Goal: Task Accomplishment & Management: Manage account settings

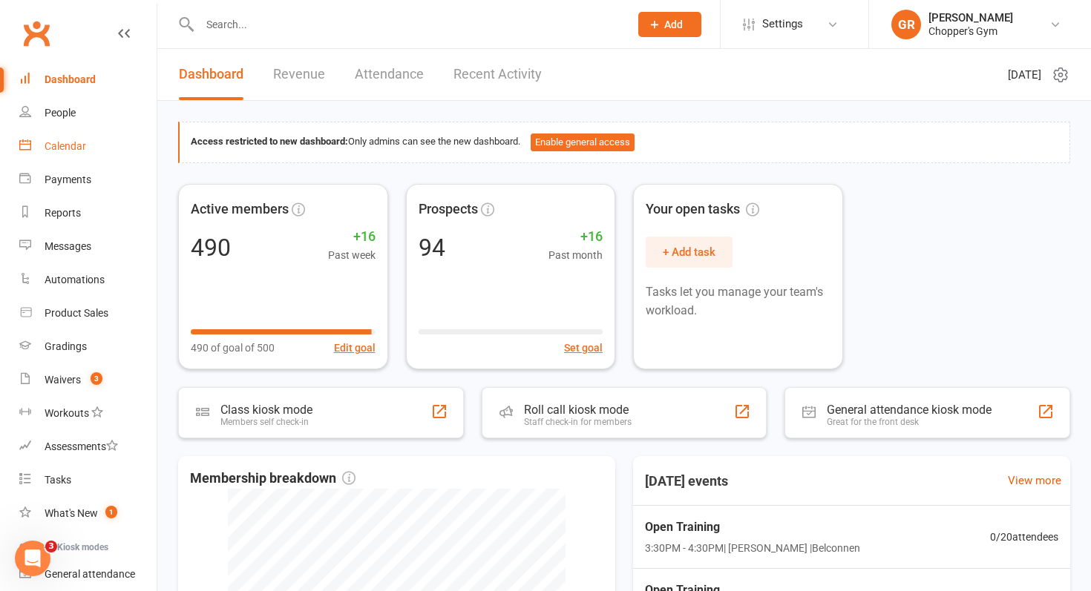
click at [105, 157] on link "Calendar" at bounding box center [87, 146] width 137 height 33
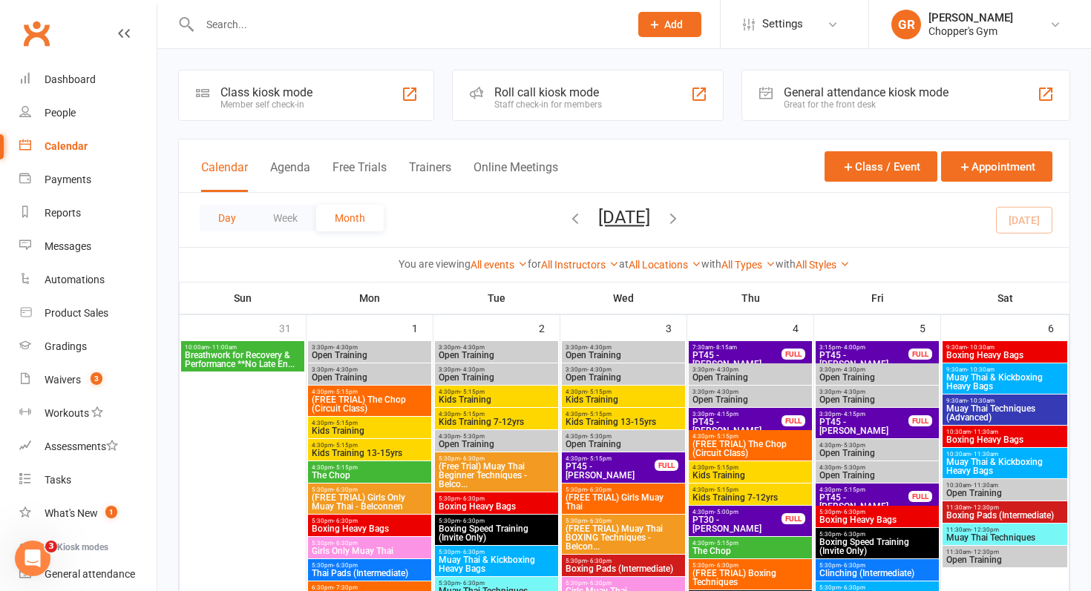
click at [234, 219] on button "Day" at bounding box center [227, 218] width 55 height 27
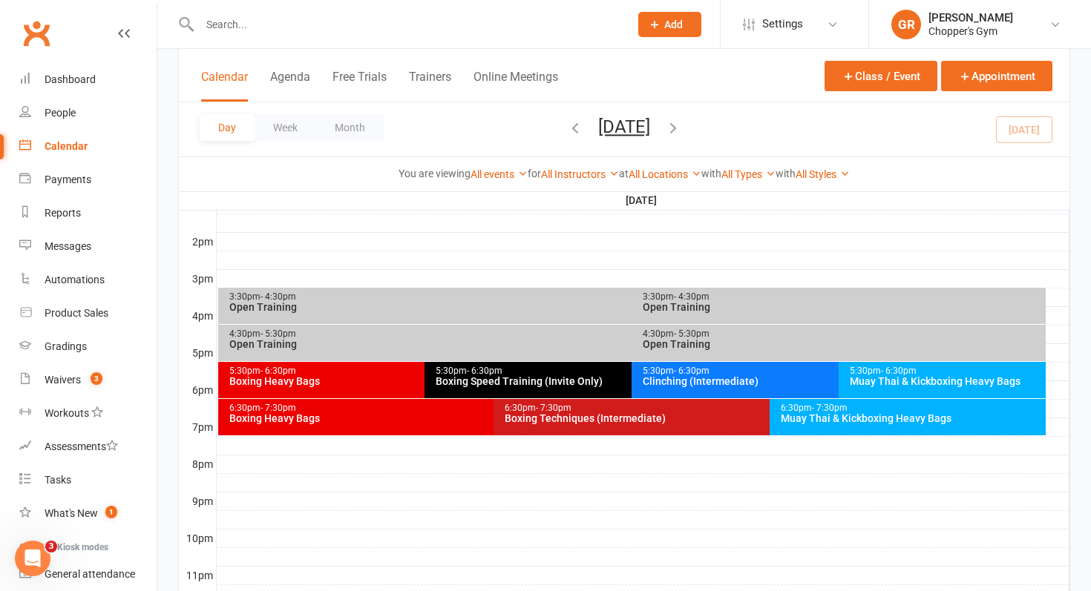
scroll to position [643, 0]
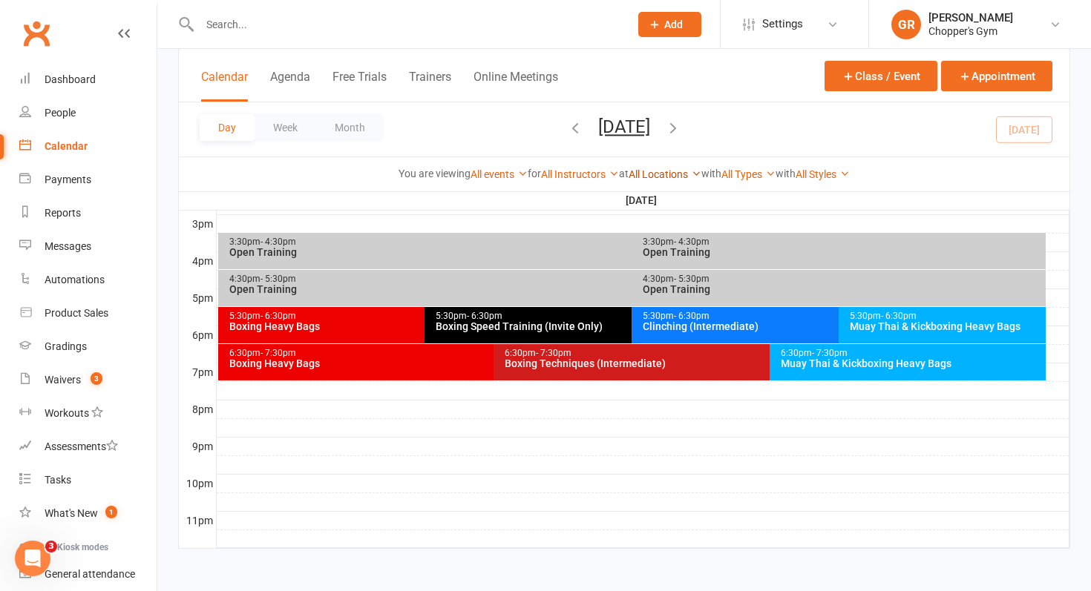
click at [666, 170] on link "All Locations" at bounding box center [664, 174] width 73 height 12
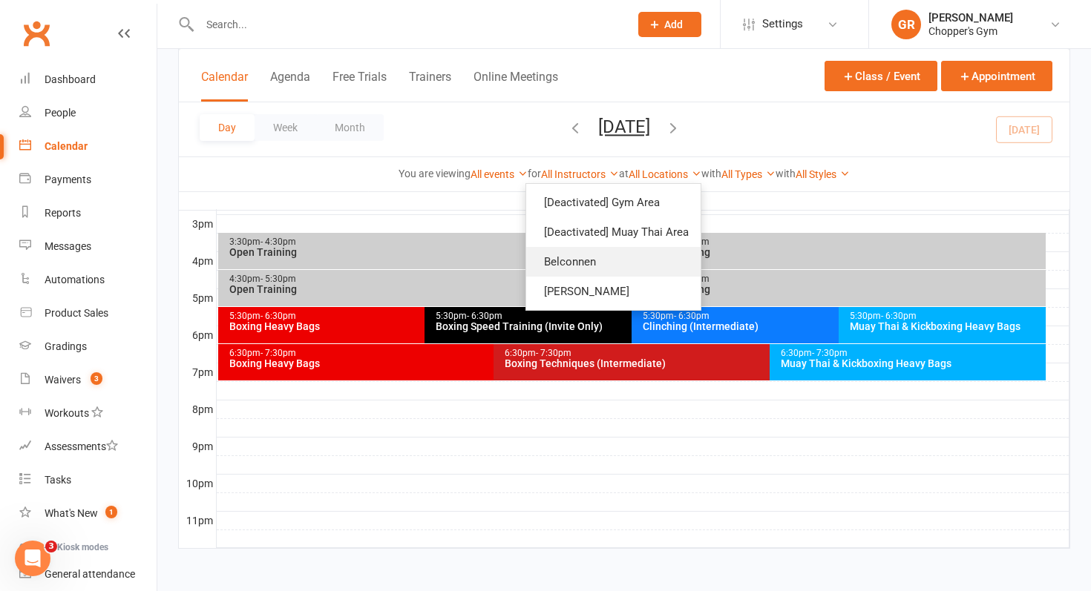
click at [643, 260] on link "Belconnen" at bounding box center [613, 262] width 174 height 30
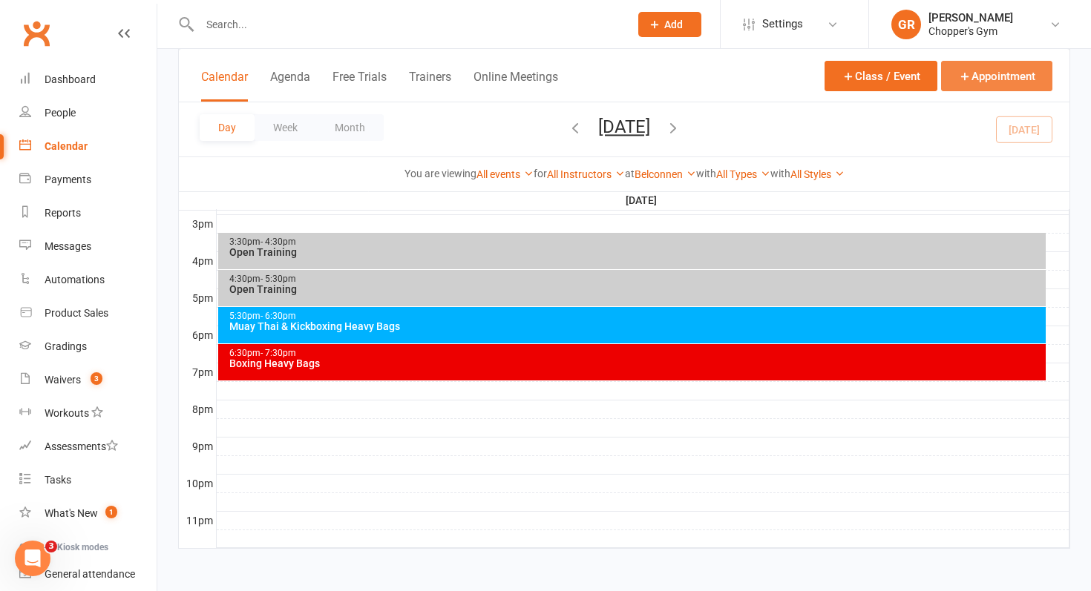
click at [976, 79] on button "Appointment" at bounding box center [996, 76] width 111 height 30
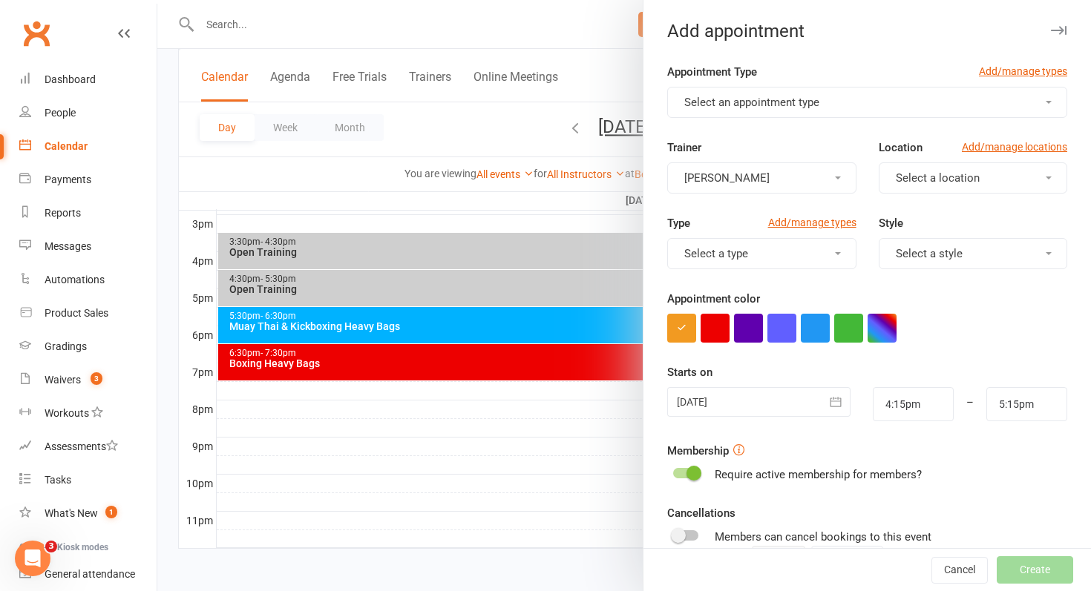
click at [864, 104] on button "Select an appointment type" at bounding box center [867, 102] width 400 height 31
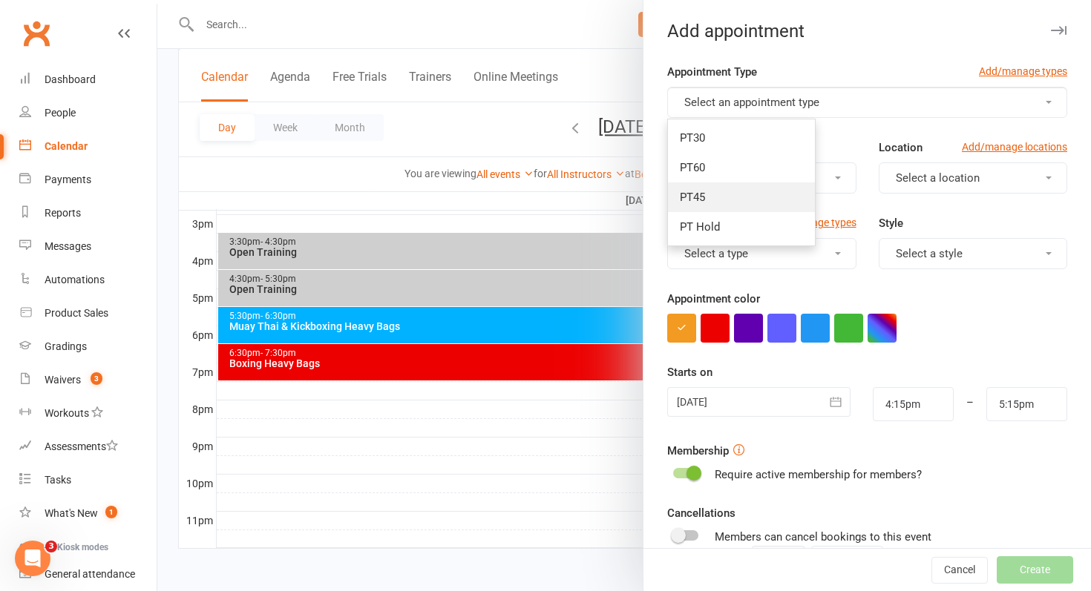
click at [758, 192] on link "PT45" at bounding box center [741, 198] width 147 height 30
type input "5:00pm"
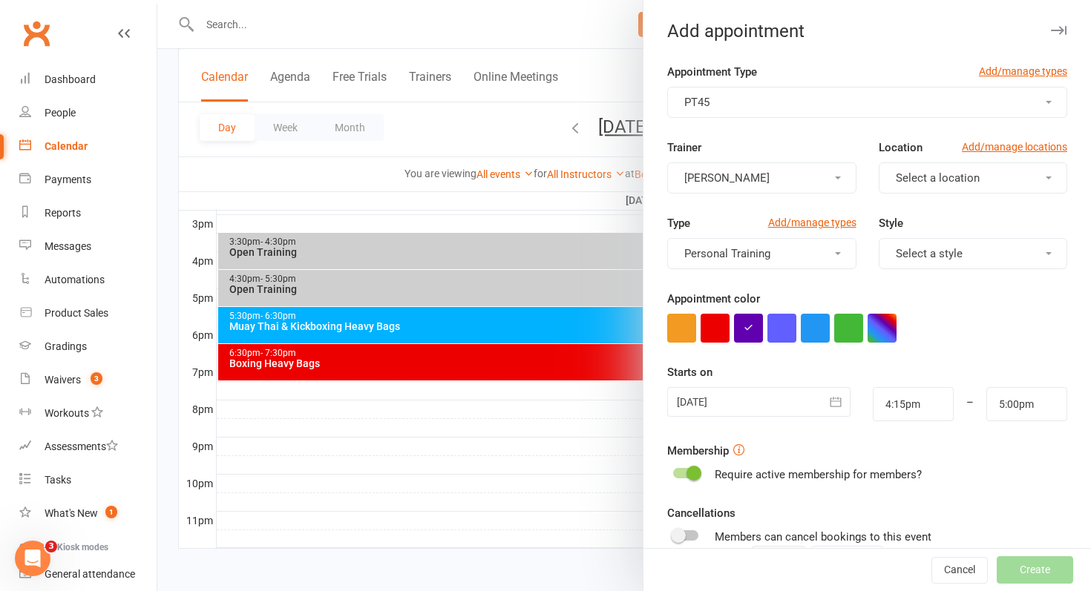
click at [748, 184] on button "[PERSON_NAME]" at bounding box center [761, 178] width 188 height 31
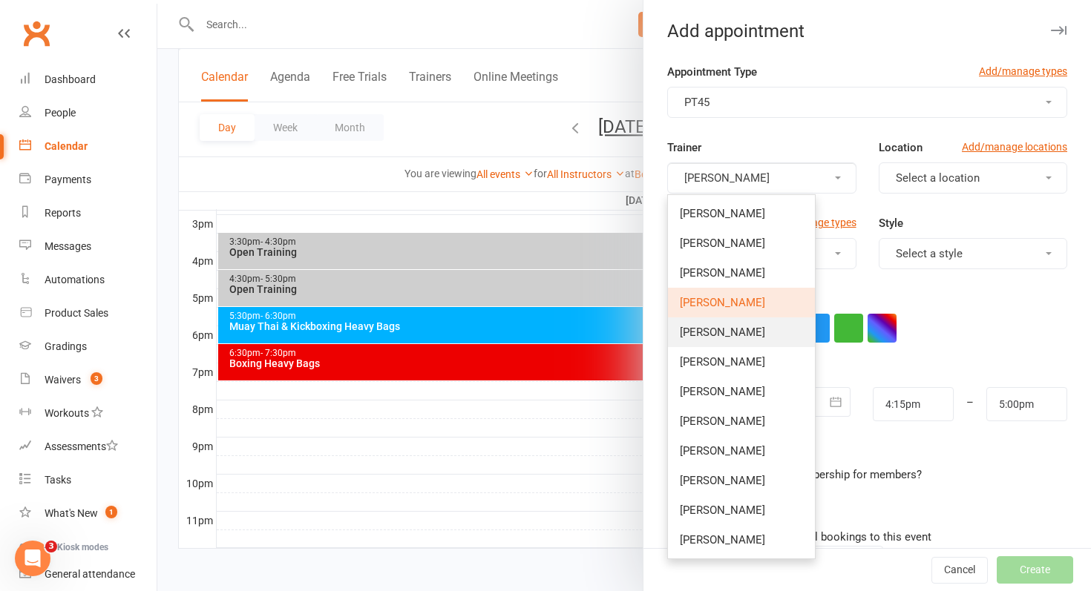
click at [706, 334] on span "Nicky Tran" at bounding box center [722, 332] width 85 height 13
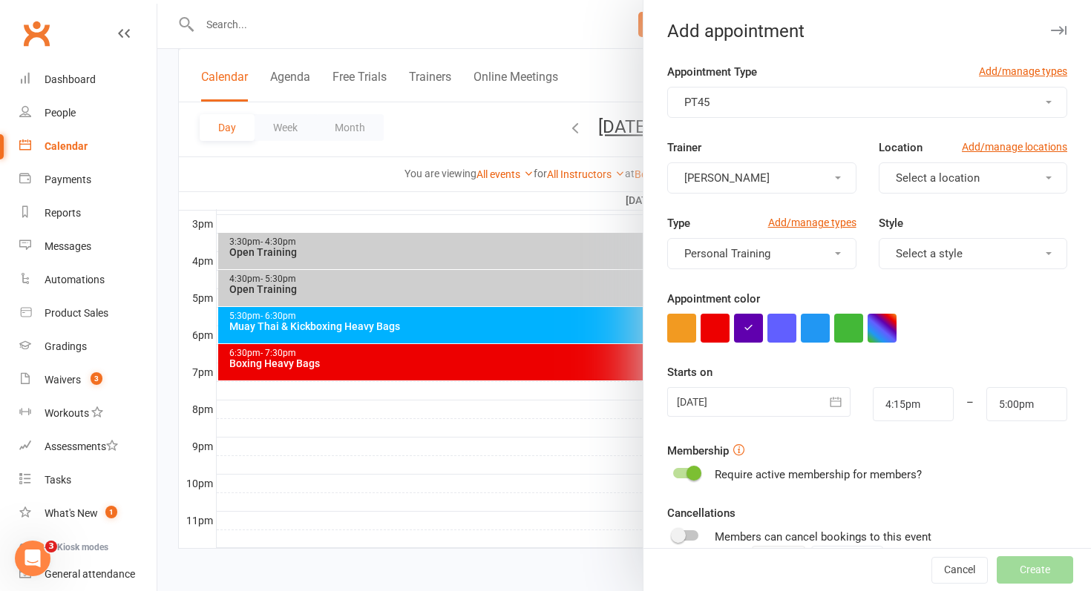
click at [938, 177] on span "Select a location" at bounding box center [938, 177] width 84 height 13
click at [921, 212] on span "Belconnen" at bounding box center [917, 213] width 52 height 13
click at [889, 408] on input "4:15pm" at bounding box center [913, 404] width 81 height 34
type input "3:15pm"
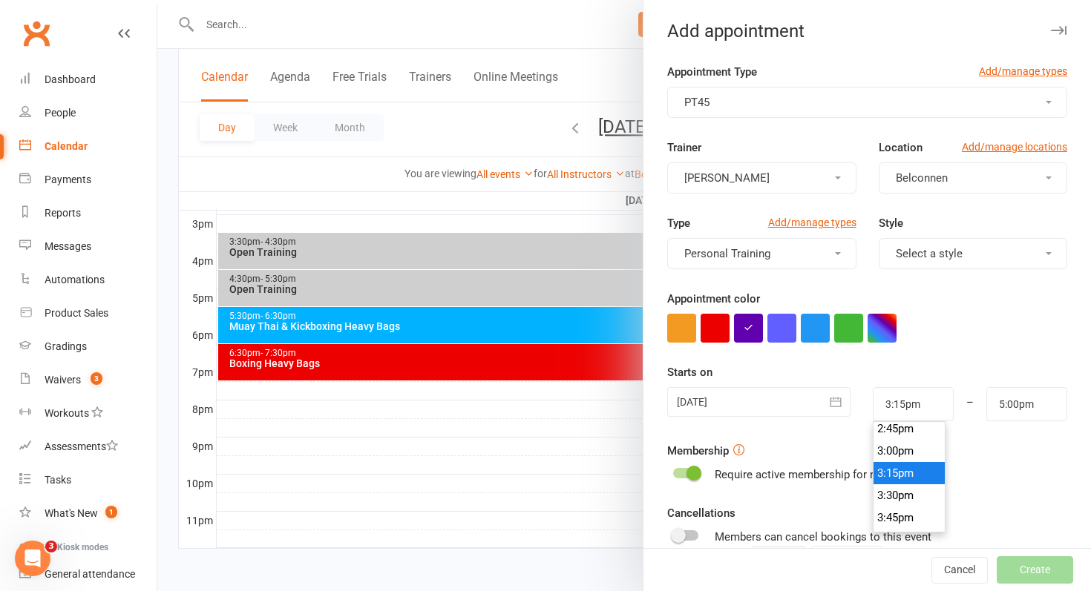
click at [896, 469] on li "3:15pm" at bounding box center [908, 473] width 71 height 22
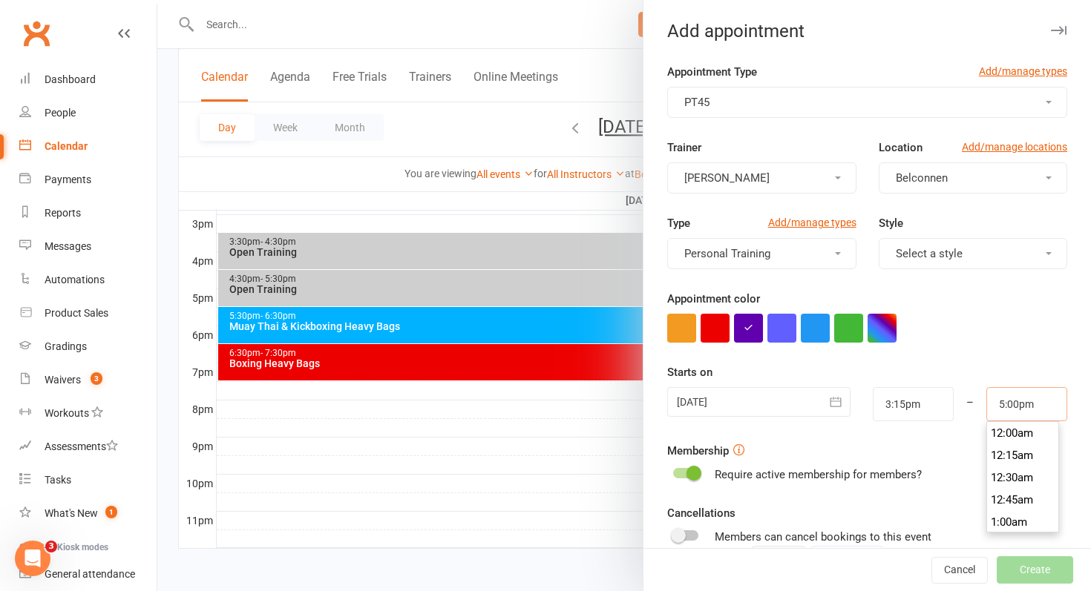
click at [1002, 404] on input "5:00pm" at bounding box center [1026, 404] width 81 height 34
type input "4:00pm"
click at [1003, 452] on li "4:00pm" at bounding box center [1022, 450] width 71 height 22
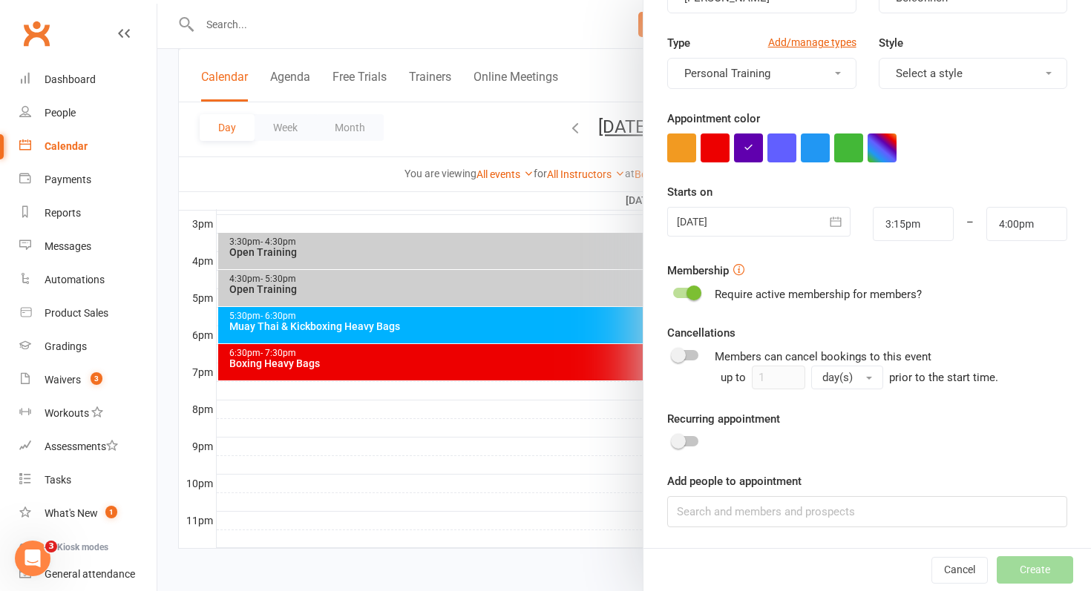
click at [687, 295] on span at bounding box center [693, 293] width 15 height 15
click at [673, 291] on input "checkbox" at bounding box center [673, 291] width 0 height 0
click at [684, 512] on input at bounding box center [867, 511] width 400 height 31
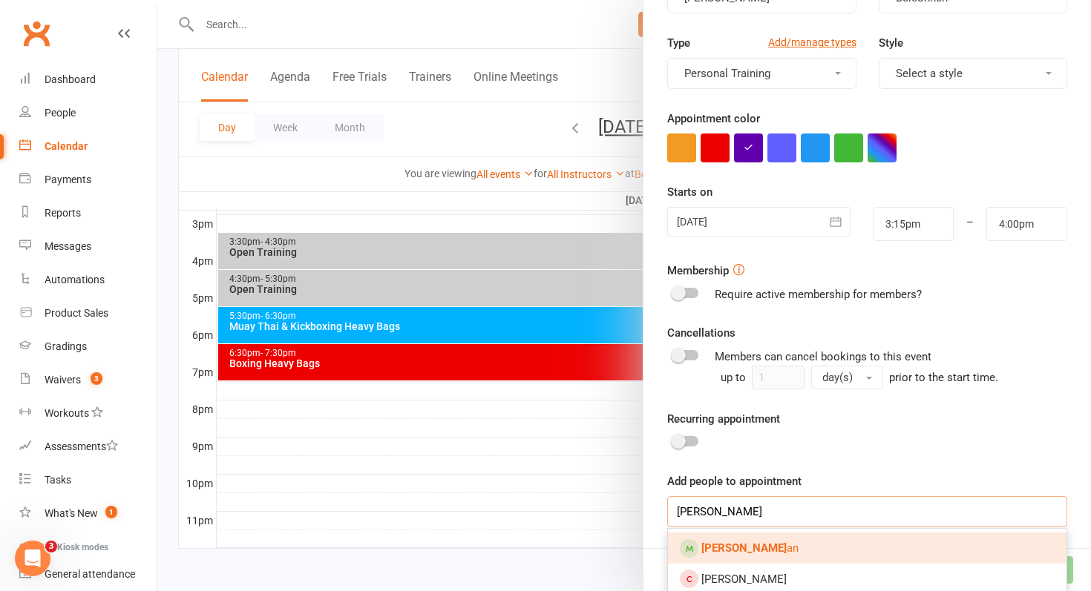
type input "kei Ry"
click at [749, 546] on link "Kei Ry an" at bounding box center [867, 548] width 398 height 31
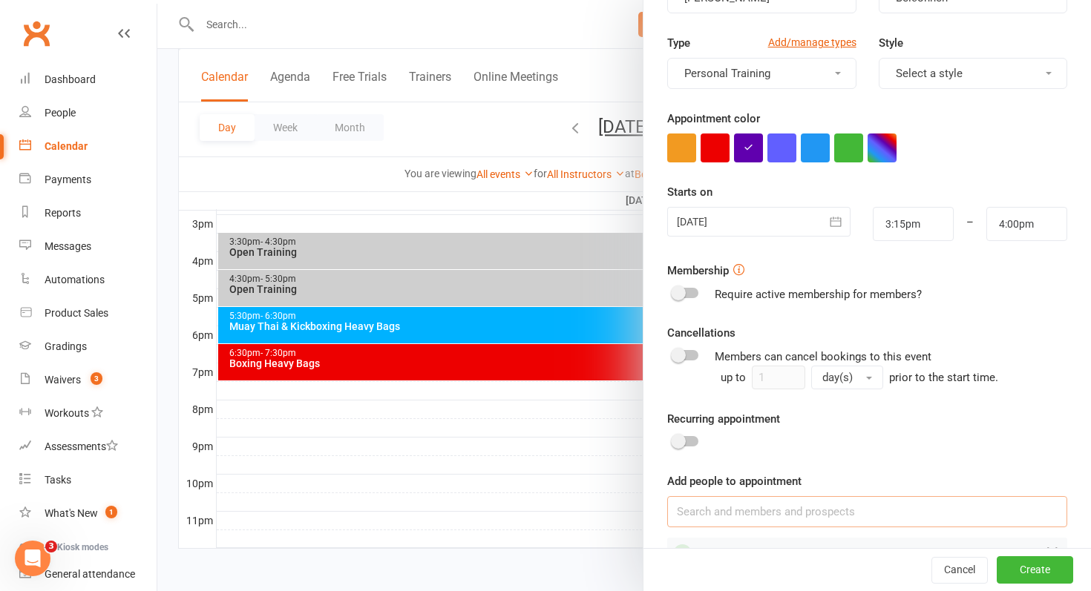
scroll to position [222, 0]
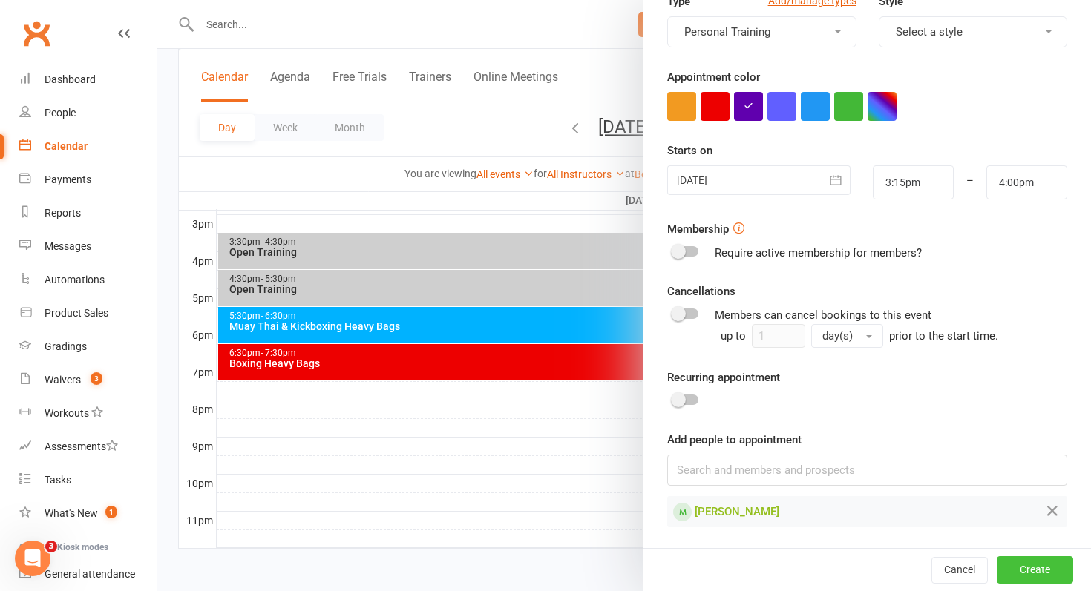
click at [1027, 571] on button "Create" at bounding box center [1035, 570] width 76 height 27
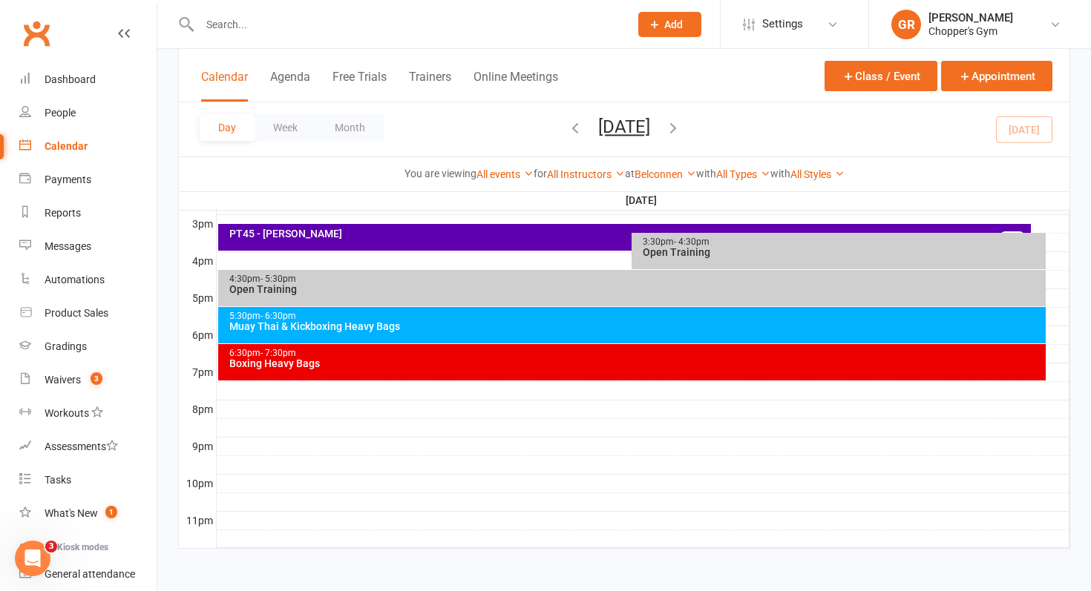
click at [456, 233] on div "PT45 - [PERSON_NAME]" at bounding box center [629, 234] width 800 height 10
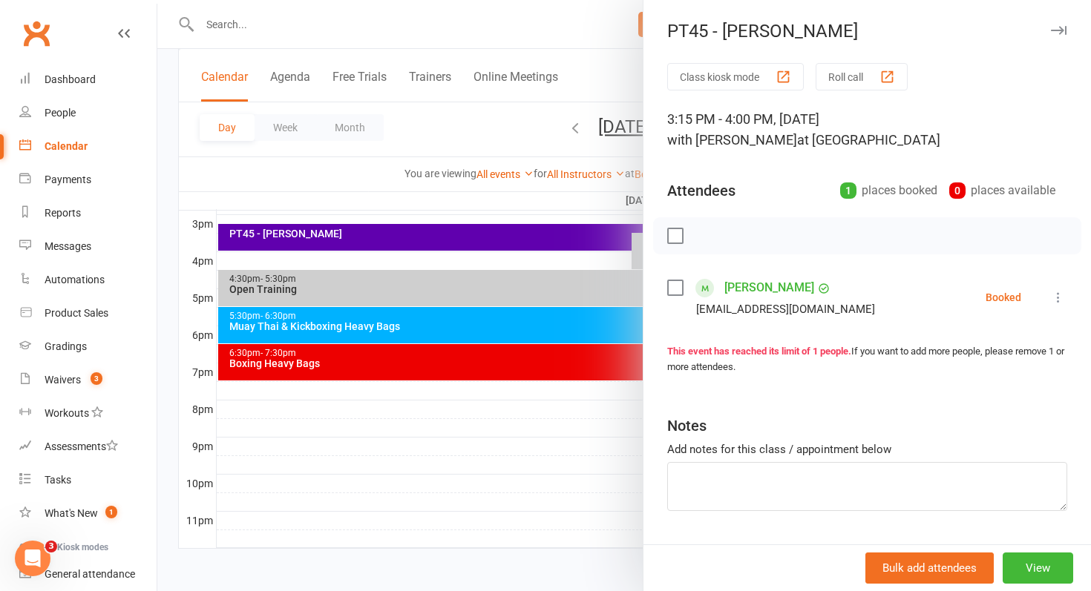
click at [1058, 298] on icon at bounding box center [1058, 297] width 15 height 15
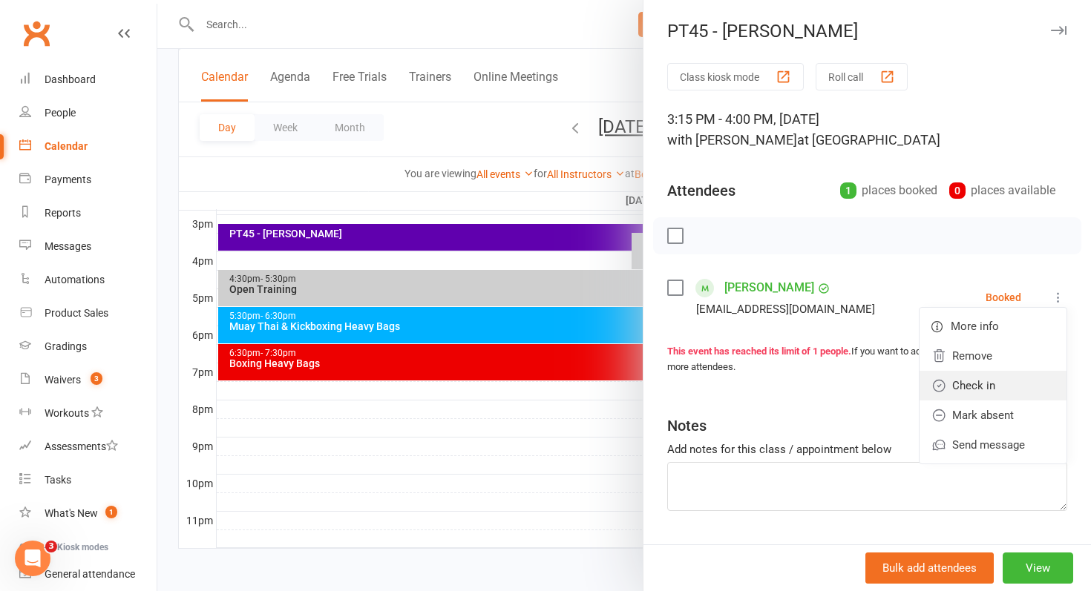
click at [981, 375] on link "Check in" at bounding box center [992, 386] width 147 height 30
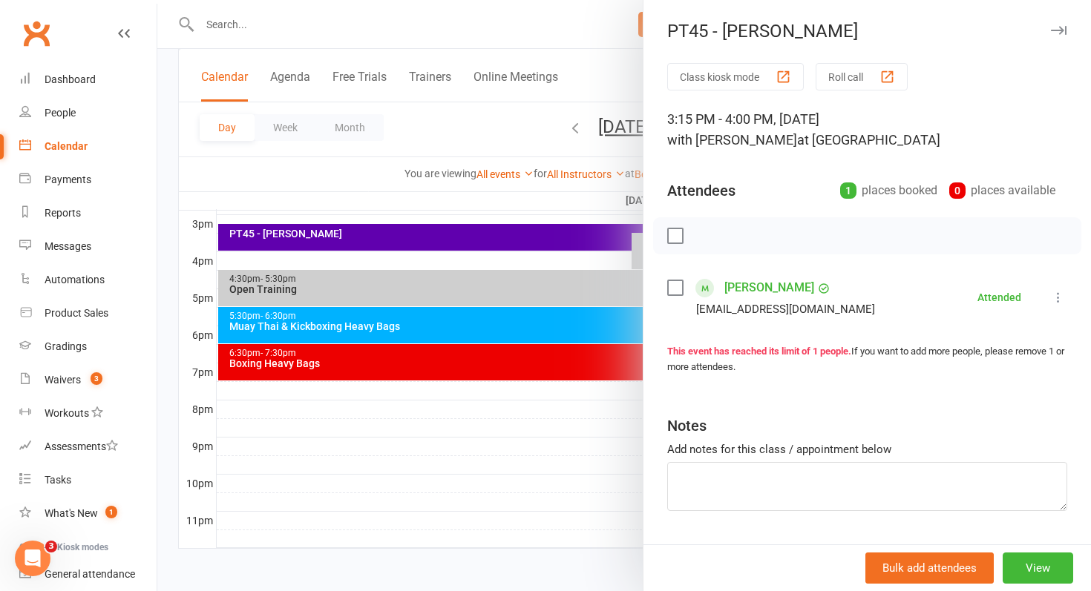
click at [748, 288] on link "Kei Ryan" at bounding box center [769, 288] width 90 height 24
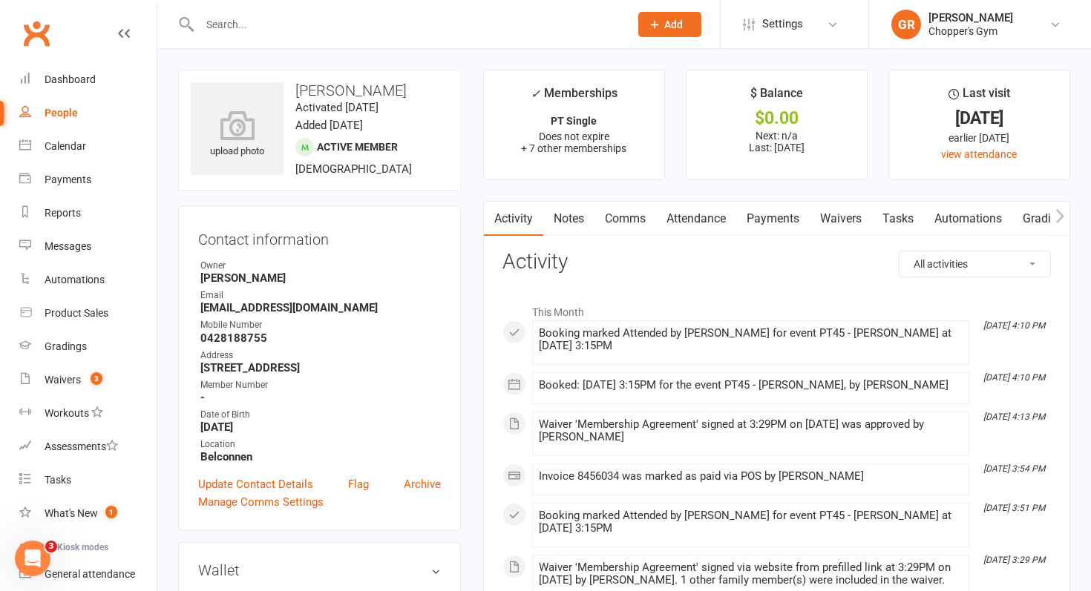
click at [775, 224] on link "Payments" at bounding box center [772, 219] width 73 height 34
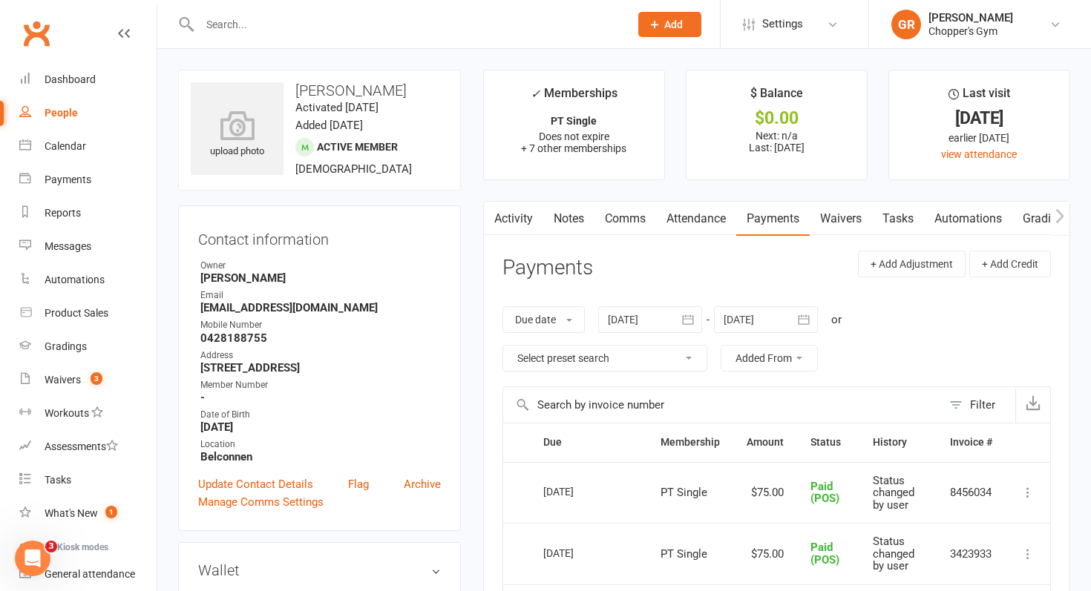
click at [775, 224] on link "Payments" at bounding box center [772, 219] width 73 height 34
click at [824, 227] on link "Waivers" at bounding box center [841, 219] width 62 height 34
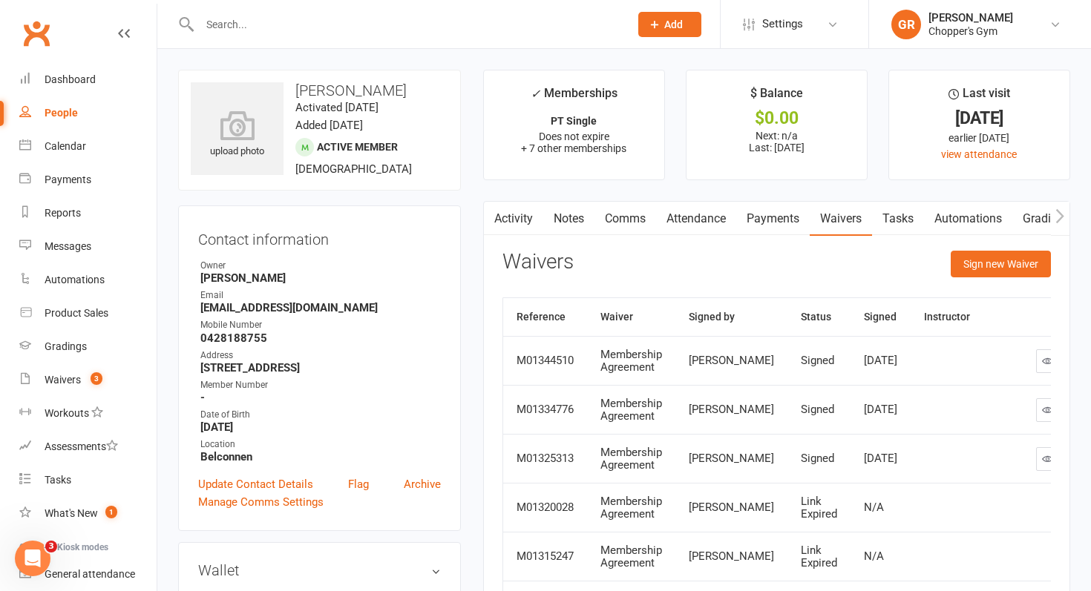
click at [776, 225] on link "Payments" at bounding box center [772, 219] width 73 height 34
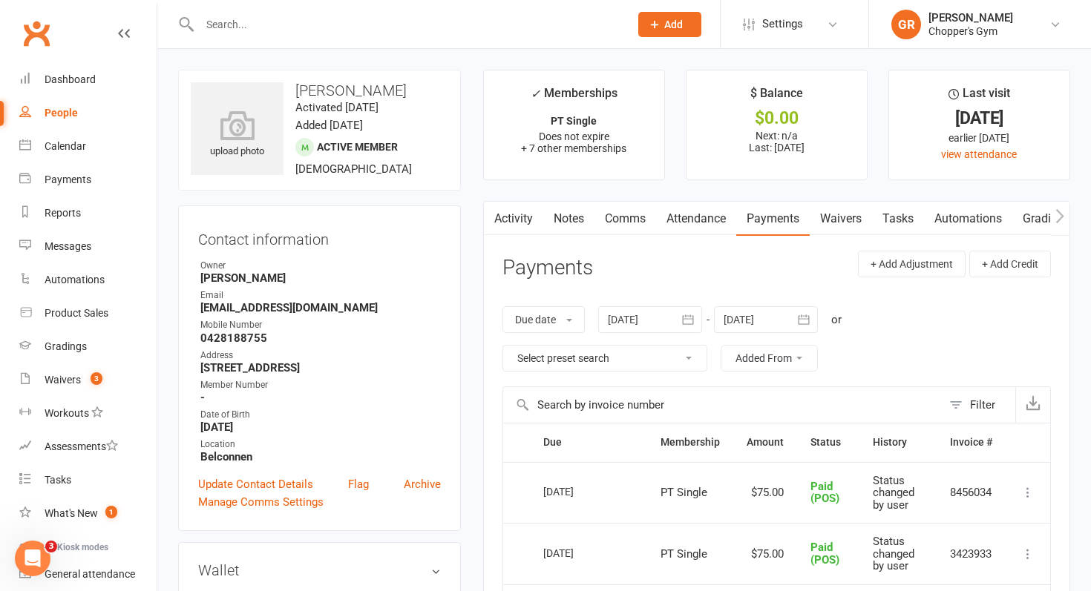
click at [776, 225] on link "Payments" at bounding box center [772, 219] width 73 height 34
click at [717, 219] on link "Attendance" at bounding box center [696, 219] width 80 height 34
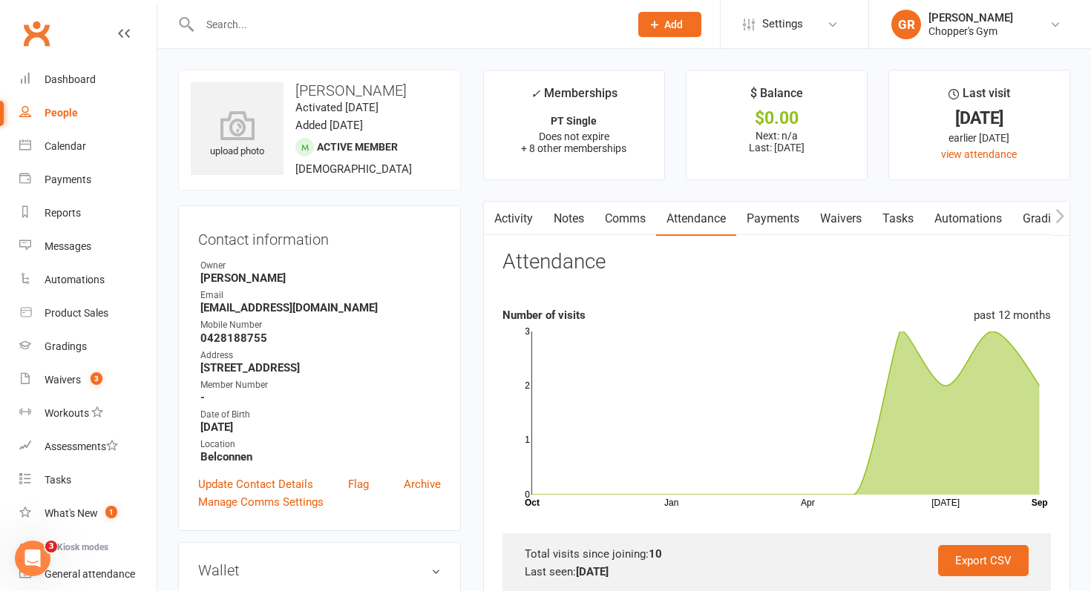
click at [764, 220] on link "Payments" at bounding box center [772, 219] width 73 height 34
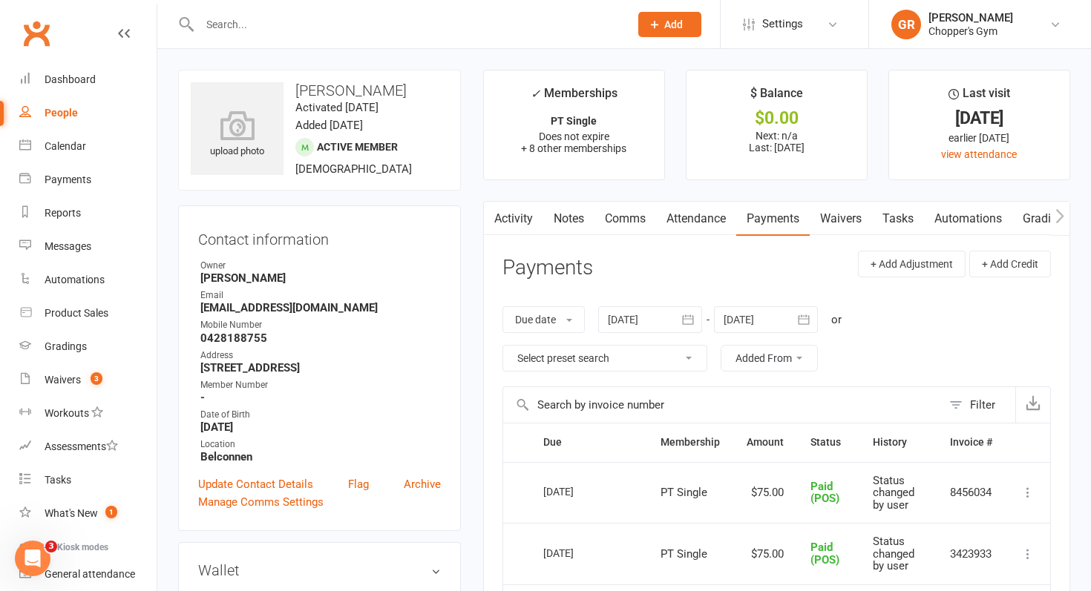
click at [710, 209] on link "Attendance" at bounding box center [696, 219] width 80 height 34
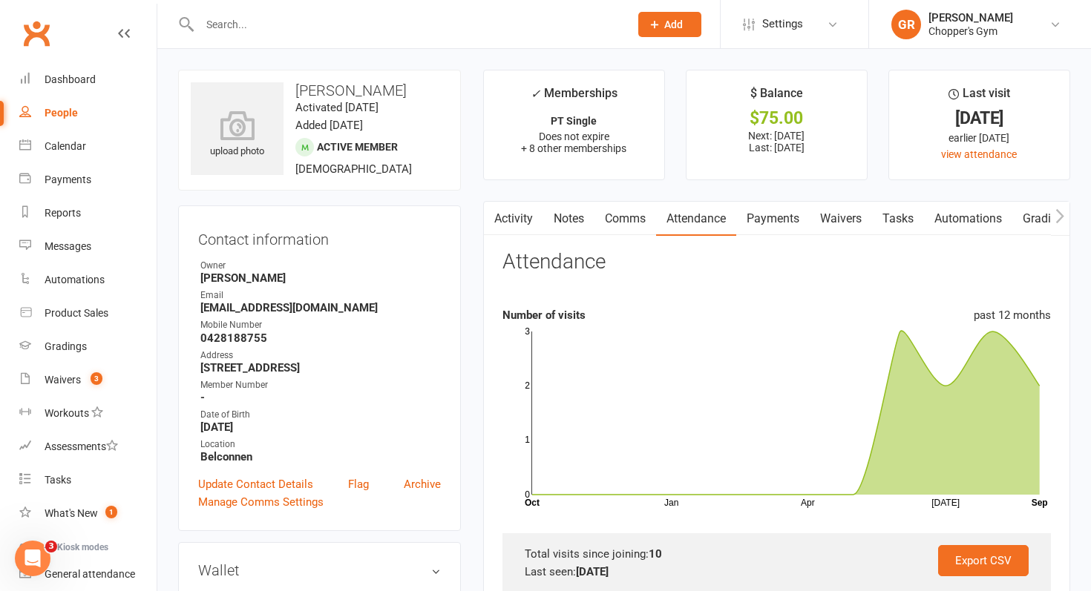
click at [754, 222] on link "Payments" at bounding box center [772, 219] width 73 height 34
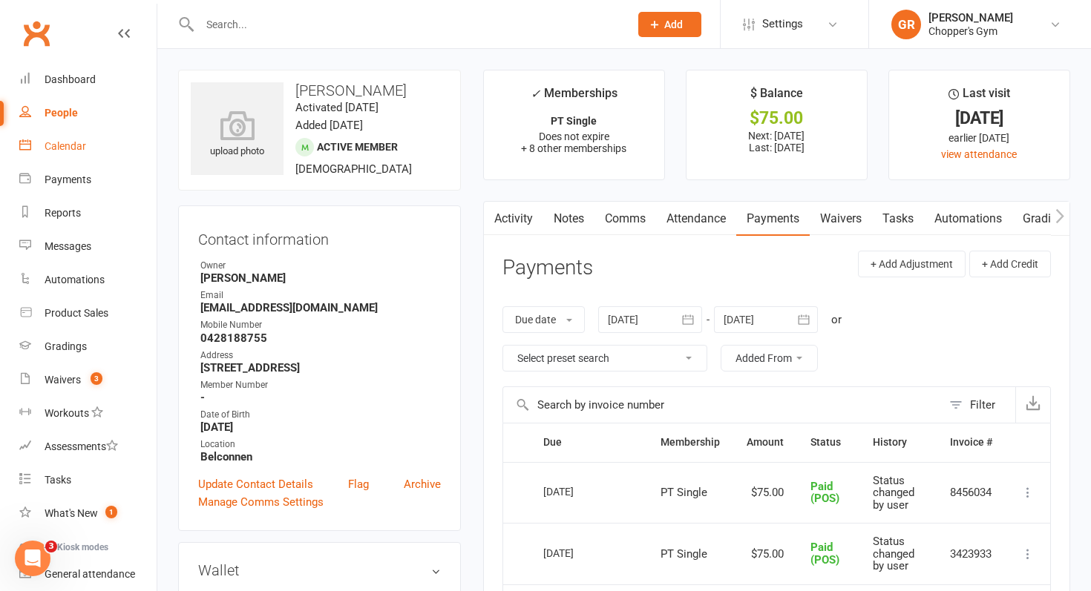
click at [73, 150] on div "Calendar" at bounding box center [66, 146] width 42 height 12
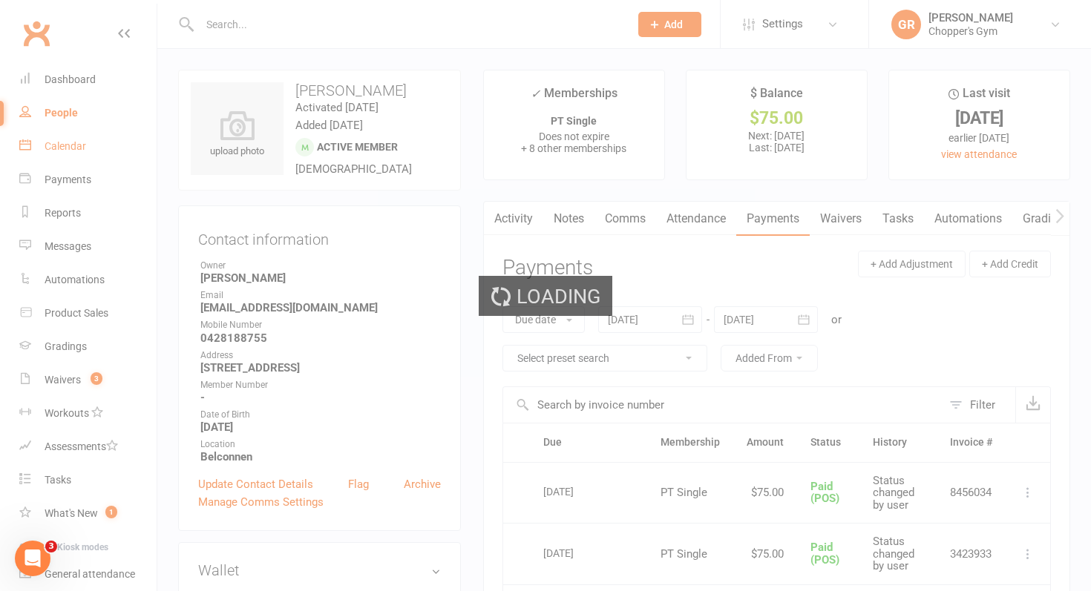
click at [73, 150] on div "Loading" at bounding box center [545, 295] width 1091 height 591
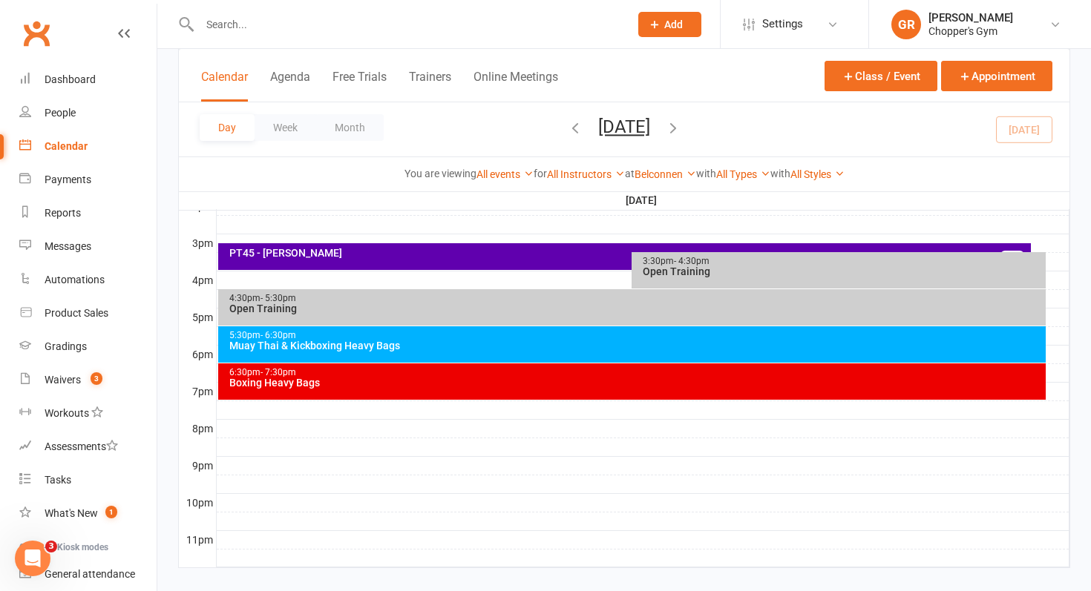
scroll to position [643, 0]
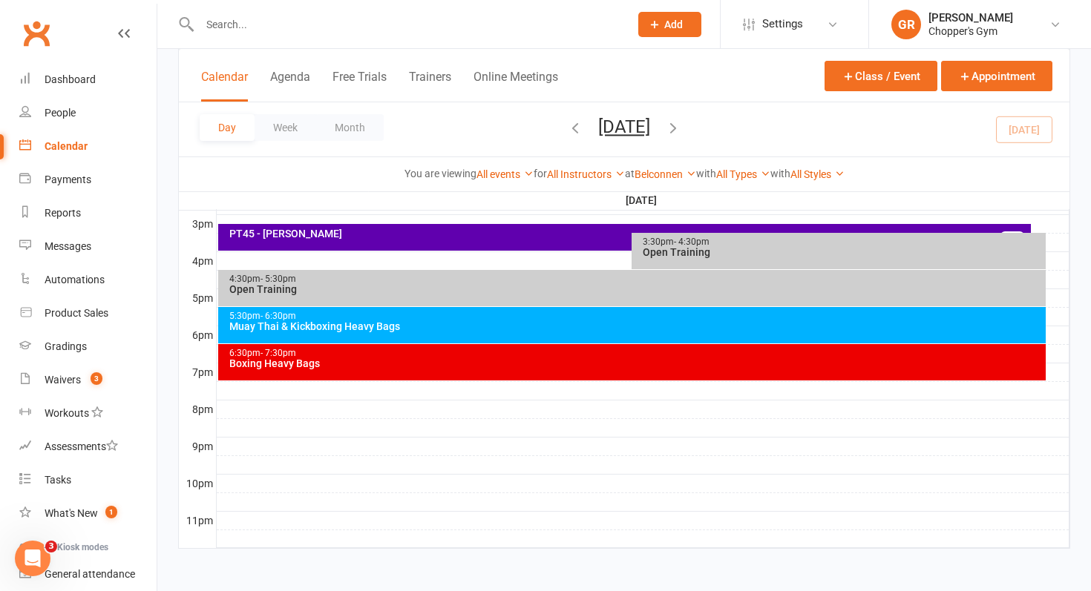
click at [552, 237] on div "PT45 - [PERSON_NAME]" at bounding box center [629, 234] width 800 height 10
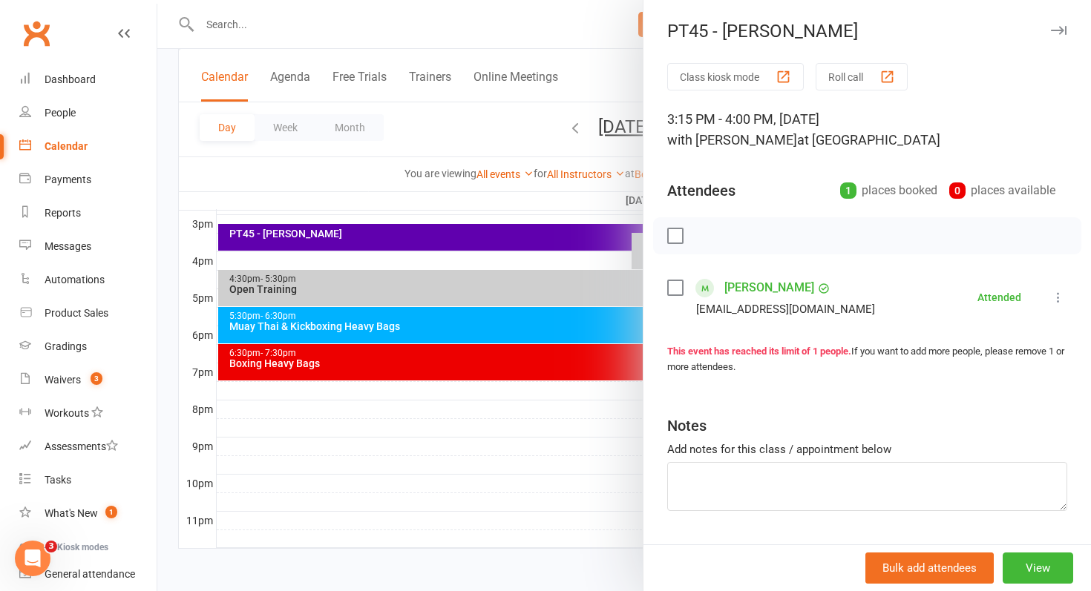
click at [743, 289] on link "Kei Ryan" at bounding box center [769, 288] width 90 height 24
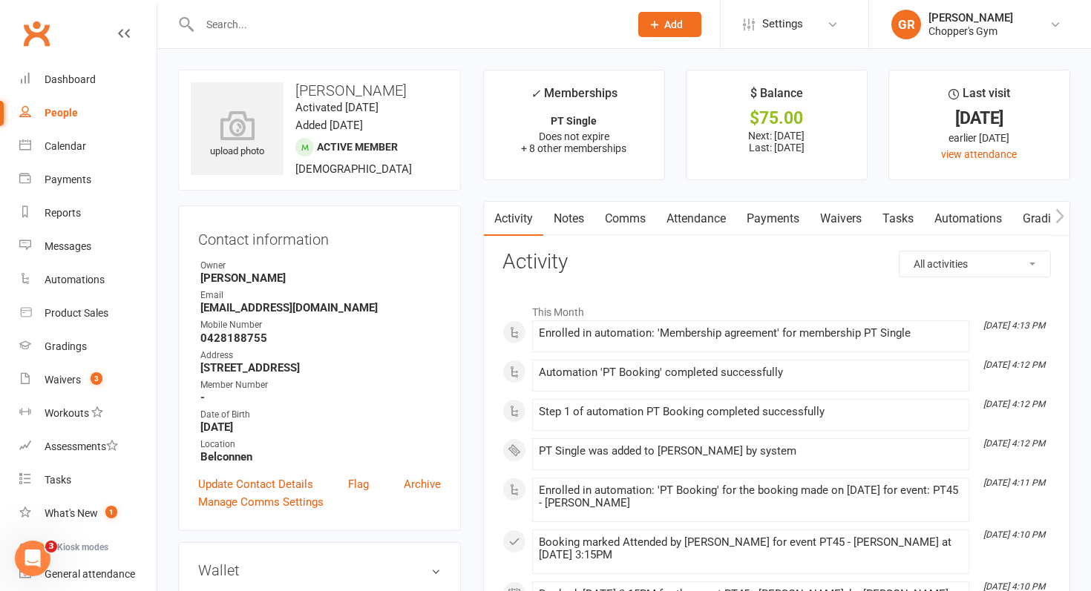
click at [755, 219] on link "Payments" at bounding box center [772, 219] width 73 height 34
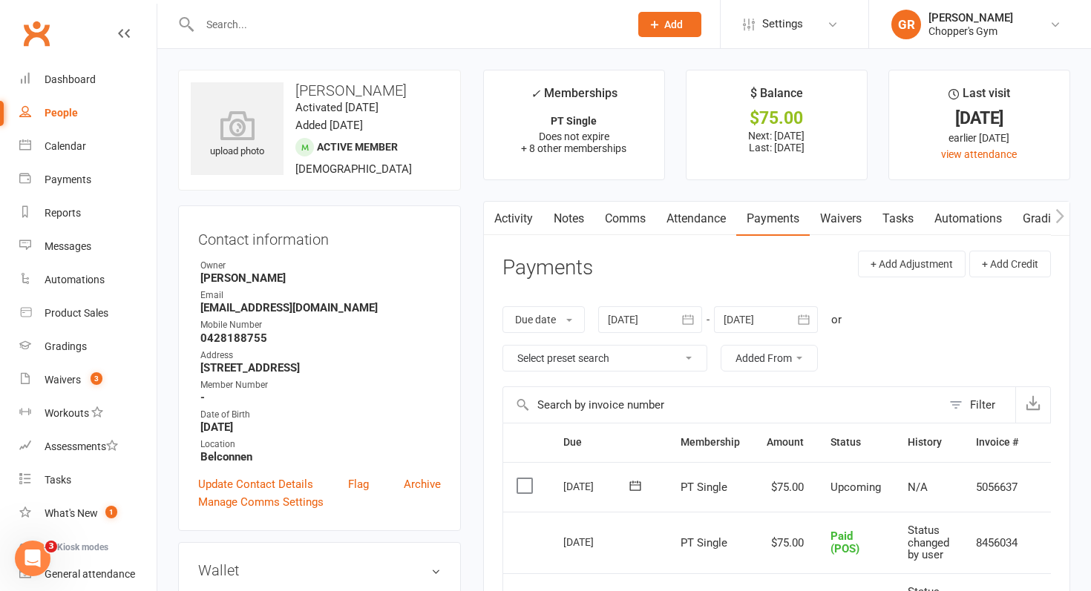
click at [525, 485] on label at bounding box center [526, 486] width 20 height 15
click at [525, 479] on input "checkbox" at bounding box center [521, 479] width 10 height 0
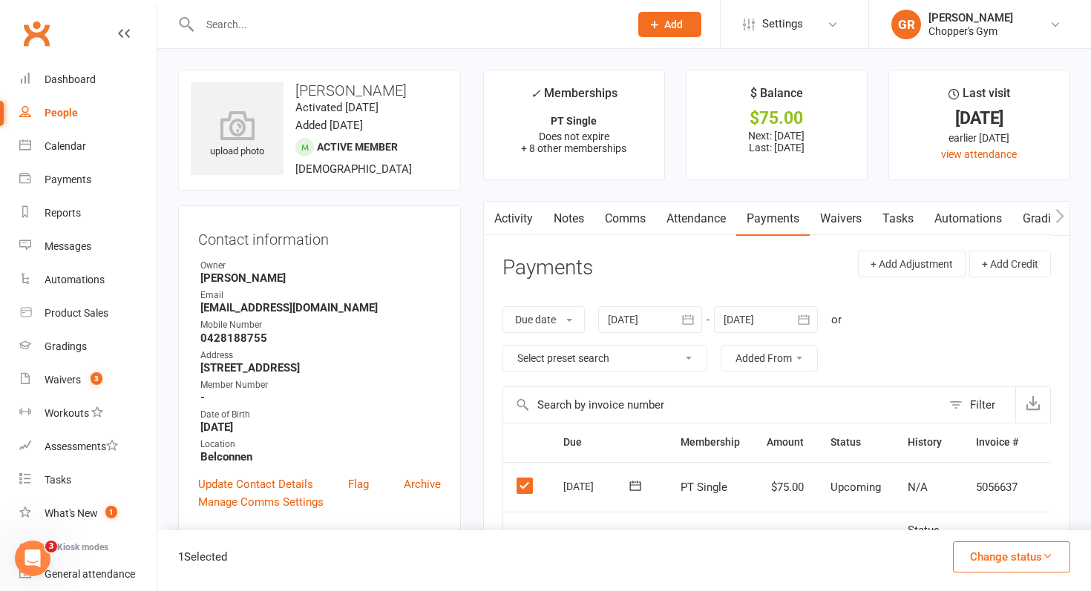
click at [976, 552] on button "Change status" at bounding box center [1011, 557] width 117 height 31
click at [1005, 459] on link "Paid (POS)" at bounding box center [995, 458] width 147 height 30
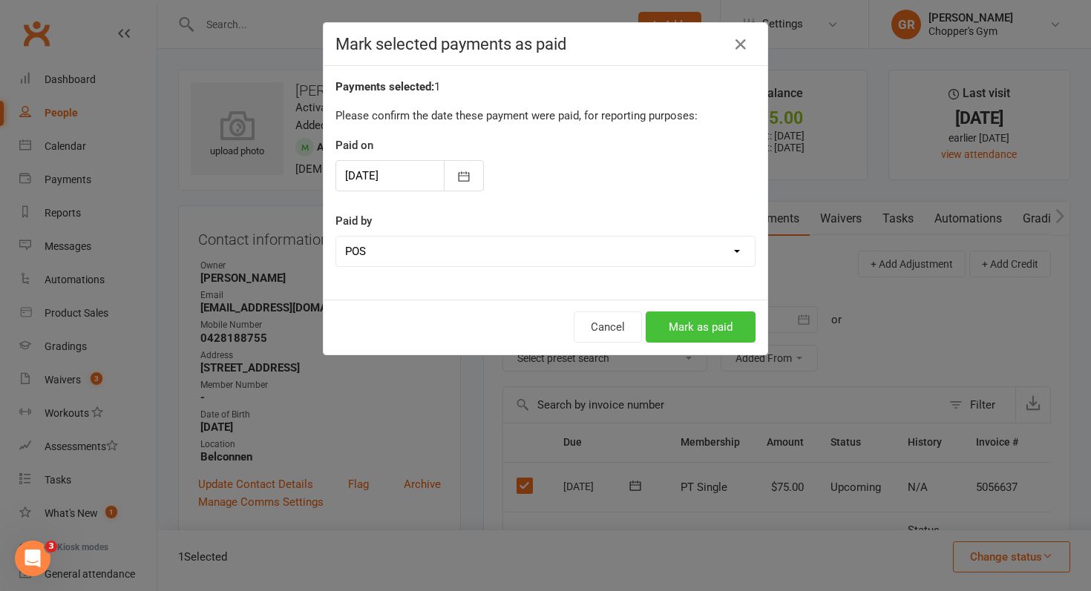
click at [710, 331] on button "Mark as paid" at bounding box center [701, 327] width 110 height 31
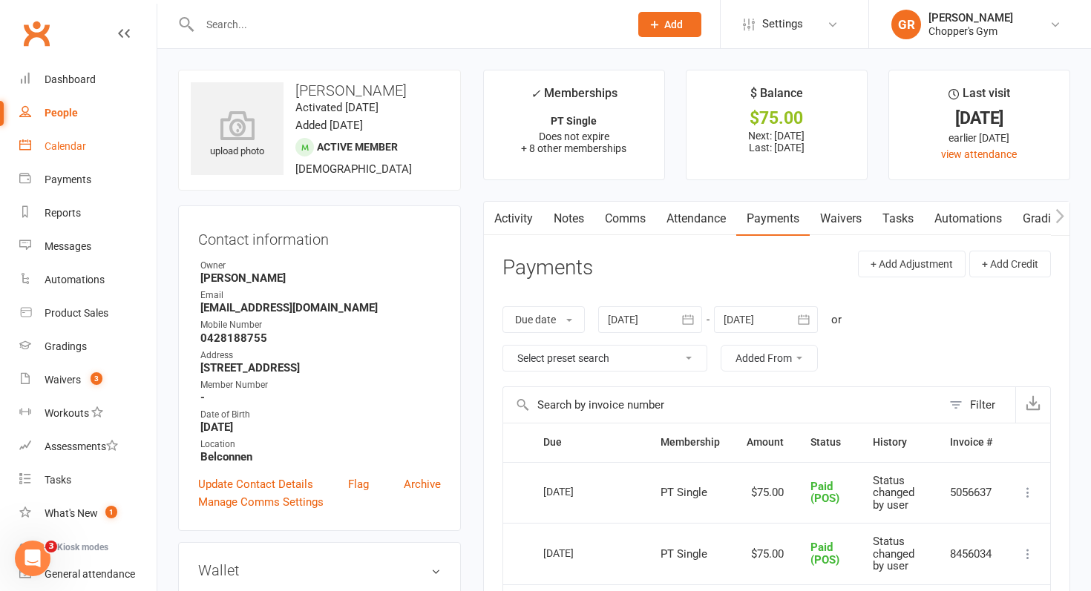
click at [62, 154] on link "Calendar" at bounding box center [87, 146] width 137 height 33
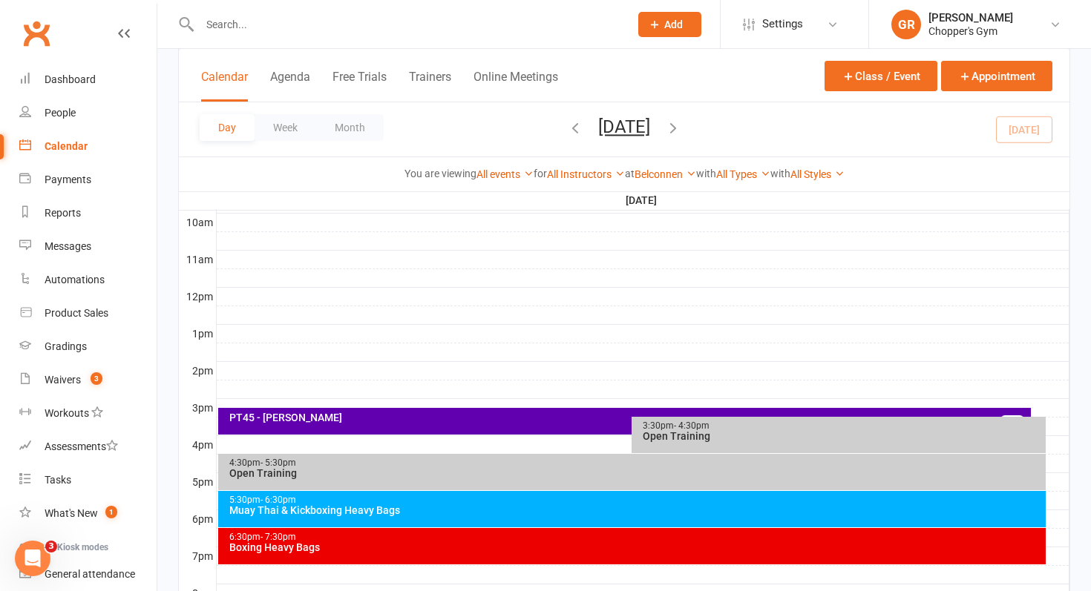
scroll to position [470, 0]
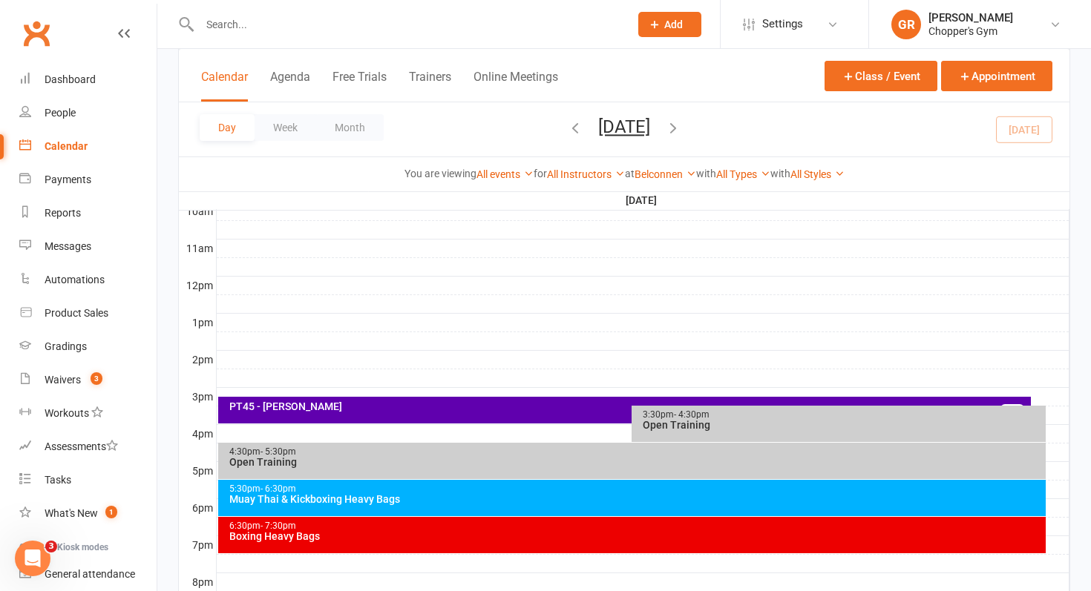
click at [640, 414] on div "3:30pm - 4:30pm Open Training" at bounding box center [838, 424] width 414 height 36
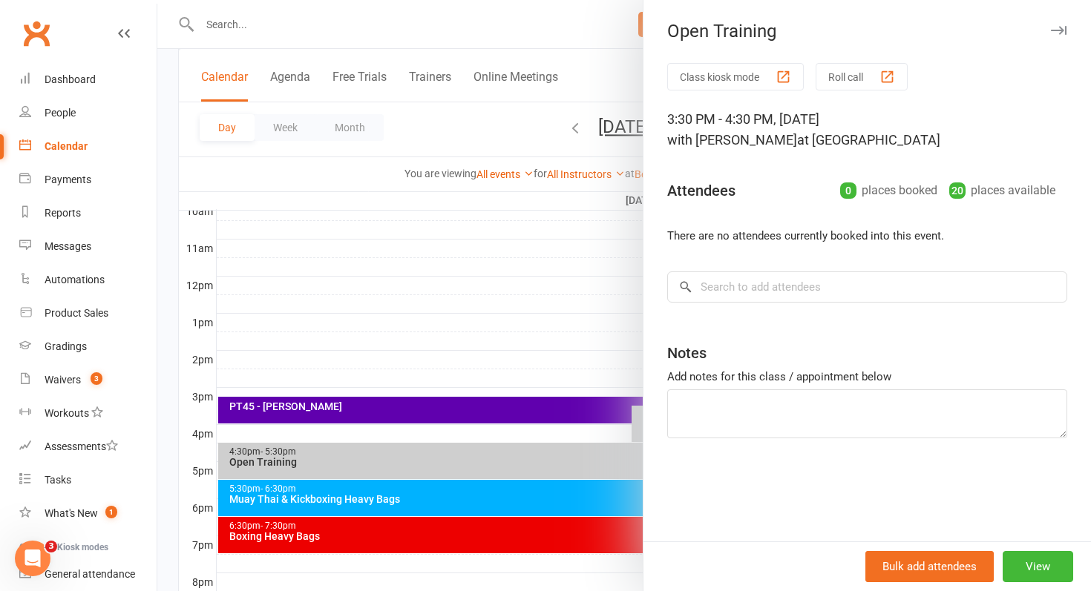
click at [588, 441] on div at bounding box center [623, 295] width 933 height 591
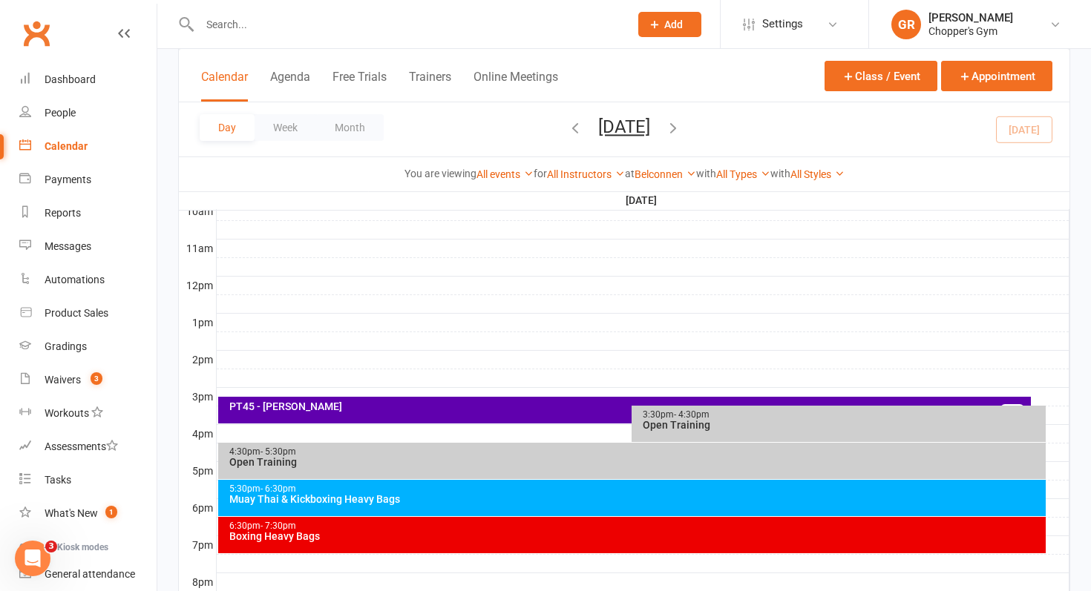
click at [569, 459] on div "Open Training" at bounding box center [636, 462] width 815 height 10
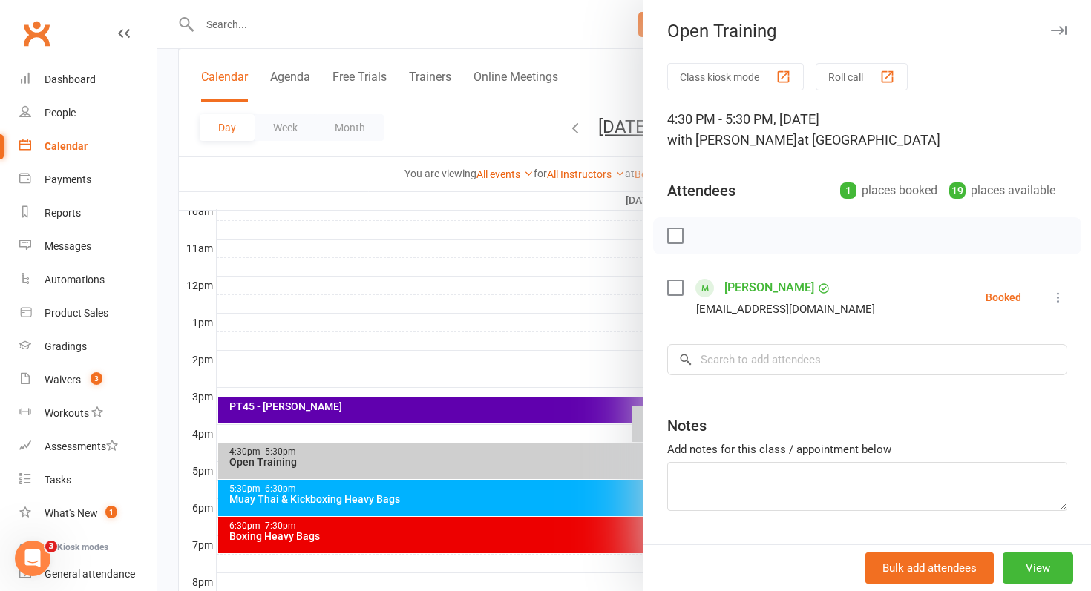
click at [569, 459] on div at bounding box center [623, 295] width 933 height 591
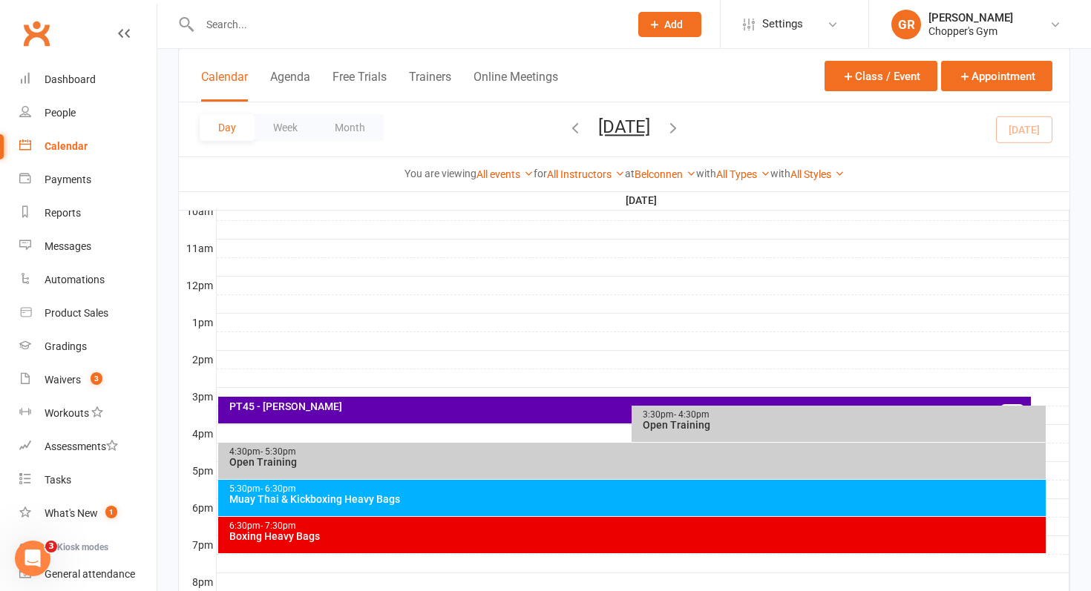
click at [581, 495] on div "Muay Thai & Kickboxing Heavy Bags" at bounding box center [636, 499] width 815 height 10
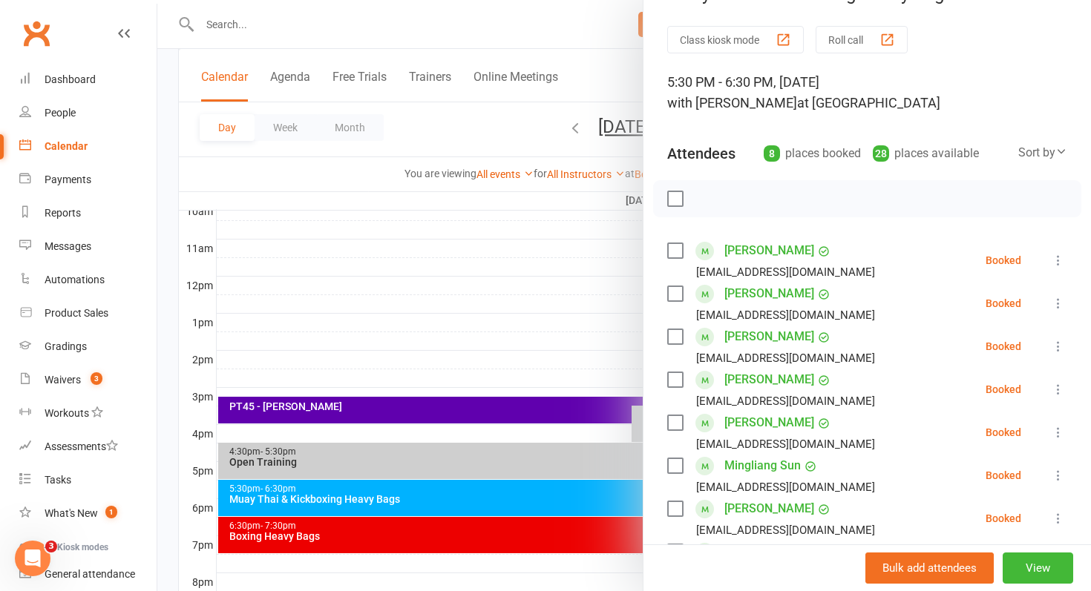
scroll to position [0, 0]
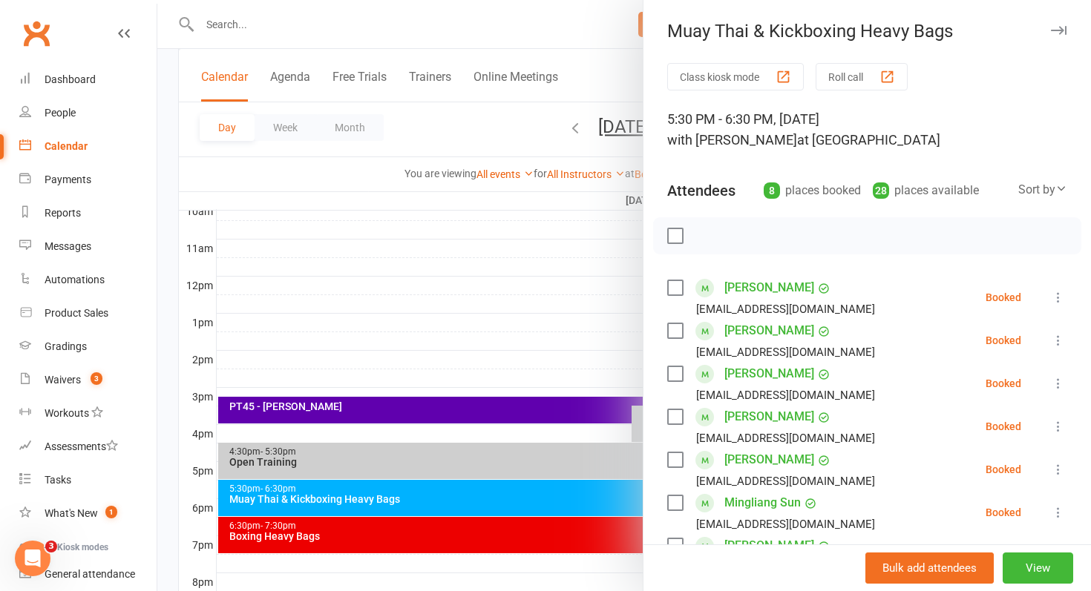
click at [555, 551] on div at bounding box center [623, 295] width 933 height 591
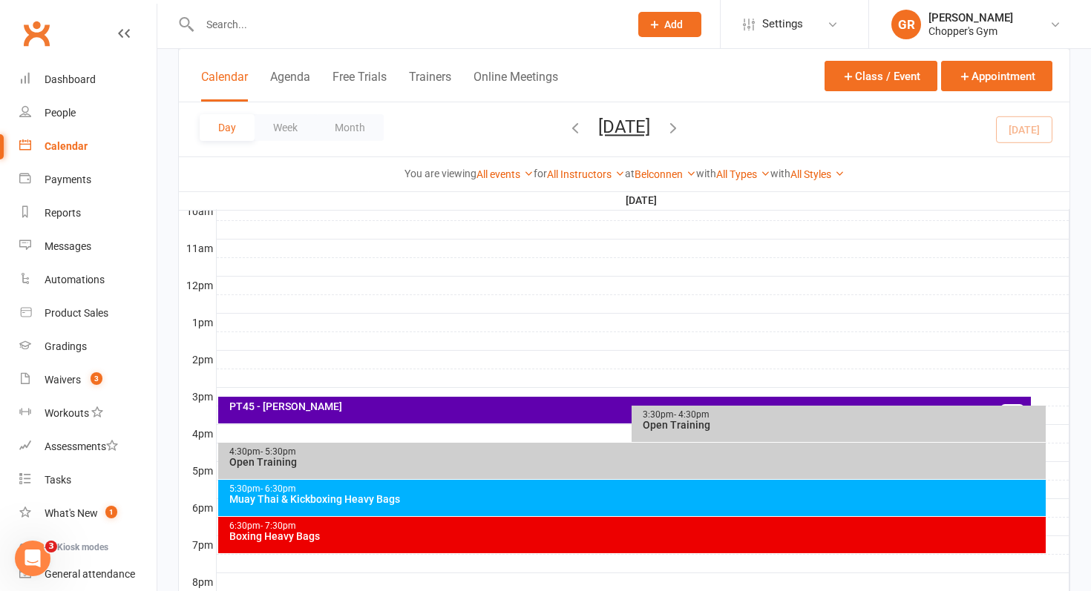
click at [537, 539] on div "Boxing Heavy Bags" at bounding box center [636, 536] width 815 height 10
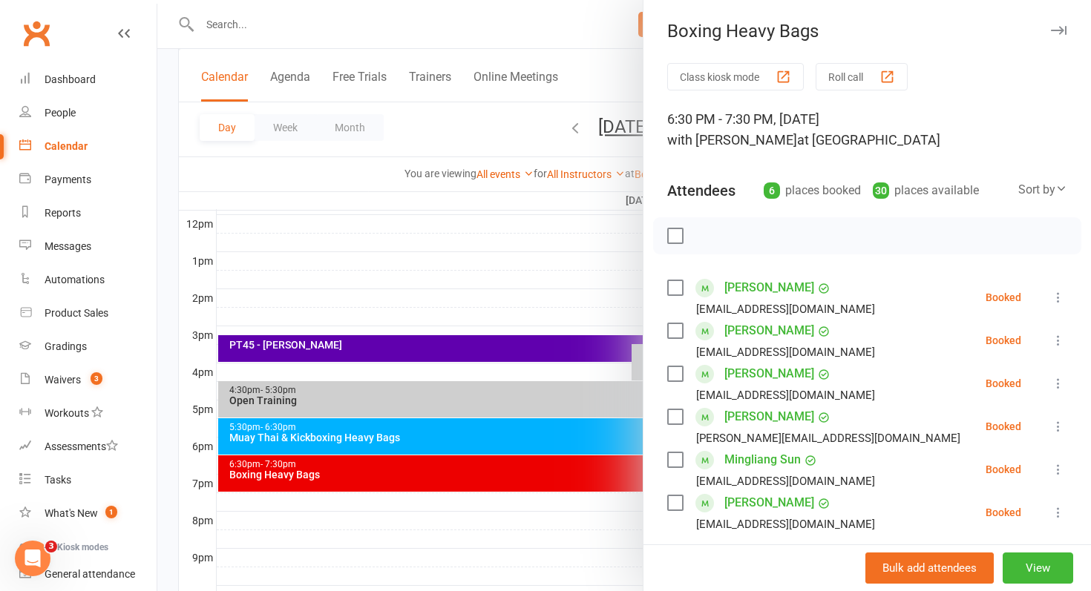
scroll to position [534, 0]
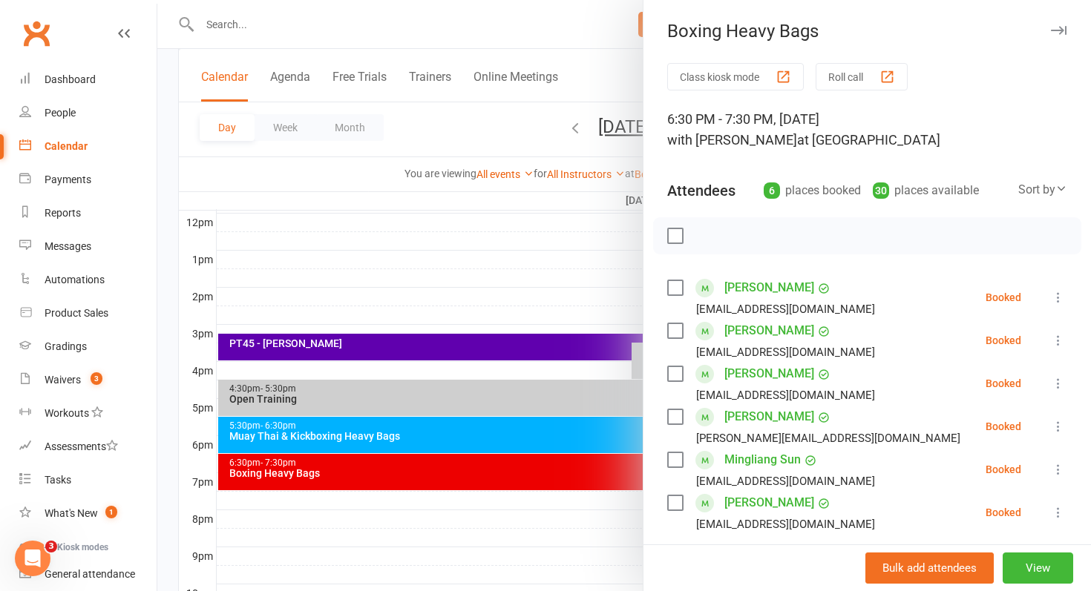
click at [360, 430] on div at bounding box center [623, 295] width 933 height 591
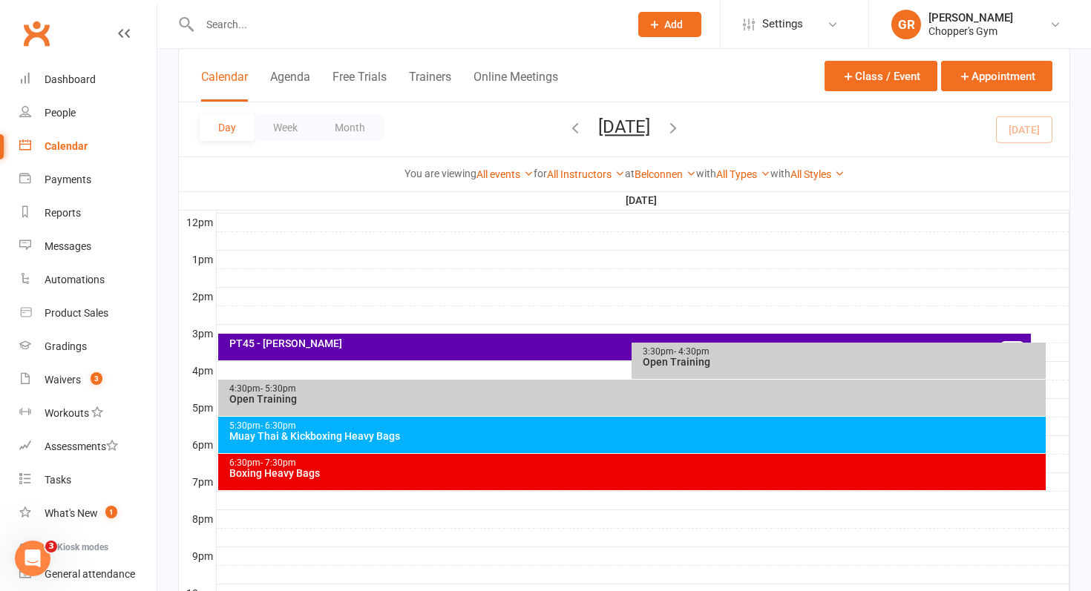
click at [360, 431] on div "Muay Thai & Kickboxing Heavy Bags" at bounding box center [636, 436] width 815 height 10
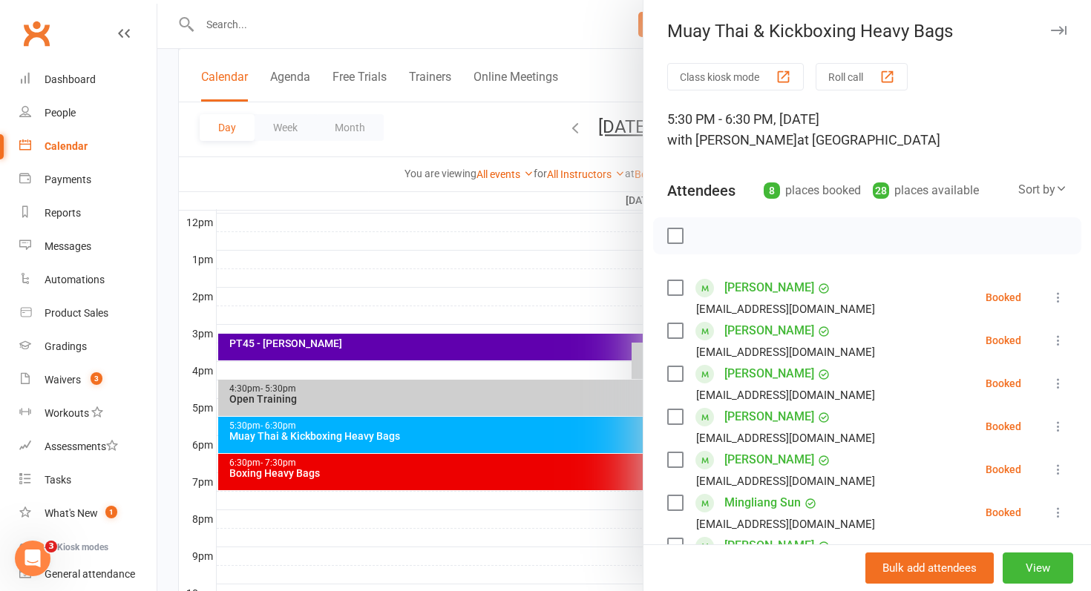
click at [360, 429] on div at bounding box center [623, 295] width 933 height 591
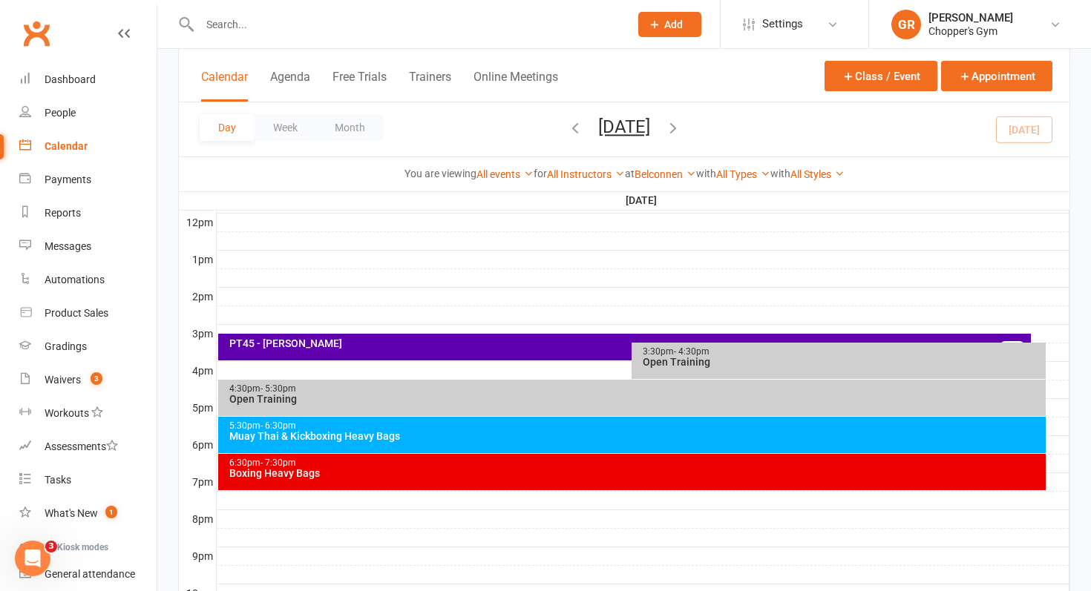
click at [86, 145] on div "Calendar" at bounding box center [66, 146] width 43 height 12
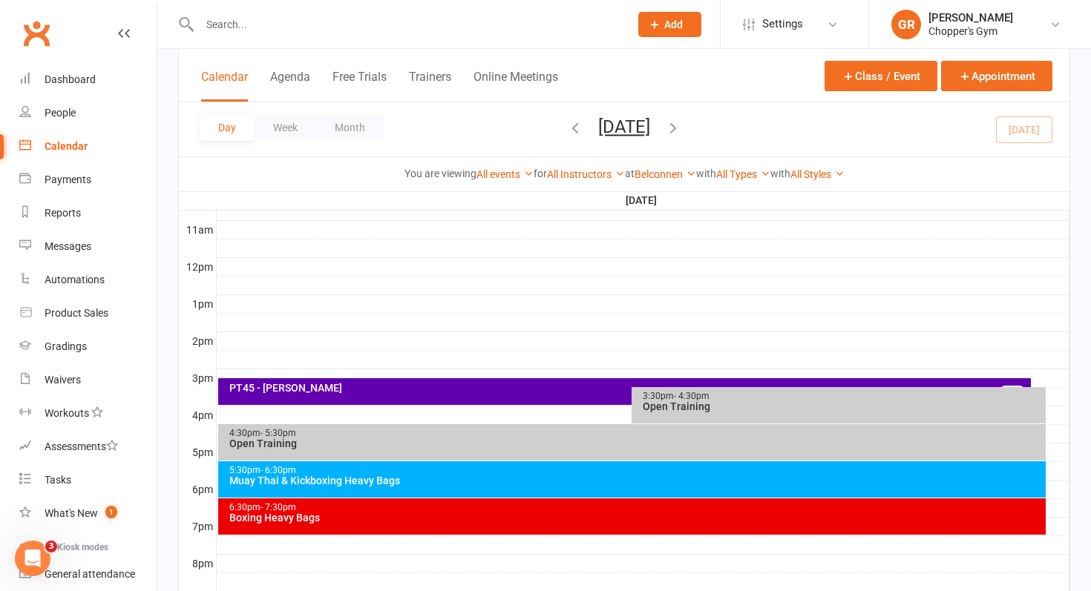
scroll to position [547, 0]
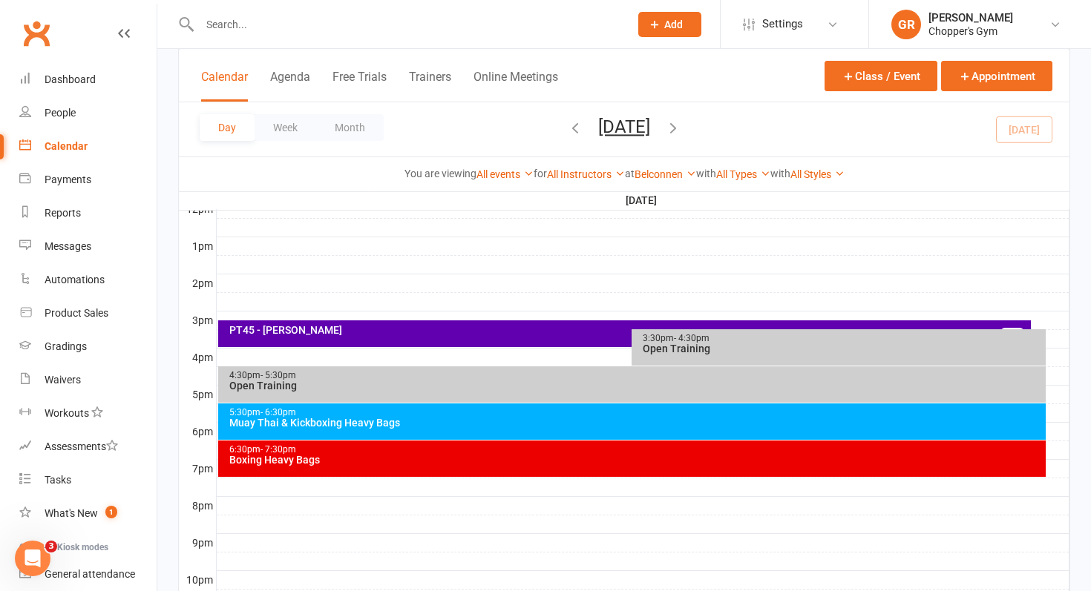
click at [336, 330] on div "PT45 - [PERSON_NAME]" at bounding box center [629, 330] width 800 height 10
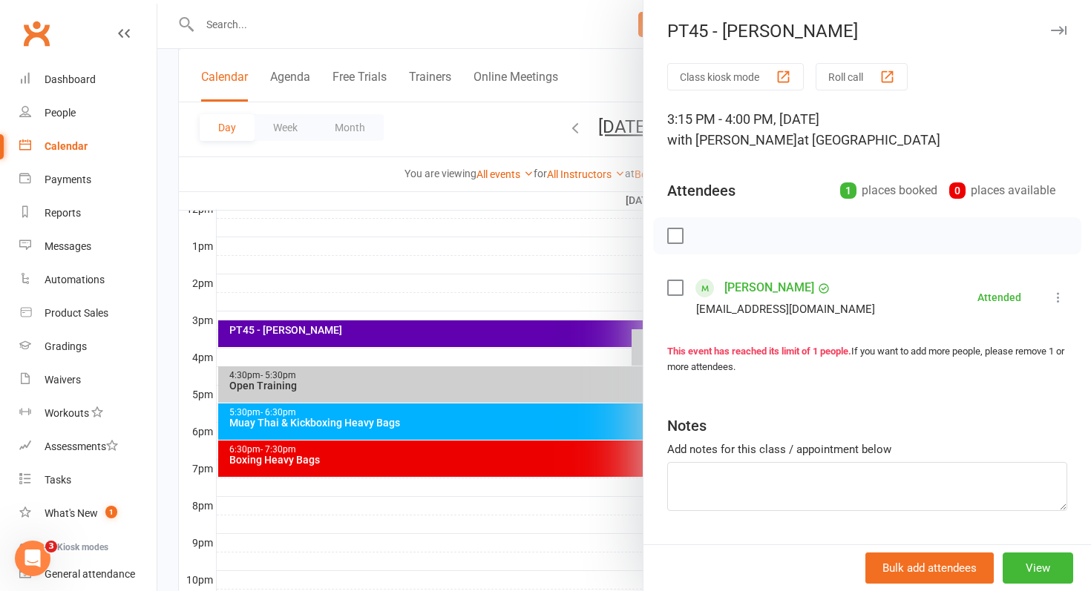
click at [557, 378] on div at bounding box center [623, 295] width 933 height 591
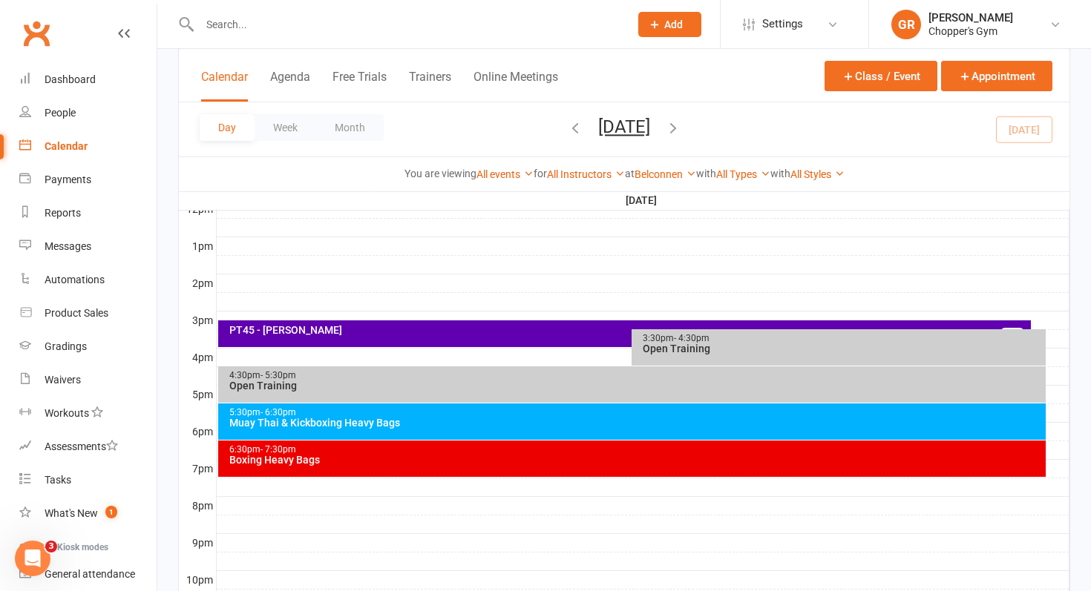
click at [557, 378] on div "4:30pm - 5:30pm" at bounding box center [636, 376] width 815 height 10
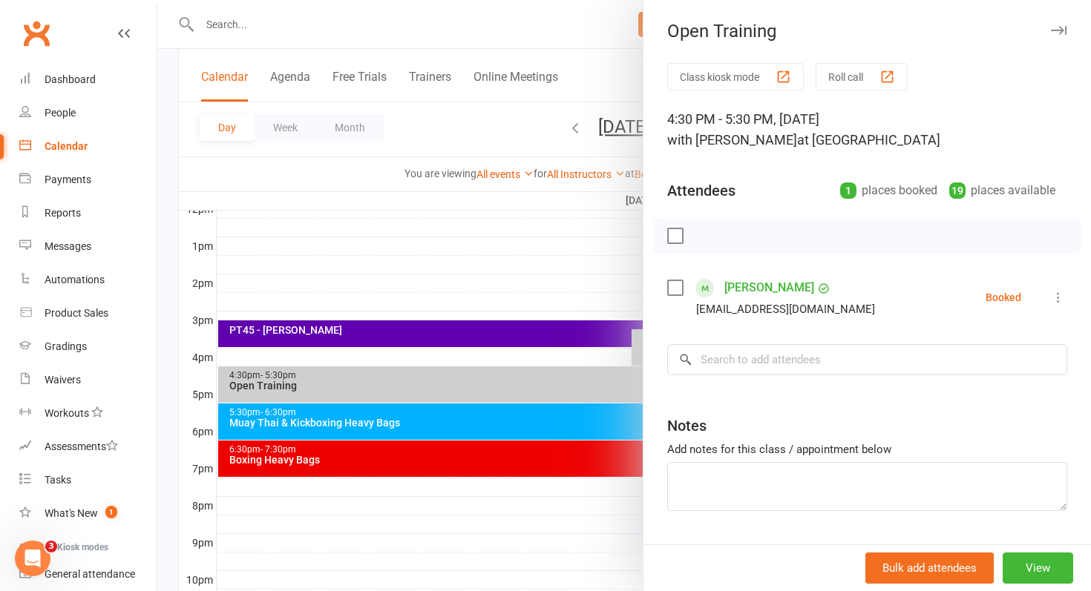
click at [1064, 295] on icon at bounding box center [1058, 297] width 15 height 15
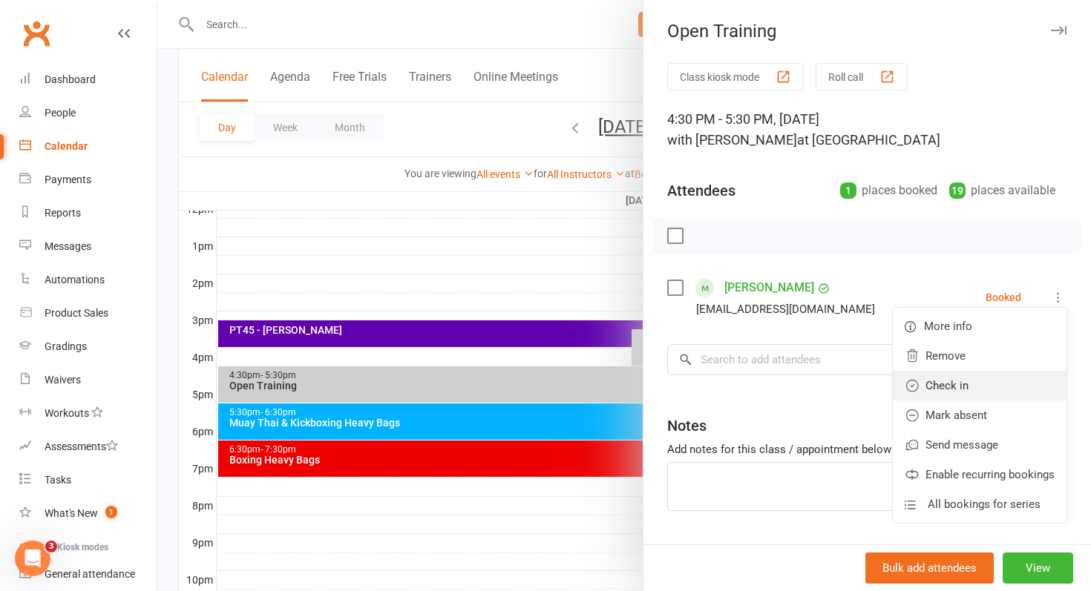
click at [985, 381] on link "Check in" at bounding box center [980, 386] width 174 height 30
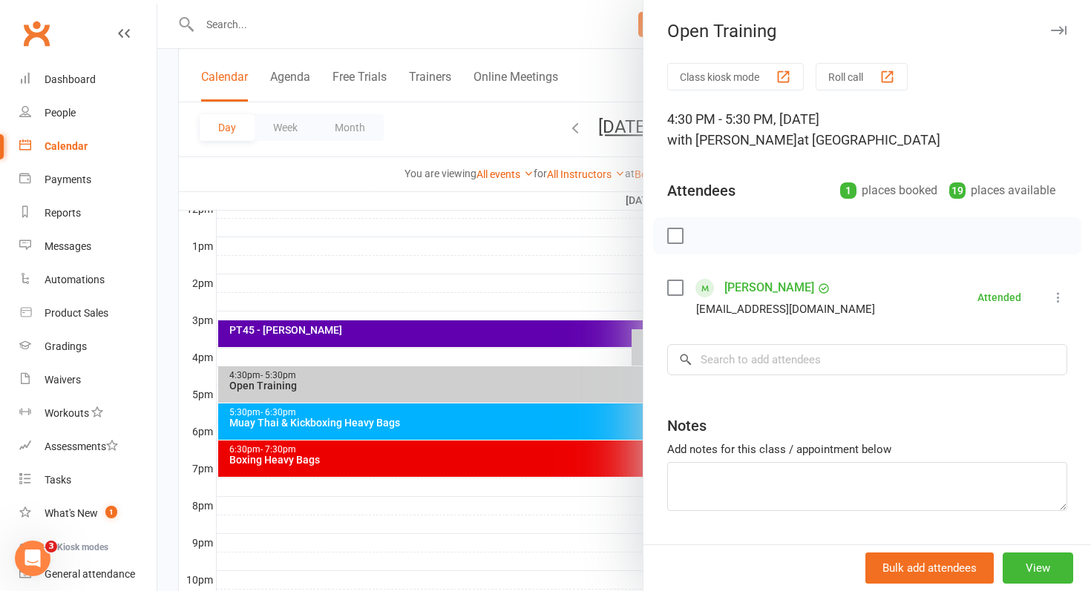
click at [170, 305] on div at bounding box center [623, 295] width 933 height 591
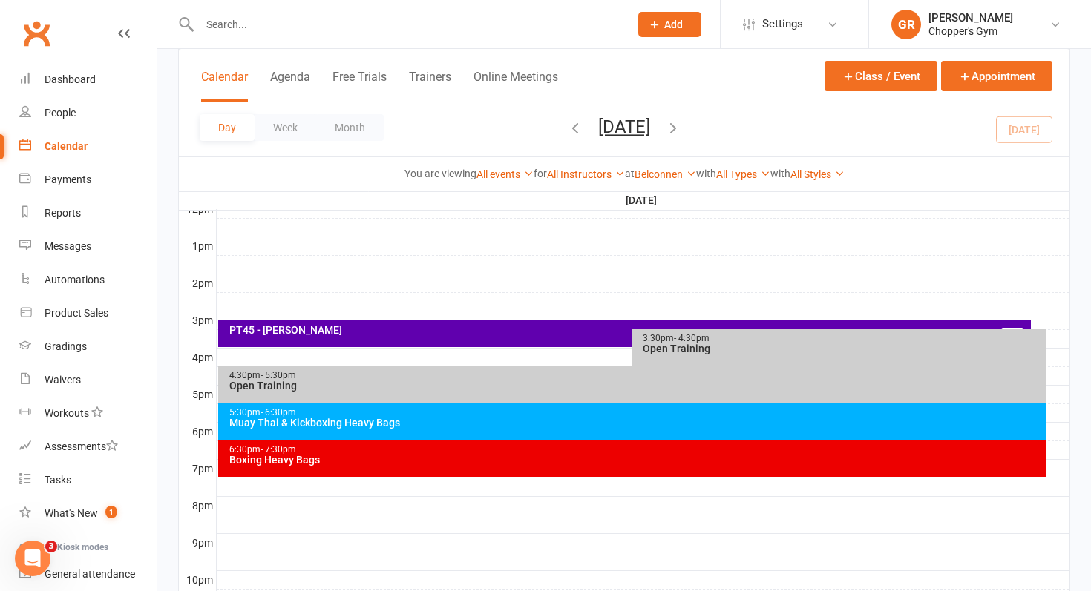
click at [260, 338] on div "PT45 - Kei Ryan FULL" at bounding box center [624, 334] width 813 height 27
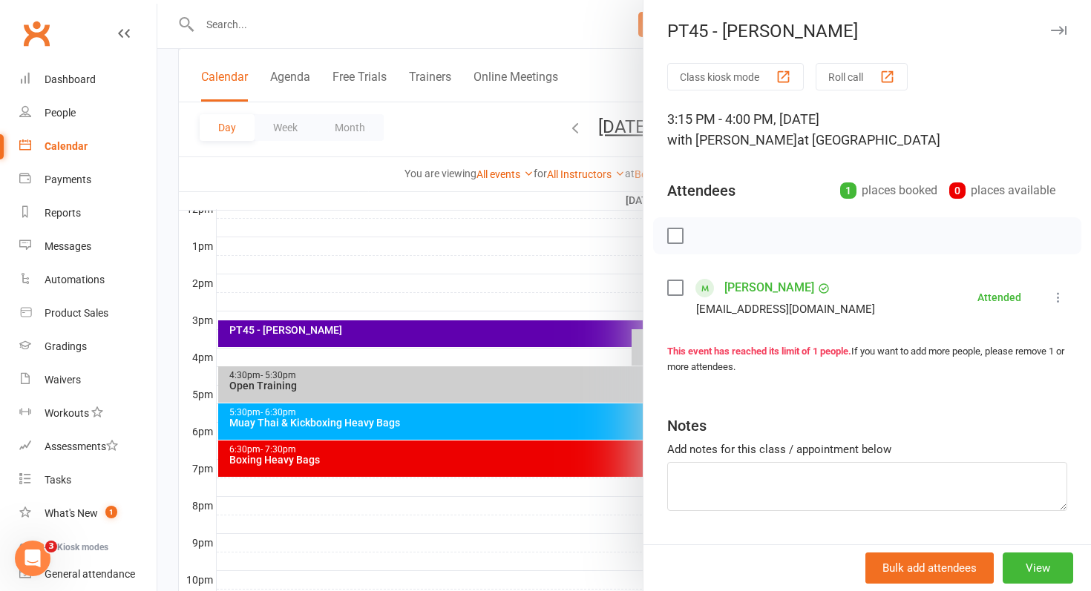
click at [270, 397] on div at bounding box center [623, 295] width 933 height 591
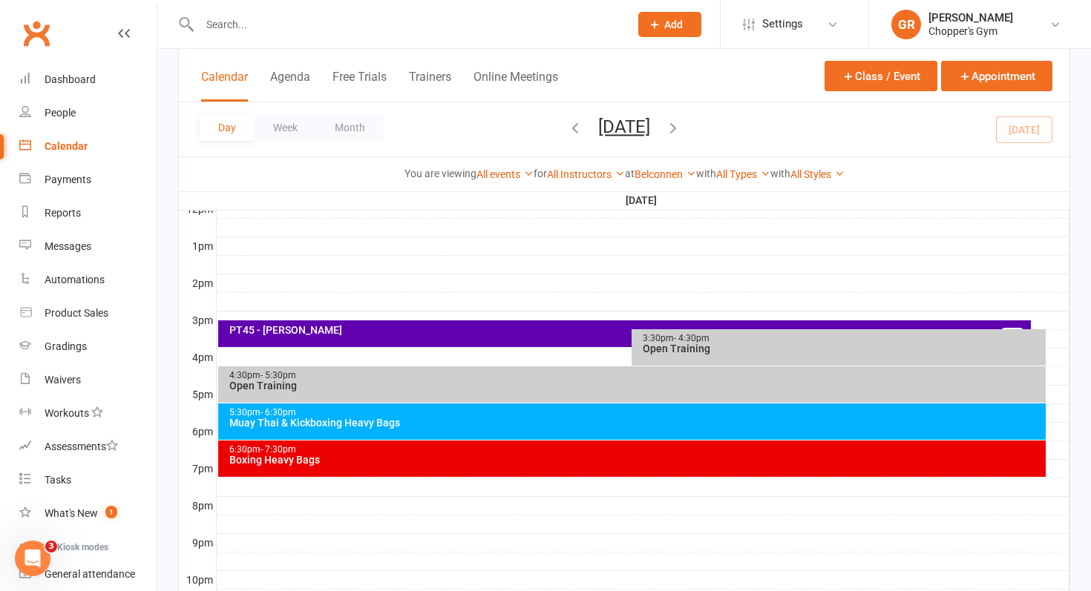
click at [321, 431] on div "5:30pm - 6:30pm Muay Thai & Kickboxing Heavy Bags" at bounding box center [632, 422] width 828 height 36
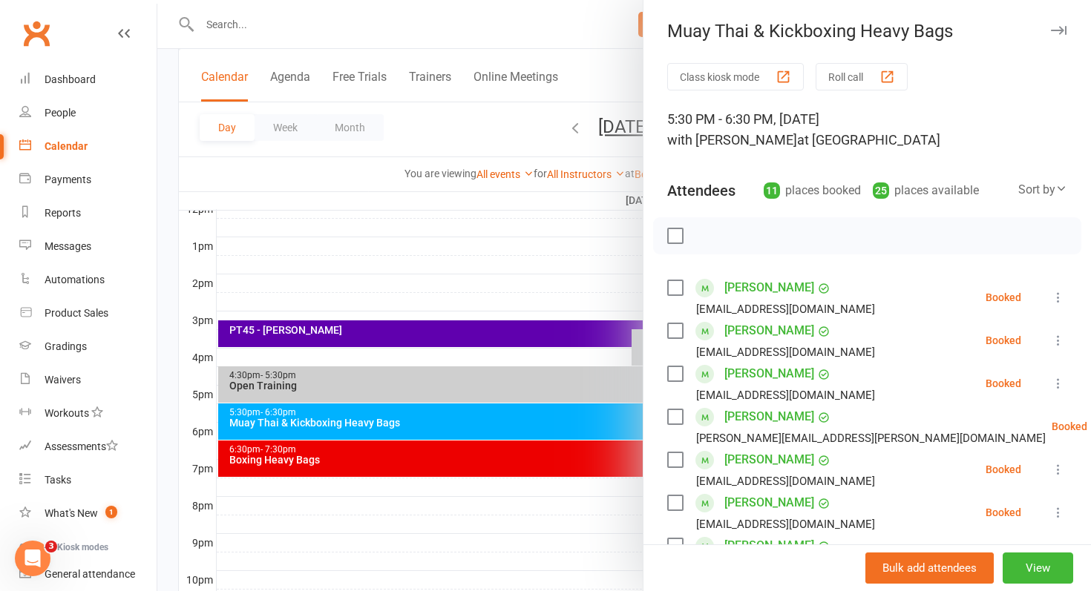
click at [184, 419] on div at bounding box center [623, 295] width 933 height 591
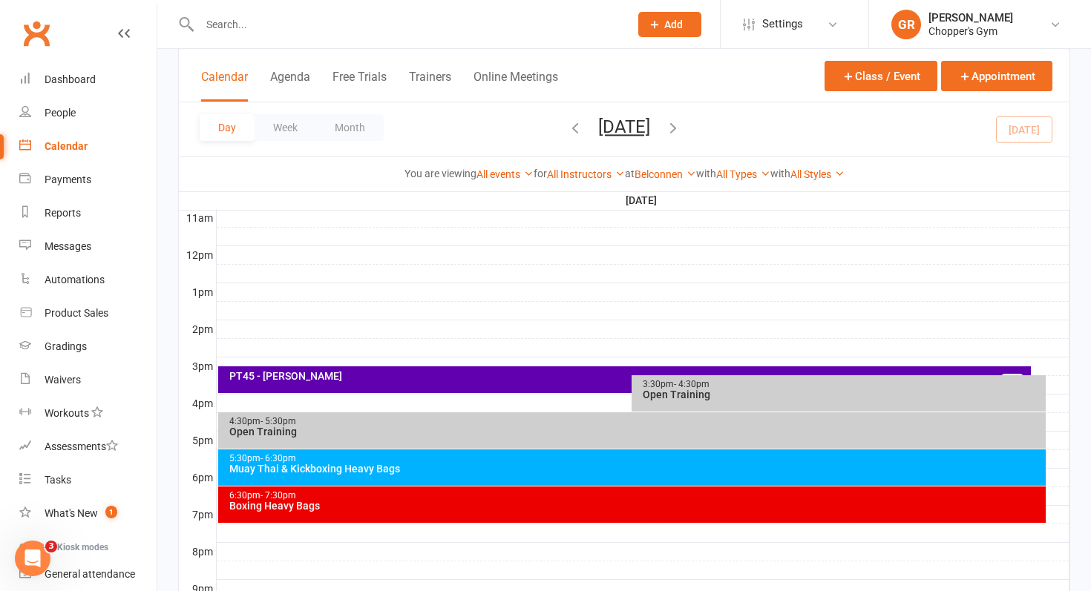
scroll to position [643, 0]
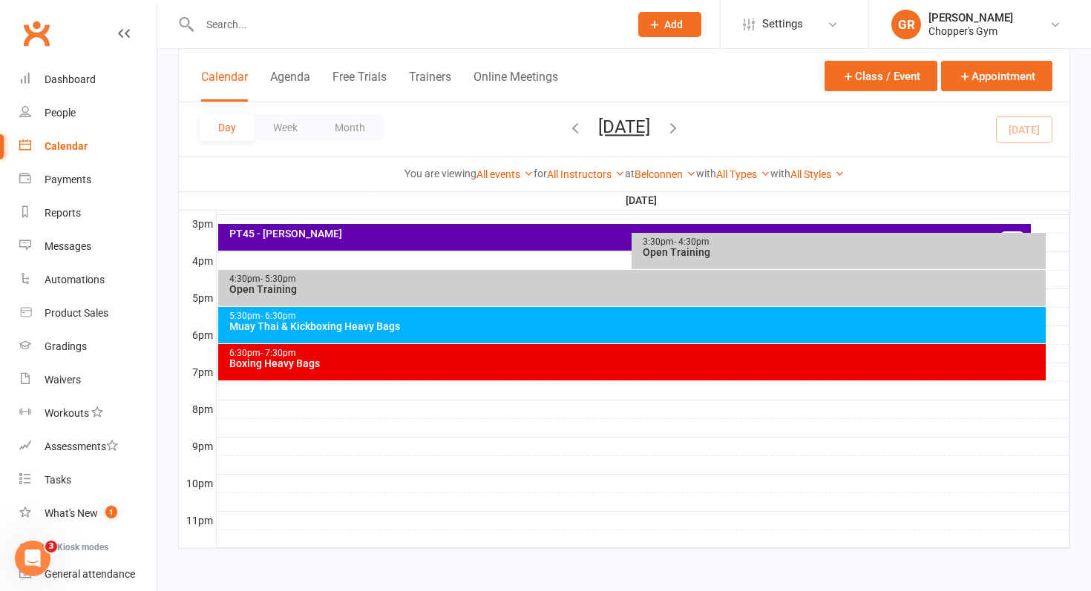
click at [347, 237] on div "PT45 - [PERSON_NAME]" at bounding box center [629, 234] width 800 height 10
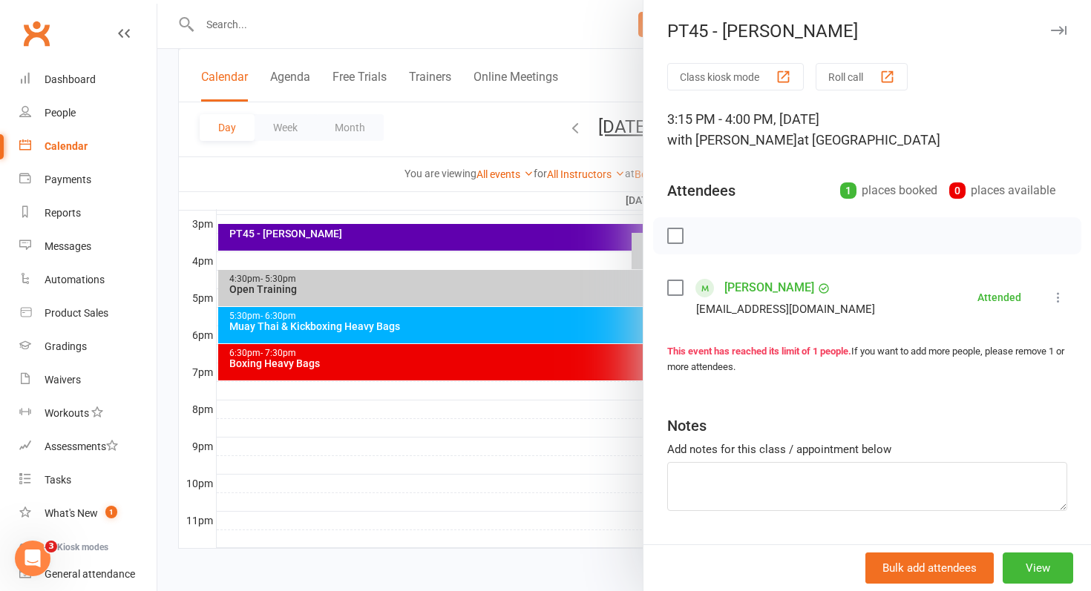
click at [347, 237] on div at bounding box center [623, 295] width 933 height 591
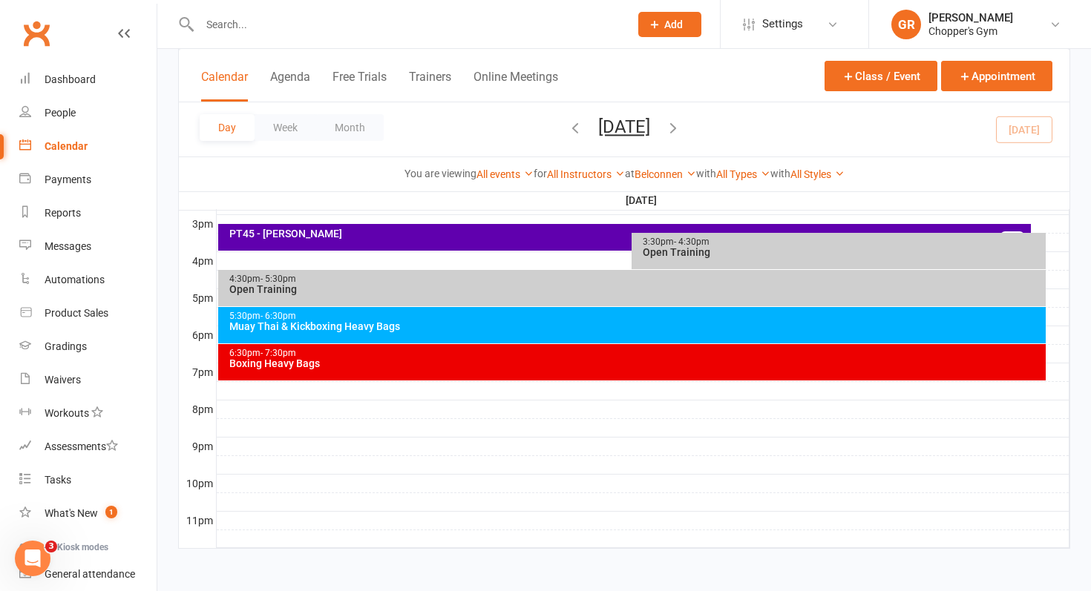
click at [674, 257] on div "Open Training" at bounding box center [842, 252] width 401 height 10
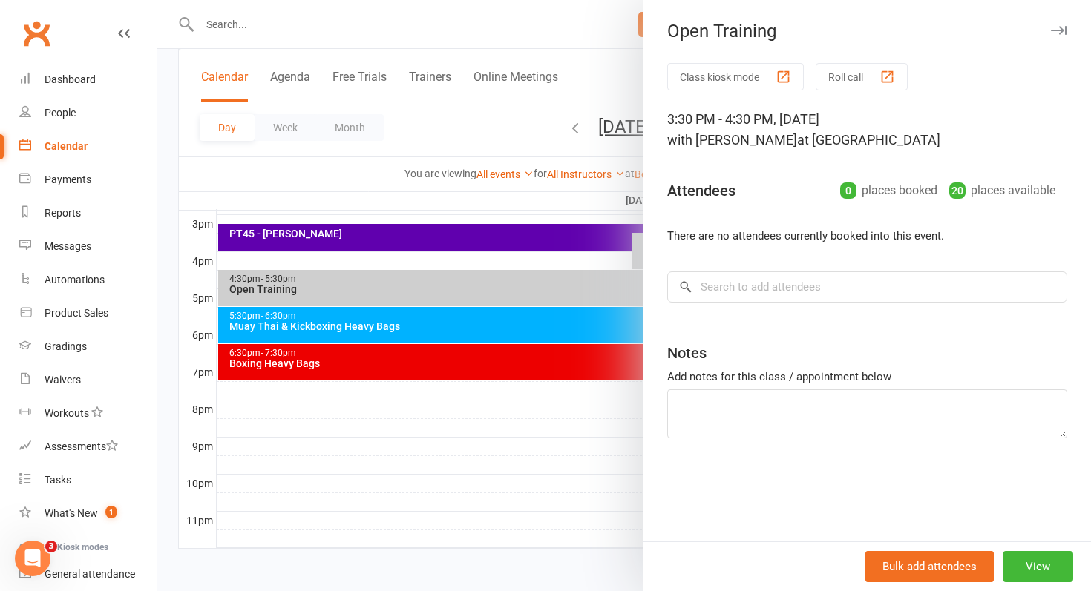
click at [602, 301] on div at bounding box center [623, 295] width 933 height 591
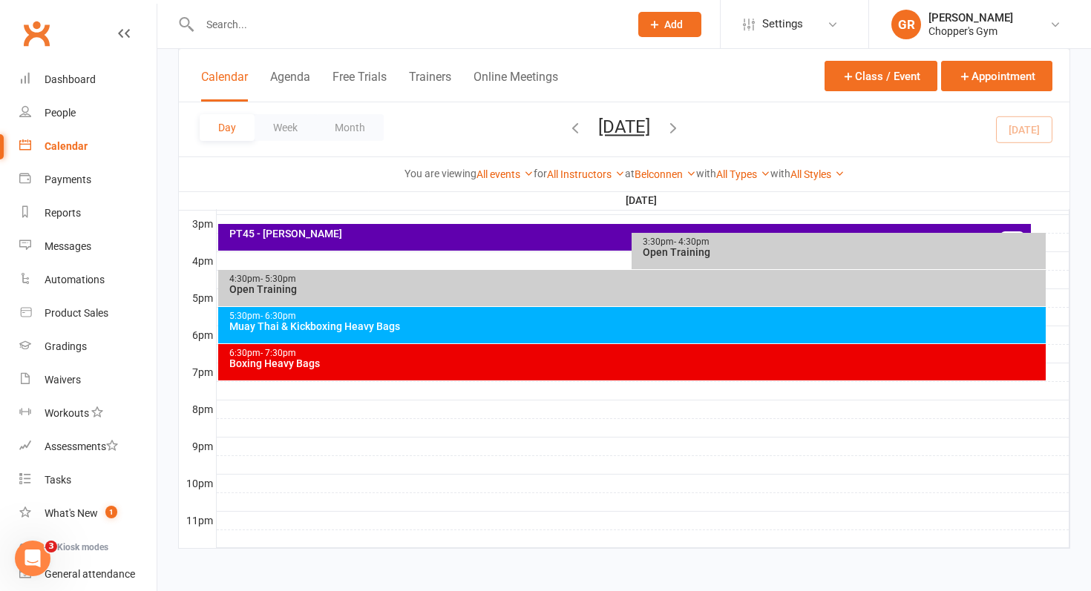
click at [542, 280] on div "4:30pm - 5:30pm" at bounding box center [636, 280] width 815 height 10
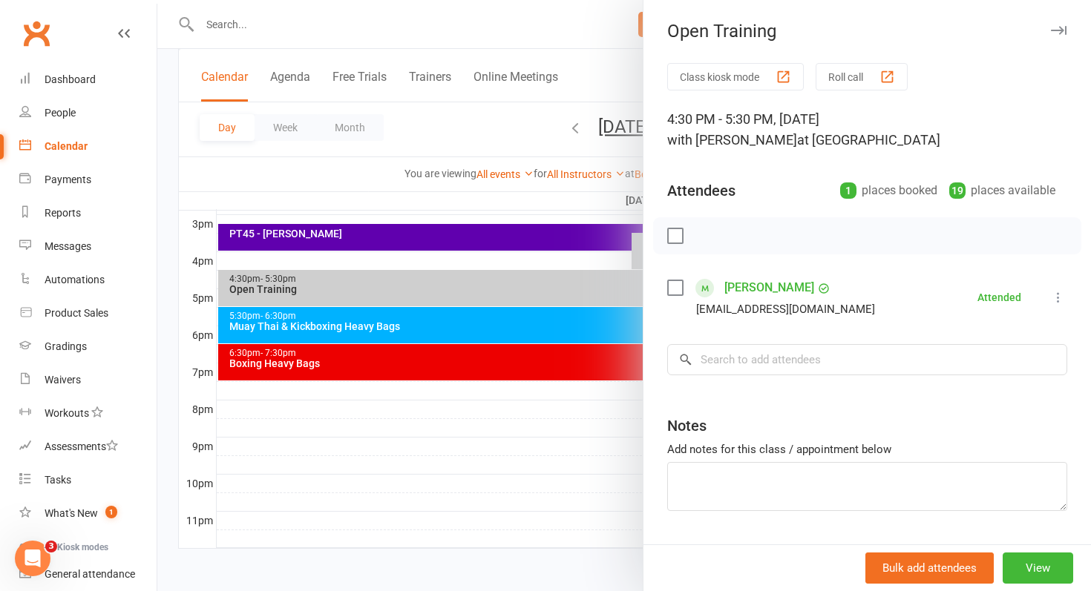
click at [542, 280] on div at bounding box center [623, 295] width 933 height 591
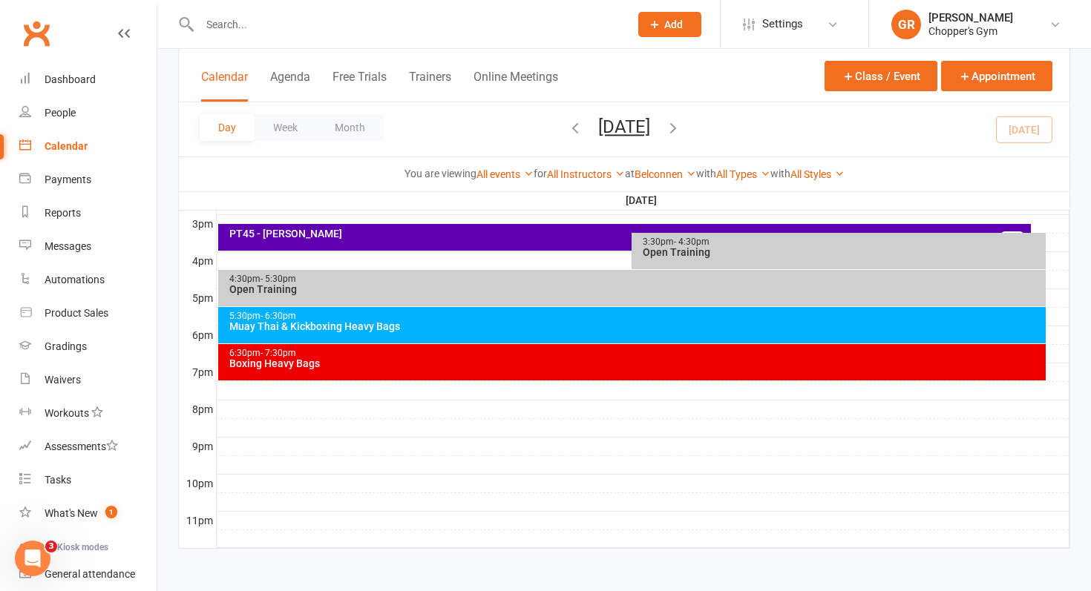
click at [546, 323] on div "Muay Thai & Kickboxing Heavy Bags" at bounding box center [636, 326] width 815 height 10
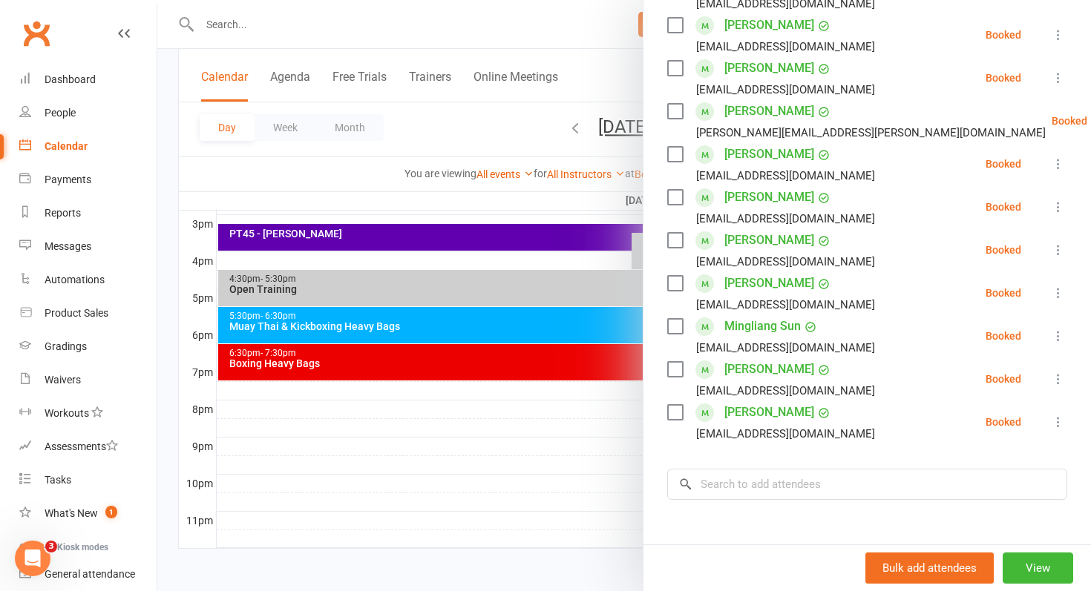
scroll to position [315, 0]
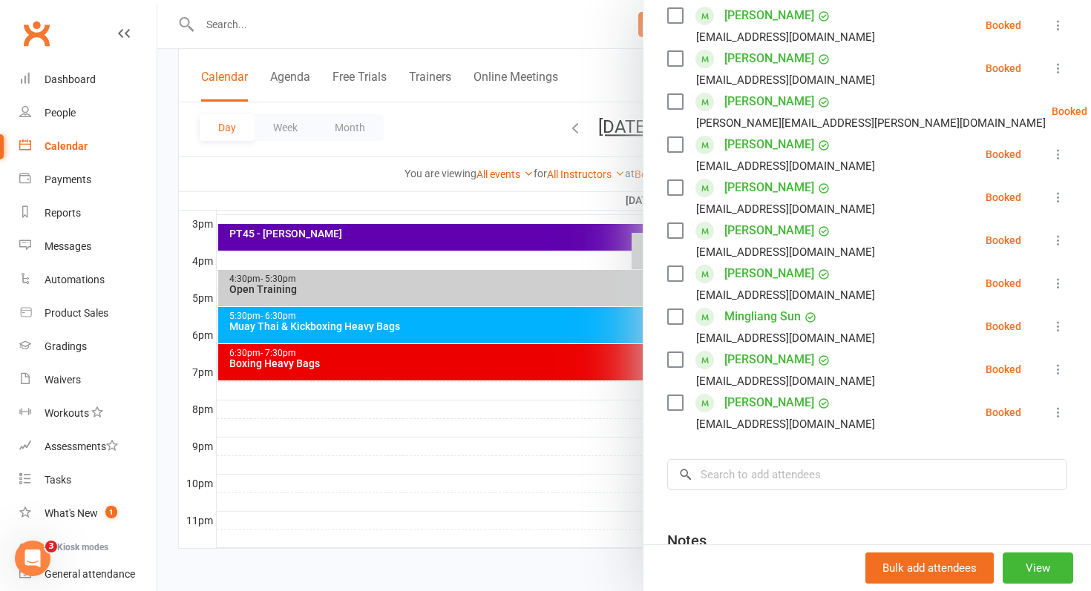
click at [557, 354] on div at bounding box center [623, 295] width 933 height 591
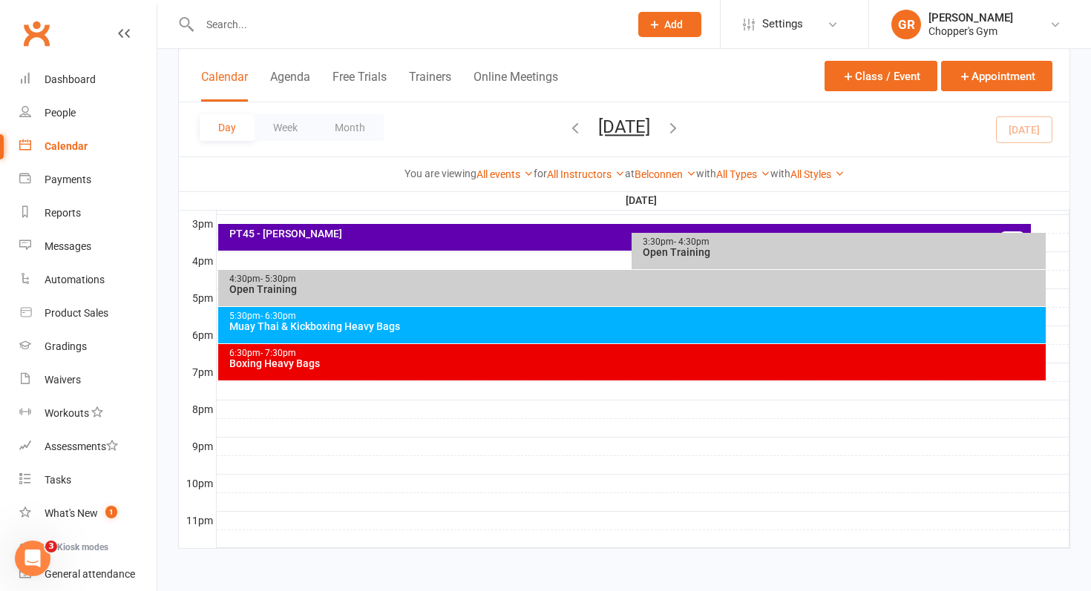
click at [557, 354] on div "6:30pm - 7:30pm" at bounding box center [636, 354] width 815 height 10
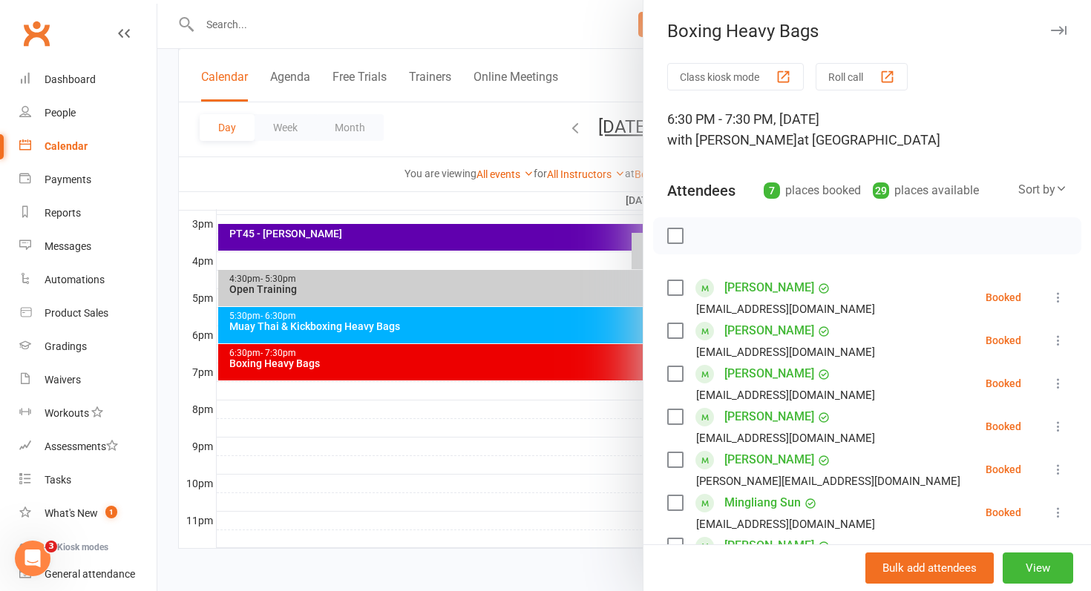
click at [557, 354] on div at bounding box center [623, 295] width 933 height 591
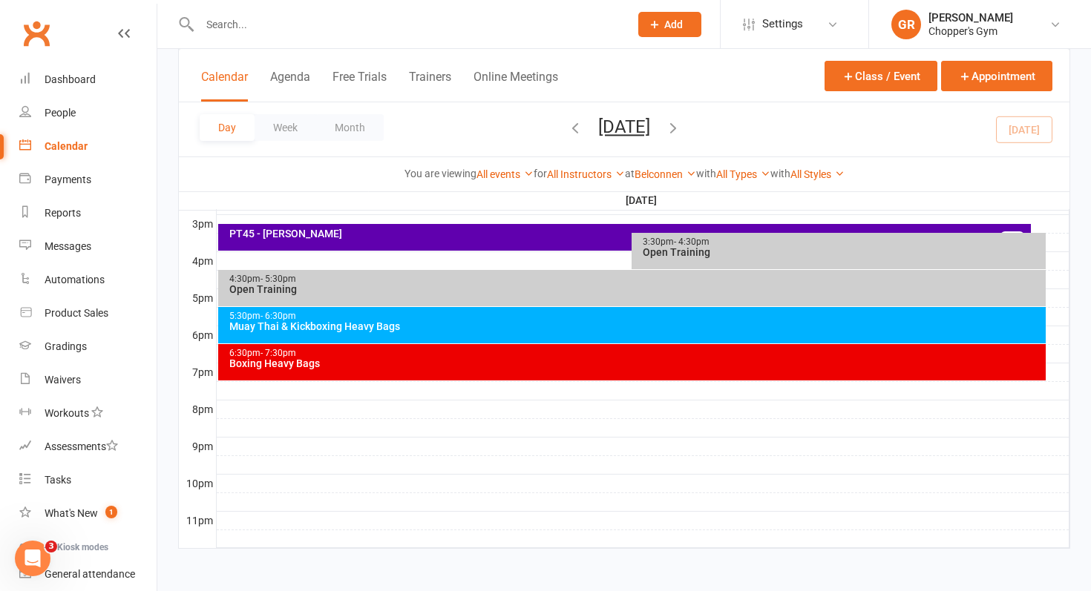
click at [359, 322] on div "Muay Thai & Kickboxing Heavy Bags" at bounding box center [636, 326] width 815 height 10
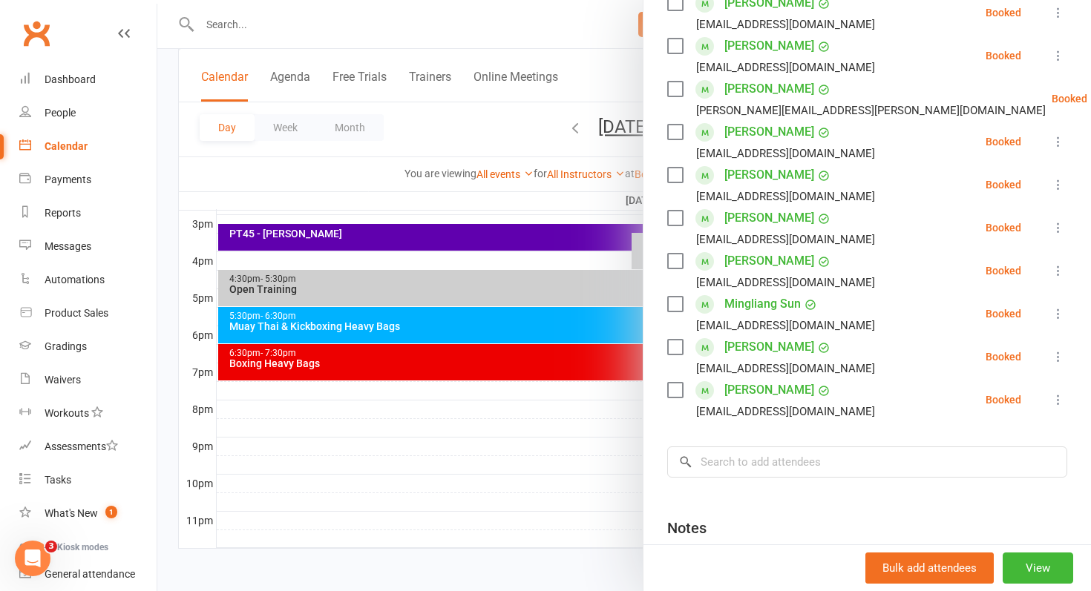
scroll to position [331, 0]
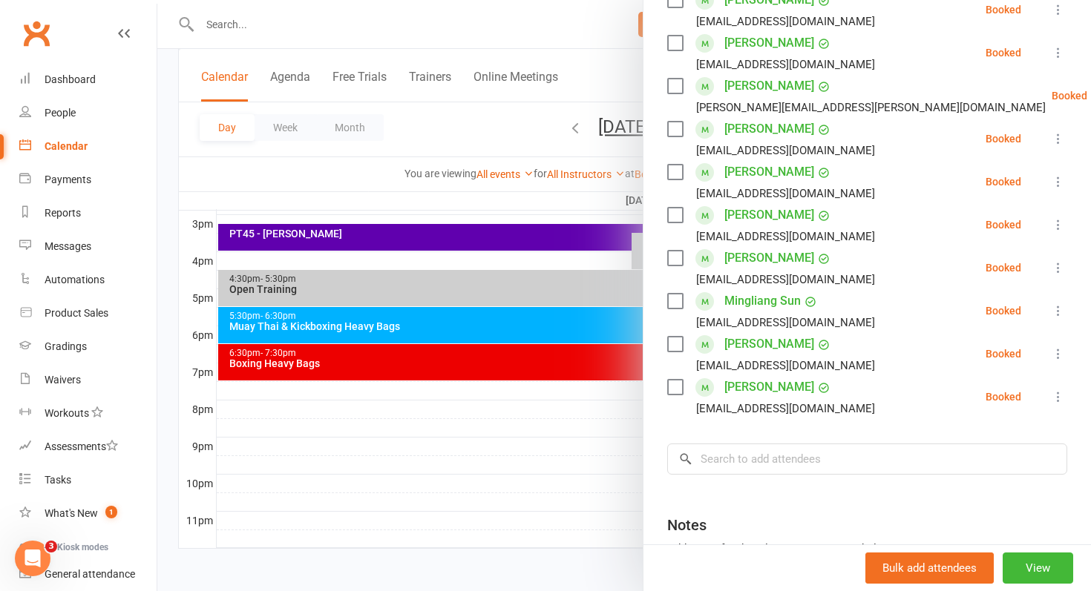
click at [746, 386] on link "[PERSON_NAME]" at bounding box center [769, 387] width 90 height 24
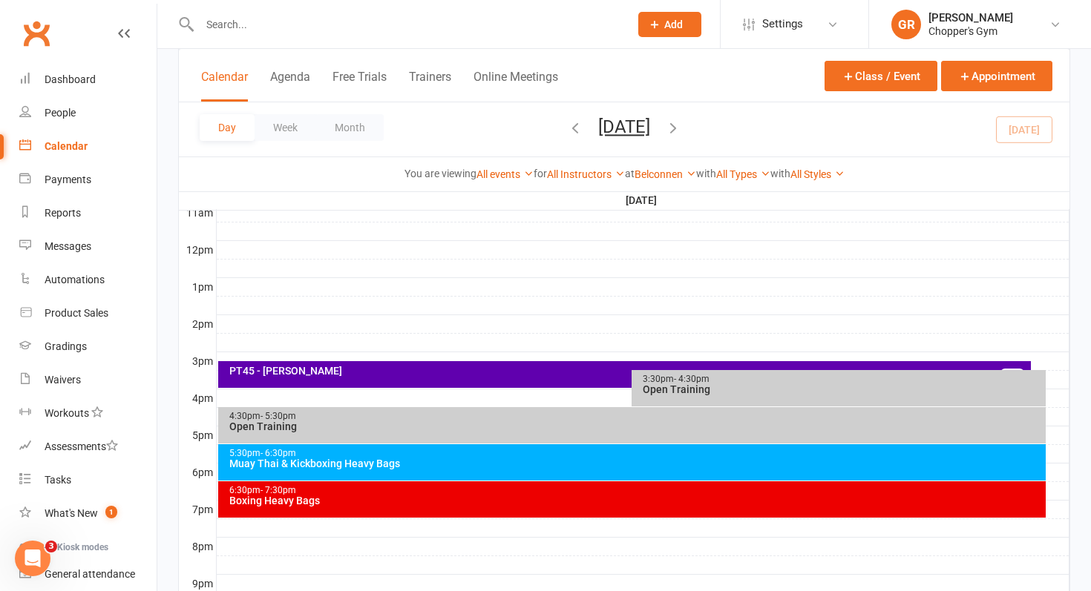
scroll to position [643, 0]
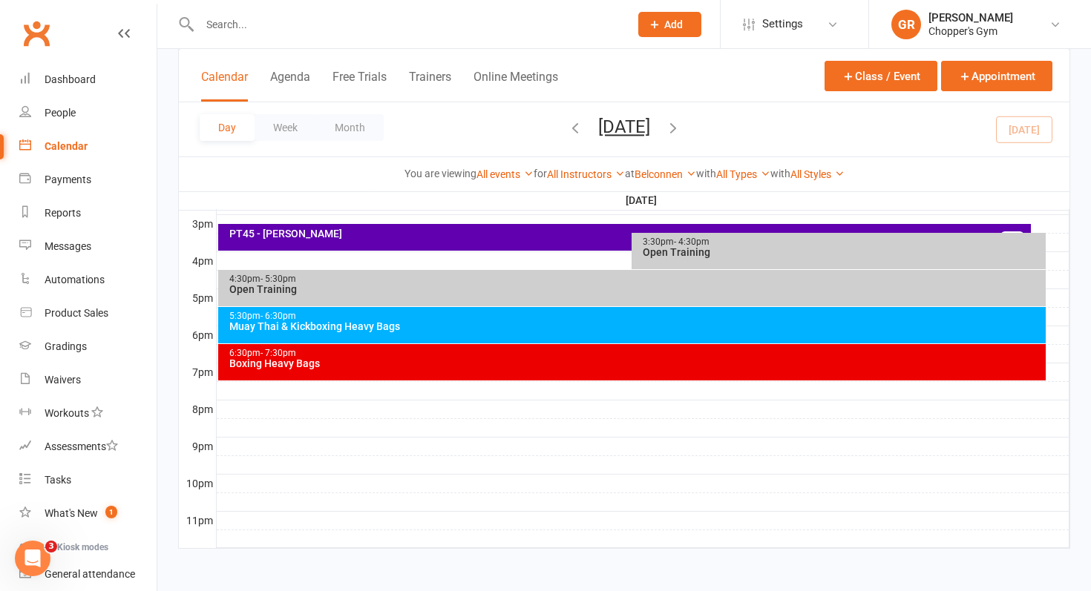
click at [539, 317] on div "5:30pm - 6:30pm" at bounding box center [636, 317] width 815 height 10
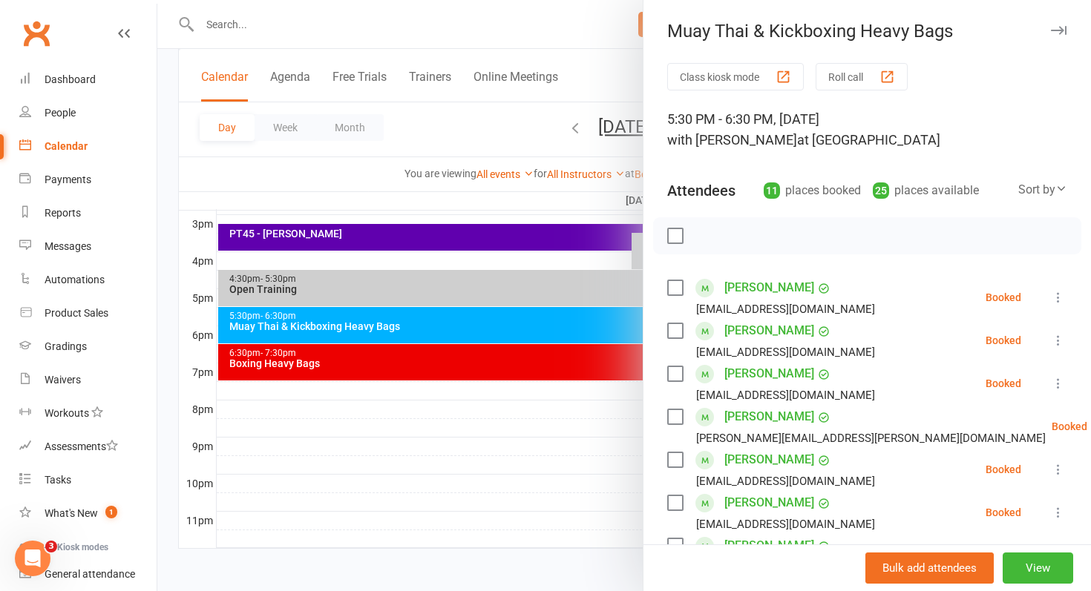
click at [659, 295] on div "Class kiosk mode Roll call 5:30 PM - 6:30 PM, Friday, September, 12, 2025 with …" at bounding box center [866, 539] width 447 height 953
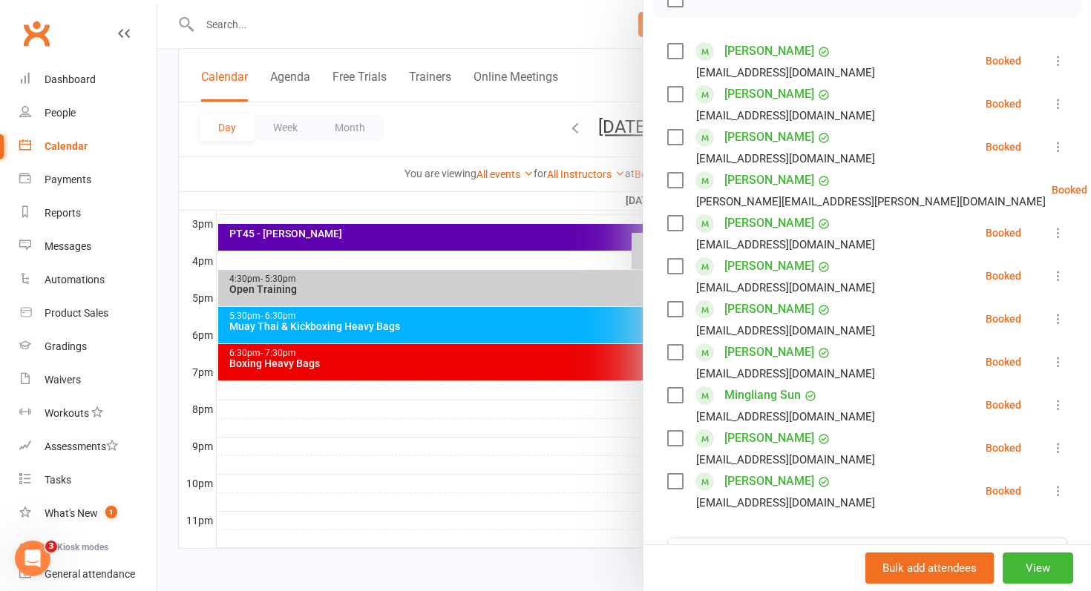
scroll to position [471, 0]
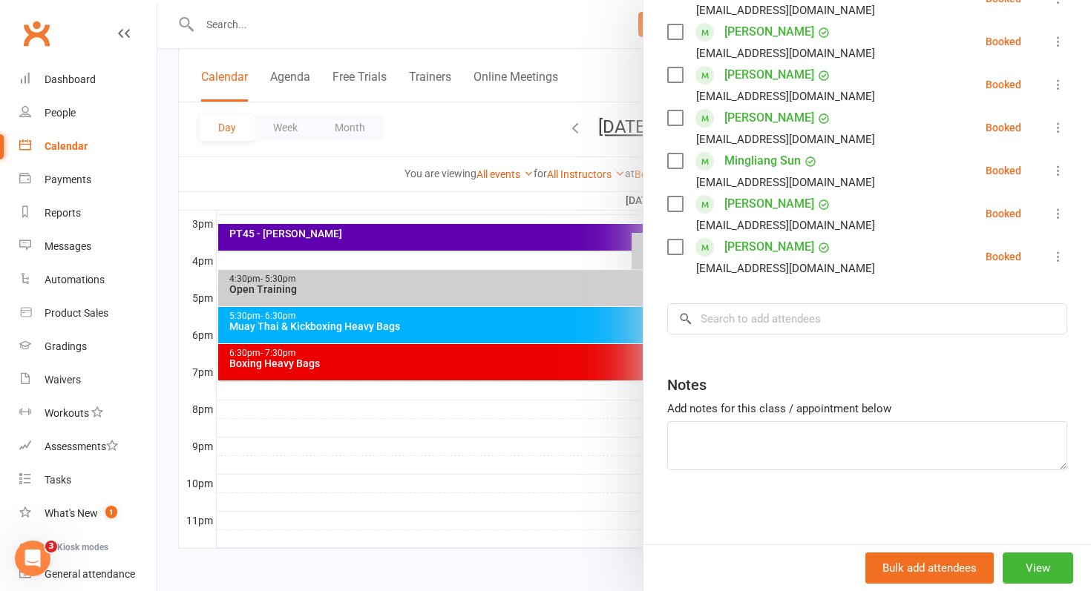
click at [498, 359] on div at bounding box center [623, 295] width 933 height 591
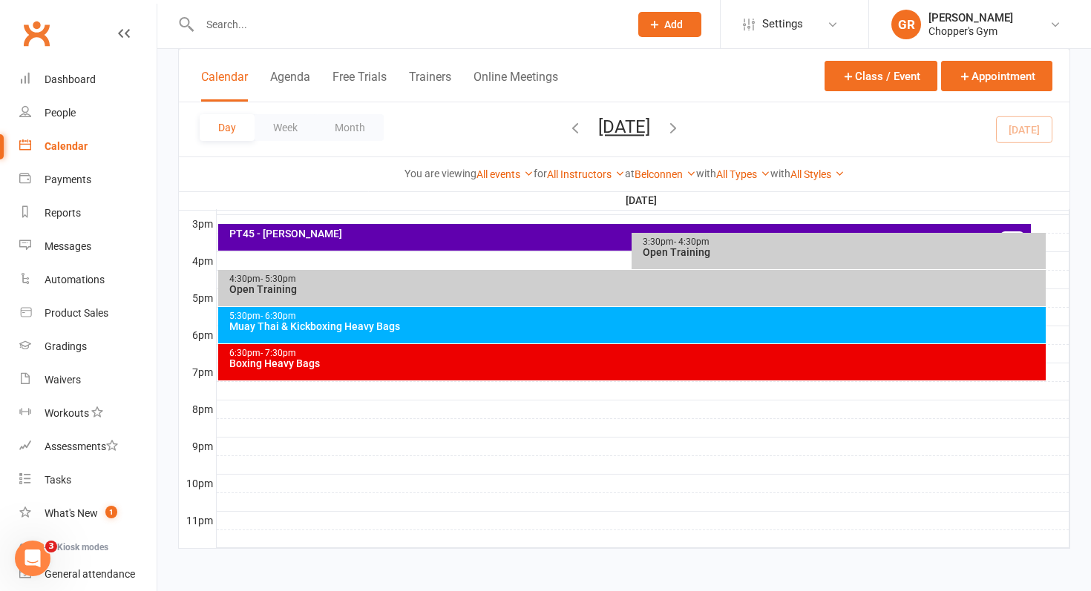
click at [498, 359] on div "Boxing Heavy Bags" at bounding box center [636, 363] width 815 height 10
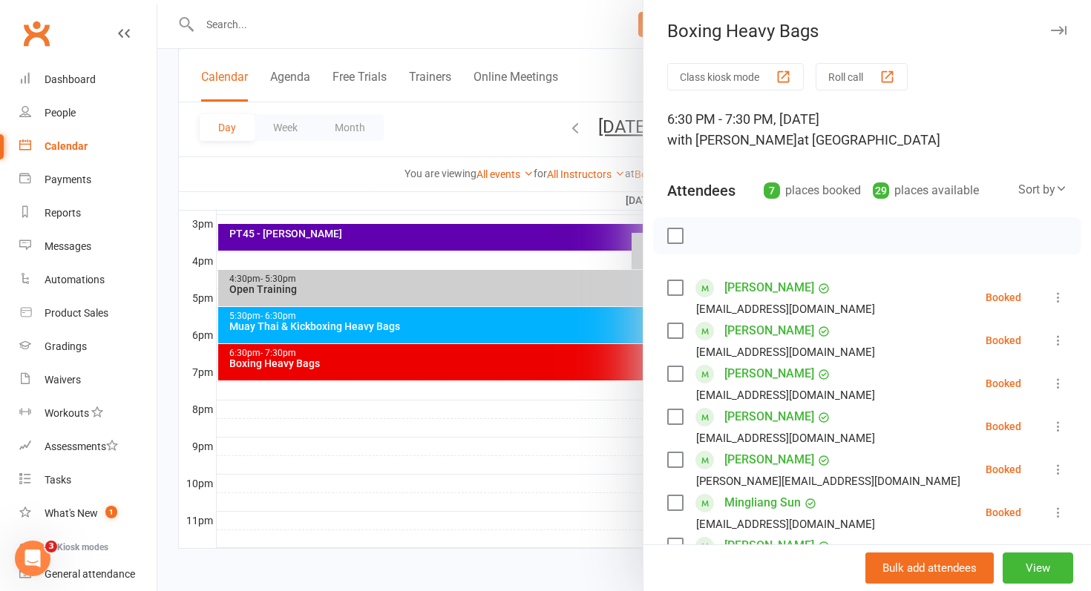
click at [1063, 383] on icon at bounding box center [1058, 383] width 15 height 15
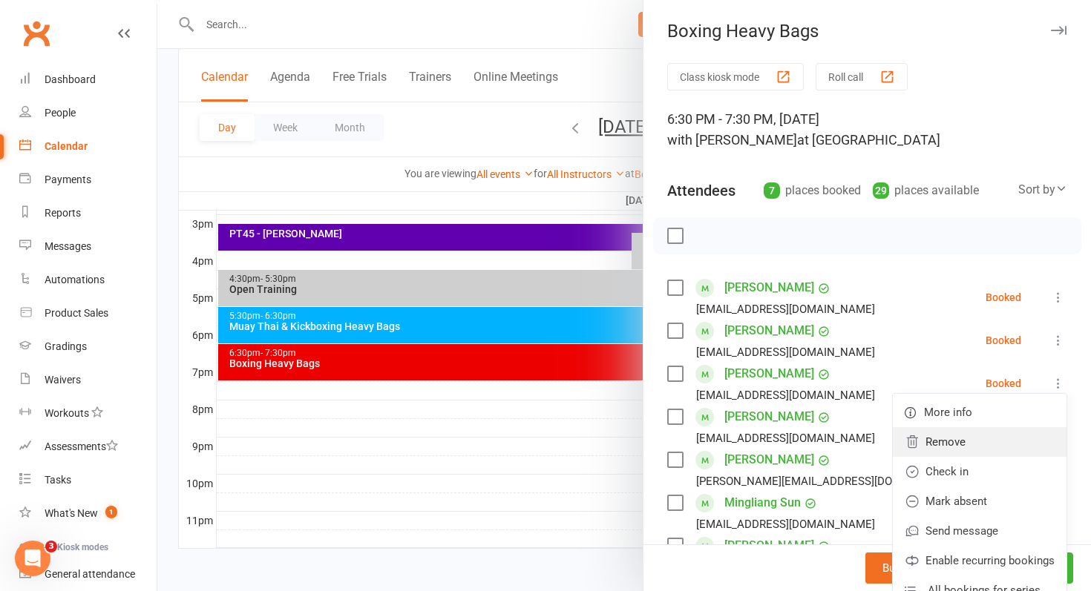
click at [985, 438] on link "Remove" at bounding box center [980, 442] width 174 height 30
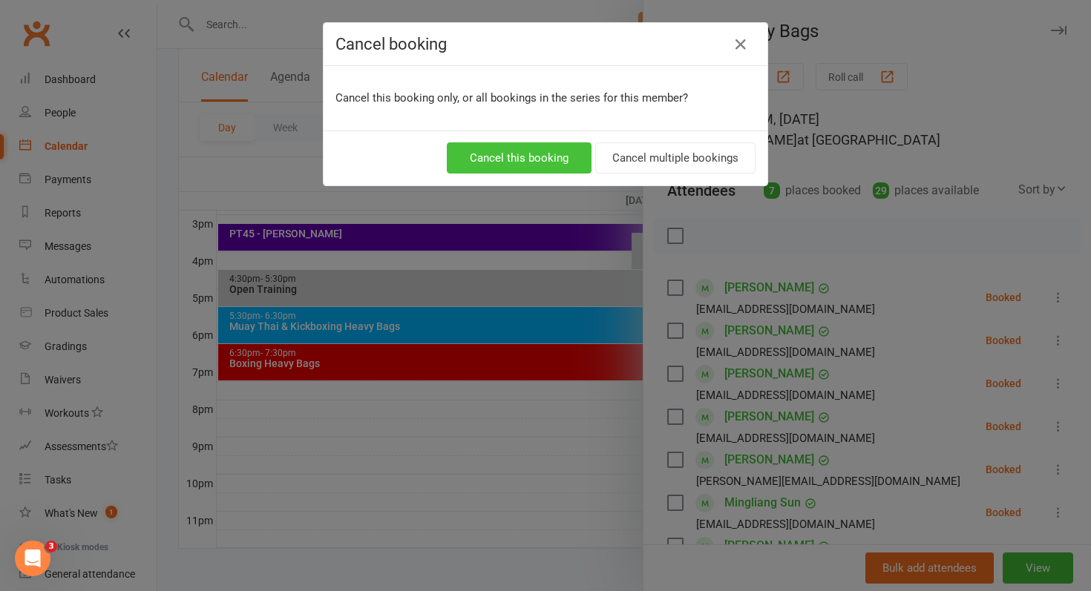
click at [546, 167] on button "Cancel this booking" at bounding box center [519, 157] width 145 height 31
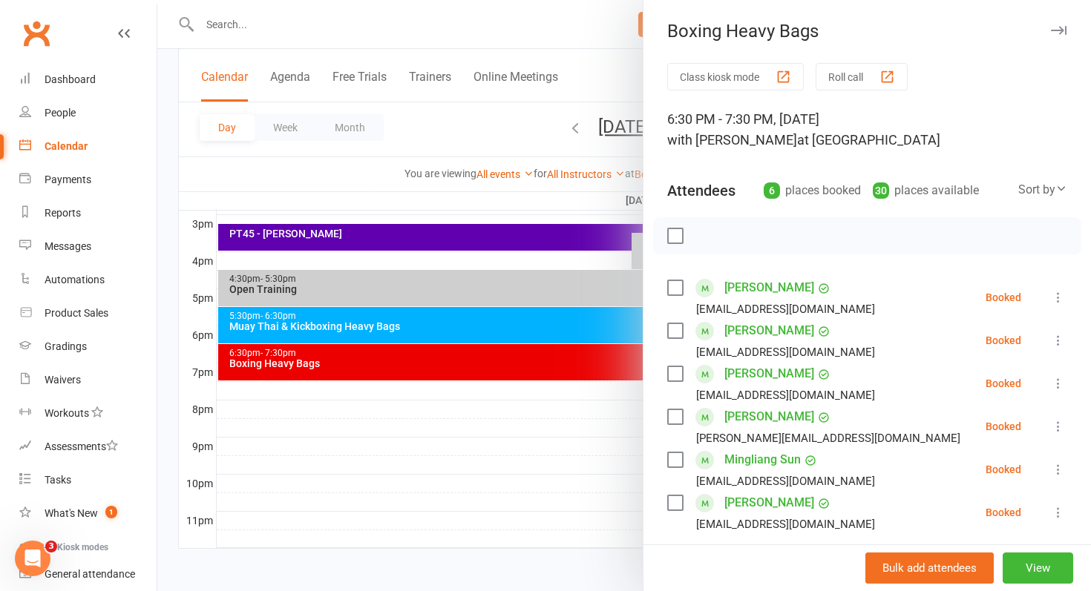
click at [79, 147] on div "Calendar" at bounding box center [66, 146] width 43 height 12
click at [168, 263] on div at bounding box center [623, 295] width 933 height 591
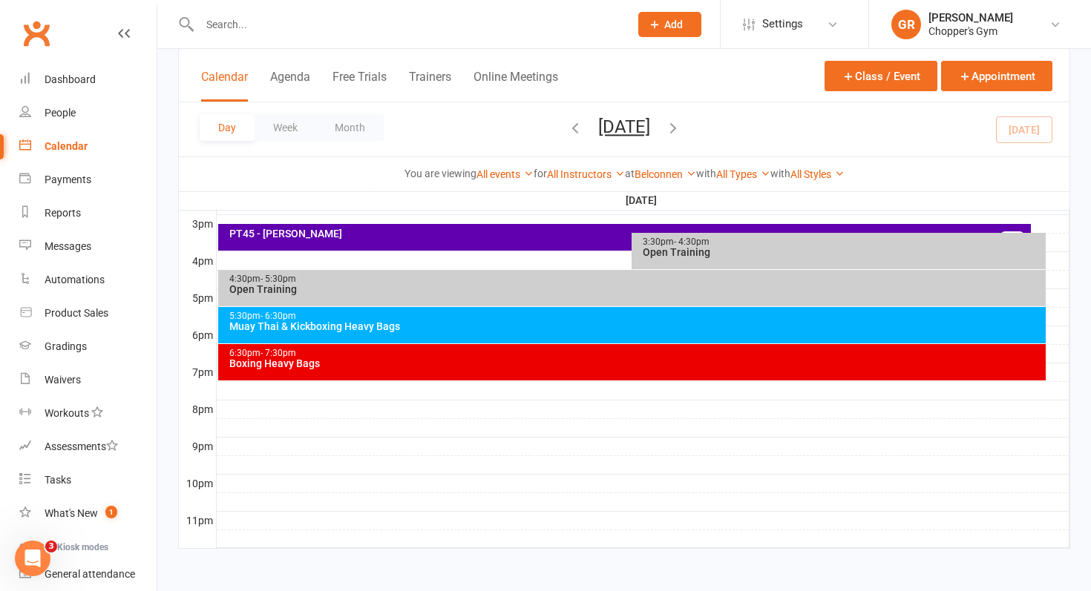
click at [489, 329] on div "Muay Thai & Kickboxing Heavy Bags" at bounding box center [636, 326] width 815 height 10
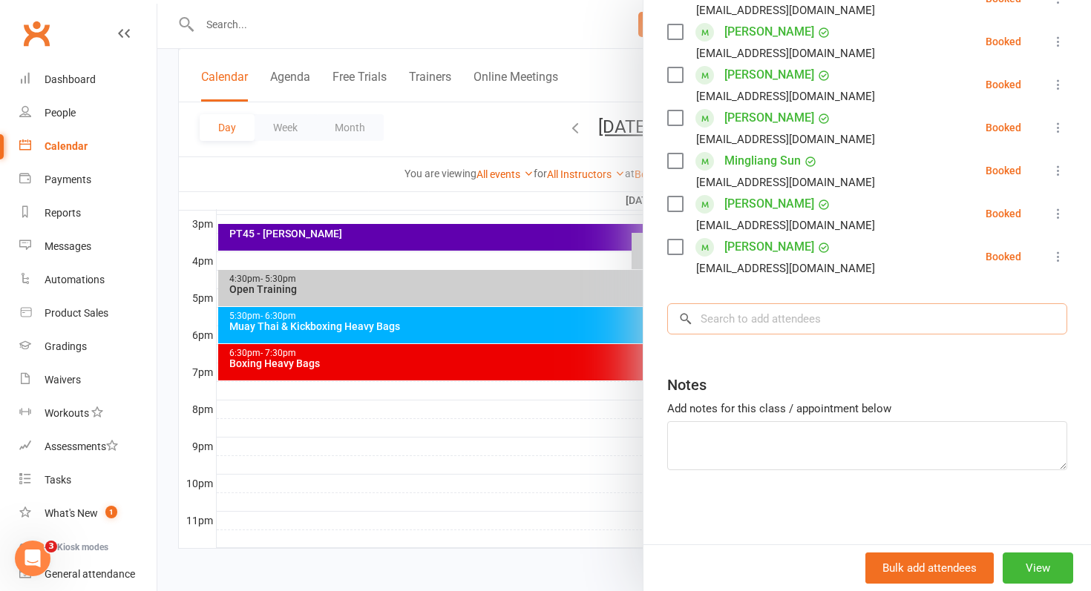
click at [721, 326] on input "search" at bounding box center [867, 318] width 400 height 31
click at [738, 324] on input "search" at bounding box center [867, 318] width 400 height 31
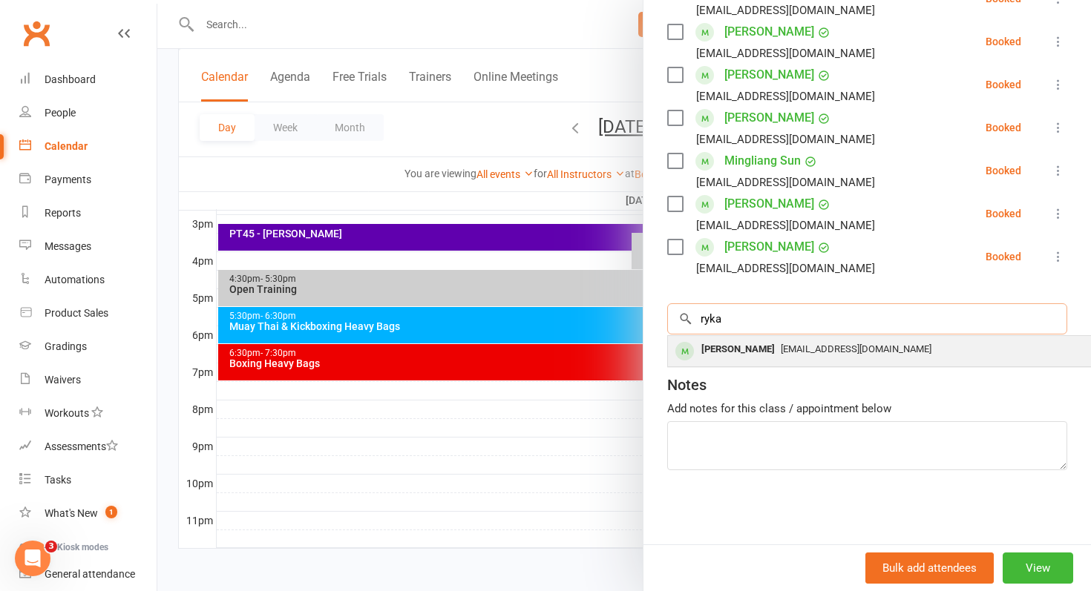
type input "ryka"
click at [810, 349] on span "ryka_bohden@yahoo.com" at bounding box center [856, 349] width 151 height 11
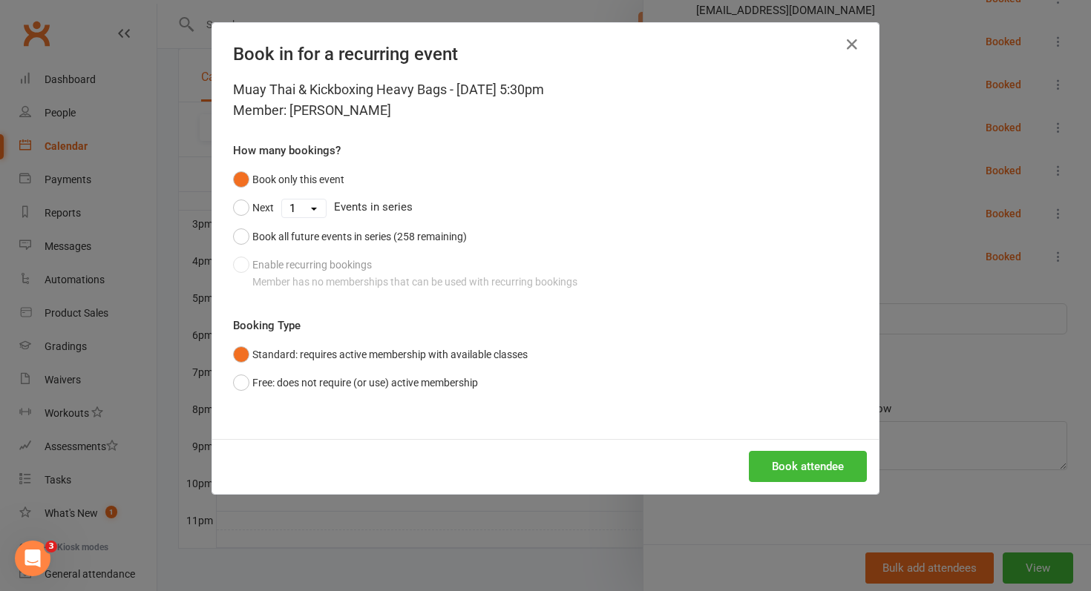
click at [805, 448] on div "Book attendee" at bounding box center [545, 466] width 666 height 55
click at [805, 470] on button "Book attendee" at bounding box center [808, 466] width 118 height 31
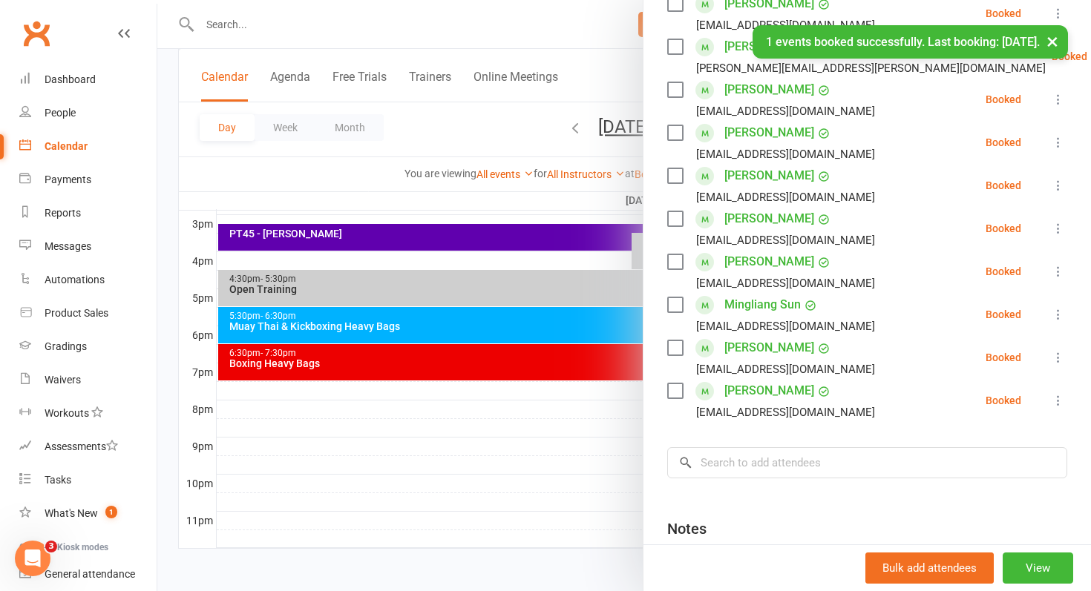
scroll to position [341, 0]
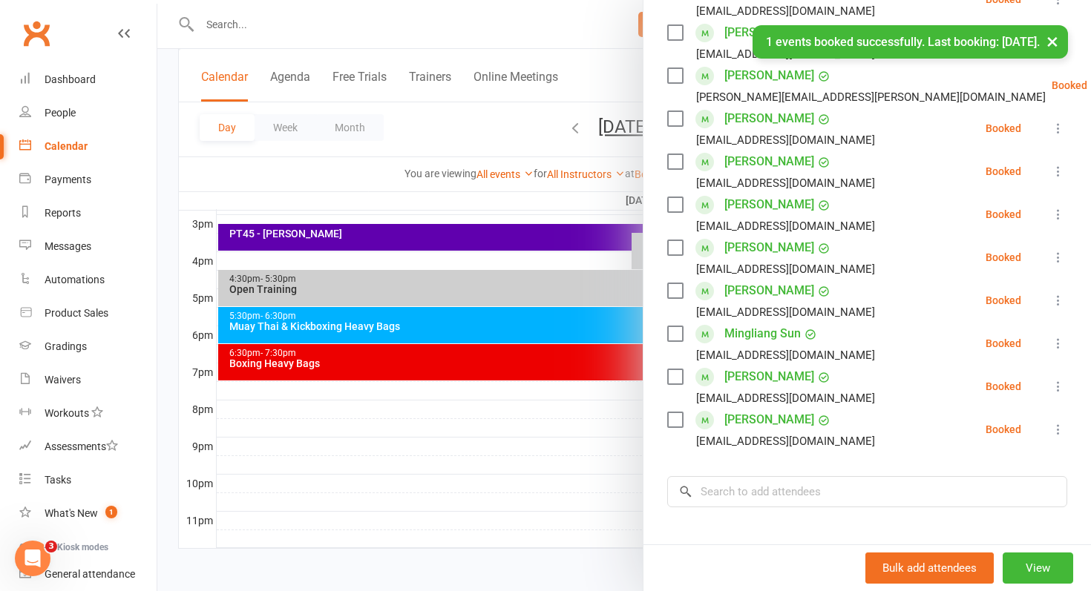
click at [1056, 299] on icon at bounding box center [1058, 300] width 15 height 15
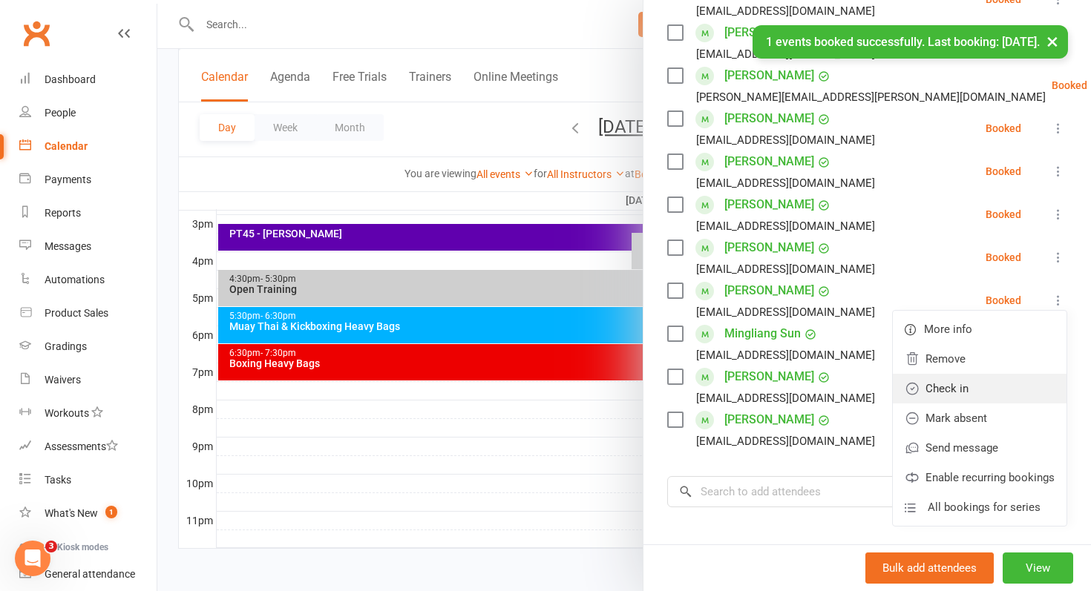
click at [973, 392] on link "Check in" at bounding box center [980, 389] width 174 height 30
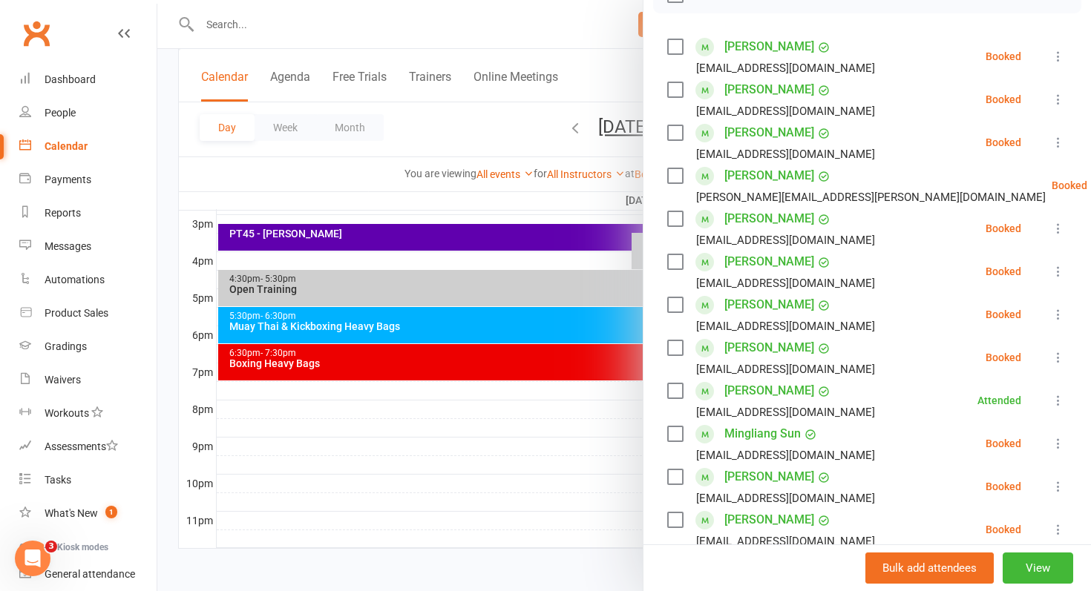
scroll to position [240, 0]
click at [533, 479] on div at bounding box center [623, 295] width 933 height 591
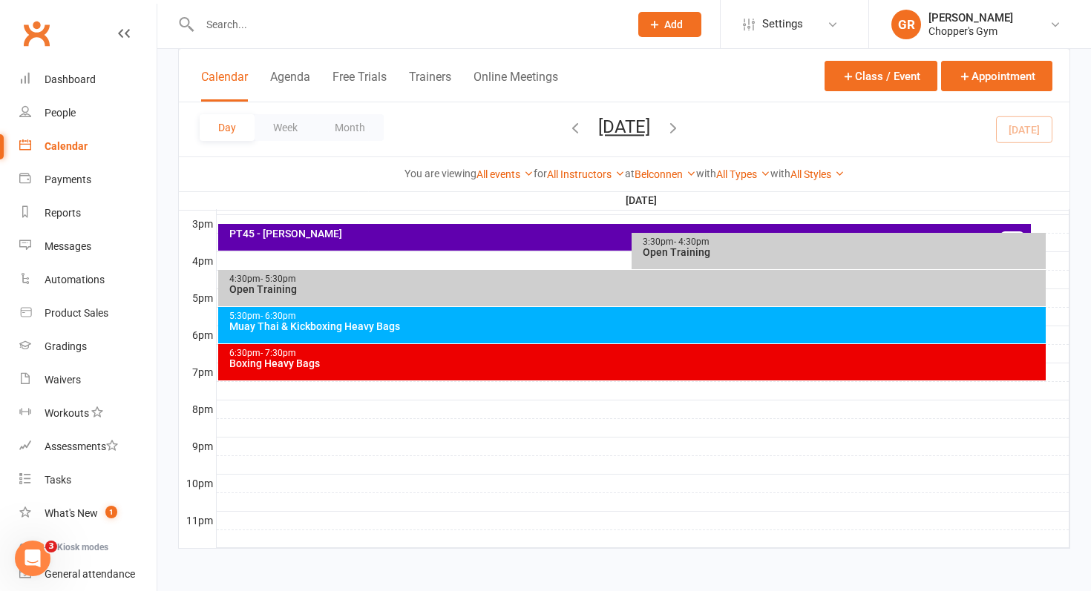
click at [687, 247] on div "Open Training" at bounding box center [842, 252] width 401 height 10
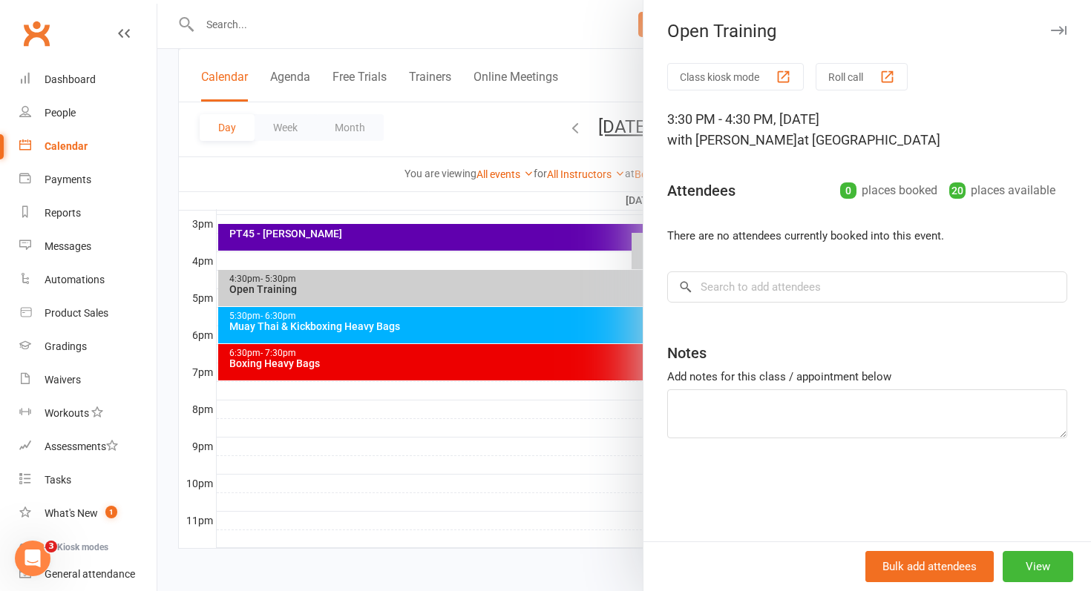
click at [568, 286] on div at bounding box center [623, 295] width 933 height 591
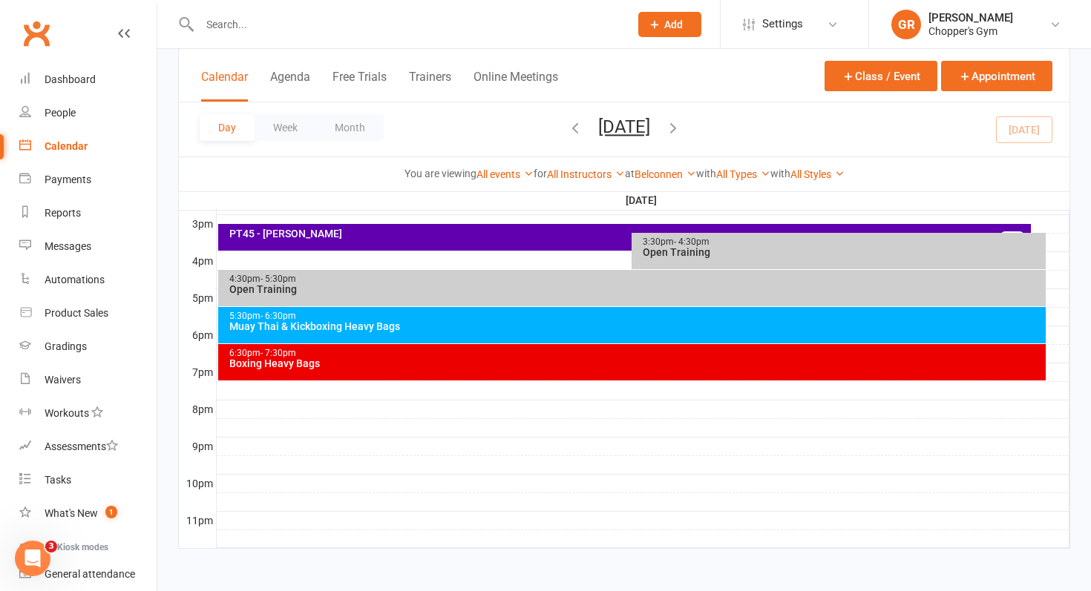
click at [568, 286] on div "Open Training" at bounding box center [636, 289] width 815 height 10
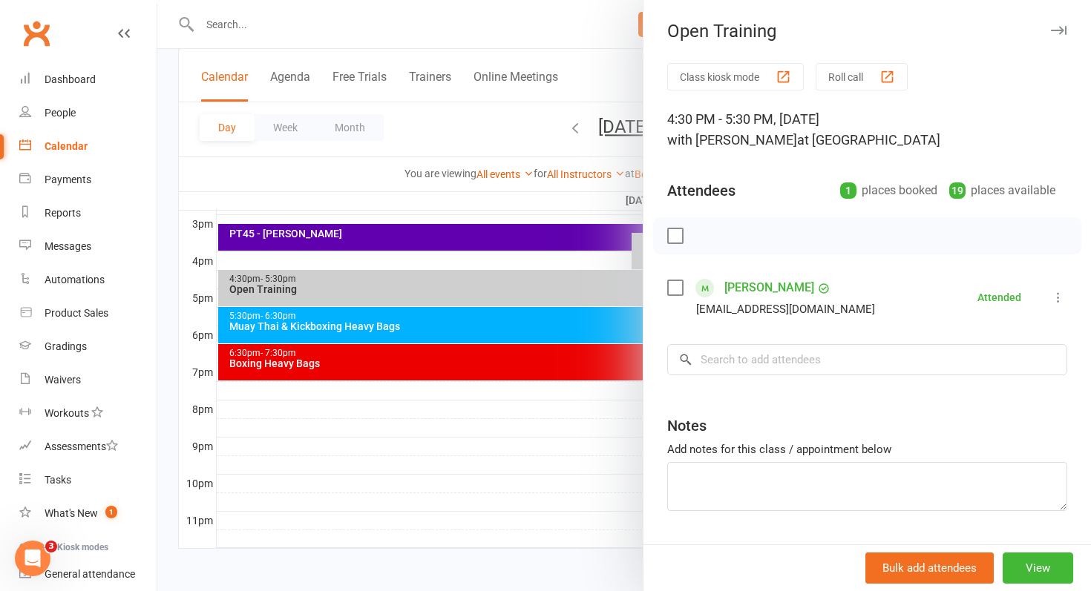
click at [523, 327] on div at bounding box center [623, 295] width 933 height 591
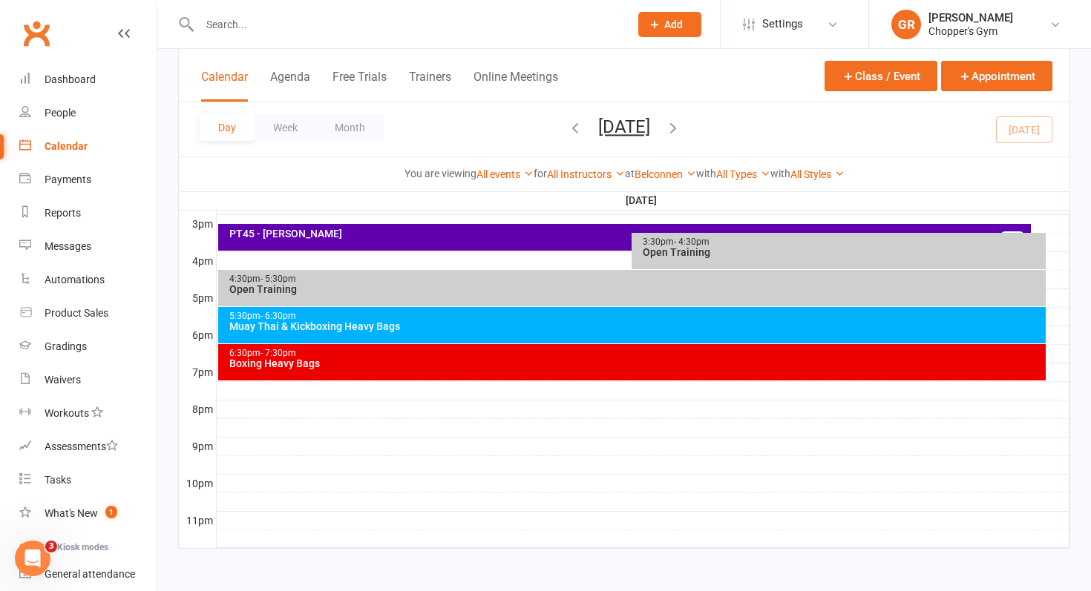
click at [482, 360] on div "Boxing Heavy Bags" at bounding box center [636, 363] width 815 height 10
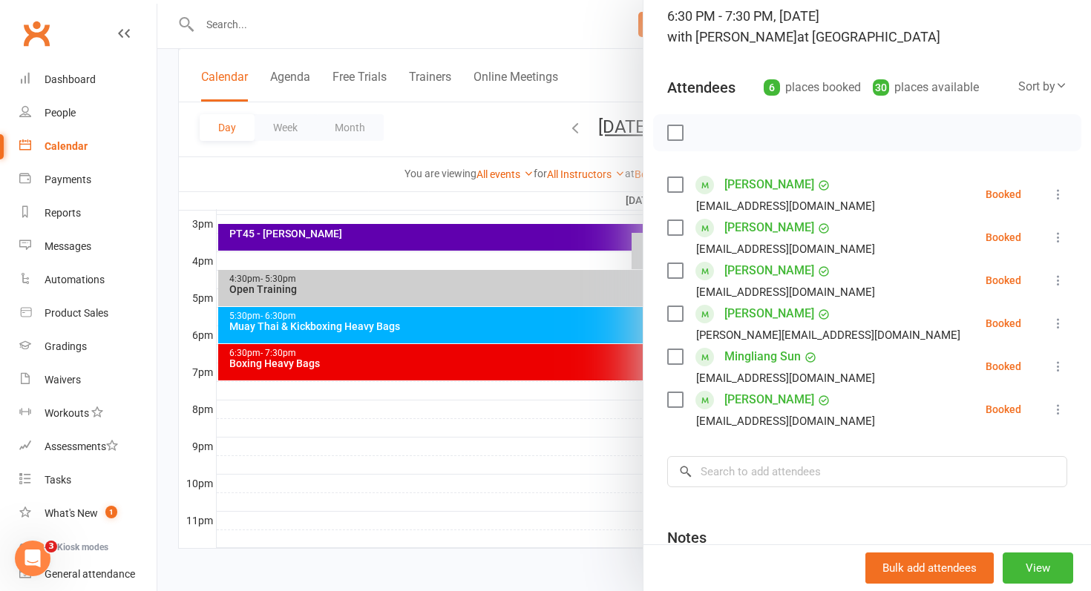
scroll to position [106, 0]
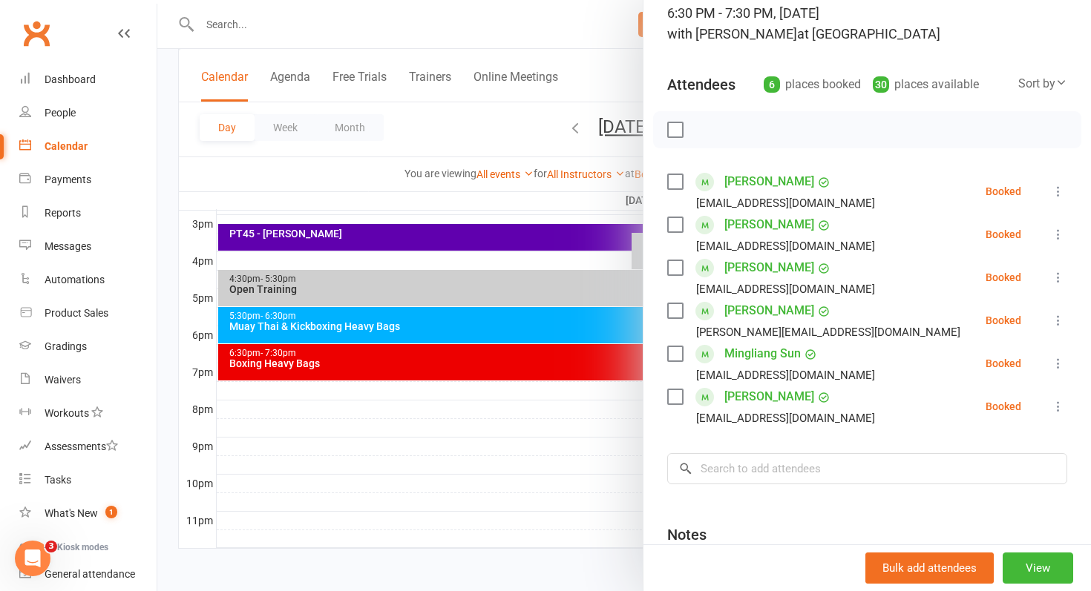
click at [456, 401] on div at bounding box center [623, 295] width 933 height 591
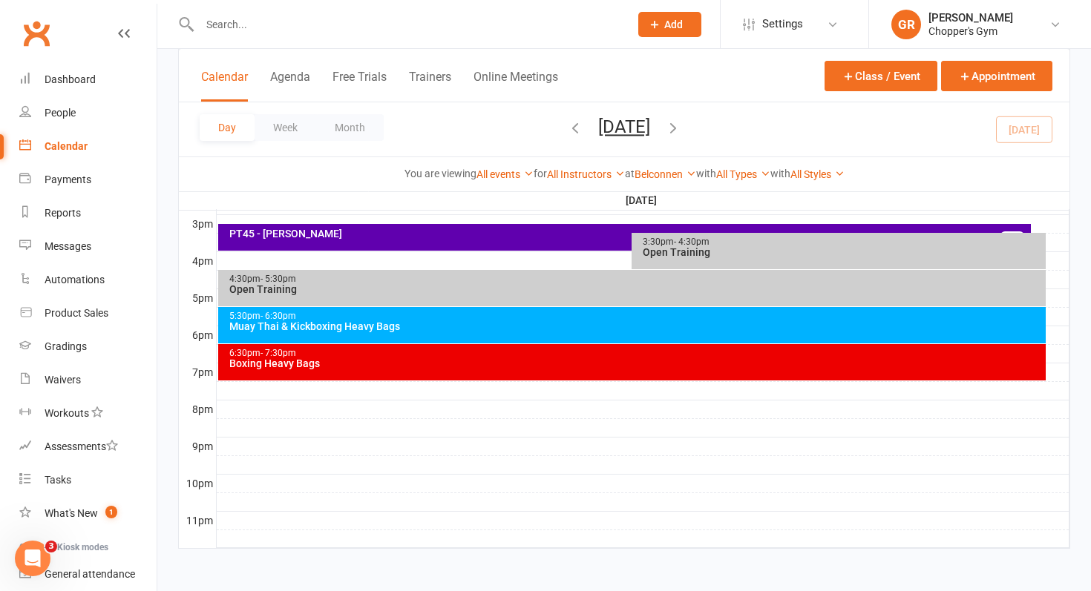
click at [531, 335] on div "5:30pm - 6:30pm Muay Thai & Kickboxing Heavy Bags" at bounding box center [632, 325] width 828 height 36
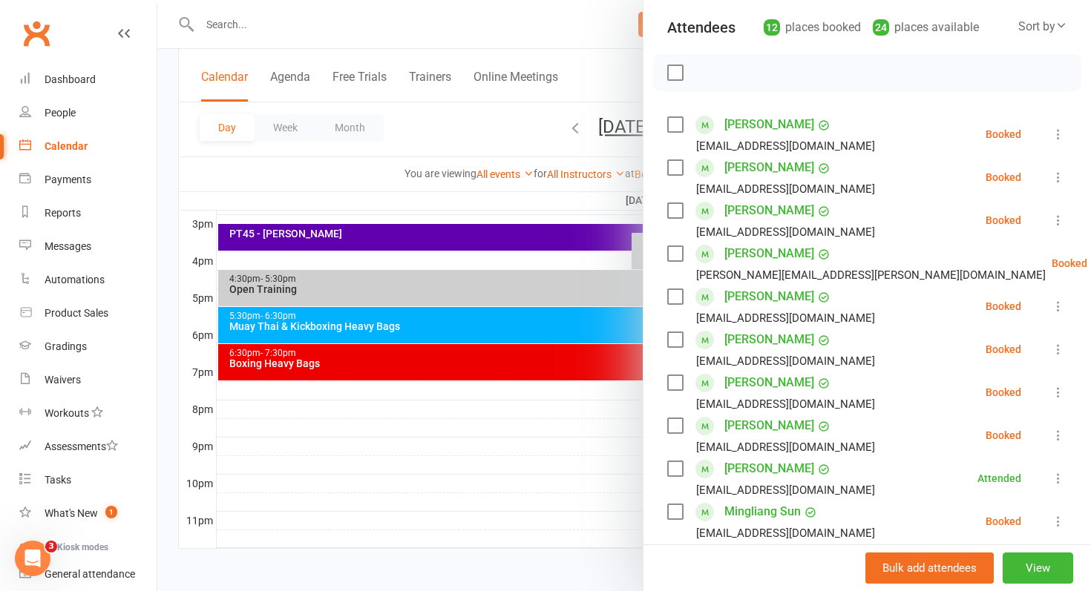
scroll to position [167, 0]
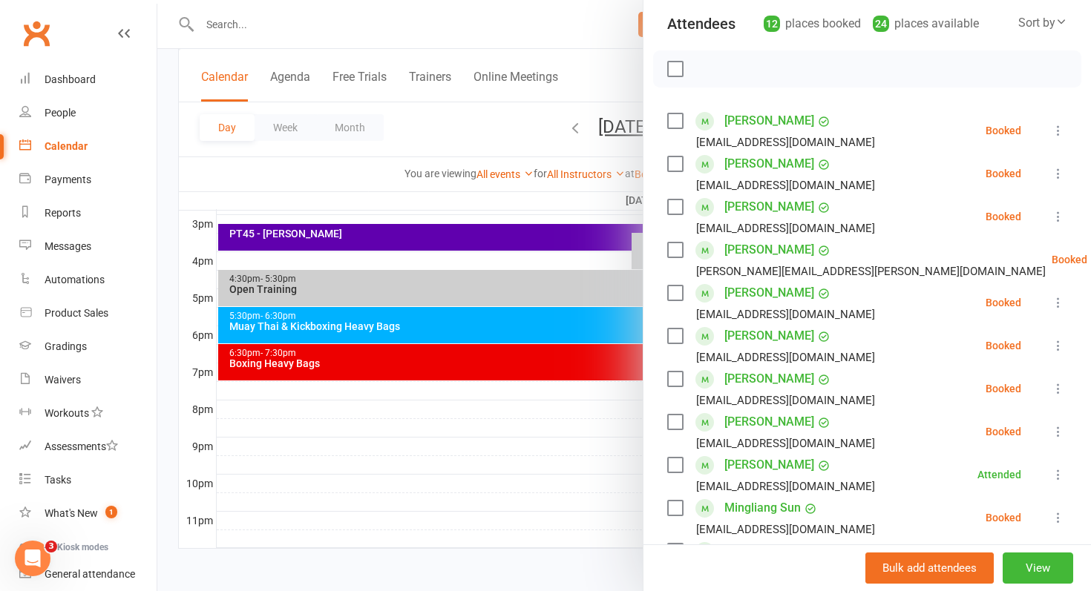
click at [681, 378] on label at bounding box center [674, 379] width 15 height 15
click at [675, 334] on label at bounding box center [674, 336] width 15 height 15
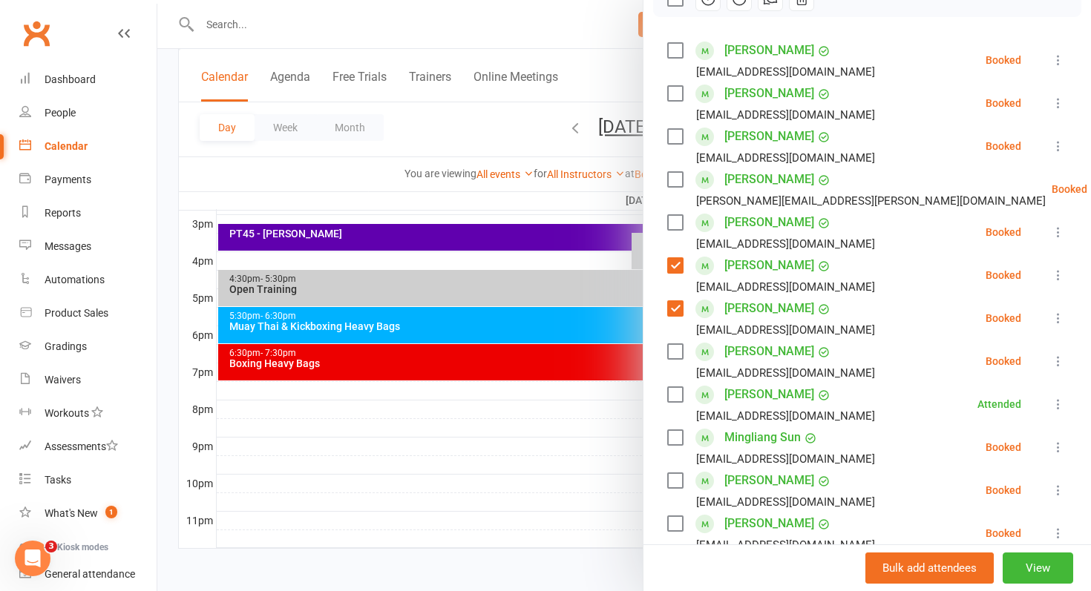
scroll to position [223, 0]
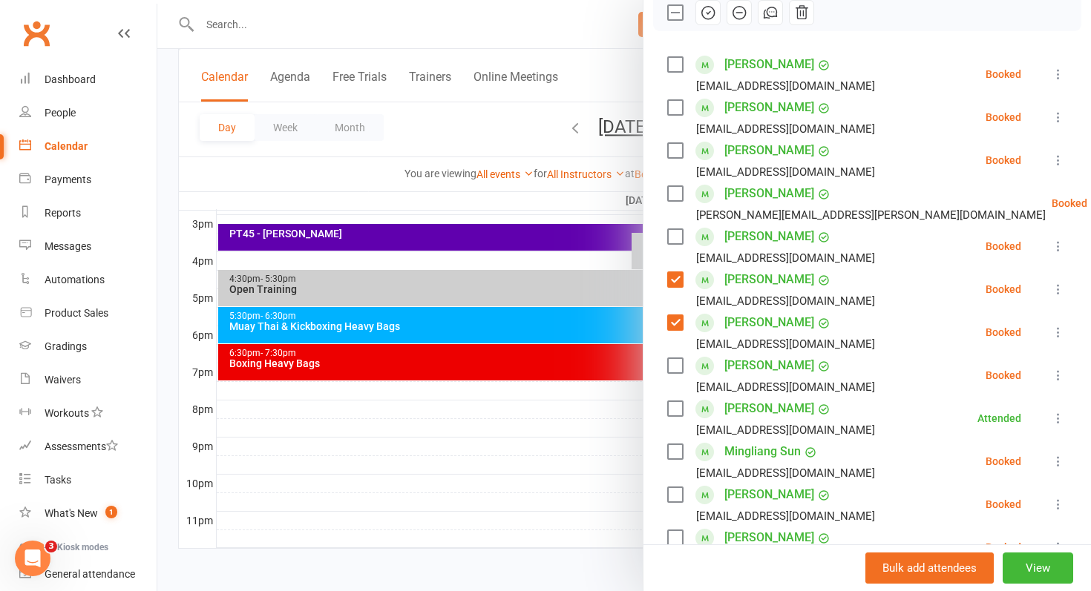
click at [676, 238] on label at bounding box center [674, 236] width 15 height 15
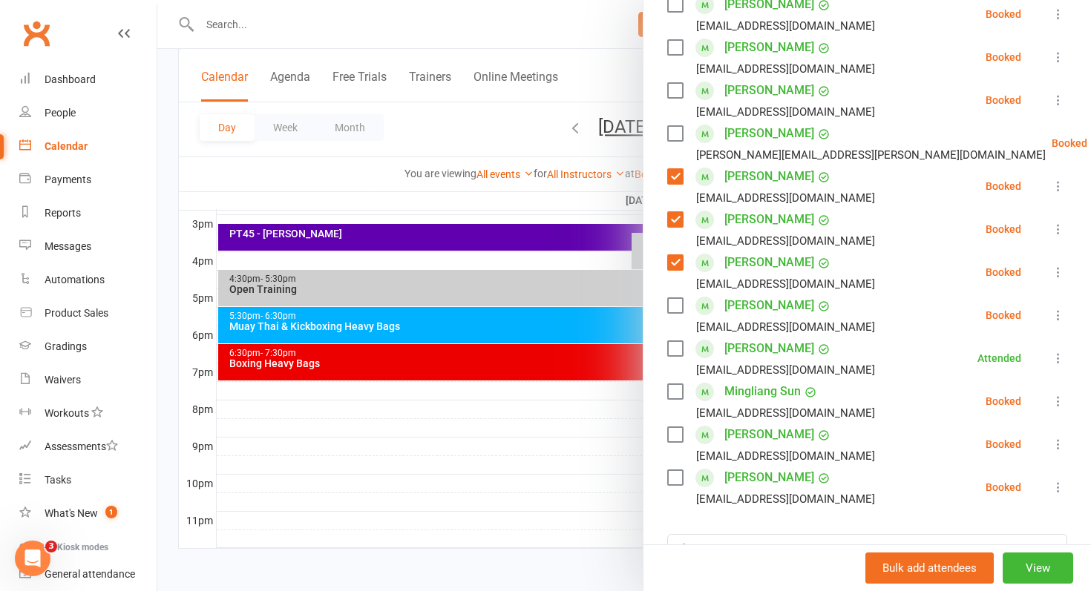
scroll to position [309, 0]
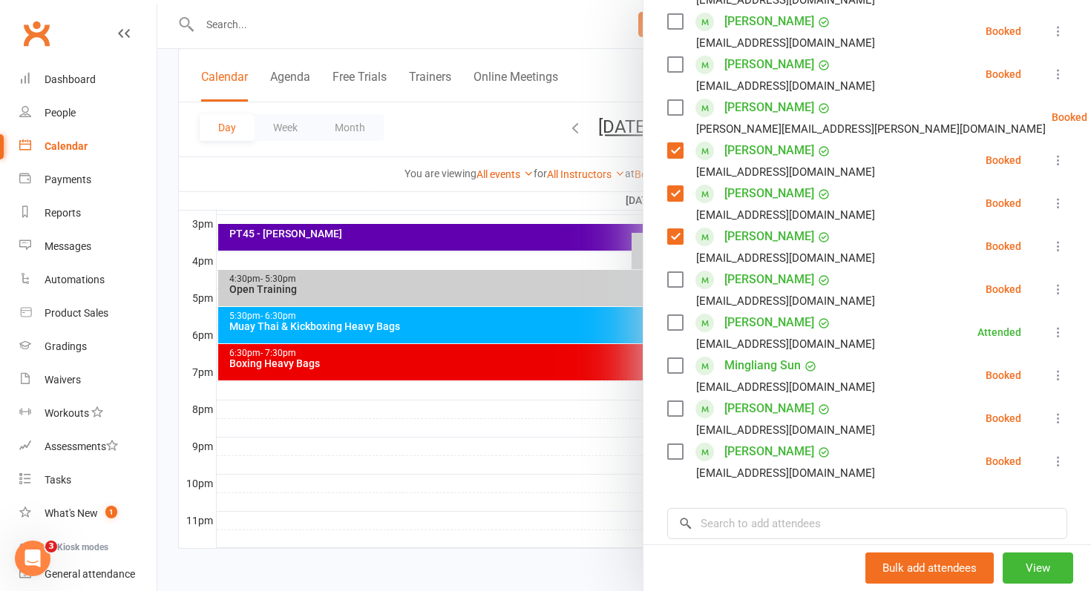
click at [677, 327] on label at bounding box center [674, 322] width 15 height 15
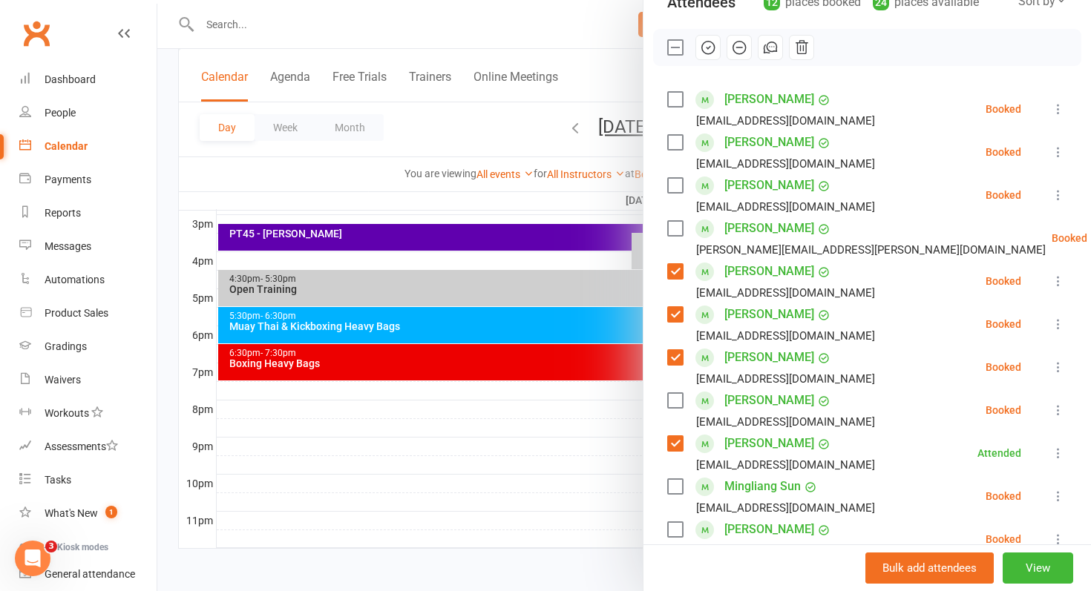
scroll to position [173, 0]
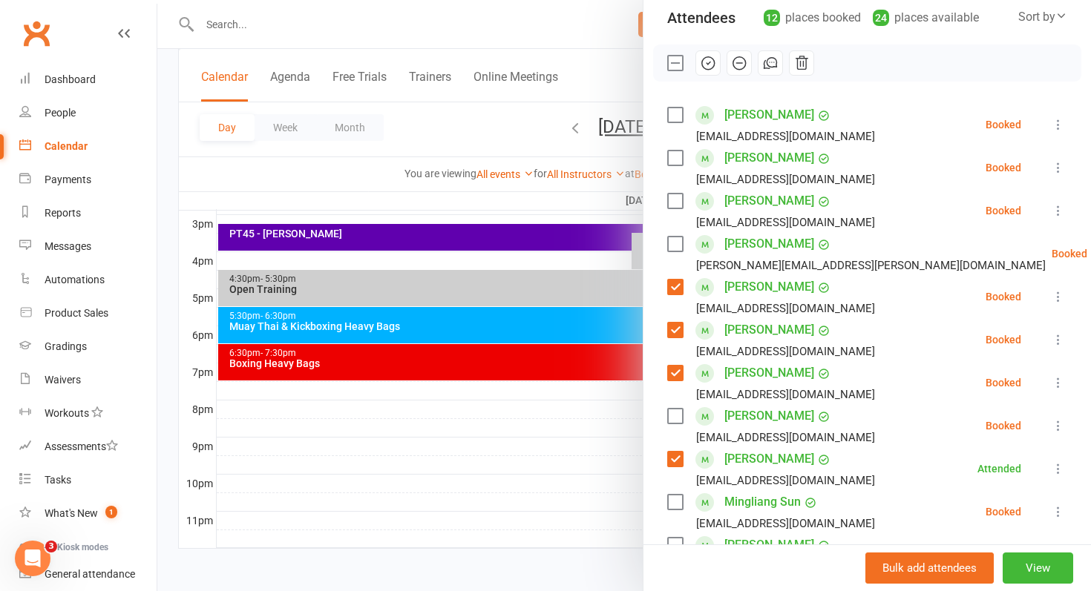
click at [712, 65] on icon "button" at bounding box center [708, 63] width 16 height 16
click at [548, 473] on div at bounding box center [623, 295] width 933 height 591
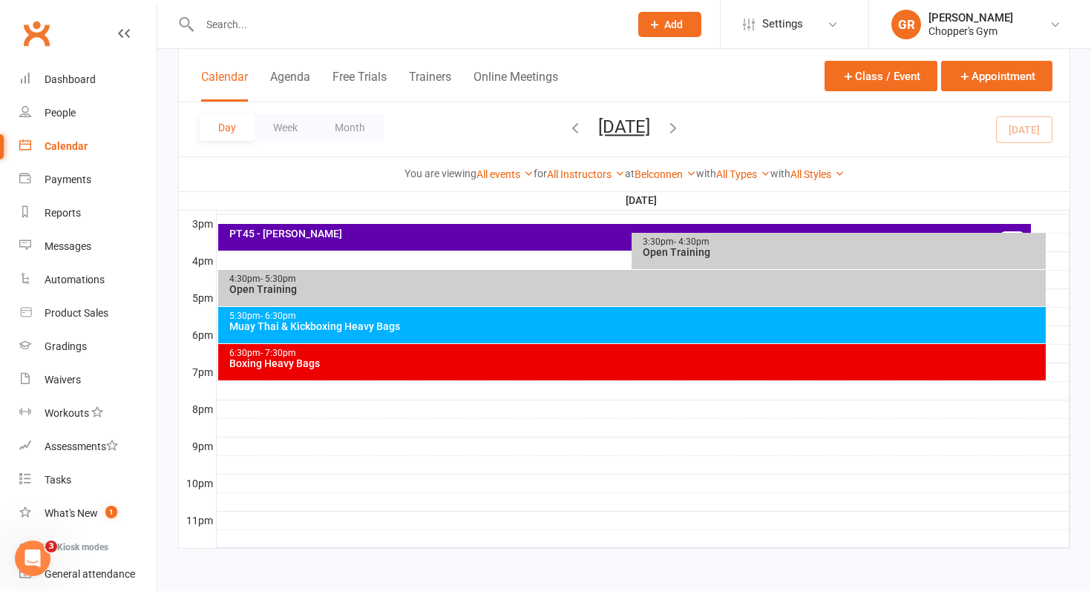
click at [496, 364] on div "Boxing Heavy Bags" at bounding box center [636, 363] width 815 height 10
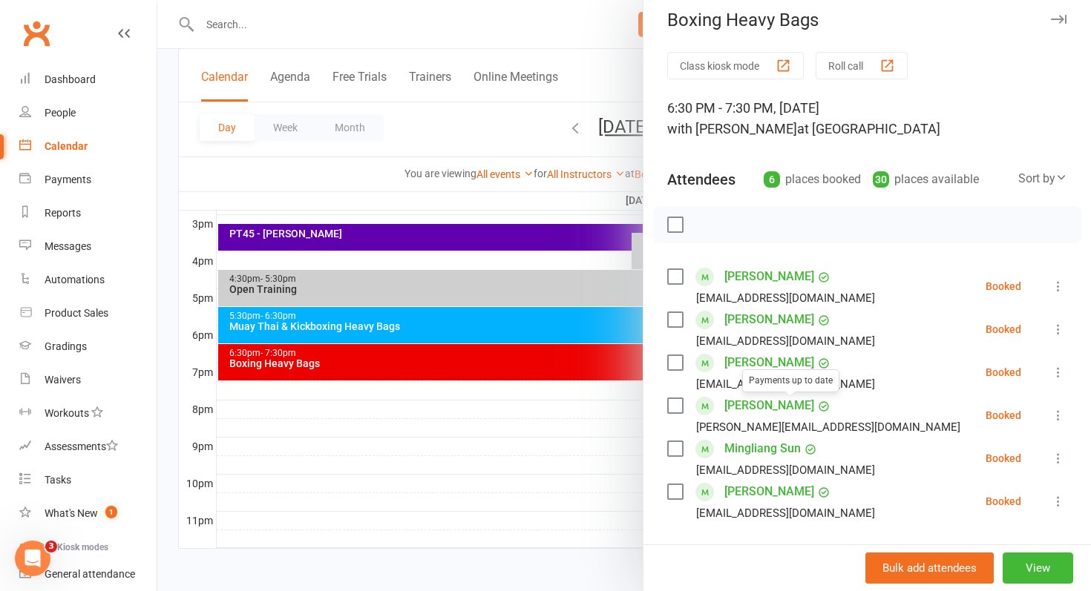
scroll to position [13, 0]
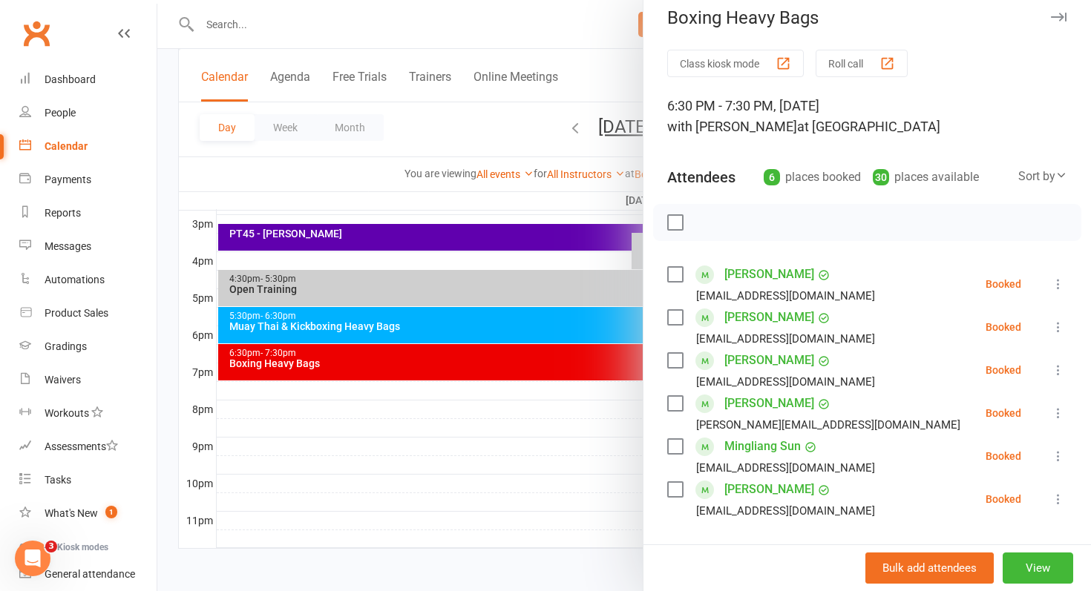
click at [413, 338] on div at bounding box center [623, 295] width 933 height 591
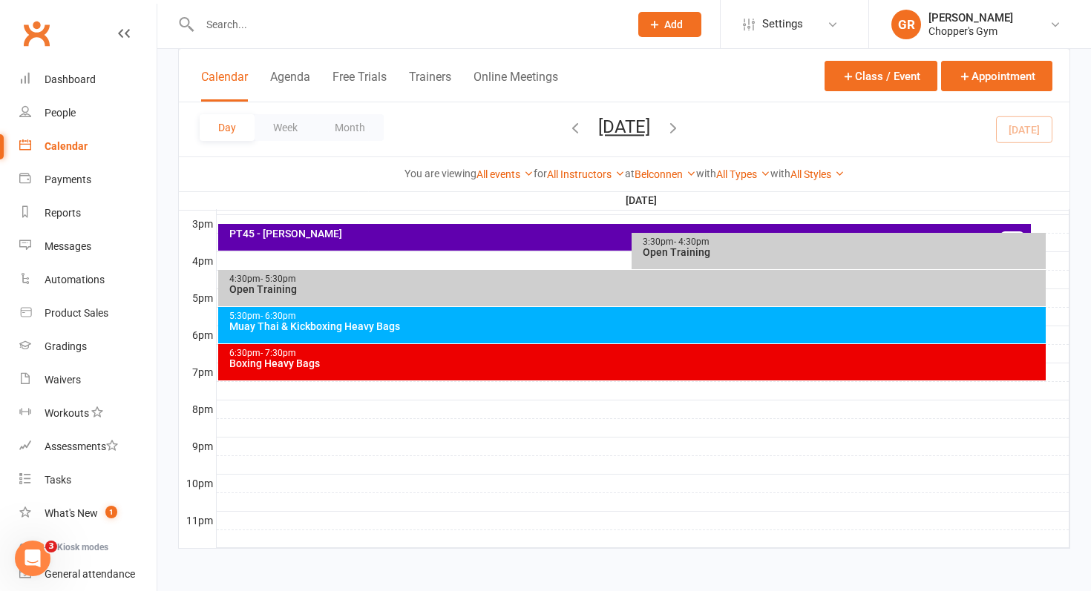
click at [413, 338] on div "5:30pm - 6:30pm Muay Thai & Kickboxing Heavy Bags" at bounding box center [632, 325] width 828 height 36
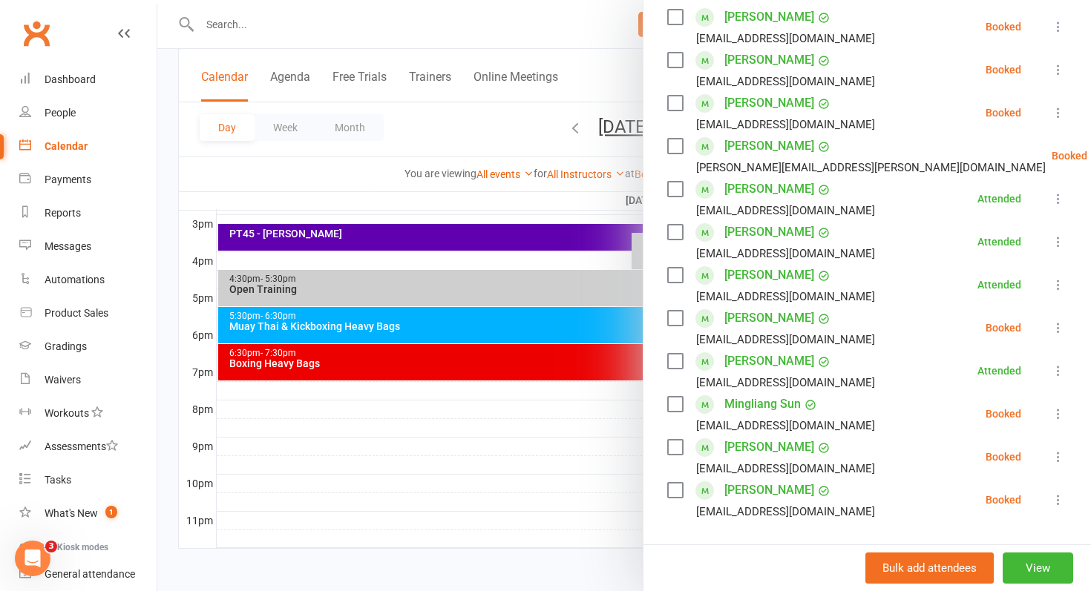
scroll to position [273, 0]
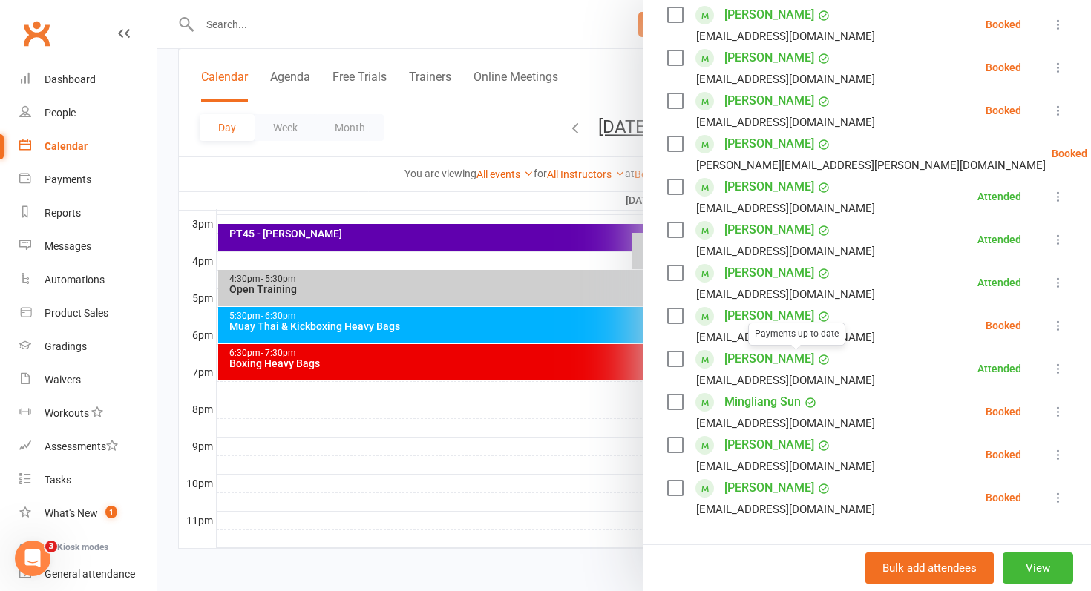
click at [551, 404] on div at bounding box center [623, 295] width 933 height 591
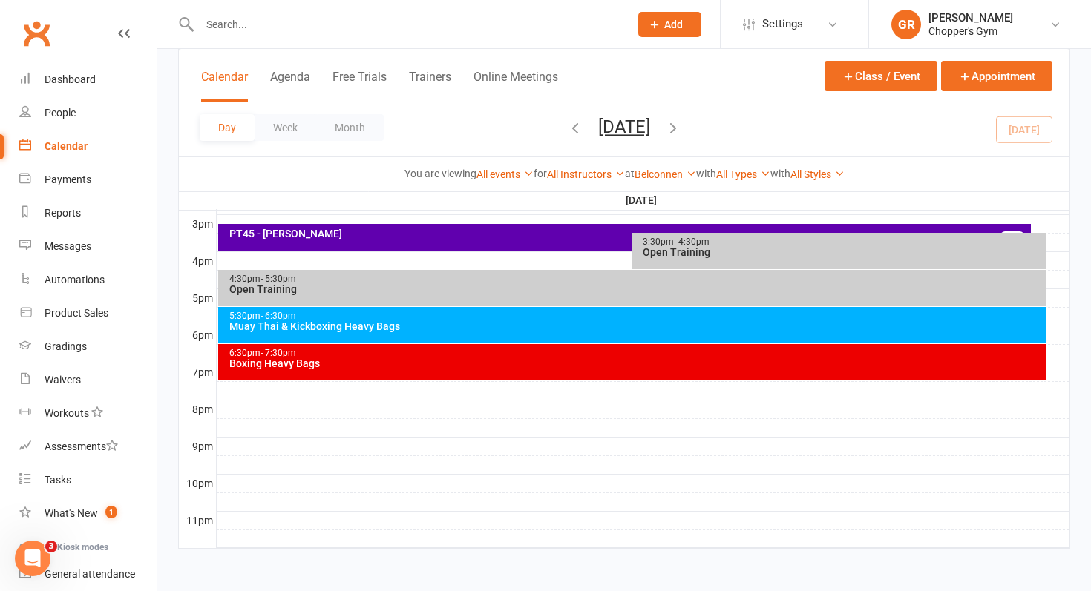
click at [681, 132] on icon "button" at bounding box center [673, 127] width 16 height 16
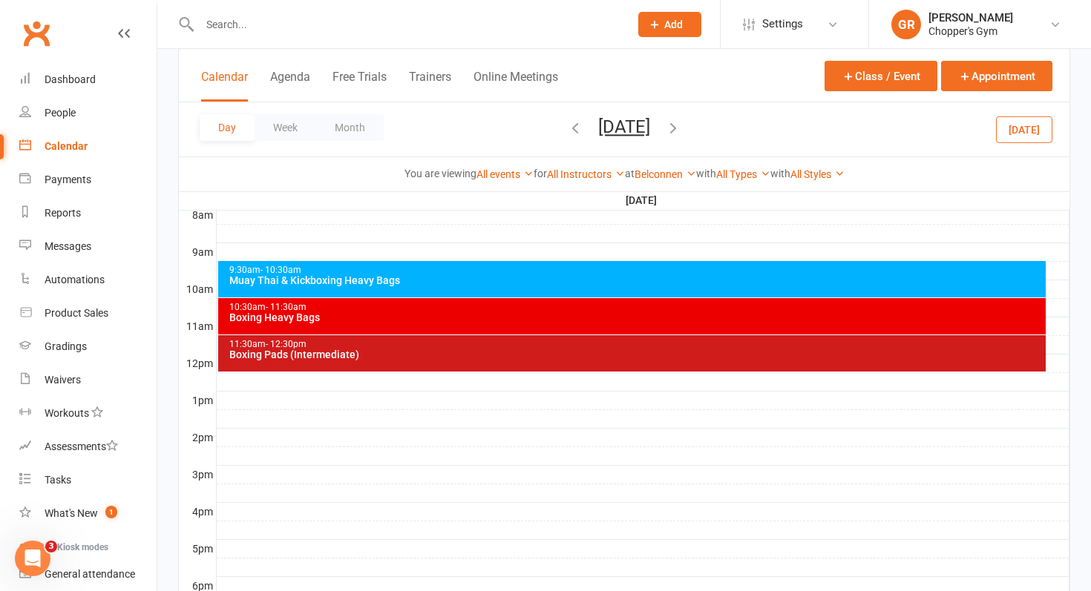
scroll to position [304, 0]
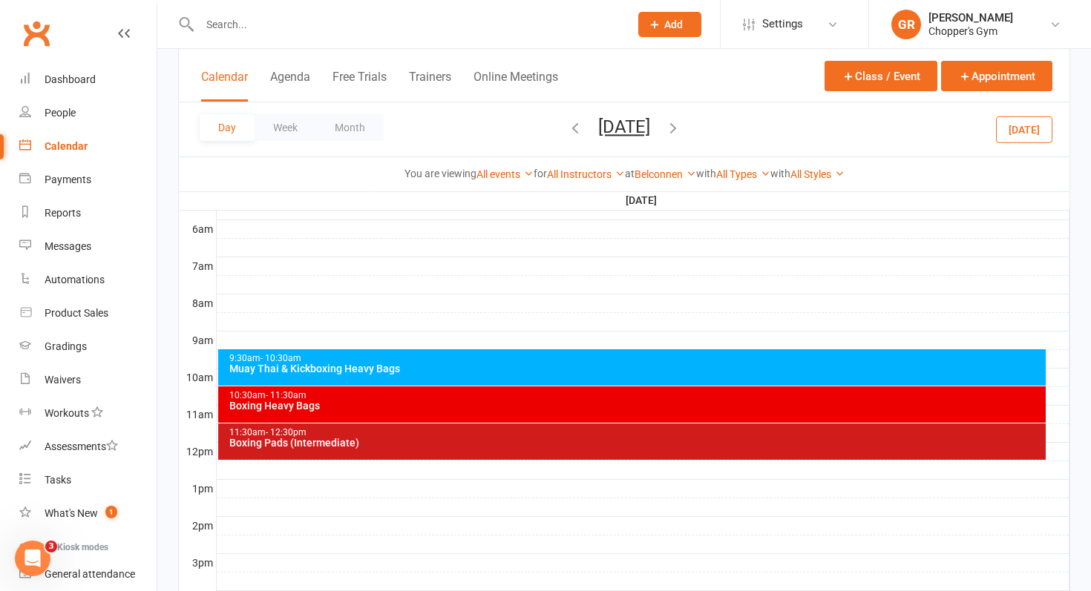
click at [525, 380] on div "9:30am - 10:30am Muay Thai & Kickboxing Heavy Bags" at bounding box center [632, 367] width 828 height 36
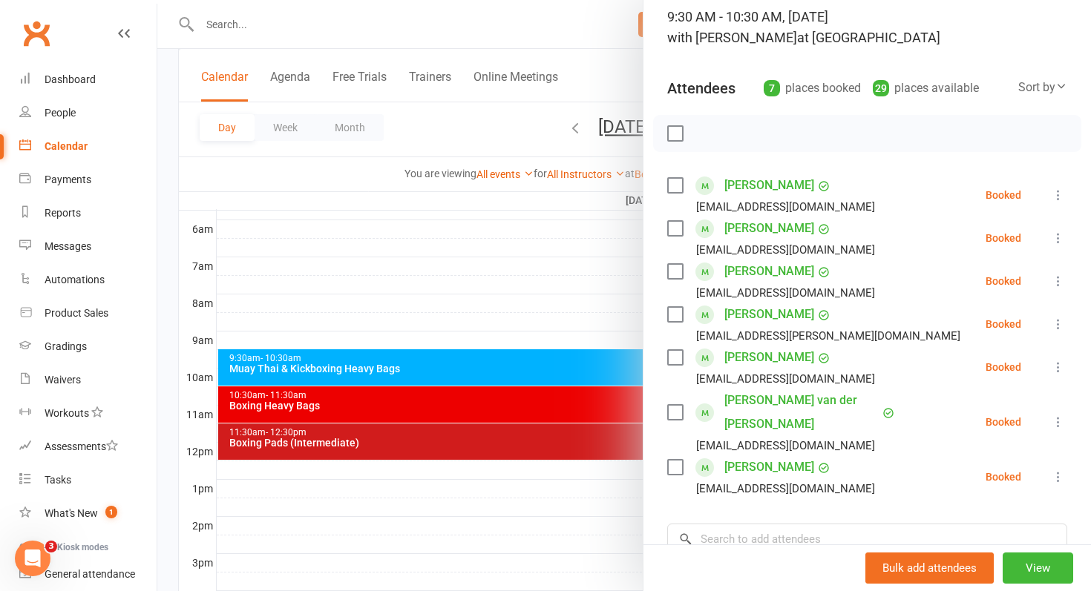
scroll to position [109, 0]
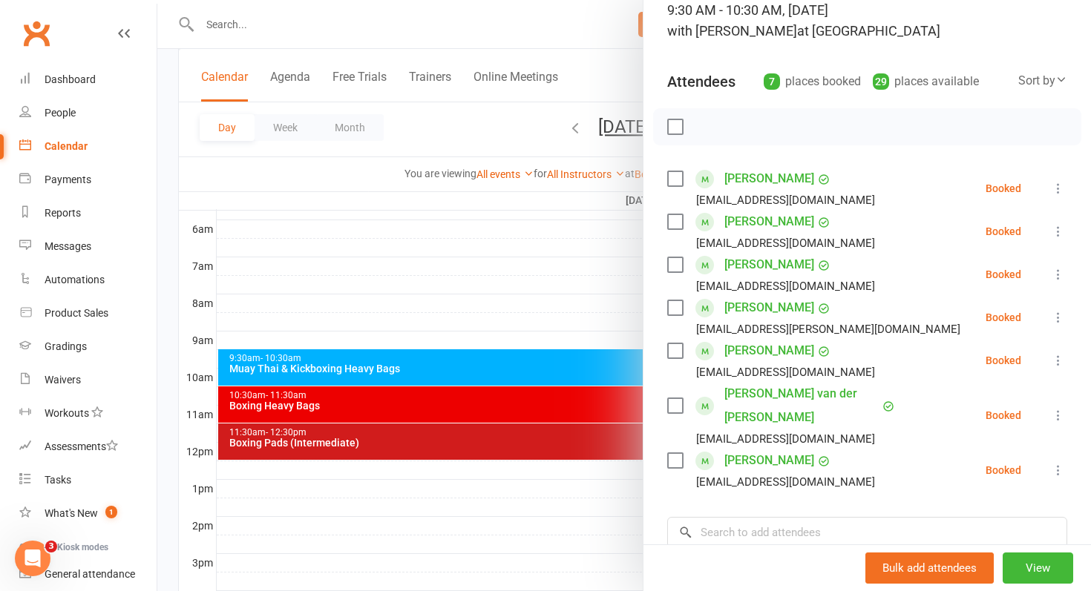
click at [561, 413] on div at bounding box center [623, 295] width 933 height 591
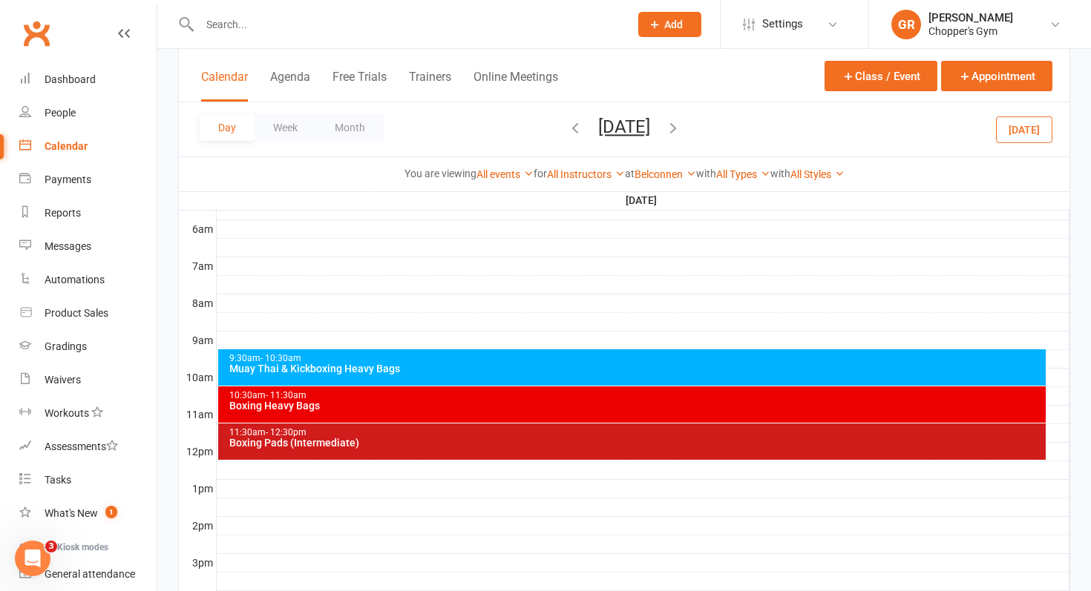
click at [561, 413] on div "10:30am - 11:30am Boxing Heavy Bags" at bounding box center [632, 405] width 828 height 36
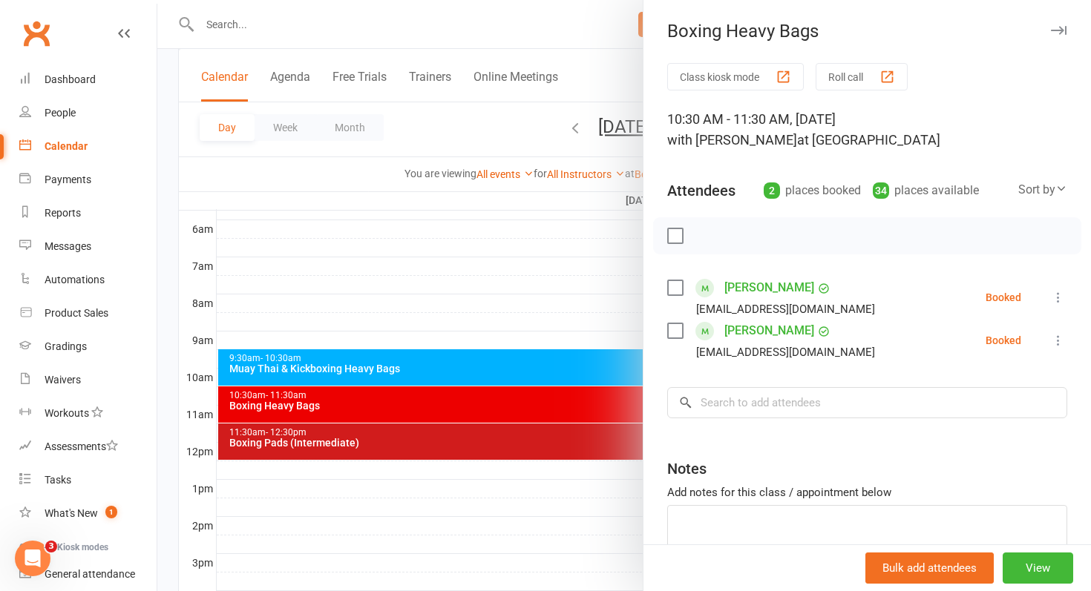
click at [533, 300] on div at bounding box center [623, 295] width 933 height 591
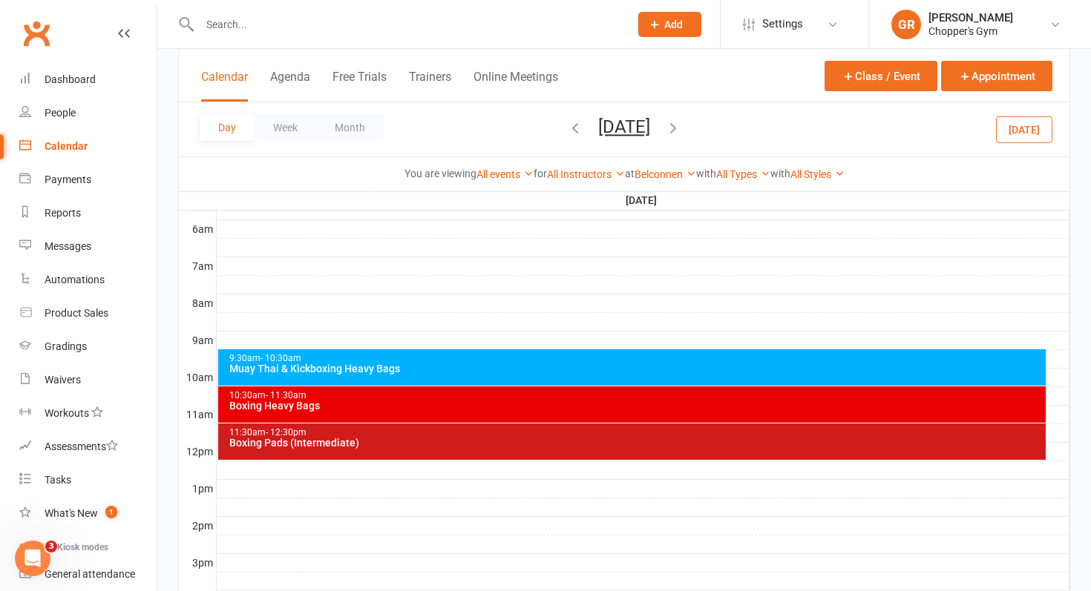
click at [567, 129] on icon "button" at bounding box center [575, 127] width 16 height 16
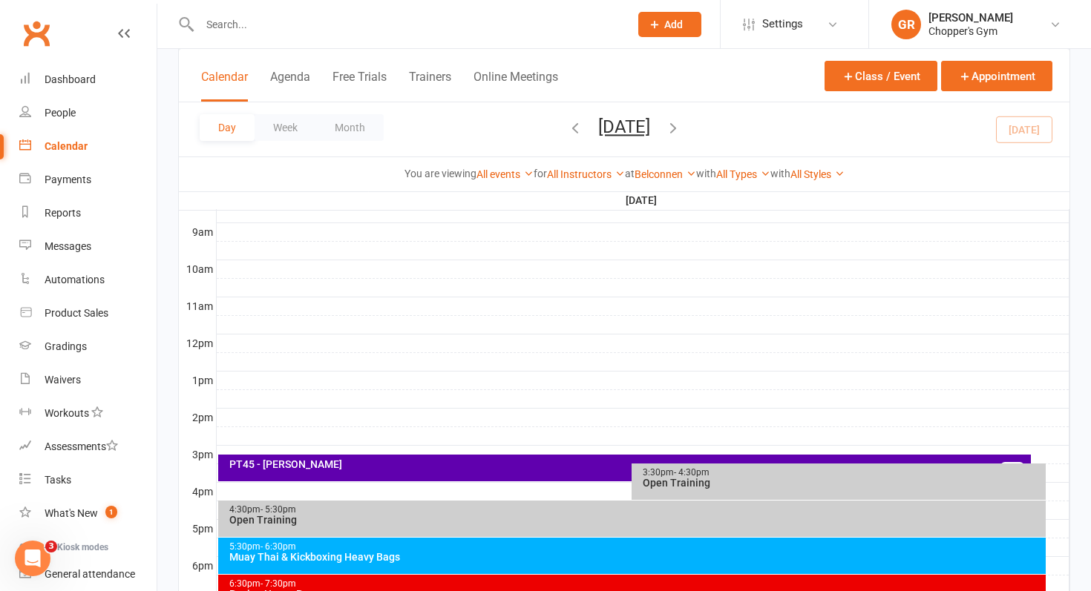
scroll to position [430, 0]
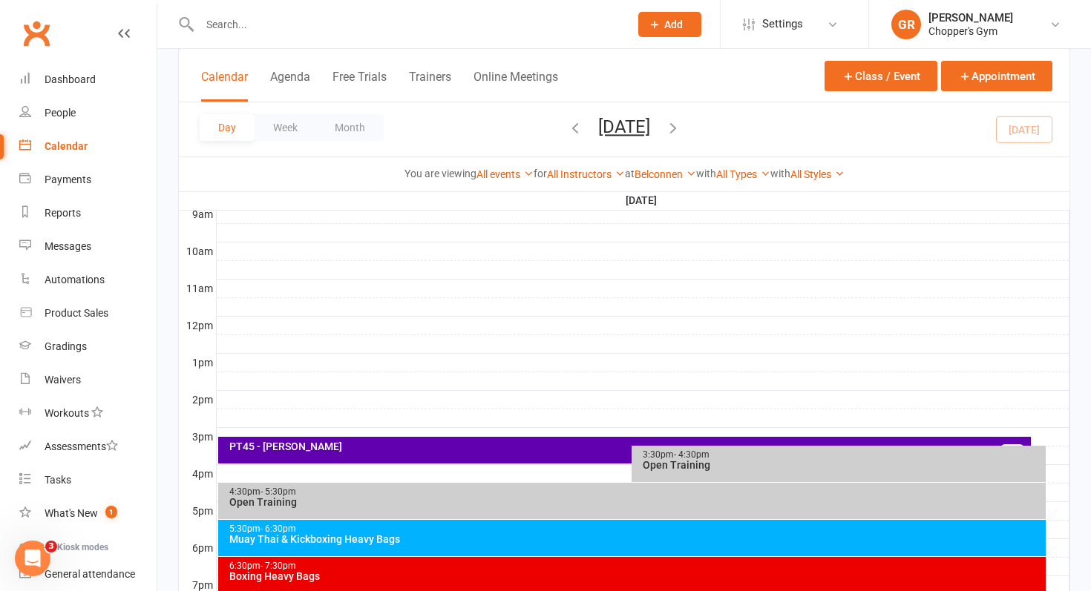
click at [536, 534] on div "Muay Thai & Kickboxing Heavy Bags" at bounding box center [636, 539] width 815 height 10
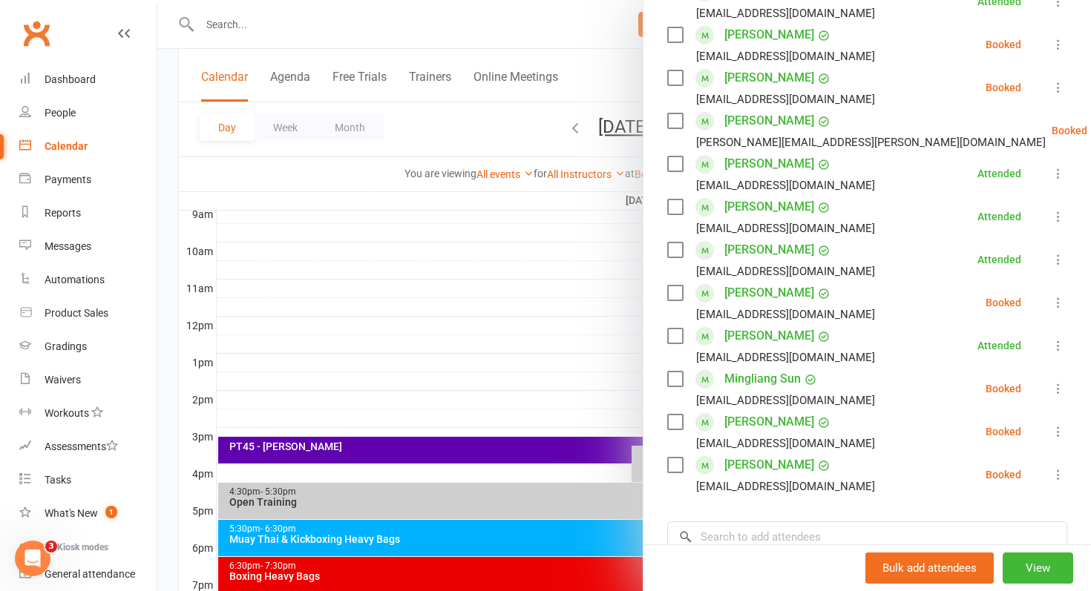
scroll to position [301, 0]
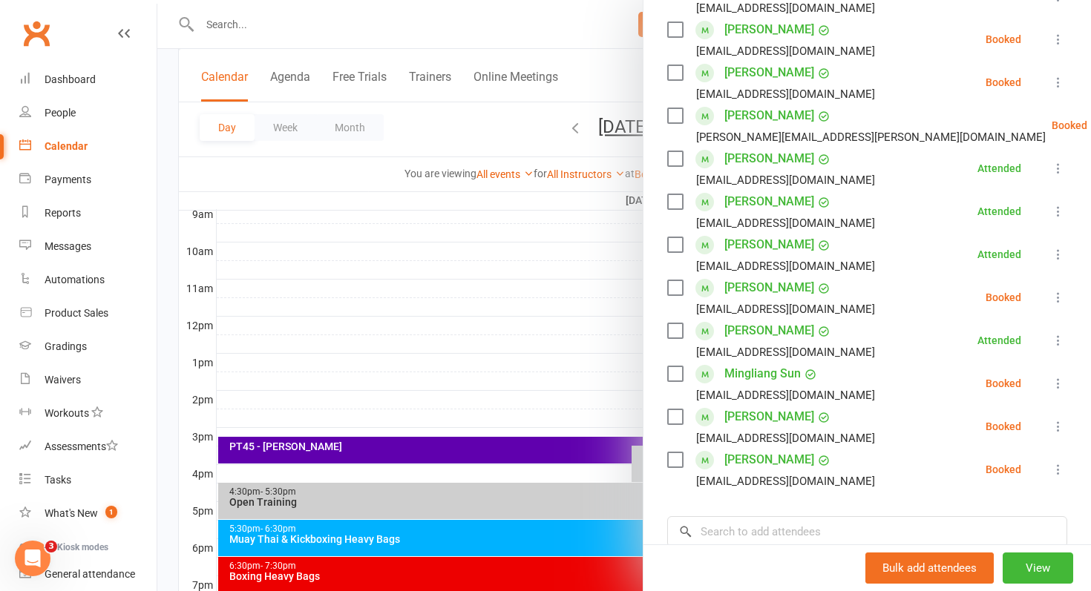
click at [675, 376] on label at bounding box center [674, 374] width 15 height 15
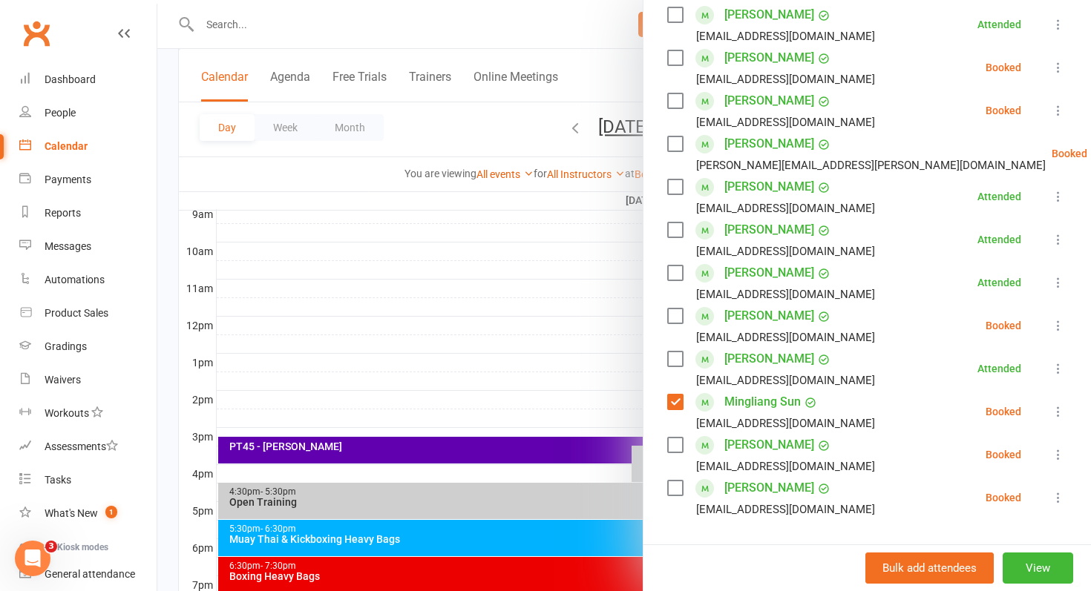
scroll to position [269, 0]
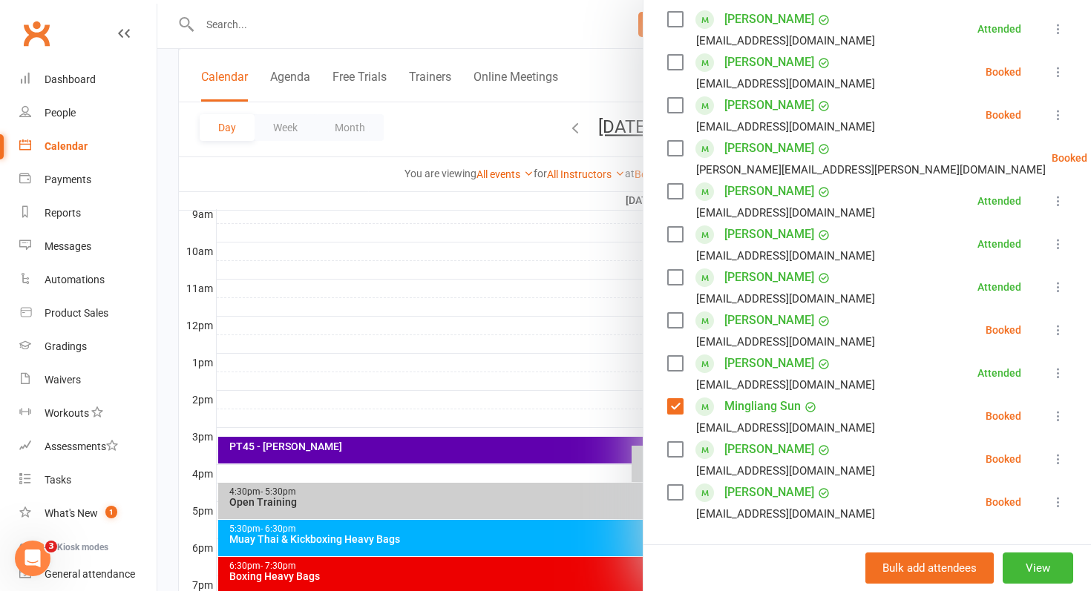
click at [675, 489] on label at bounding box center [674, 492] width 15 height 15
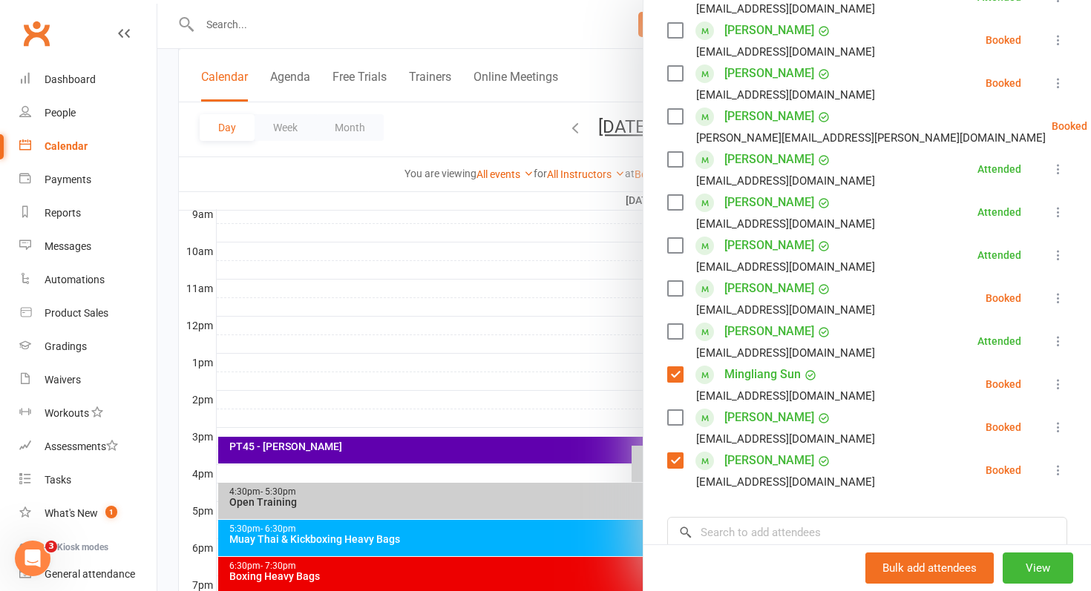
scroll to position [323, 0]
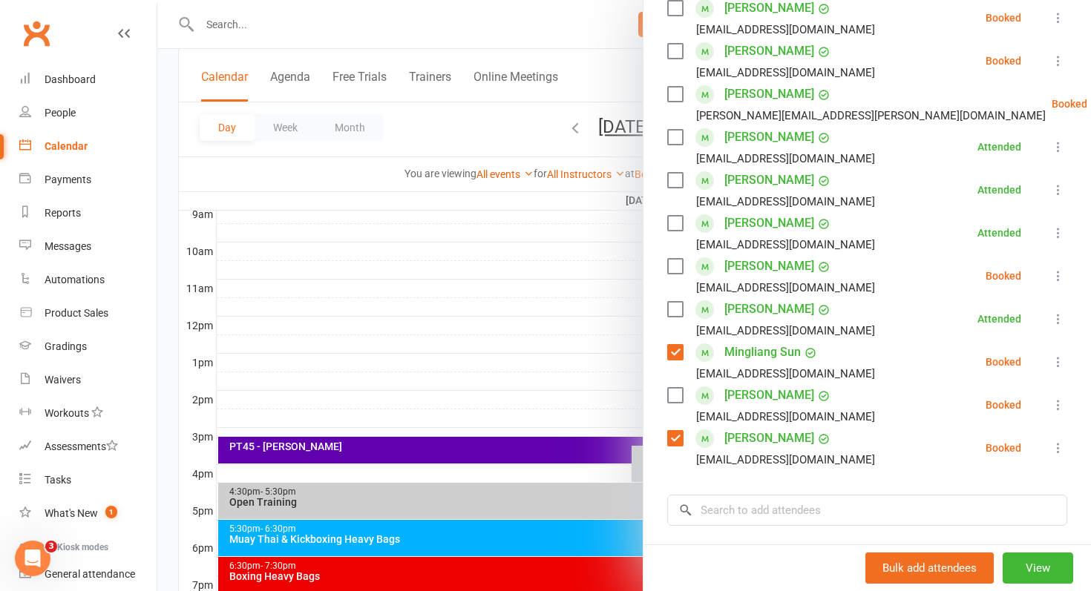
click at [674, 444] on label at bounding box center [674, 438] width 15 height 15
click at [677, 393] on label at bounding box center [674, 395] width 15 height 15
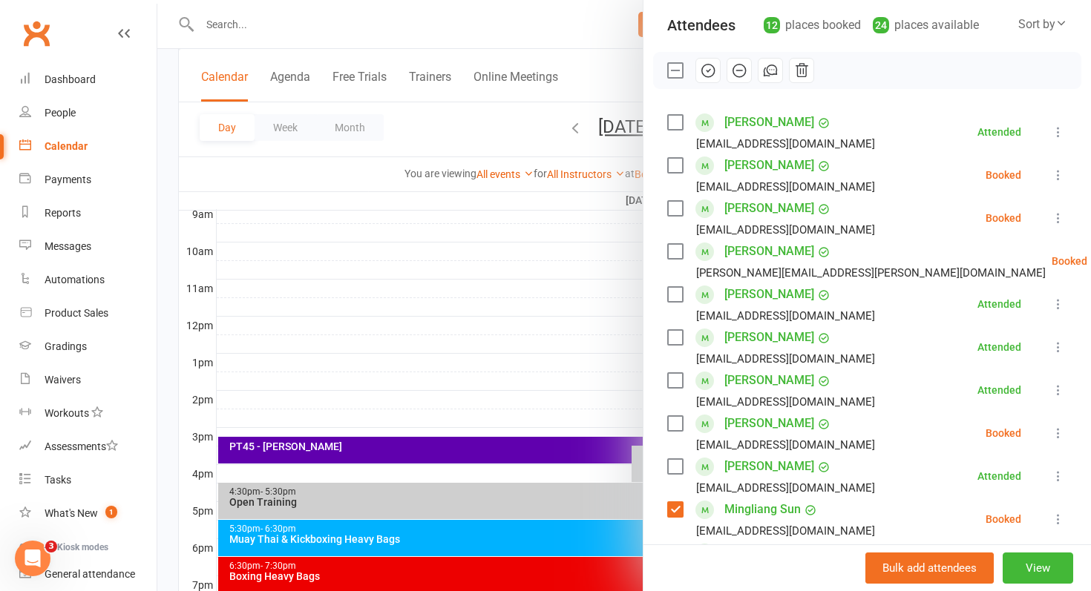
scroll to position [0, 0]
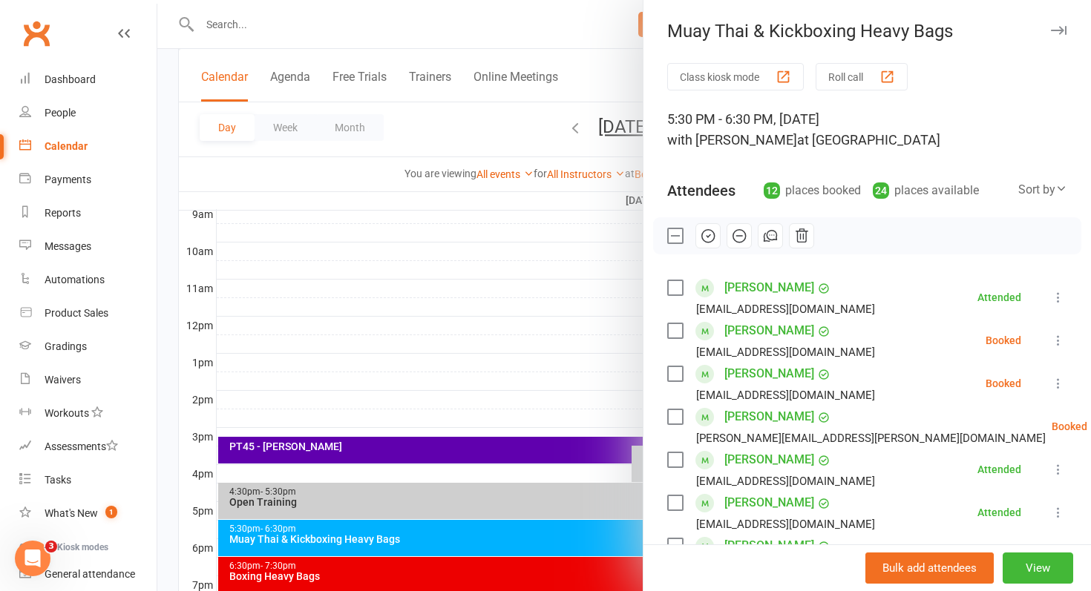
click at [713, 242] on icon "button" at bounding box center [708, 236] width 16 height 16
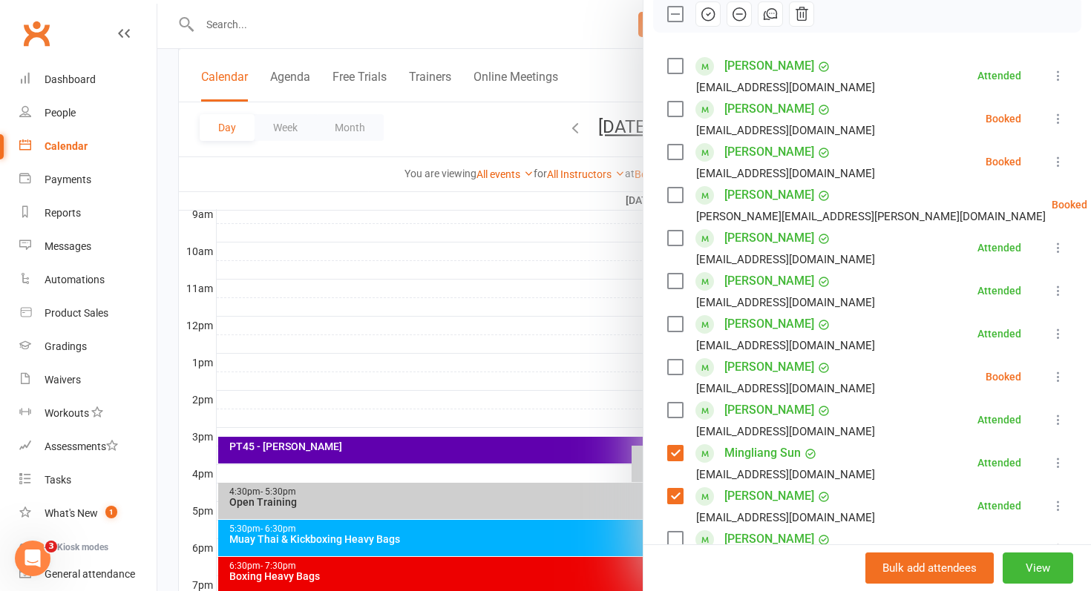
scroll to position [271, 0]
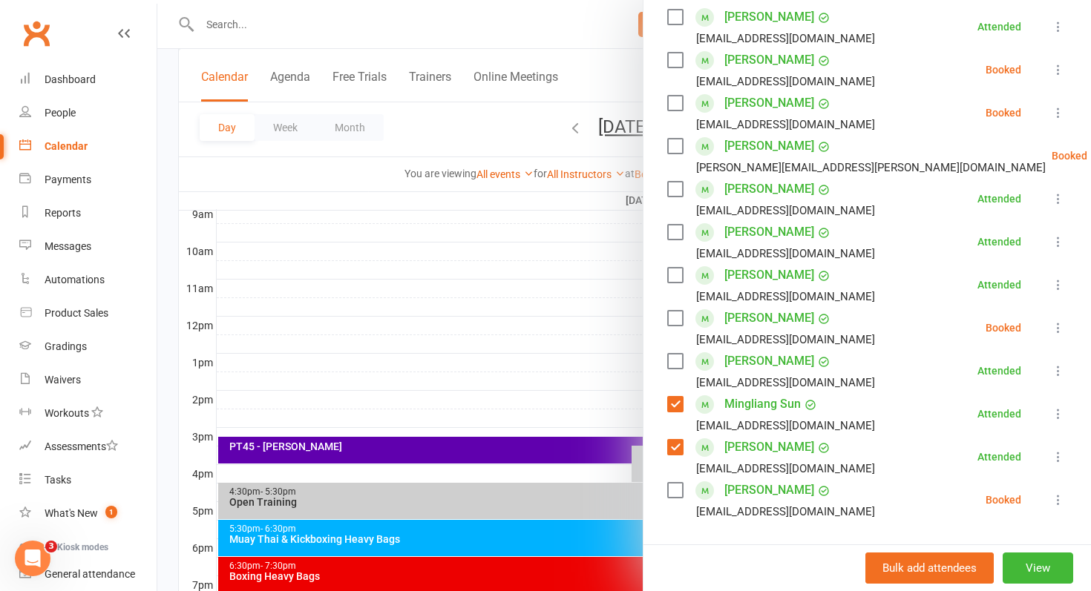
click at [674, 320] on label at bounding box center [674, 318] width 15 height 15
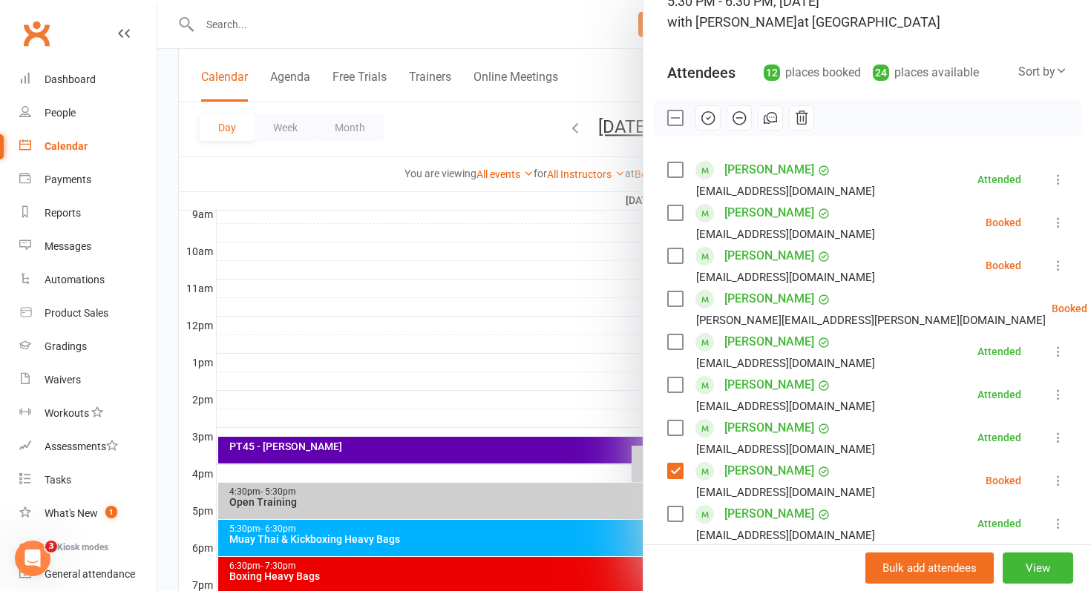
scroll to position [116, 0]
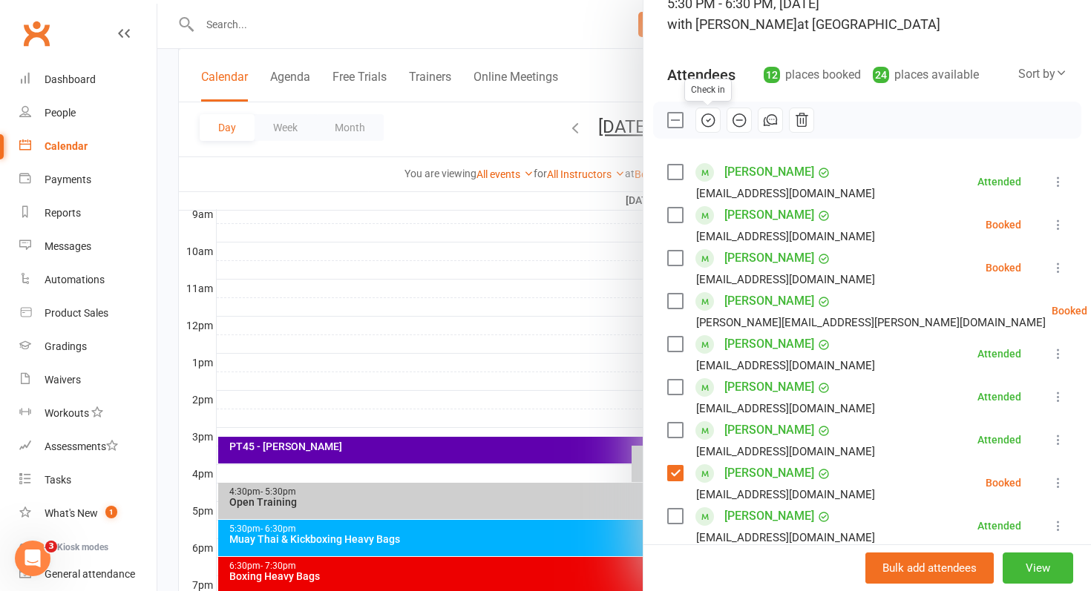
click at [710, 122] on icon "button" at bounding box center [708, 120] width 16 height 16
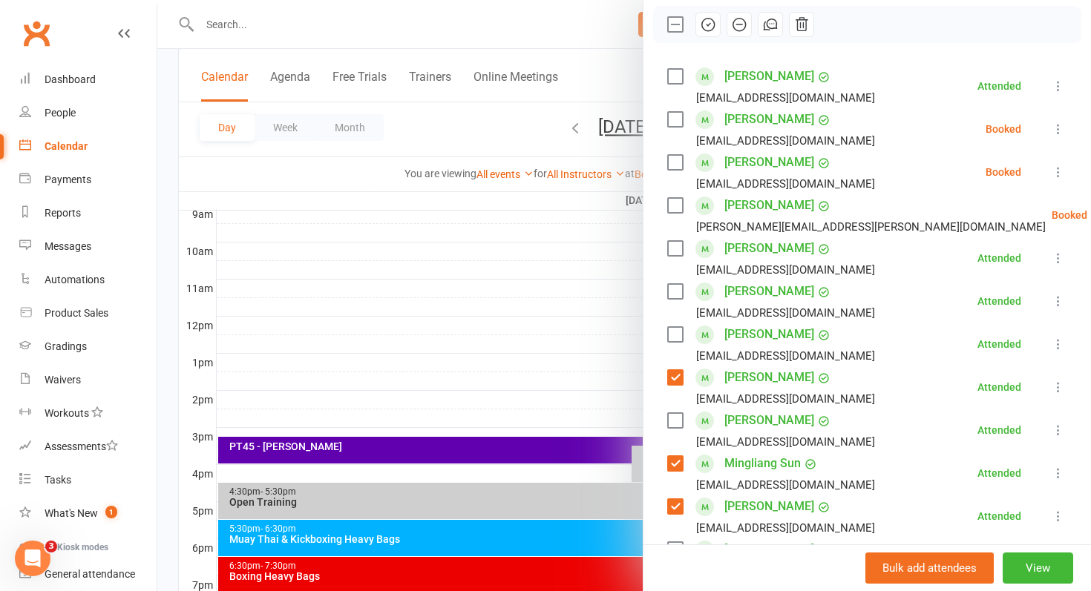
scroll to position [227, 0]
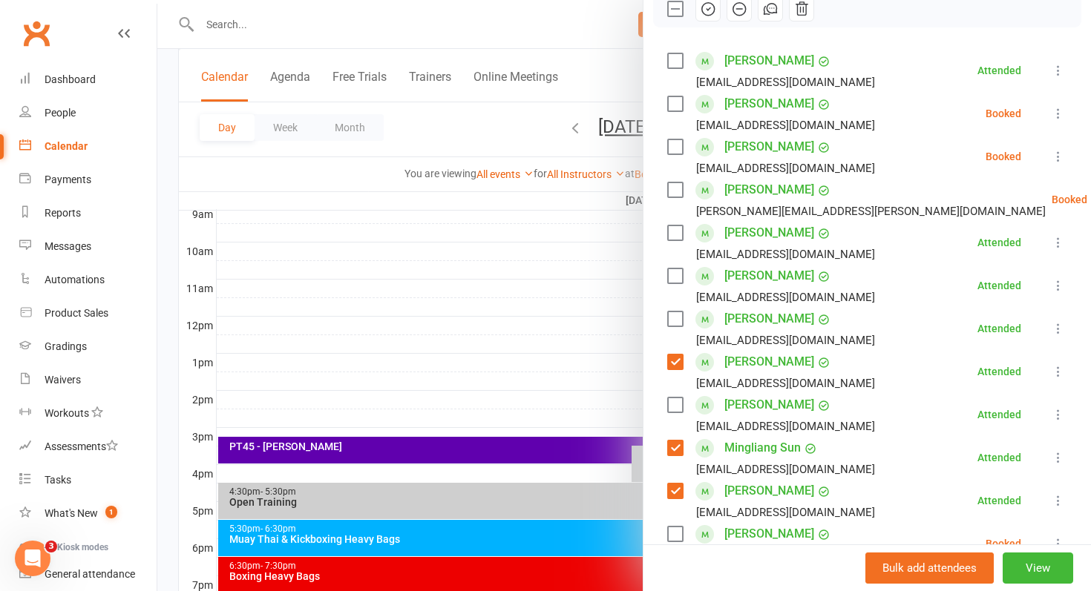
click at [673, 201] on div "Mitchell Hawkins mitchell.hawkins.gungahlin@gmail.com" at bounding box center [859, 199] width 384 height 43
click at [675, 189] on label at bounding box center [674, 190] width 15 height 15
click at [708, 24] on div at bounding box center [867, 8] width 428 height 37
click at [708, 13] on icon "button" at bounding box center [708, 9] width 16 height 16
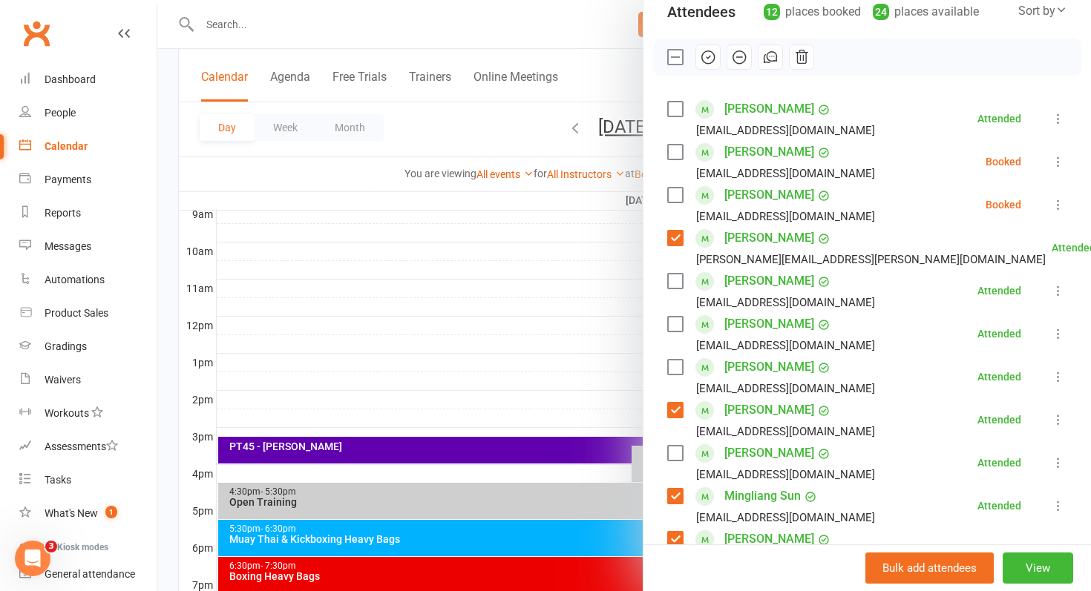
scroll to position [105, 0]
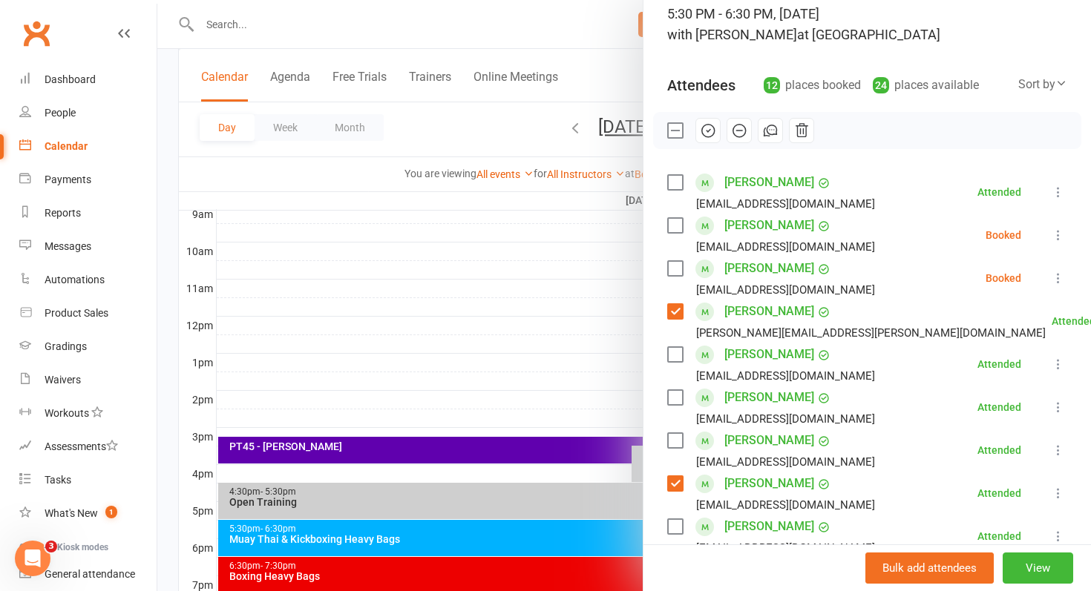
click at [678, 220] on label at bounding box center [674, 225] width 15 height 15
click at [711, 128] on icon "button" at bounding box center [708, 130] width 16 height 16
click at [1056, 283] on icon at bounding box center [1058, 278] width 15 height 15
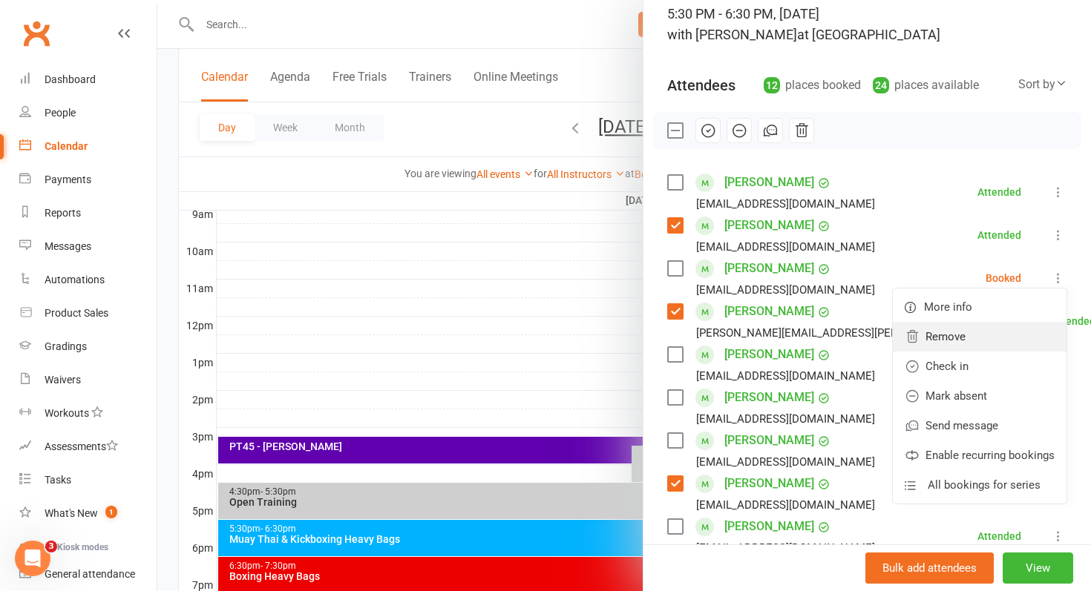
click at [967, 344] on link "Remove" at bounding box center [980, 337] width 174 height 30
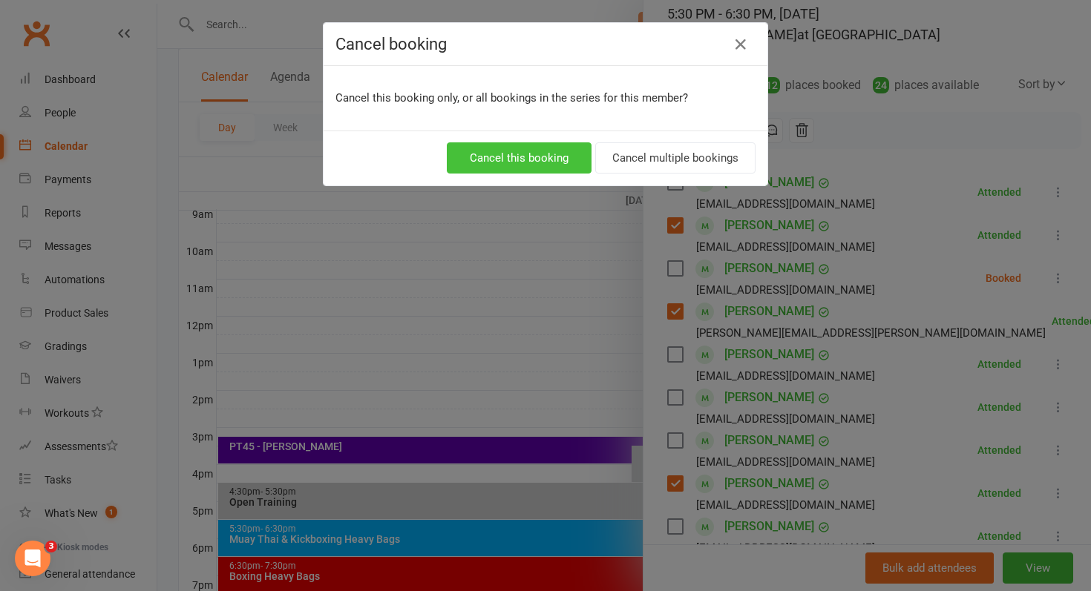
click at [551, 157] on button "Cancel this booking" at bounding box center [519, 157] width 145 height 31
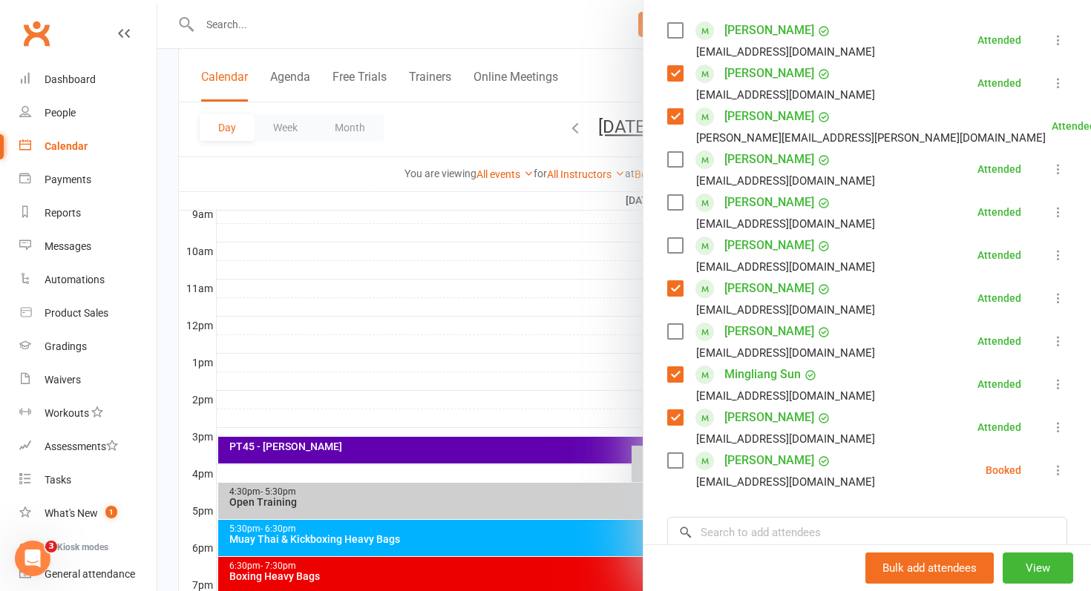
scroll to position [359, 0]
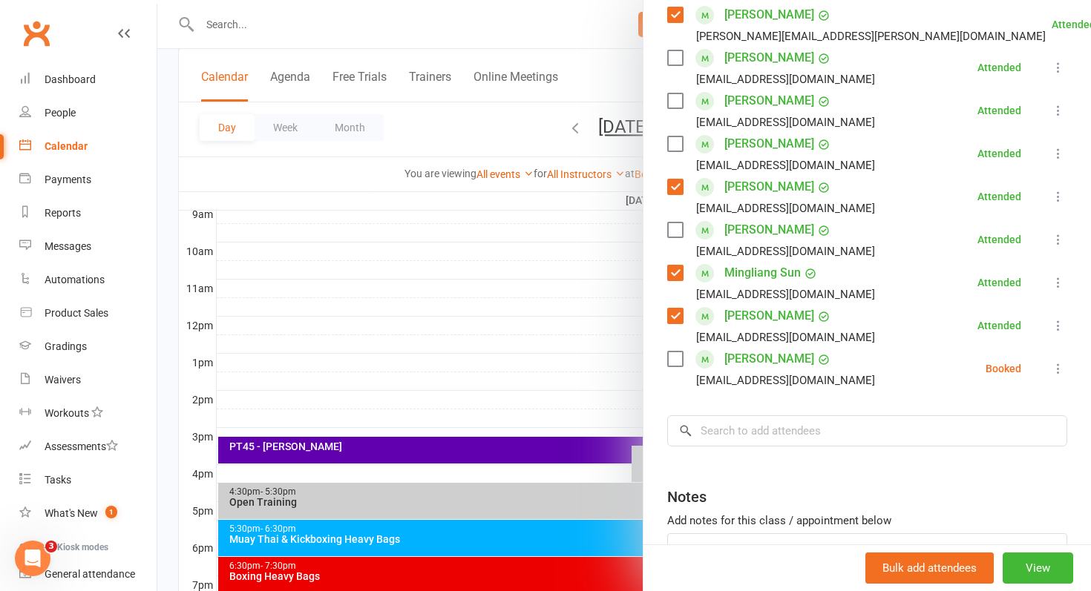
click at [677, 359] on label at bounding box center [674, 359] width 15 height 15
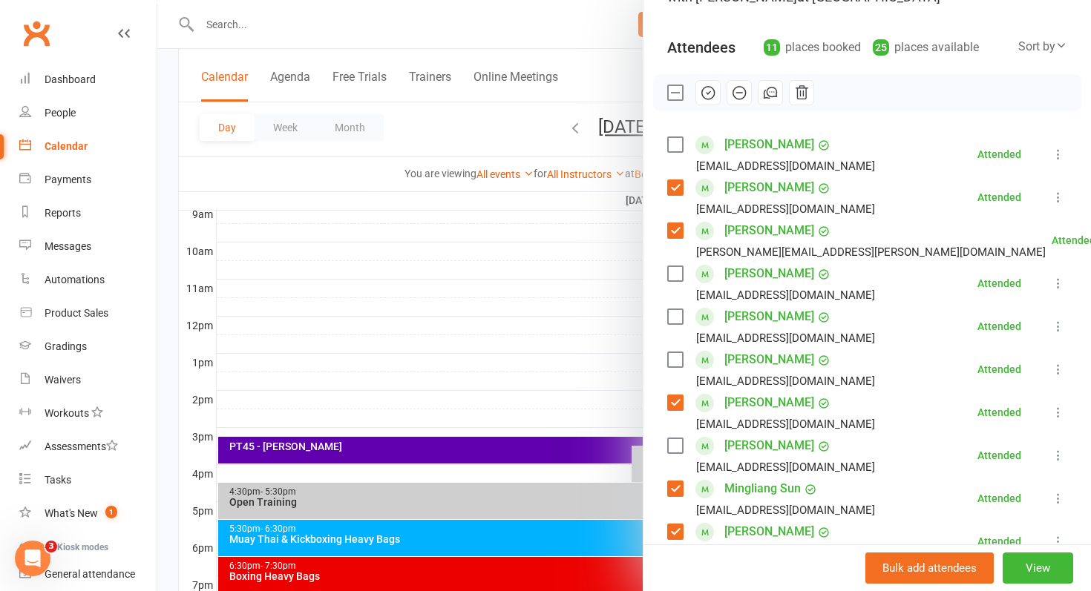
scroll to position [0, 0]
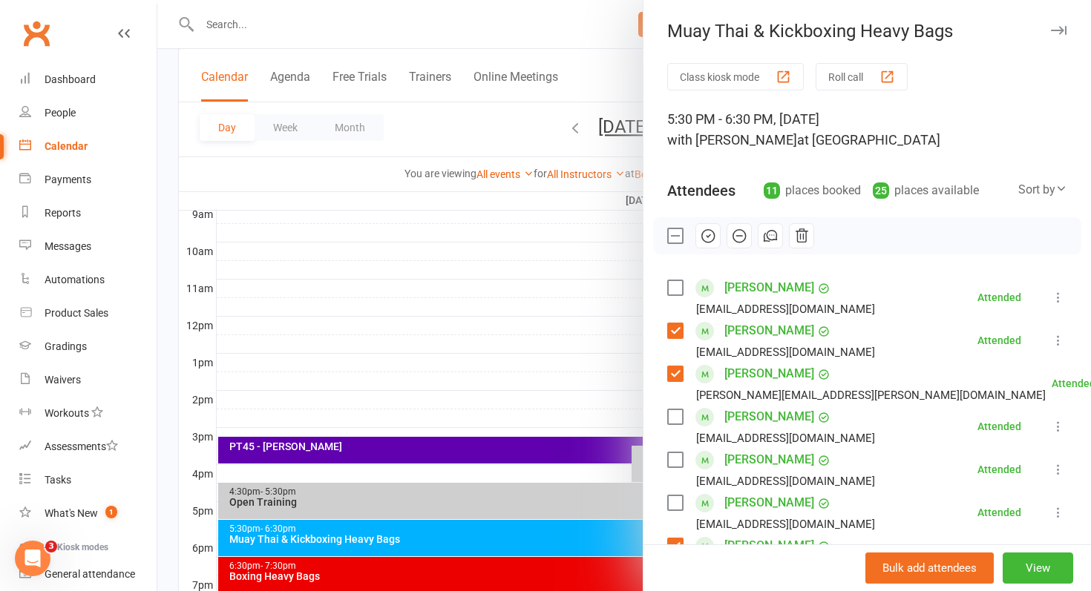
click at [700, 237] on icon "button" at bounding box center [708, 236] width 16 height 16
click at [64, 201] on link "Reports" at bounding box center [87, 213] width 137 height 33
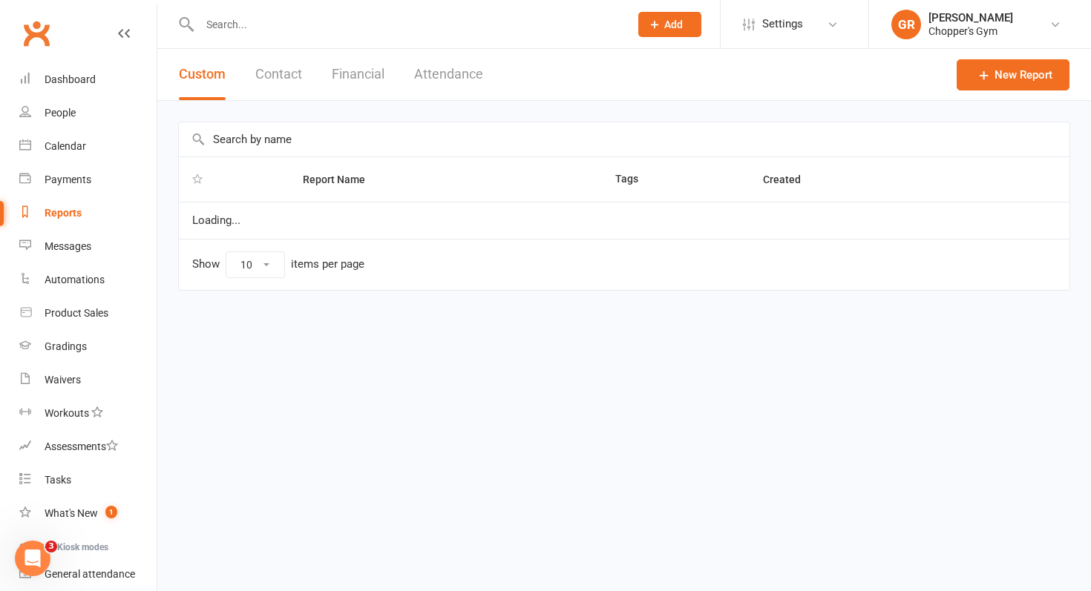
select select "100"
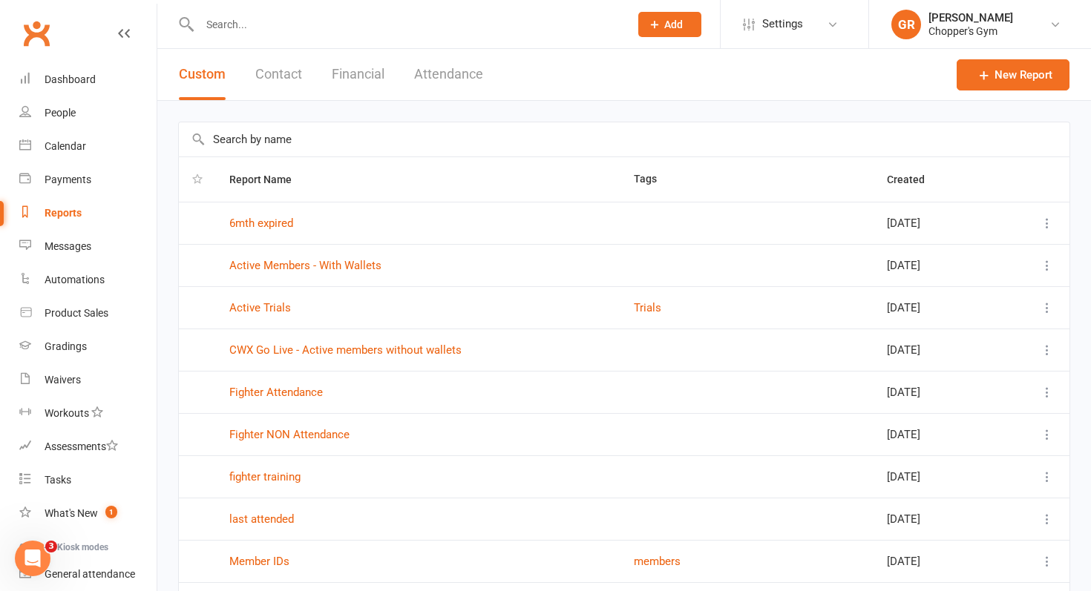
click at [360, 76] on button "Financial" at bounding box center [358, 74] width 53 height 51
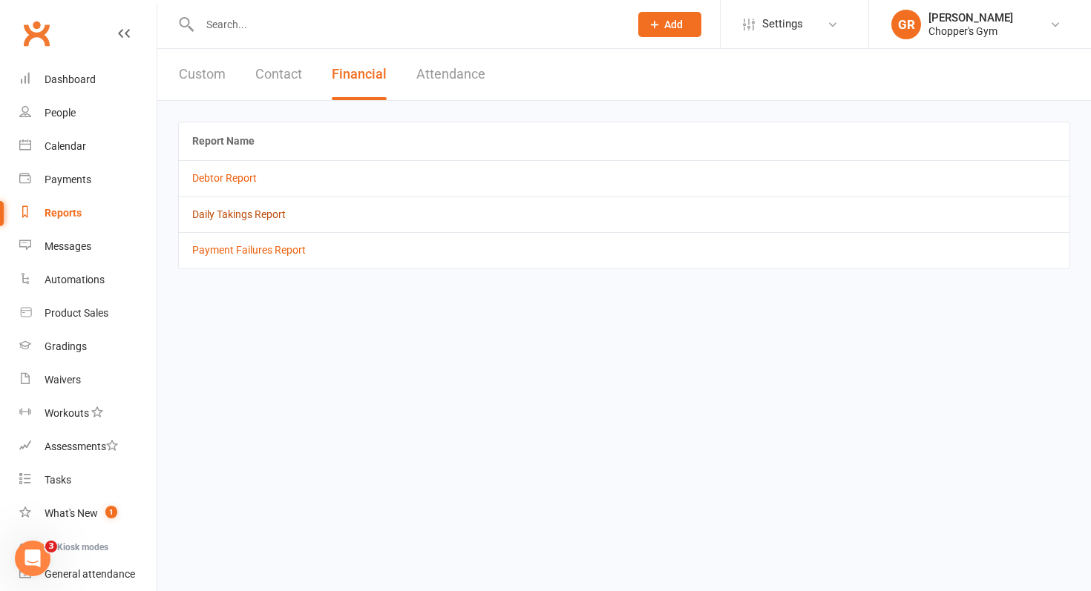
click at [240, 217] on link "Daily Takings Report" at bounding box center [238, 215] width 93 height 12
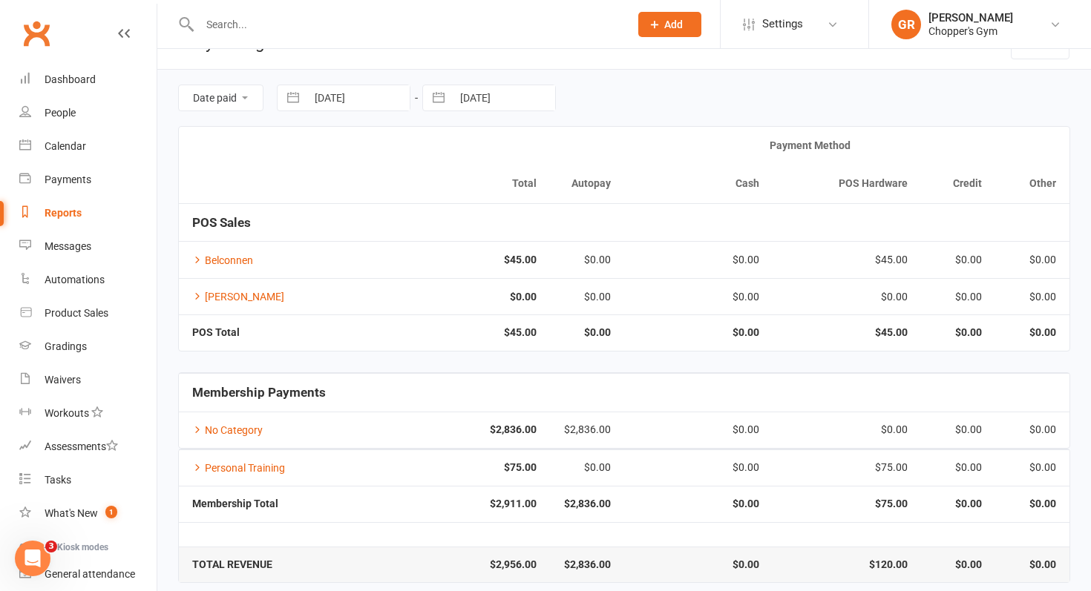
scroll to position [45, 0]
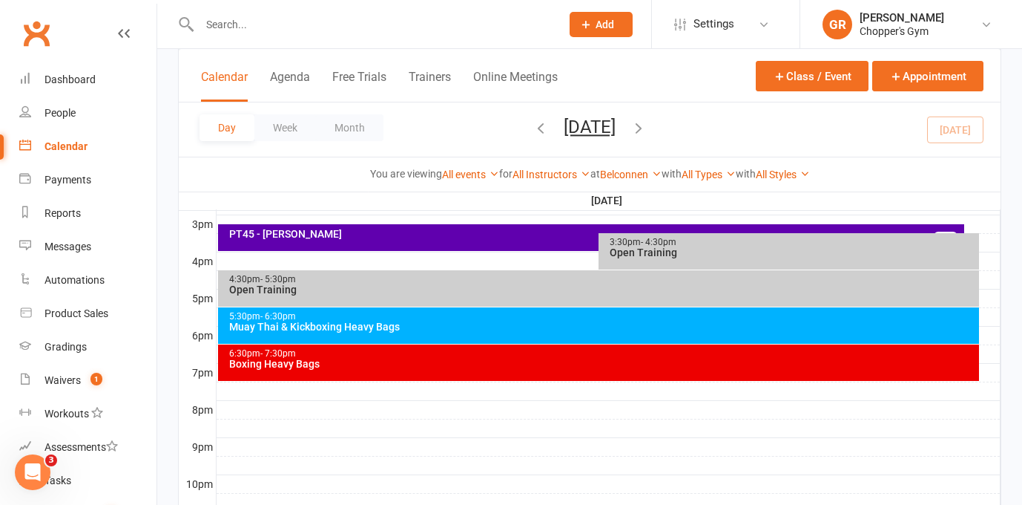
click at [265, 22] on input "text" at bounding box center [372, 24] width 355 height 21
type input "t"
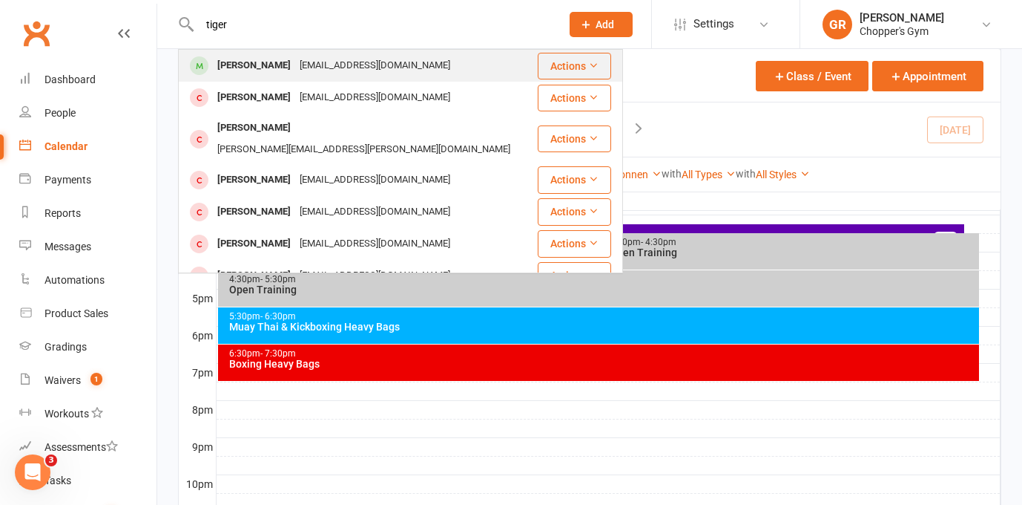
type input "tiger"
click at [269, 59] on div "Tiger Graham" at bounding box center [254, 66] width 82 height 22
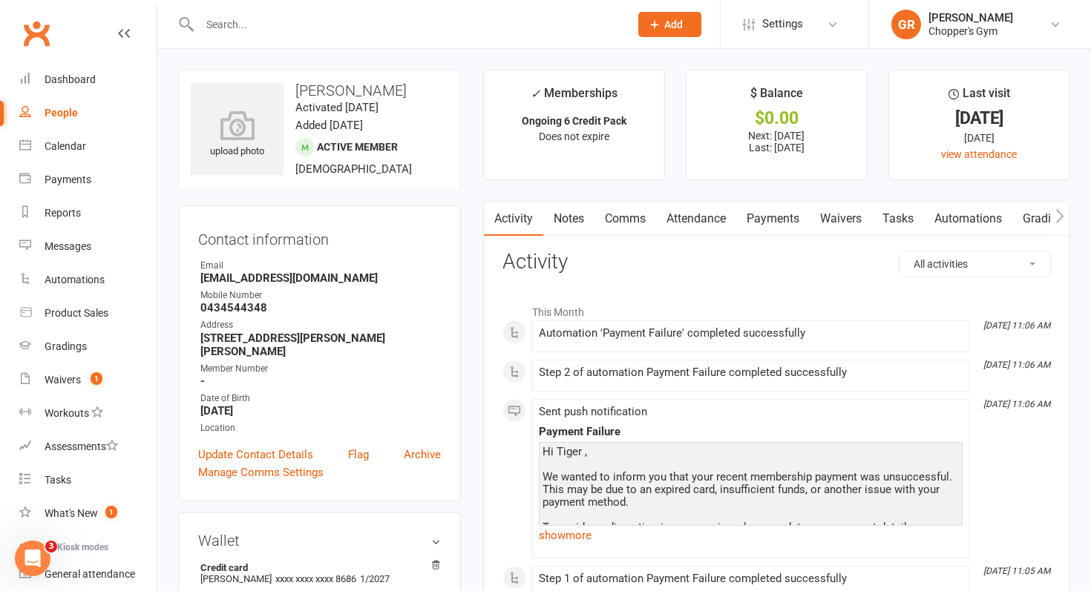
click at [769, 218] on link "Payments" at bounding box center [772, 219] width 73 height 34
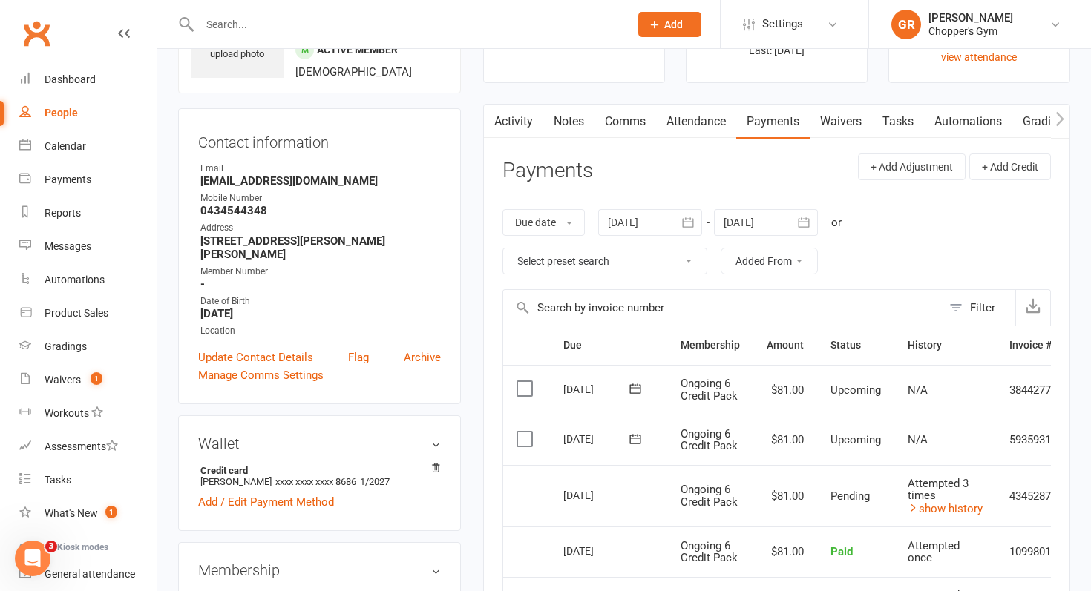
scroll to position [99, 0]
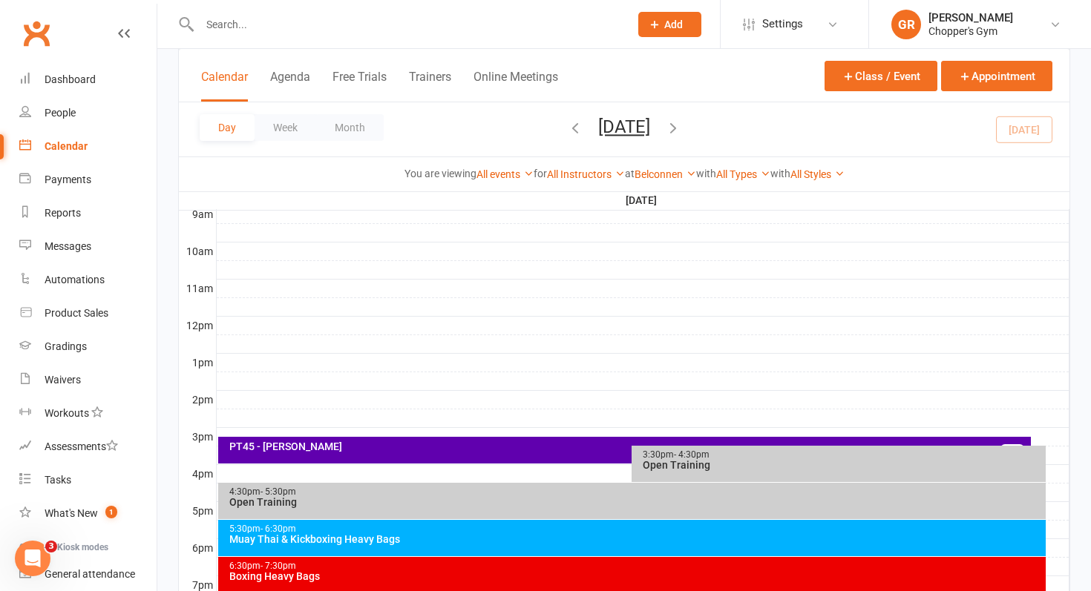
click at [258, 20] on input "text" at bounding box center [407, 24] width 424 height 21
type input "t"
click at [106, 303] on link "Product Sales" at bounding box center [87, 313] width 137 height 33
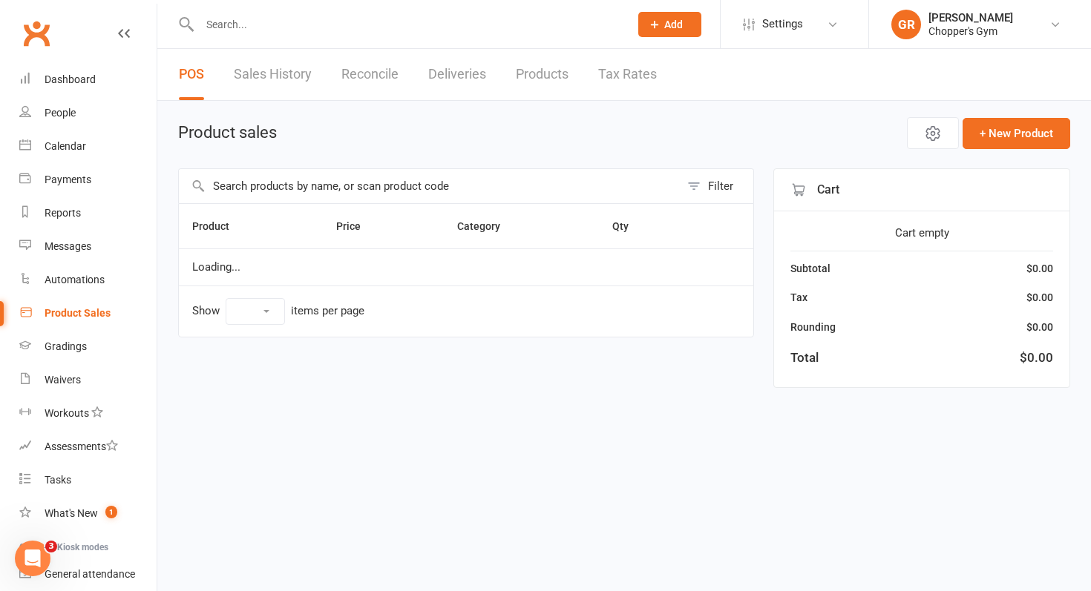
select select "100"
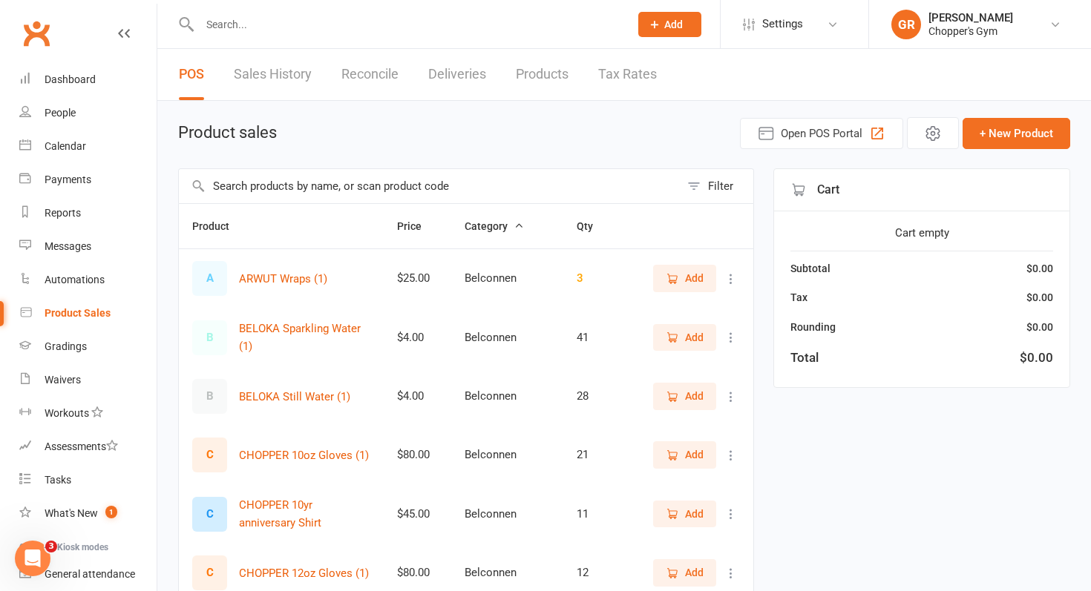
click at [281, 185] on input "text" at bounding box center [429, 186] width 501 height 34
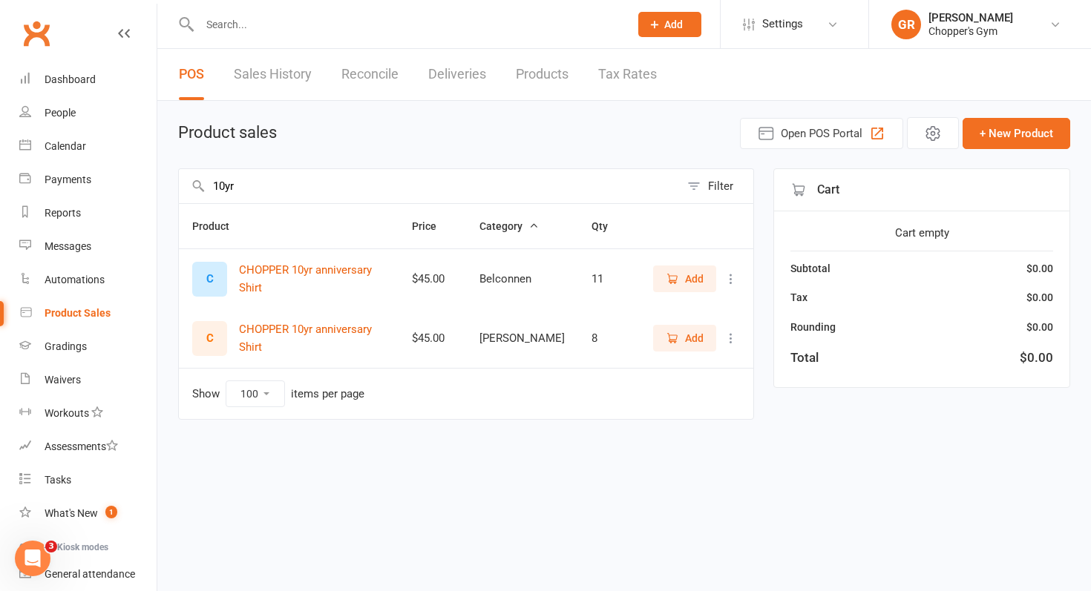
type input "10yr"
click at [688, 285] on span "Add" at bounding box center [694, 279] width 19 height 16
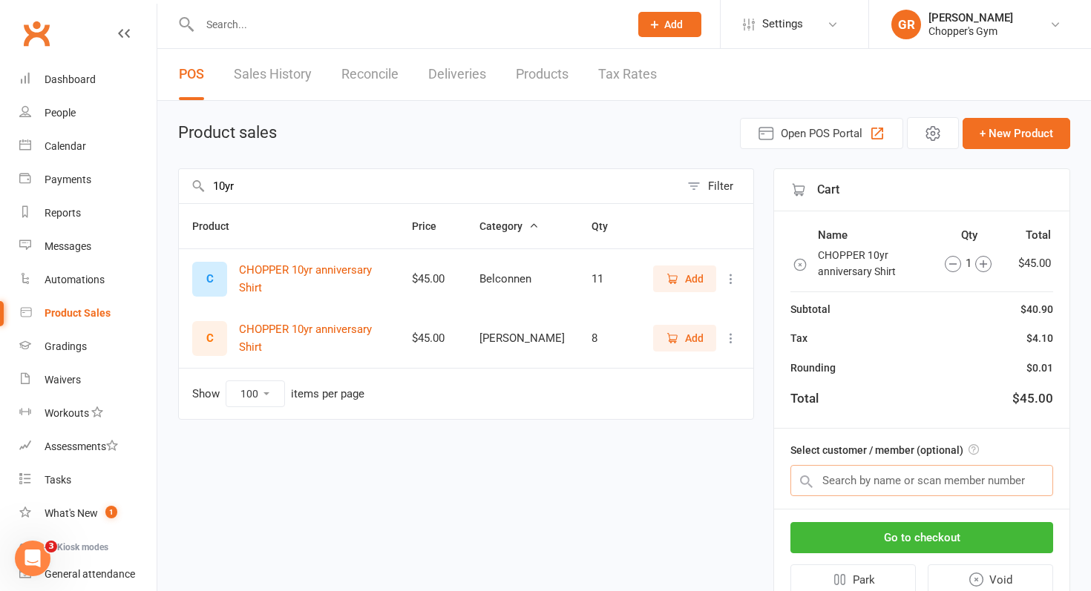
click at [899, 485] on input "text" at bounding box center [921, 480] width 263 height 31
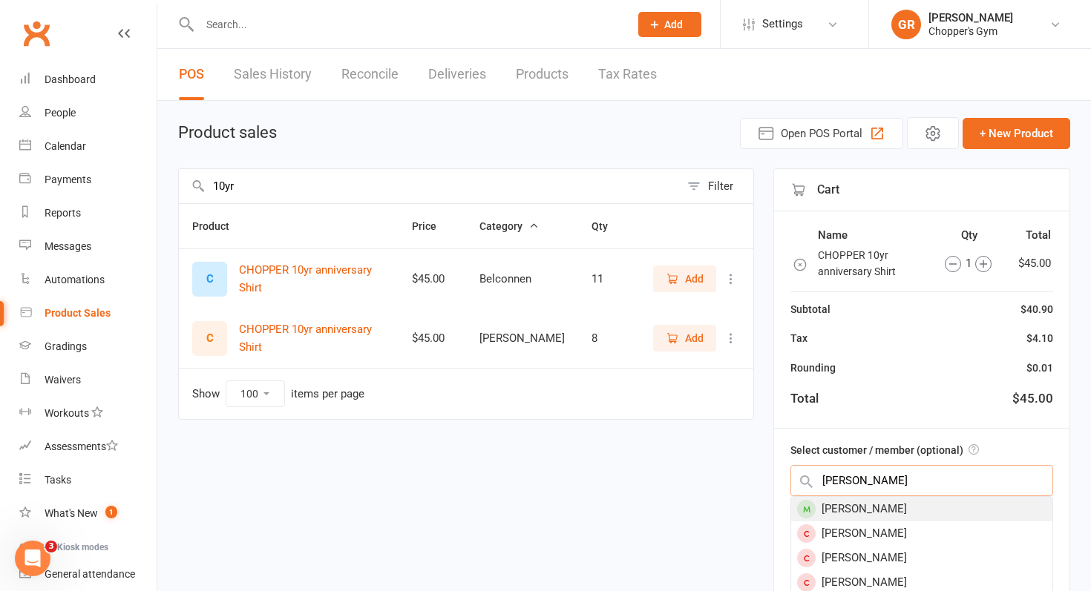
type input "[PERSON_NAME]"
click at [903, 511] on div "[PERSON_NAME]" at bounding box center [921, 509] width 261 height 24
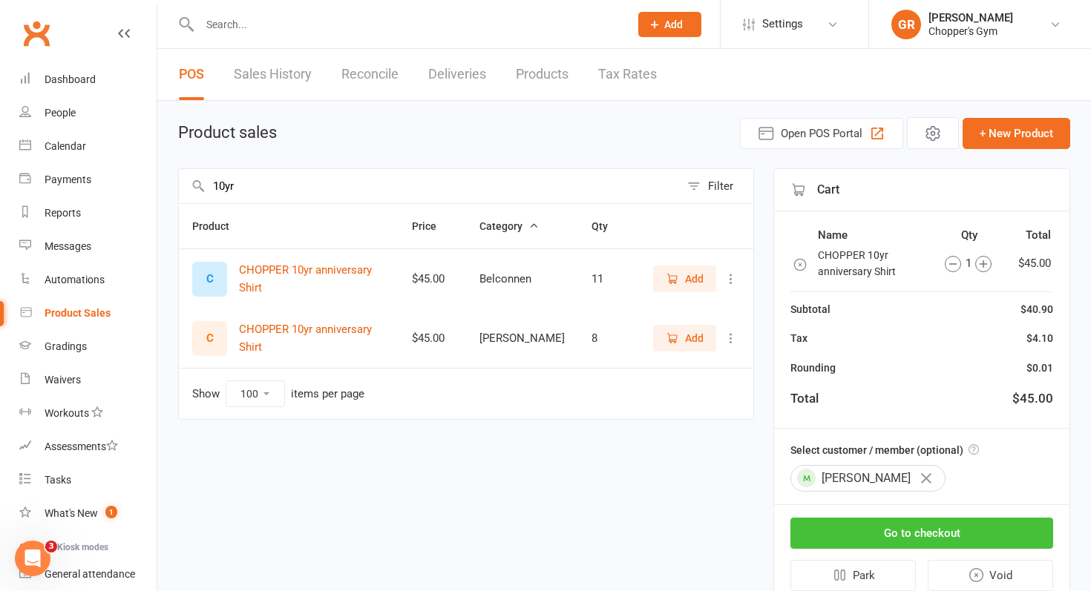
click at [907, 542] on button "Go to checkout" at bounding box center [921, 533] width 263 height 31
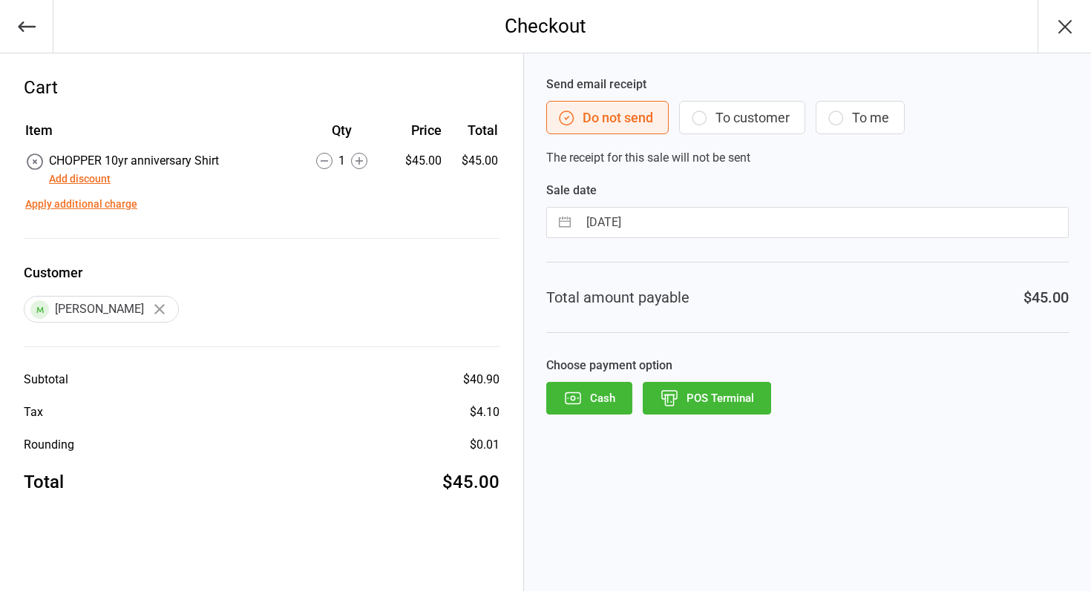
click at [707, 400] on button "POS Terminal" at bounding box center [707, 398] width 128 height 33
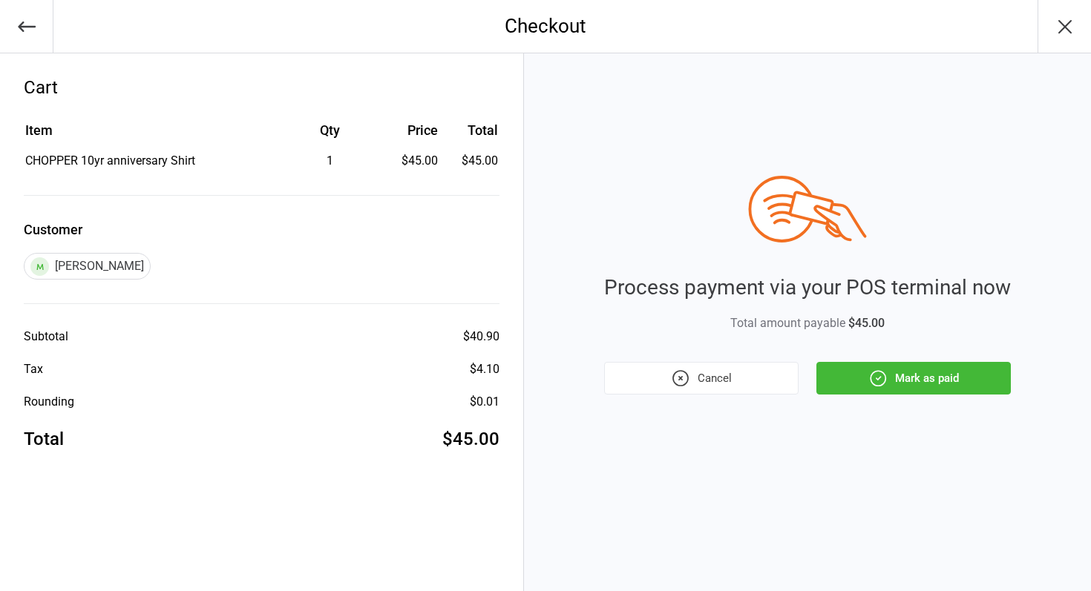
click at [883, 393] on button "Mark as paid" at bounding box center [913, 378] width 194 height 33
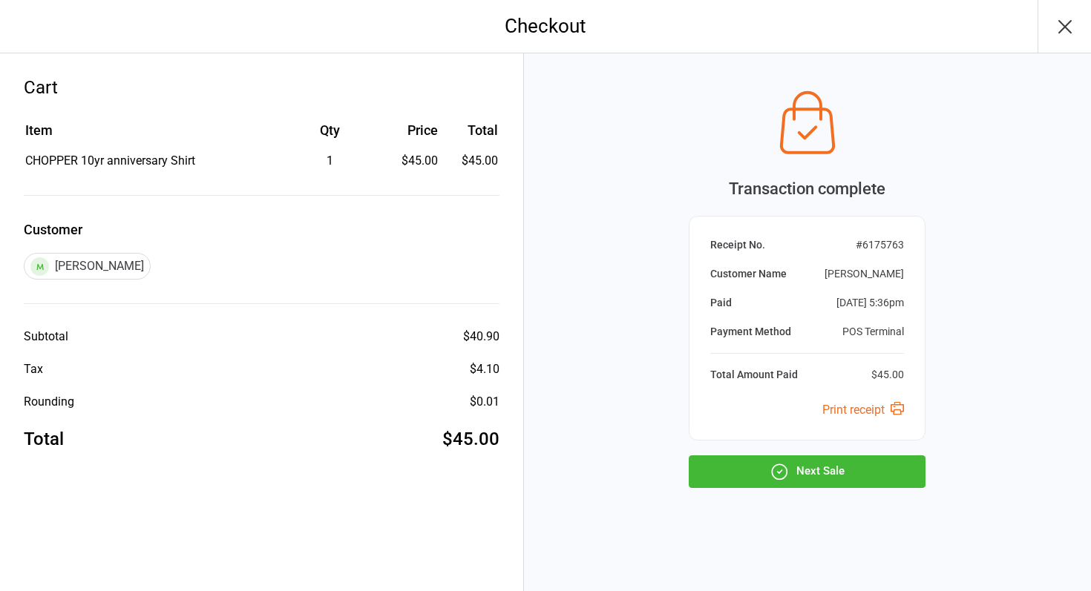
click at [797, 482] on button "Next Sale" at bounding box center [807, 472] width 237 height 33
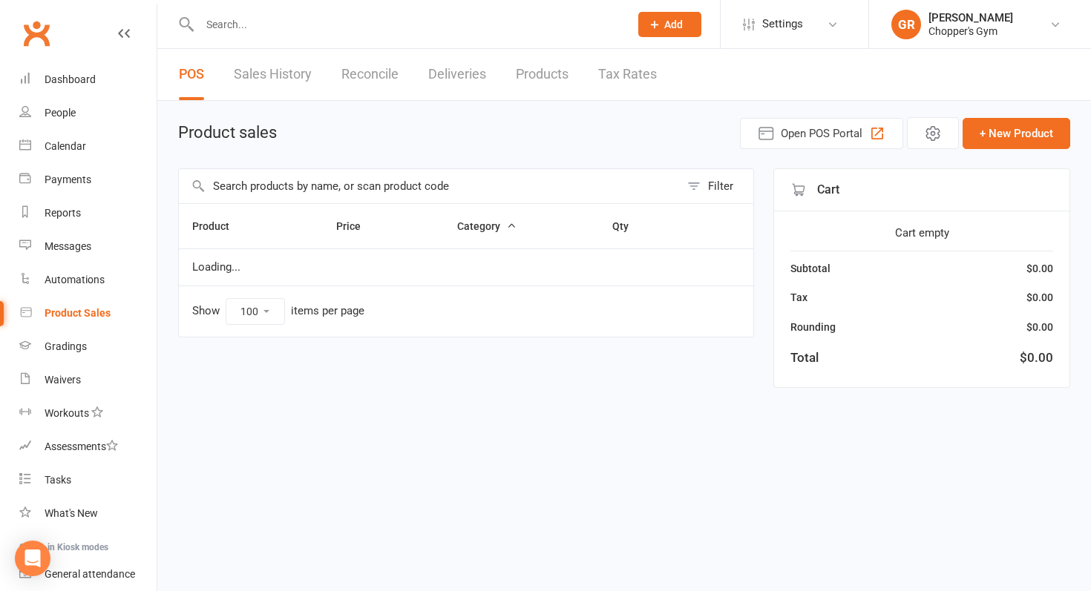
select select "100"
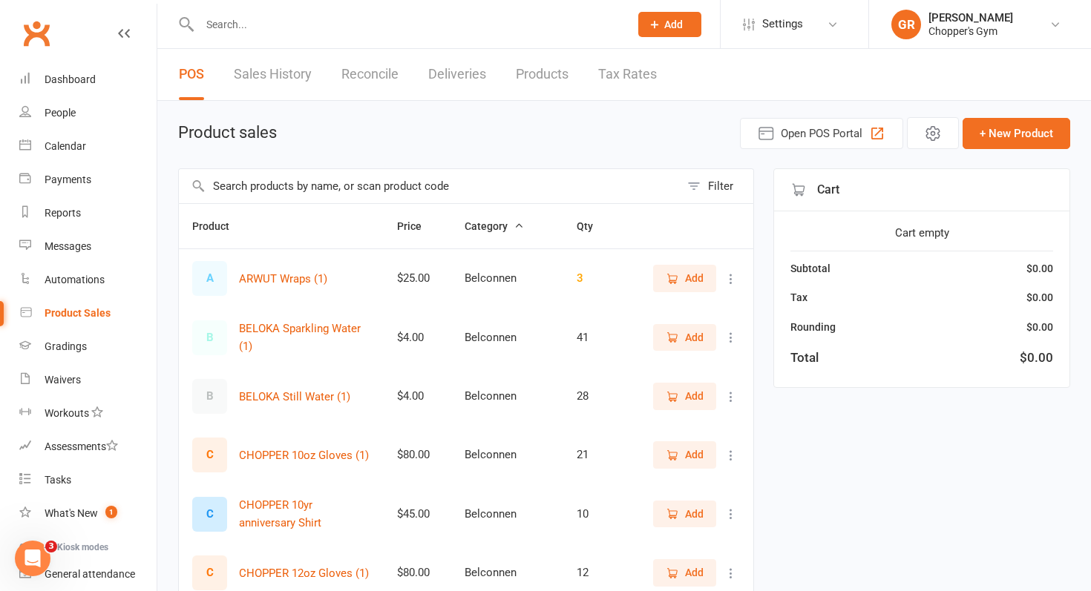
scroll to position [4, 0]
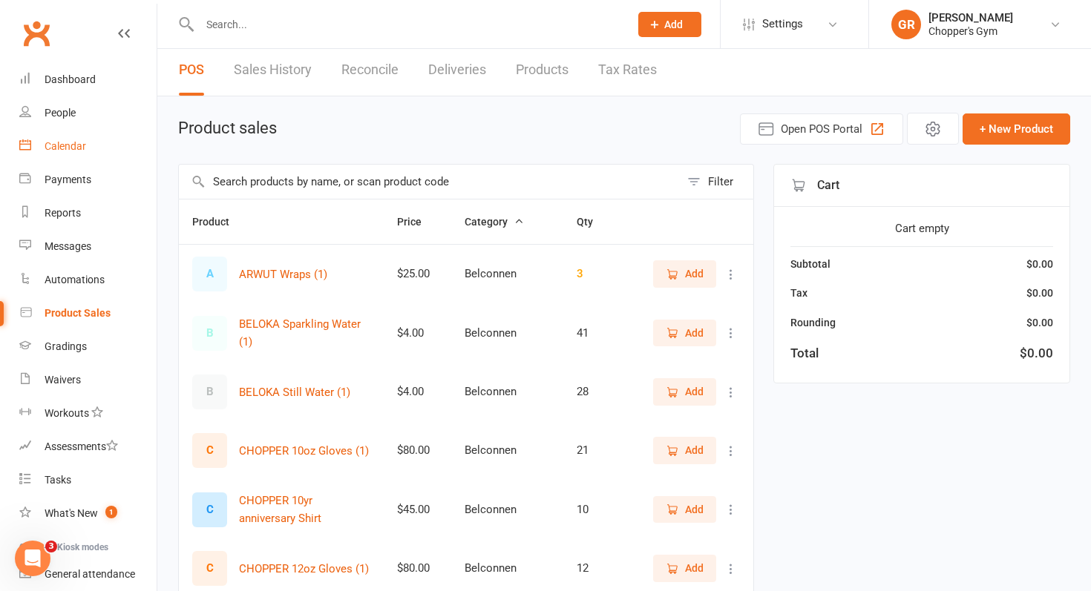
click at [68, 154] on link "Calendar" at bounding box center [87, 146] width 137 height 33
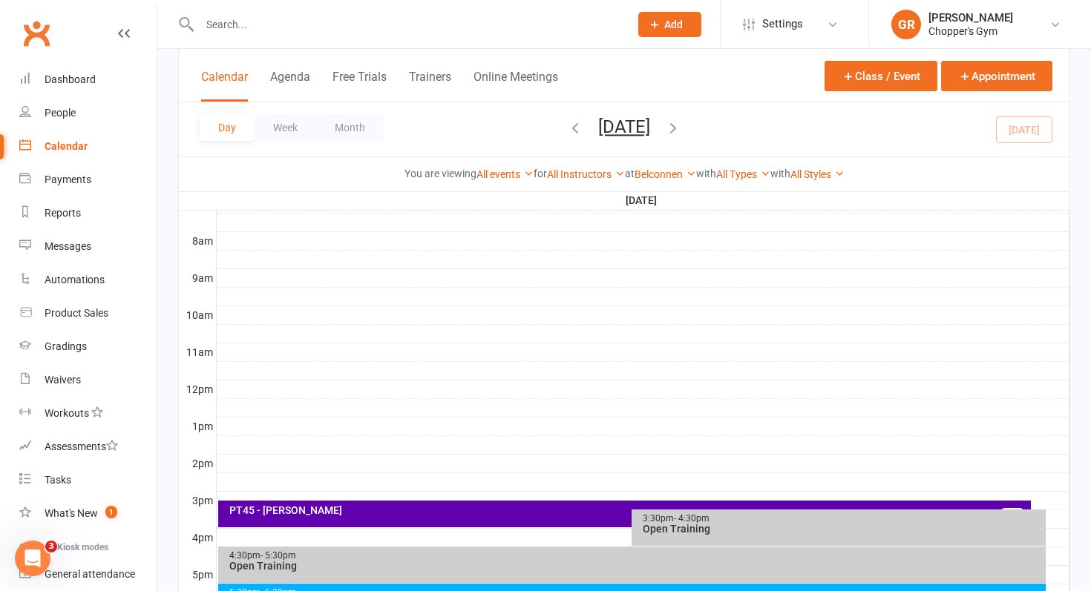
scroll to position [371, 0]
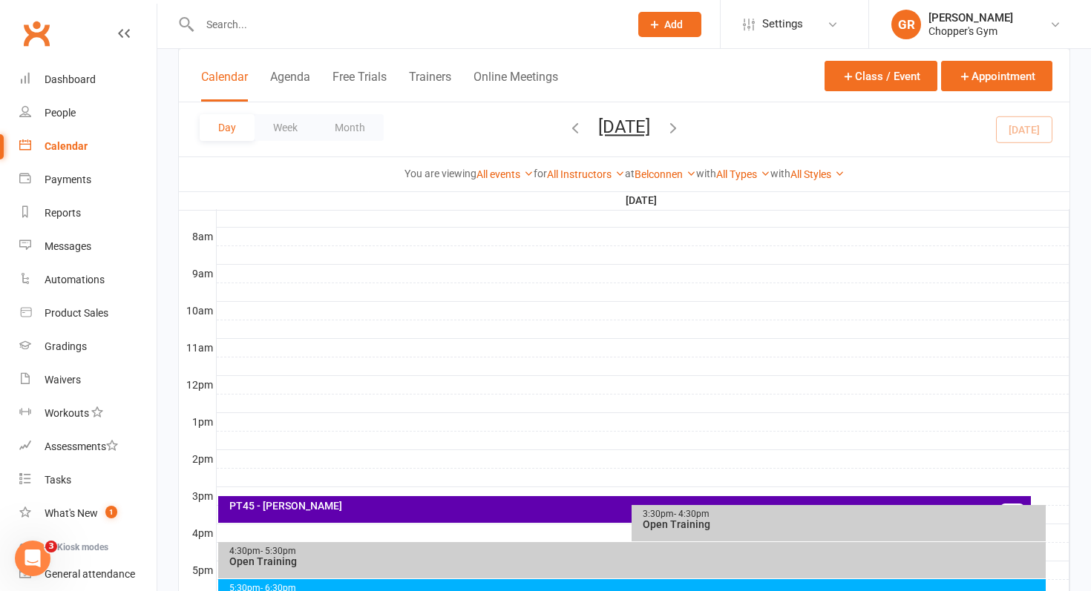
click at [311, 16] on input "text" at bounding box center [407, 24] width 424 height 21
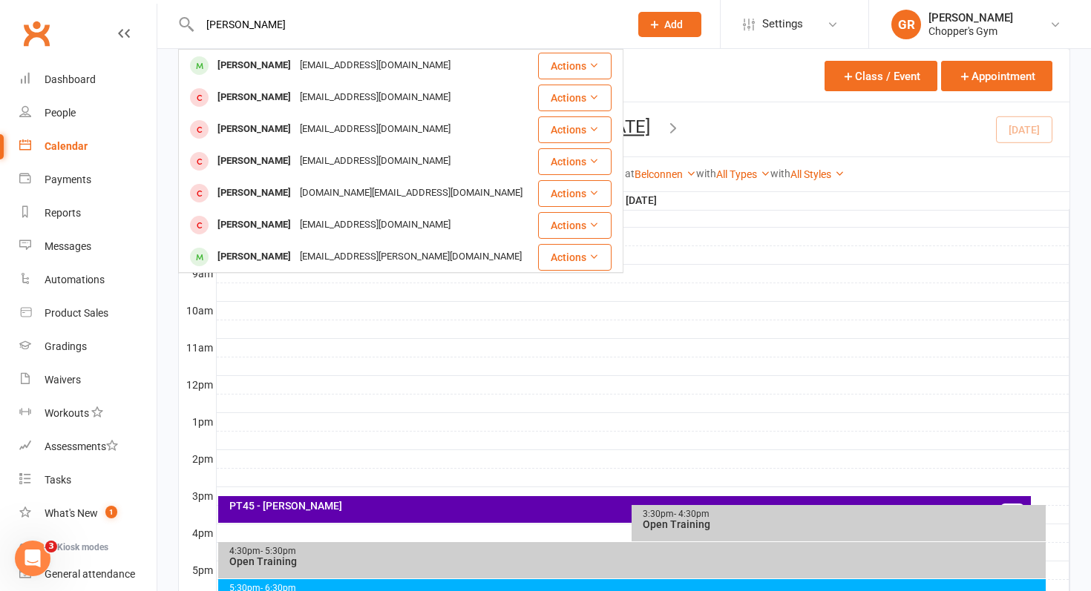
type input "[PERSON_NAME]"
click at [313, 47] on div "[PERSON_NAME] [PERSON_NAME] [EMAIL_ADDRESS][DOMAIN_NAME] Actions [PERSON_NAME] …" at bounding box center [398, 24] width 441 height 48
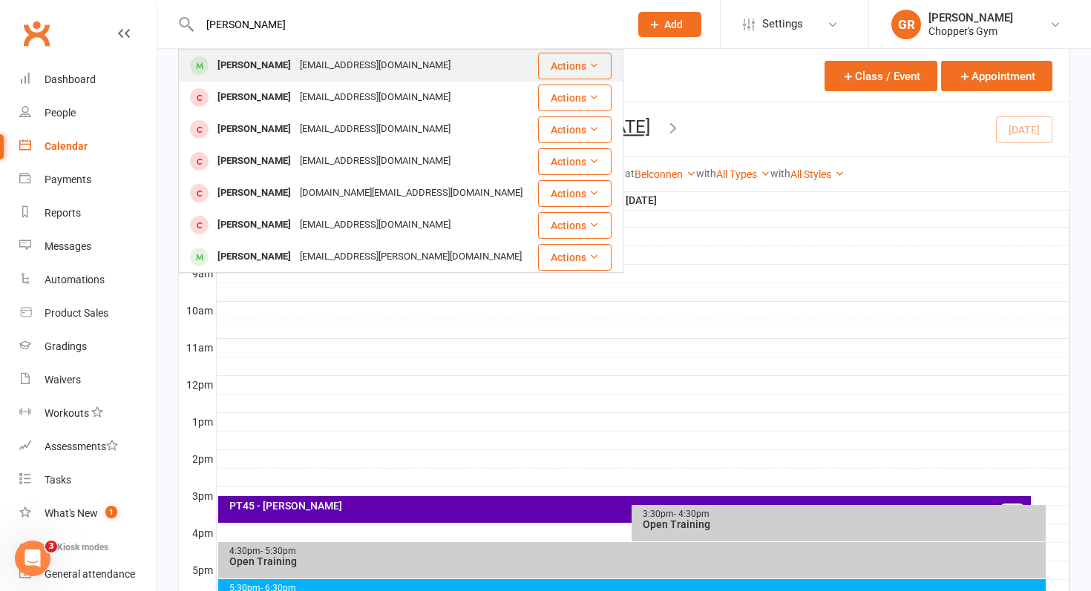
click at [310, 56] on div "[EMAIL_ADDRESS][DOMAIN_NAME]" at bounding box center [375, 66] width 160 height 22
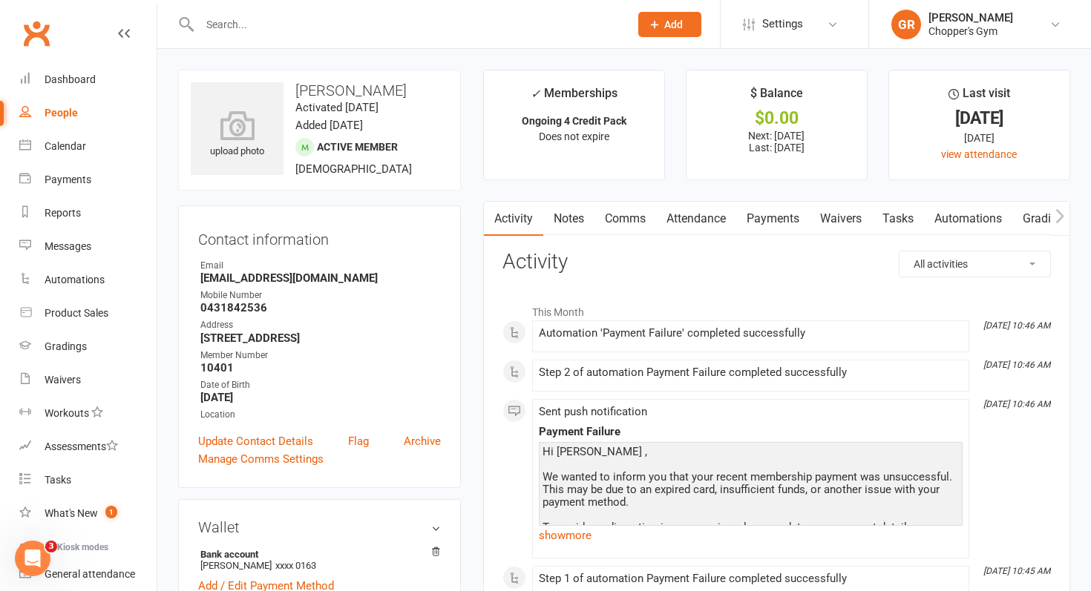
click at [768, 213] on link "Payments" at bounding box center [772, 219] width 73 height 34
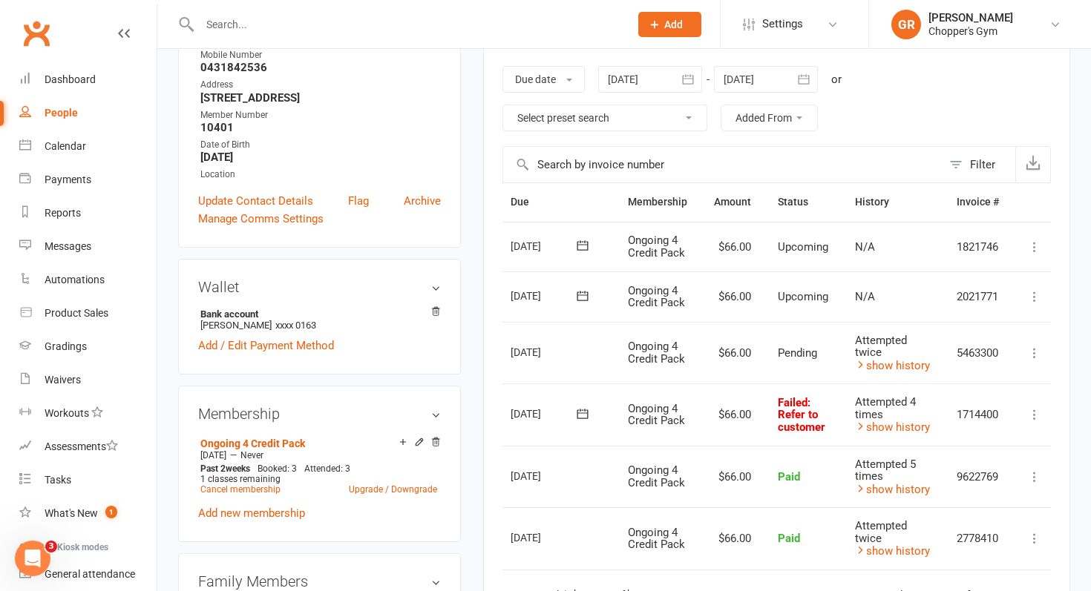
scroll to position [0, 61]
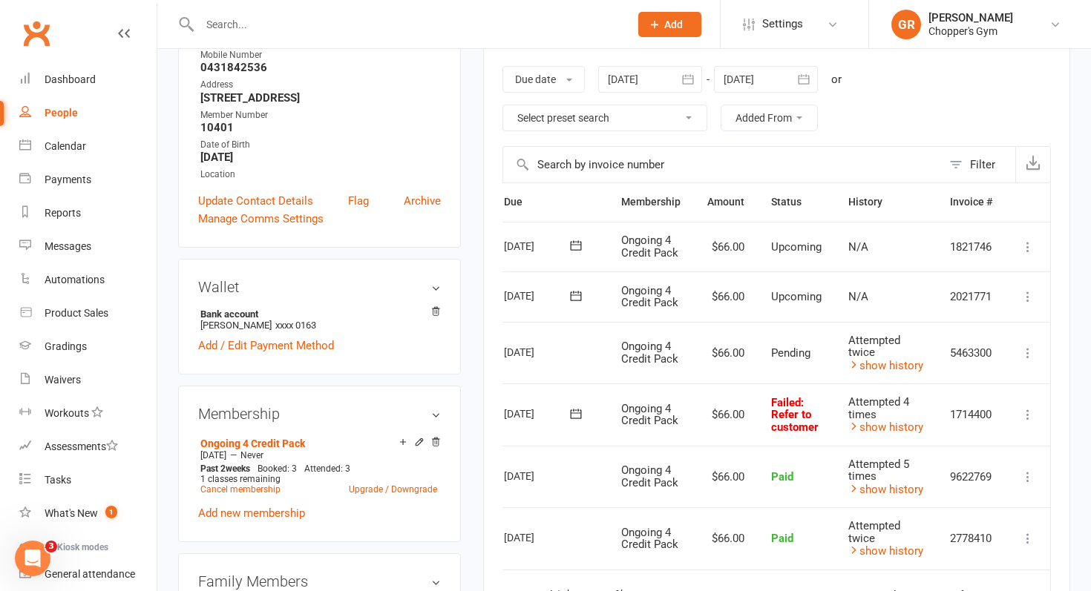
click at [1031, 417] on icon at bounding box center [1027, 414] width 15 height 15
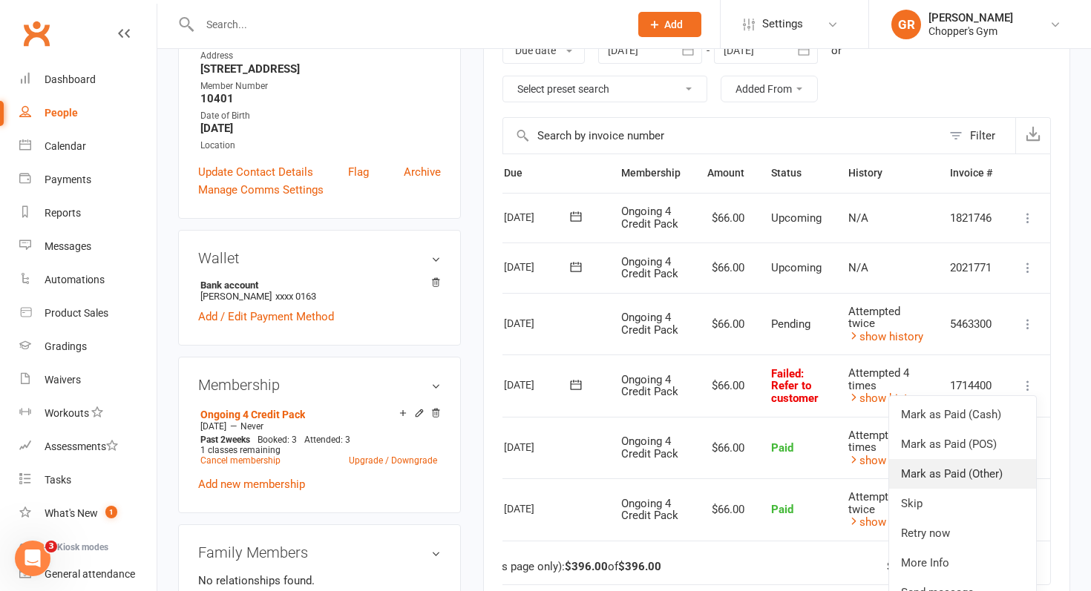
scroll to position [272, 0]
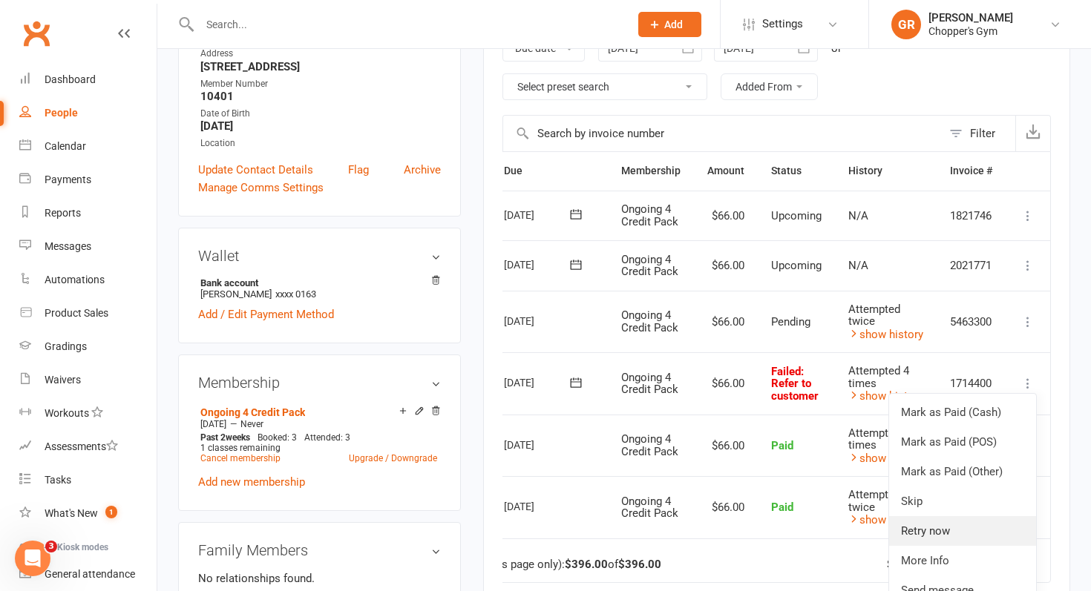
click at [943, 519] on link "Retry now" at bounding box center [962, 531] width 147 height 30
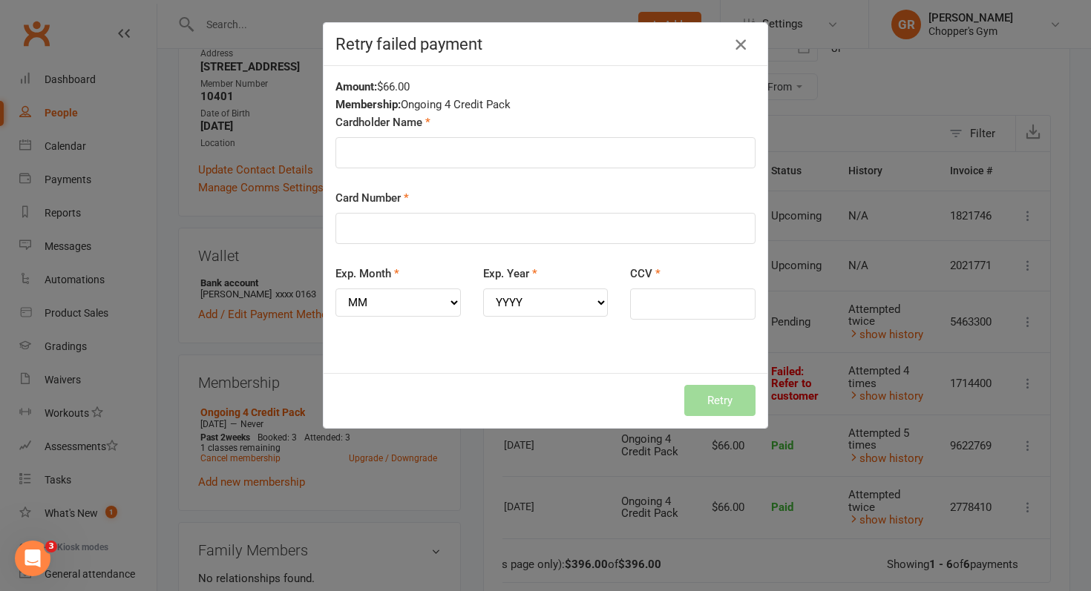
click at [740, 47] on icon "button" at bounding box center [741, 45] width 18 height 18
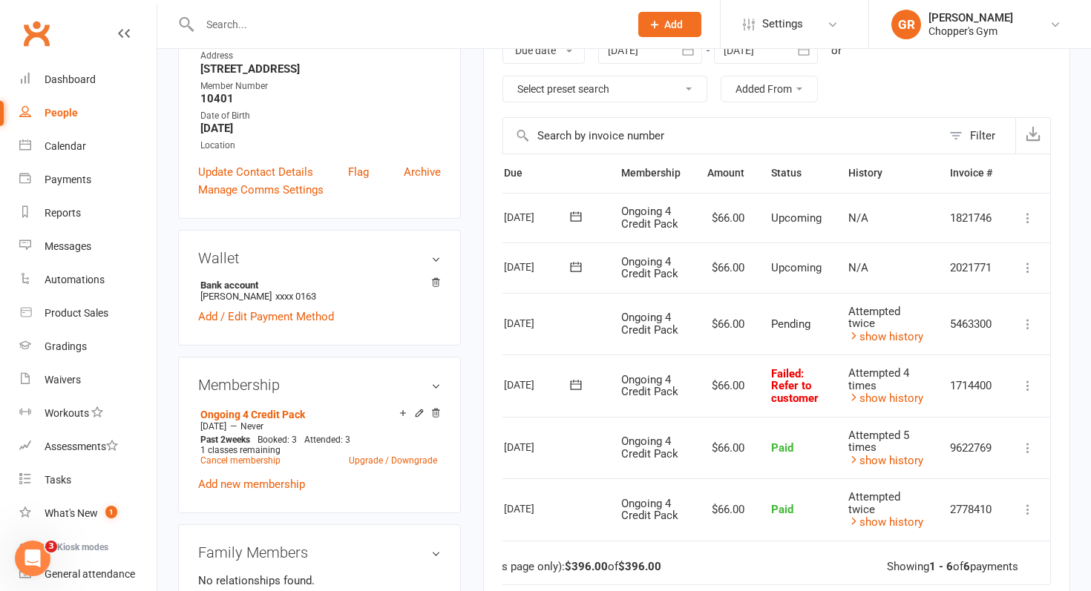
scroll to position [270, 0]
click at [1025, 384] on icon at bounding box center [1027, 385] width 15 height 15
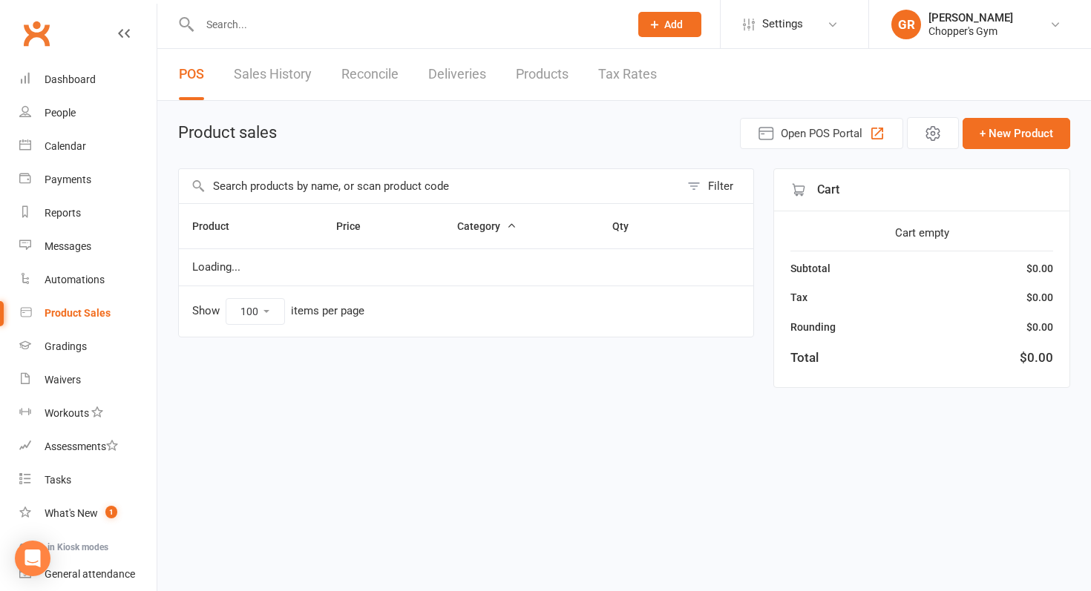
select select "100"
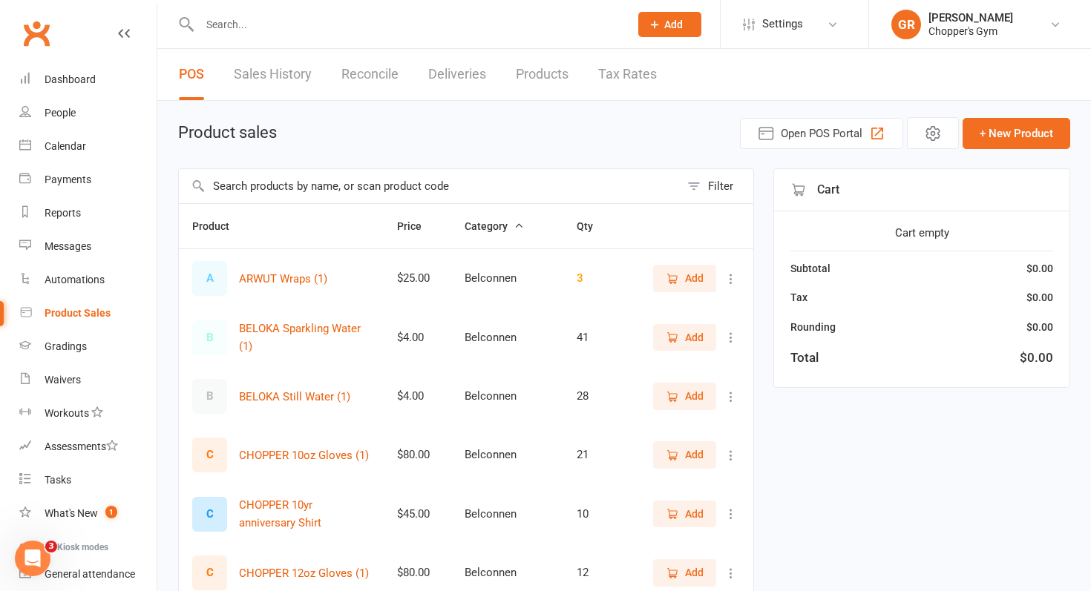
click at [255, 72] on link "Sales History" at bounding box center [273, 74] width 78 height 51
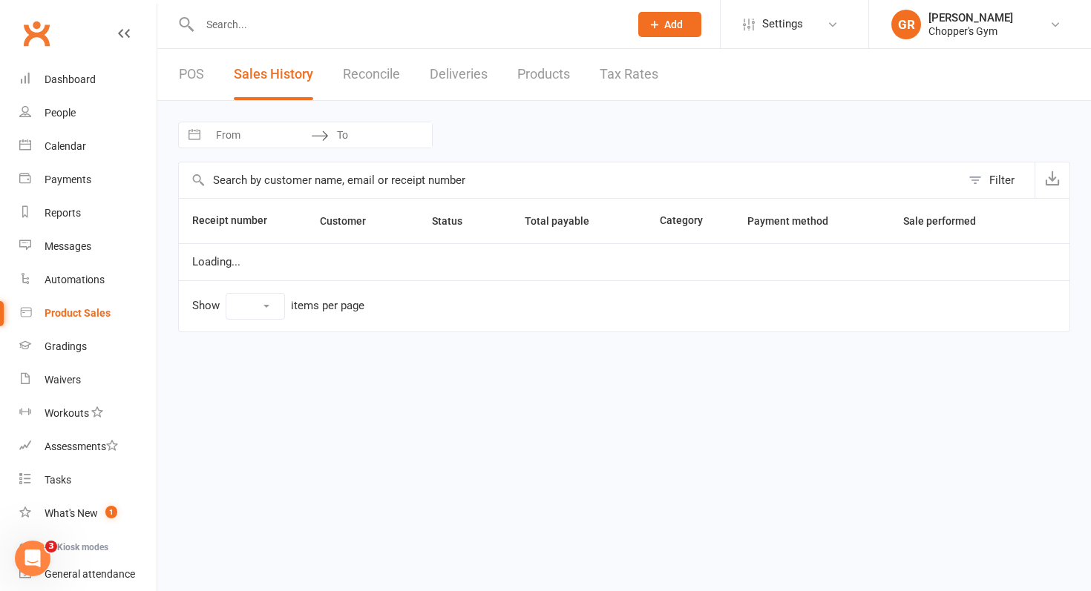
select select "100"
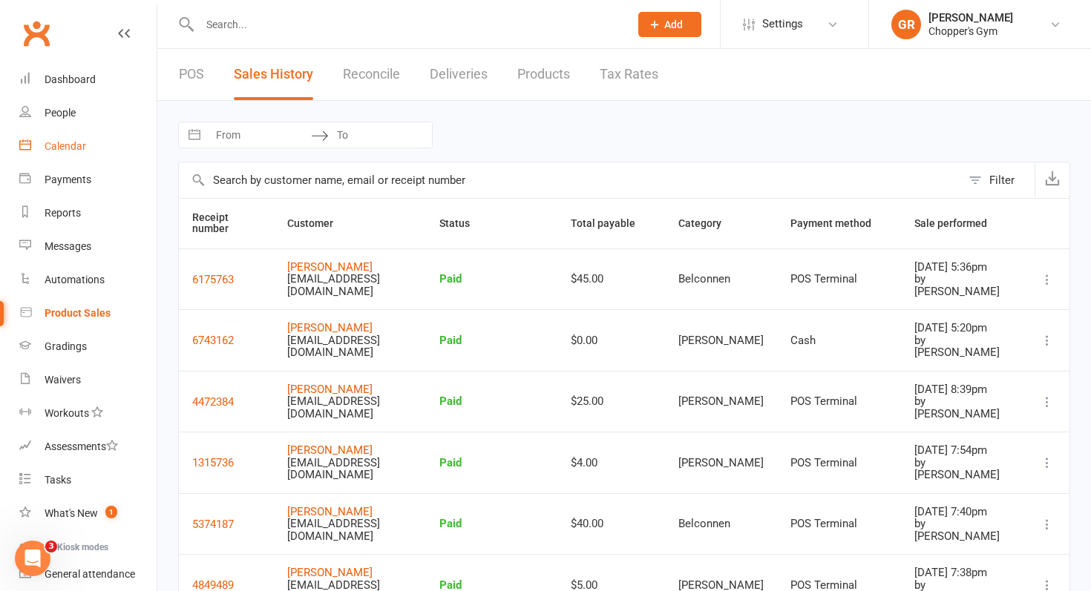
click at [72, 134] on link "Calendar" at bounding box center [87, 146] width 137 height 33
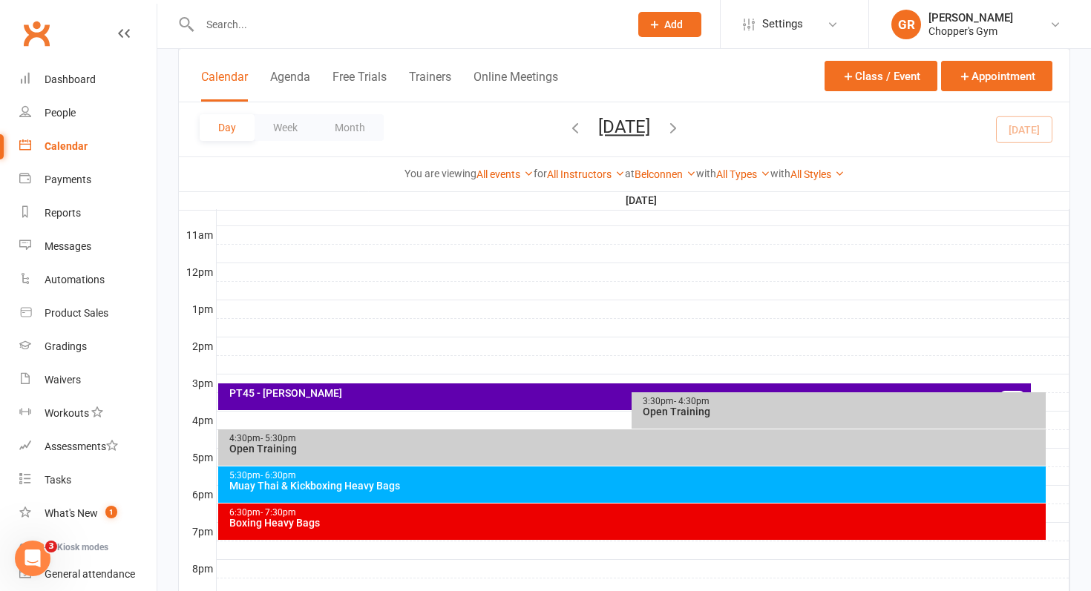
scroll to position [575, 0]
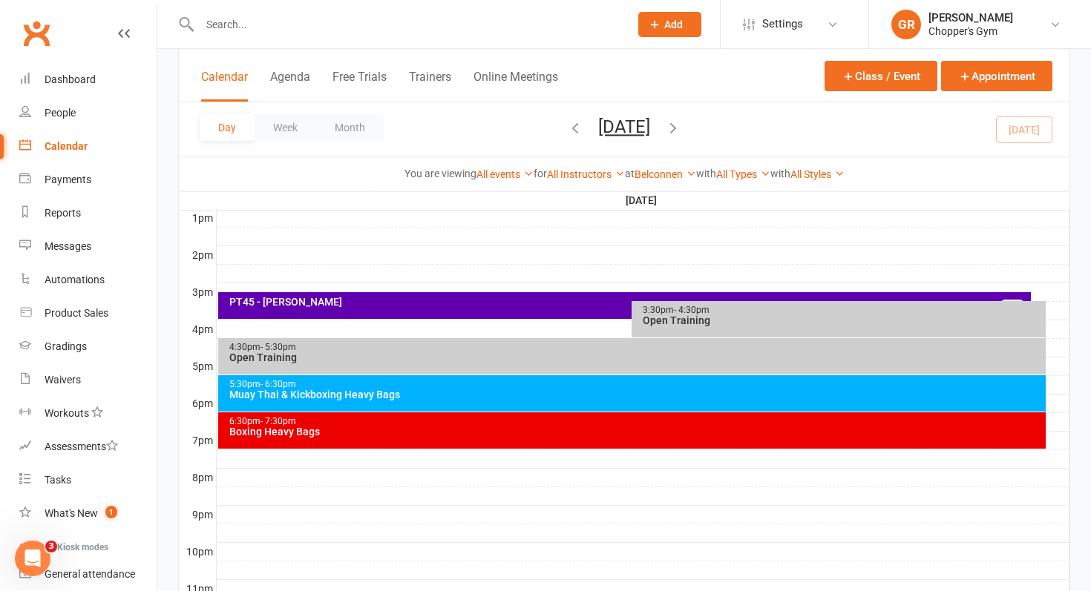
click at [507, 404] on div "5:30pm - 6:30pm Muay Thai & Kickboxing Heavy Bags" at bounding box center [632, 393] width 828 height 36
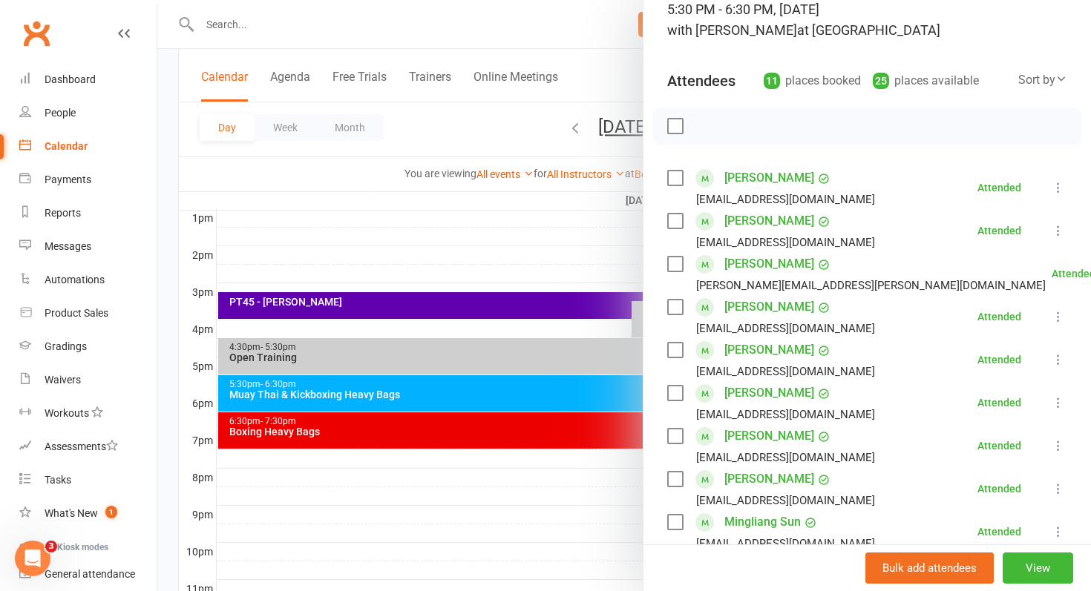
scroll to position [0, 0]
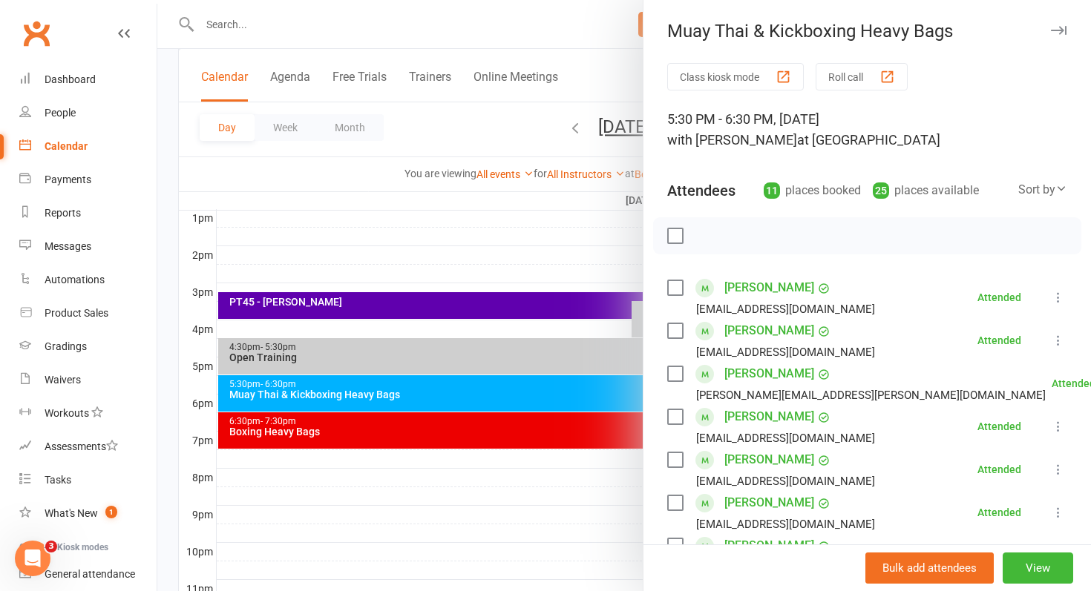
click at [387, 225] on div at bounding box center [623, 295] width 933 height 591
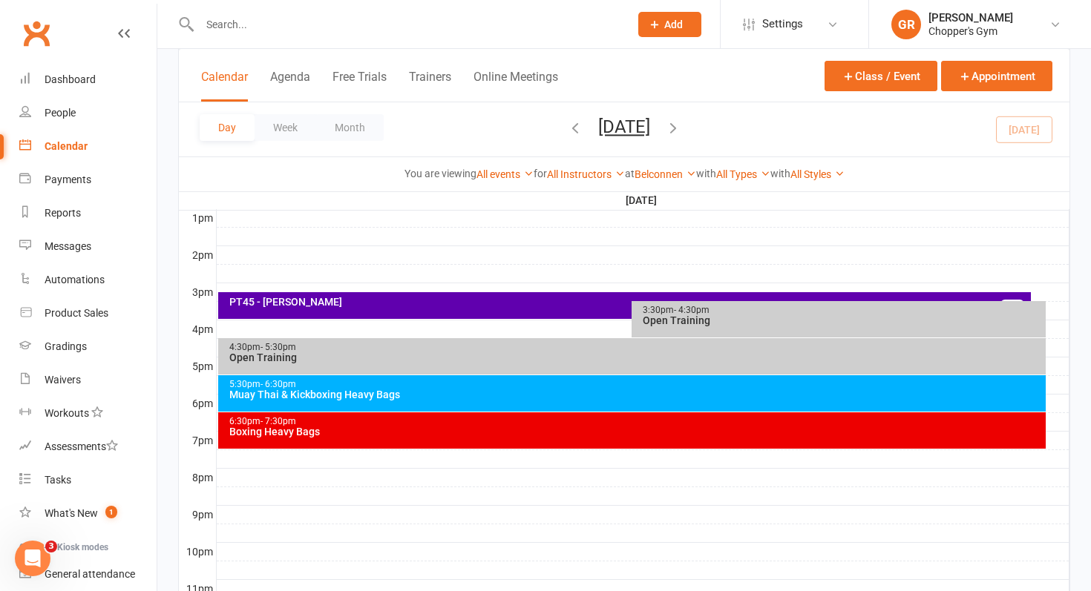
click at [485, 418] on div "6:30pm - 7:30pm" at bounding box center [636, 422] width 815 height 10
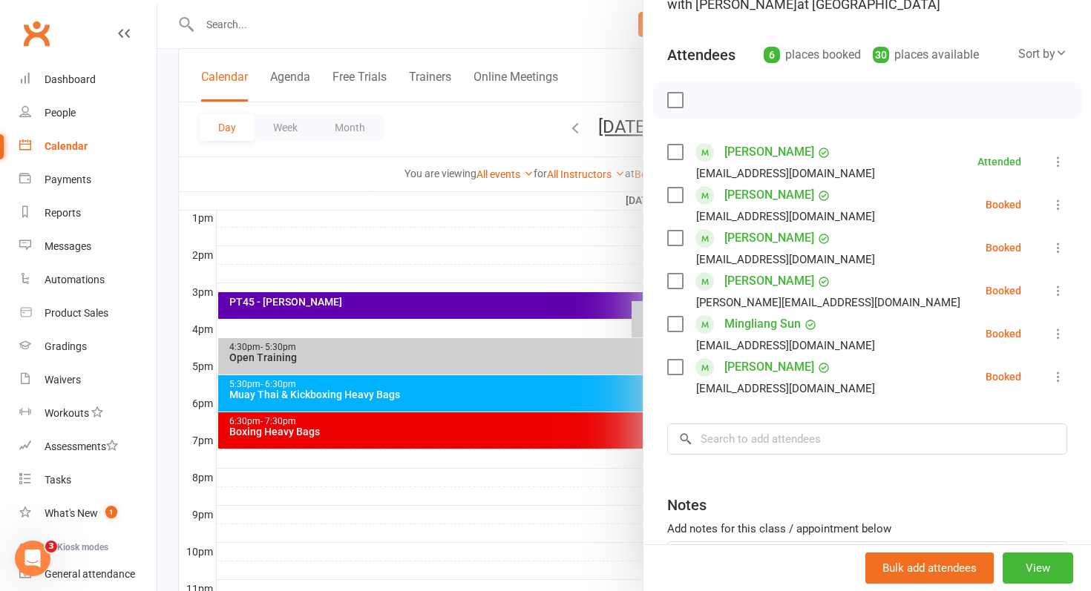
scroll to position [132, 0]
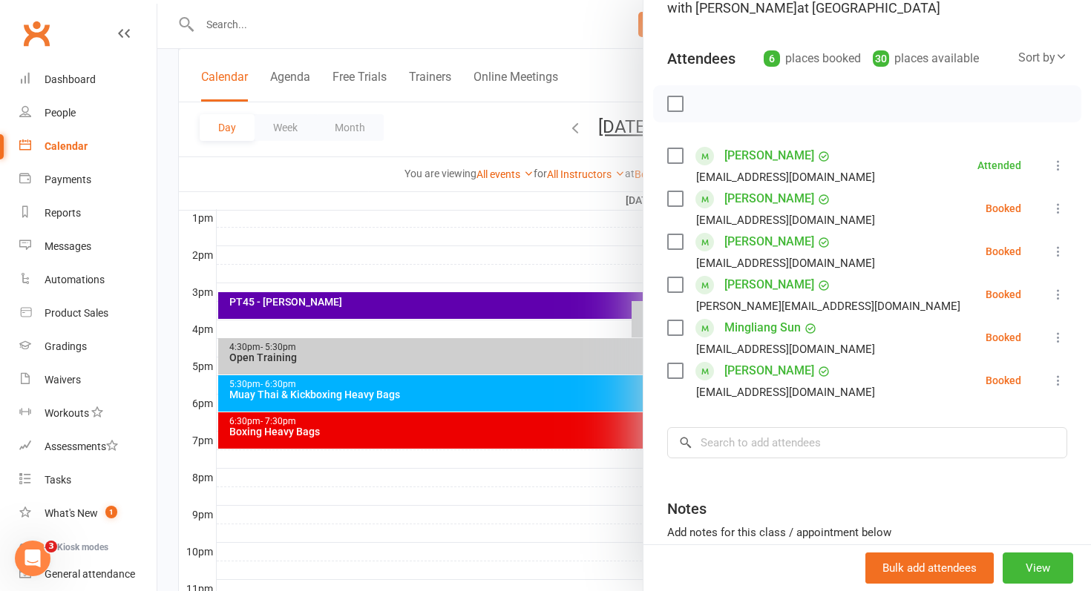
click at [563, 252] on div at bounding box center [623, 295] width 933 height 591
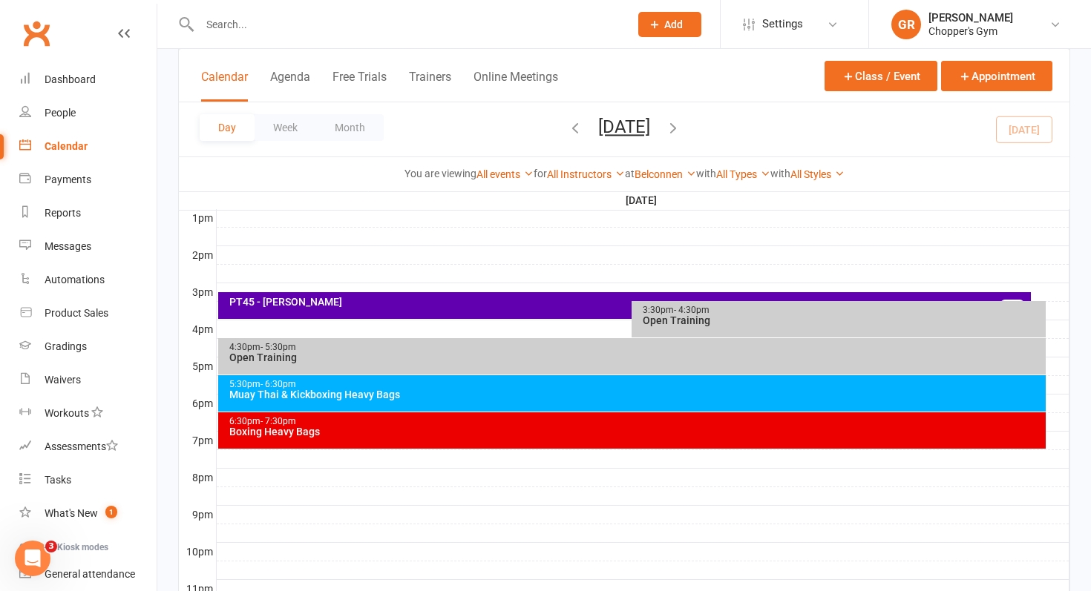
click at [378, 390] on div "Muay Thai & Kickboxing Heavy Bags" at bounding box center [636, 395] width 815 height 10
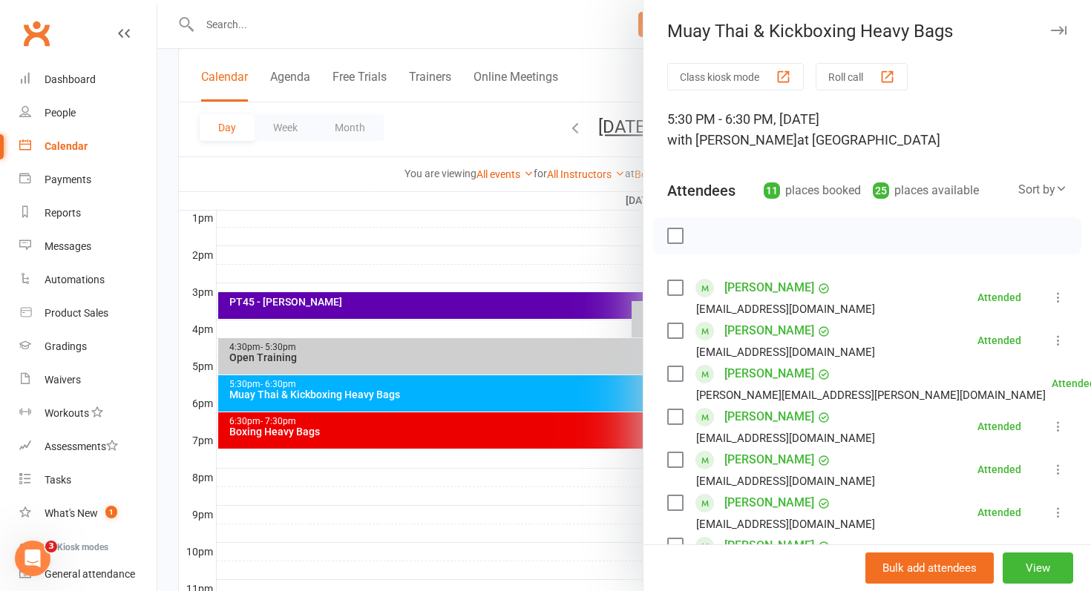
click at [494, 401] on div at bounding box center [623, 295] width 933 height 591
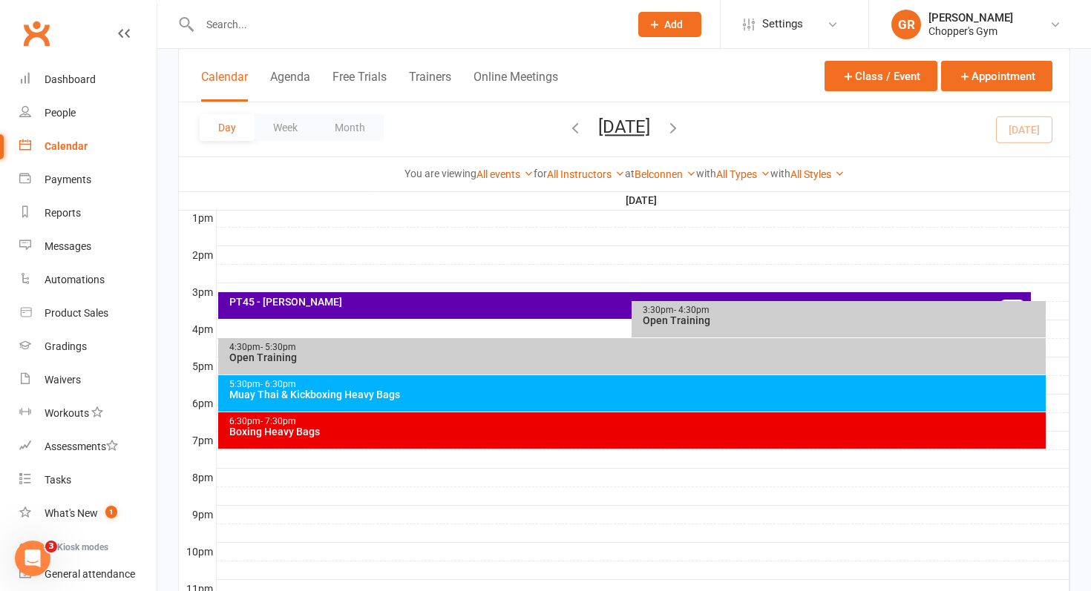
click at [262, 24] on input "text" at bounding box center [407, 24] width 424 height 21
type input "c"
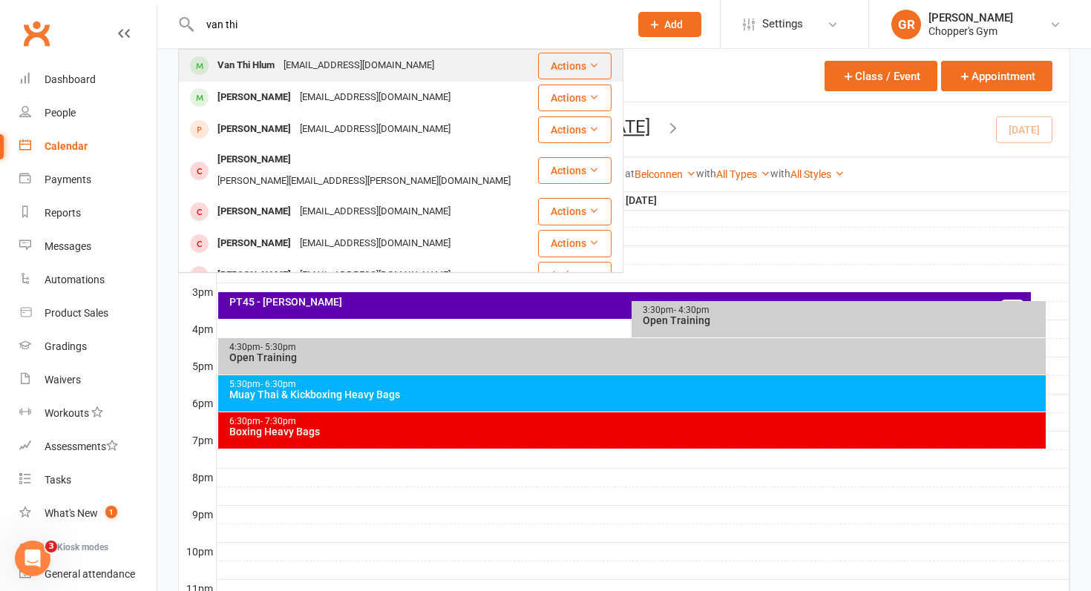
type input "van thi"
click at [232, 62] on div "Van Thi Hlum" at bounding box center [246, 66] width 66 height 22
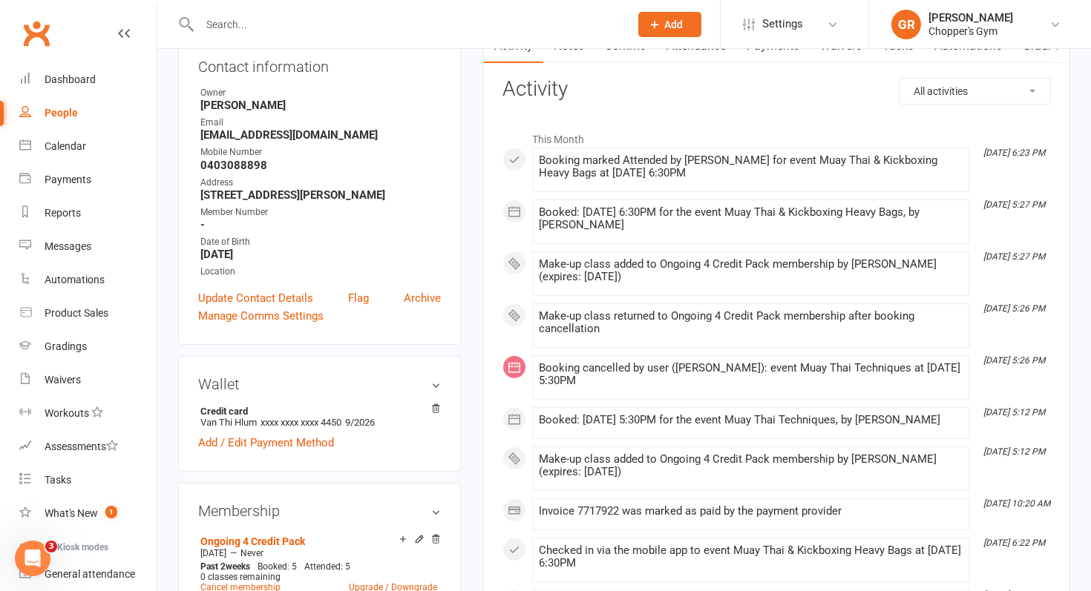
scroll to position [156, 0]
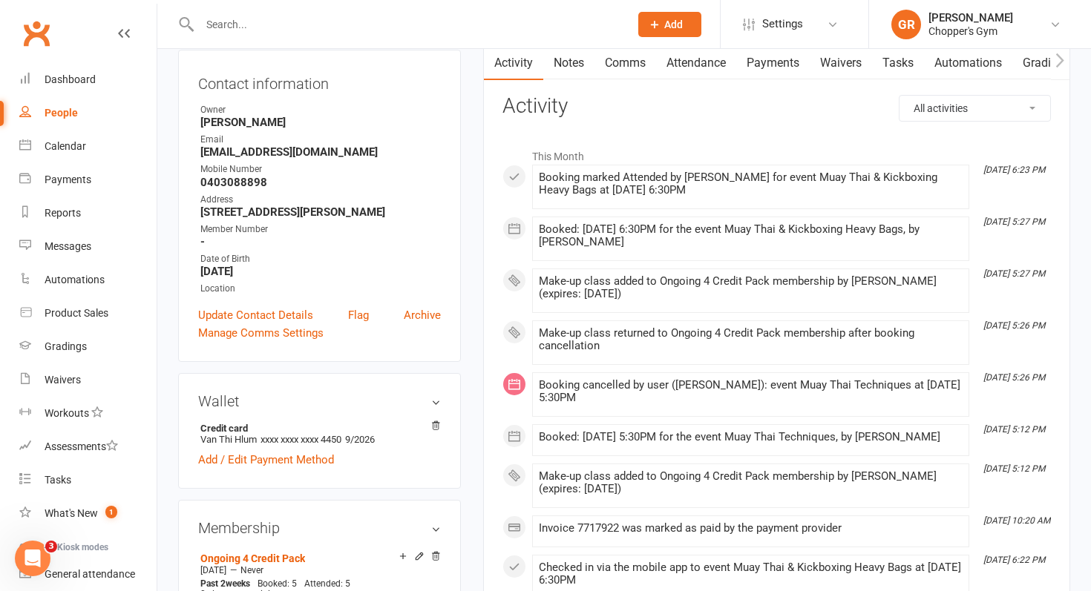
click at [774, 62] on link "Payments" at bounding box center [772, 63] width 73 height 34
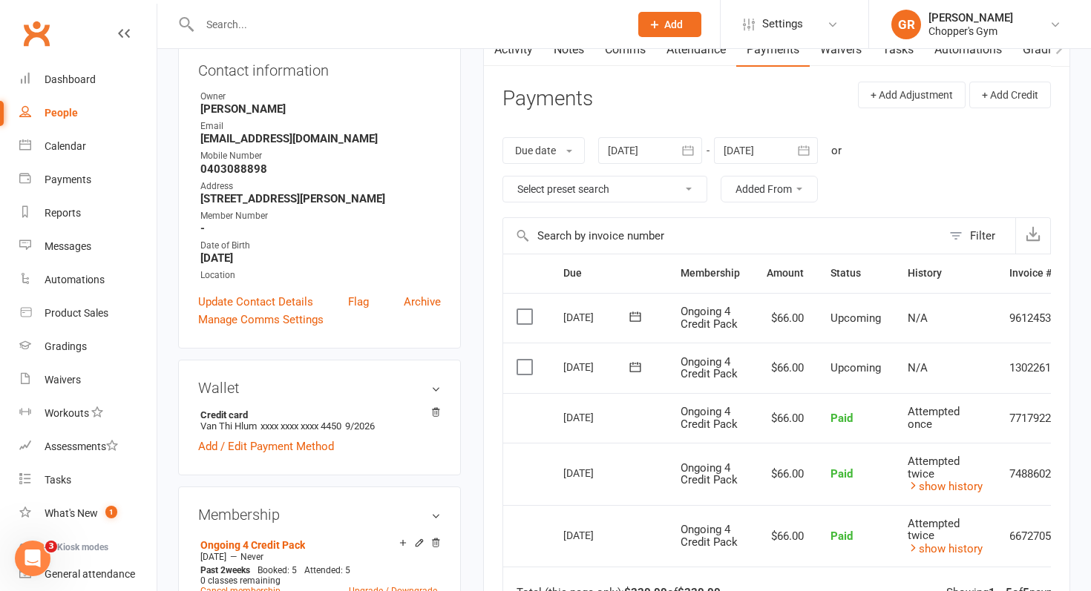
scroll to position [101, 0]
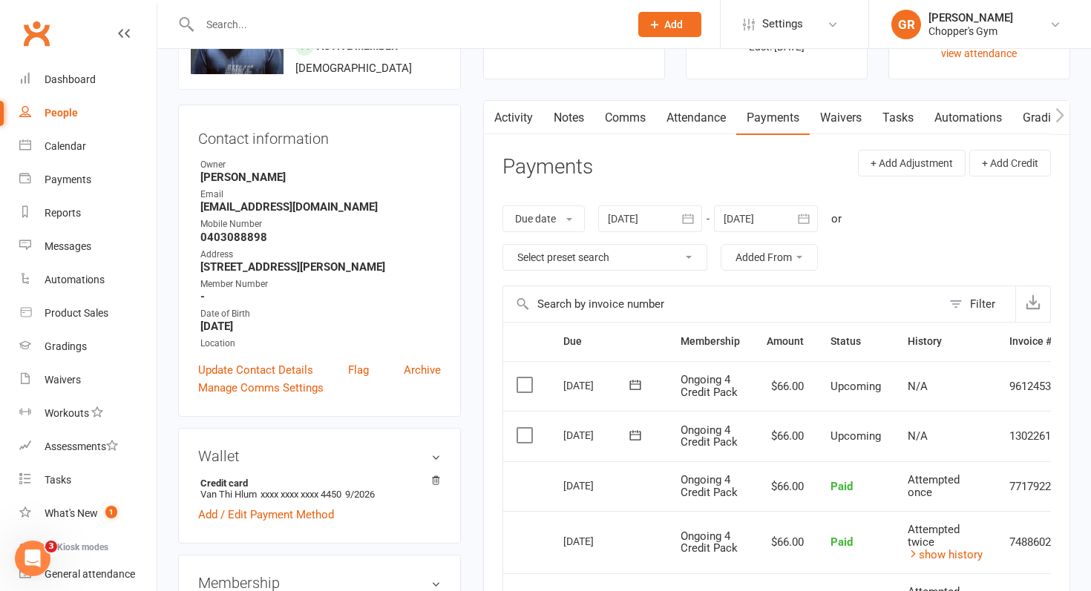
click at [695, 126] on link "Attendance" at bounding box center [696, 118] width 80 height 34
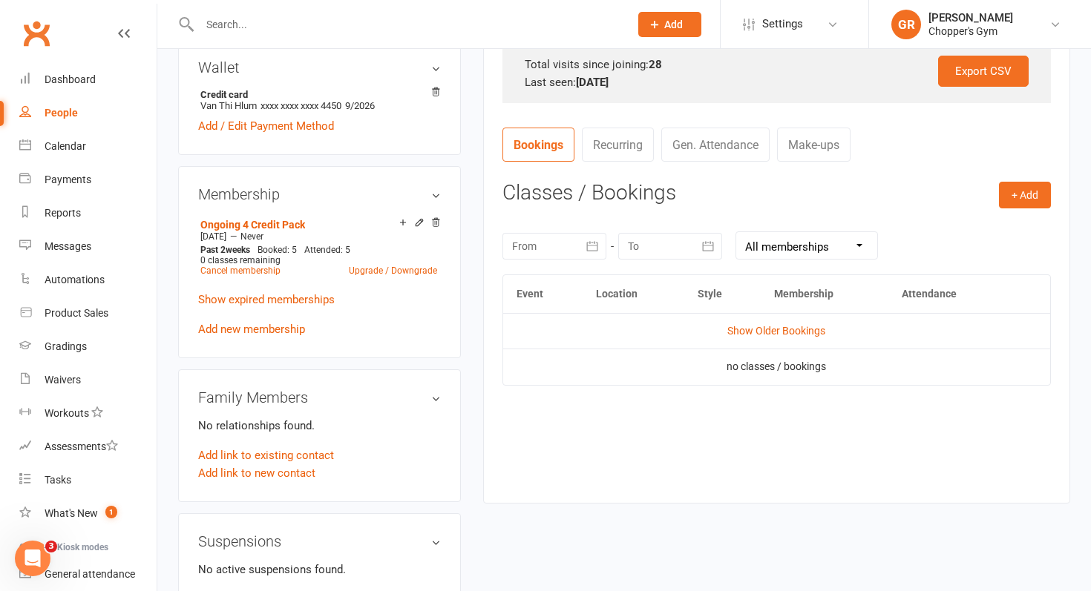
scroll to position [494, 0]
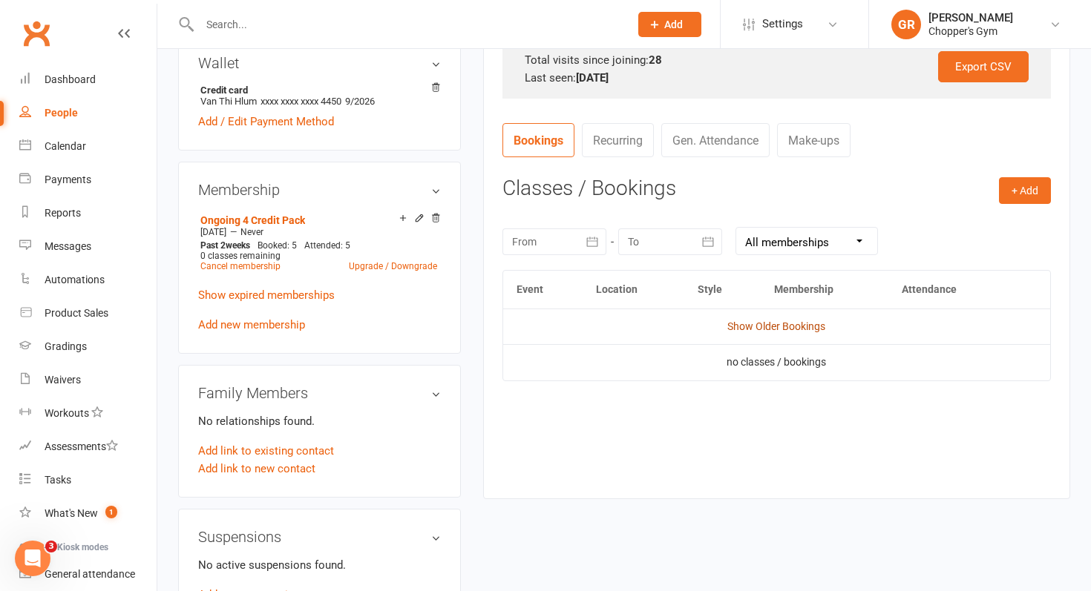
click at [747, 323] on link "Show Older Bookings" at bounding box center [776, 327] width 98 height 12
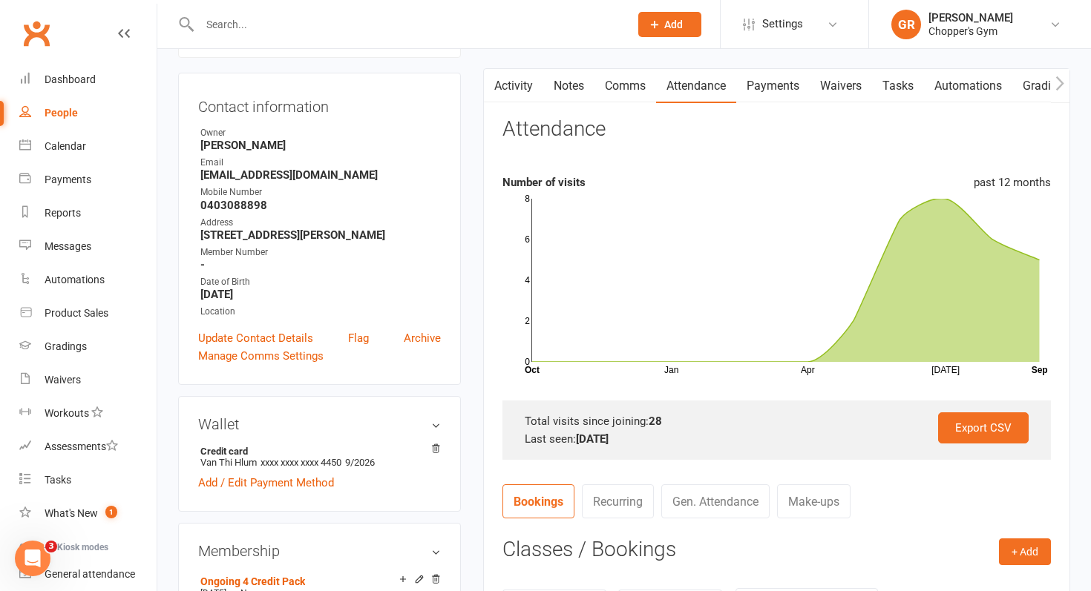
scroll to position [0, 0]
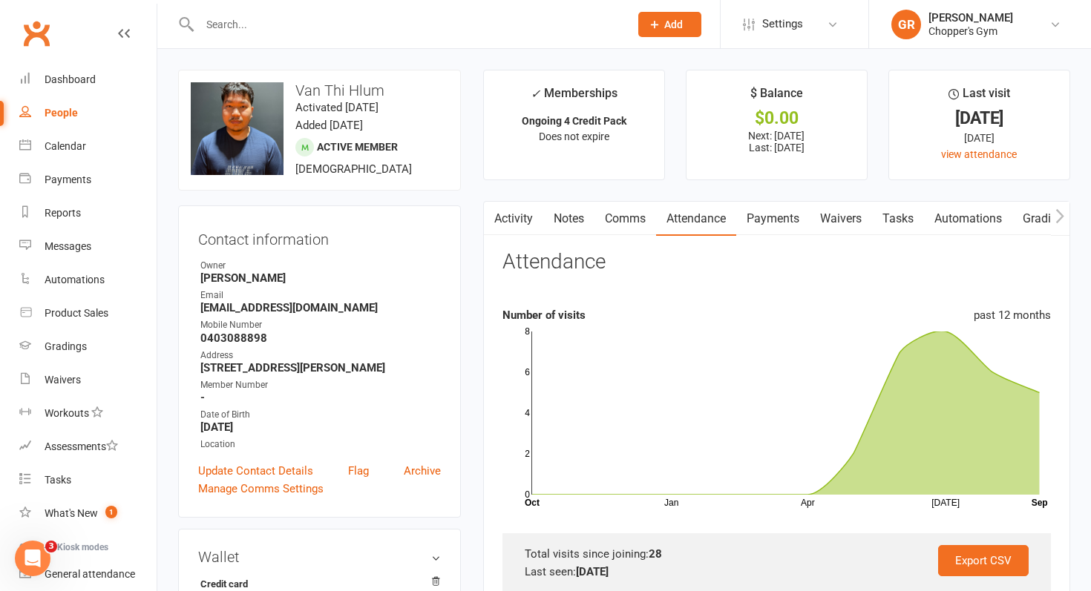
click at [761, 218] on link "Payments" at bounding box center [772, 219] width 73 height 34
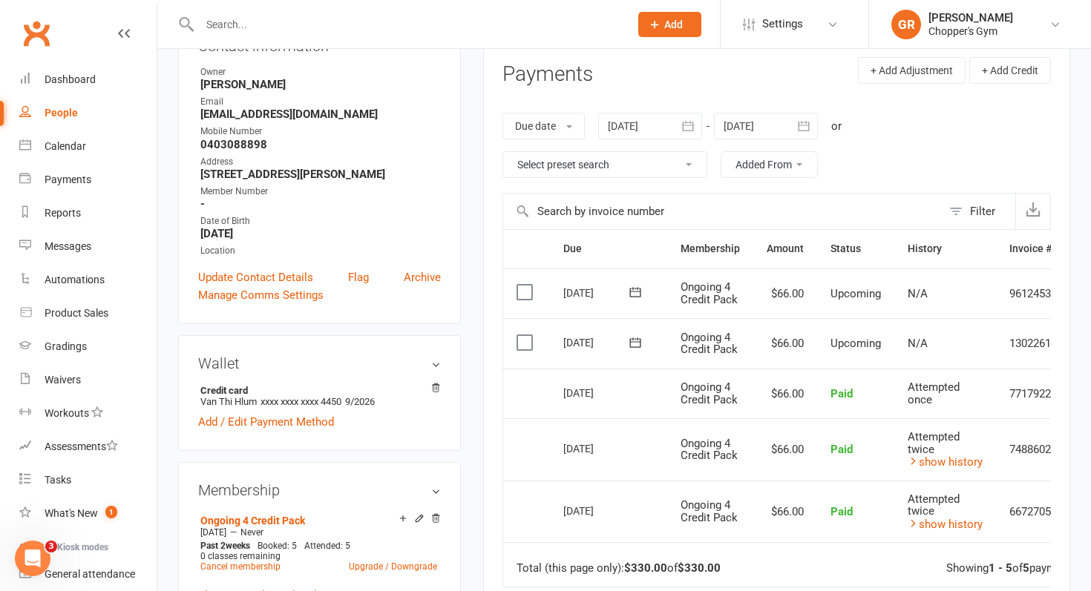
scroll to position [199, 0]
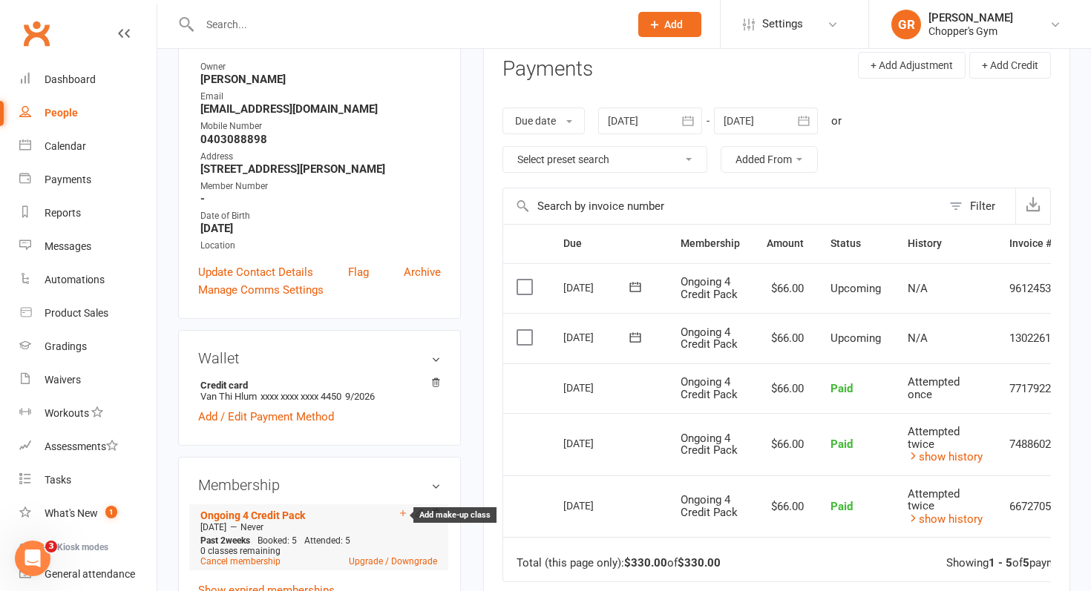
click at [403, 514] on icon at bounding box center [403, 513] width 10 height 10
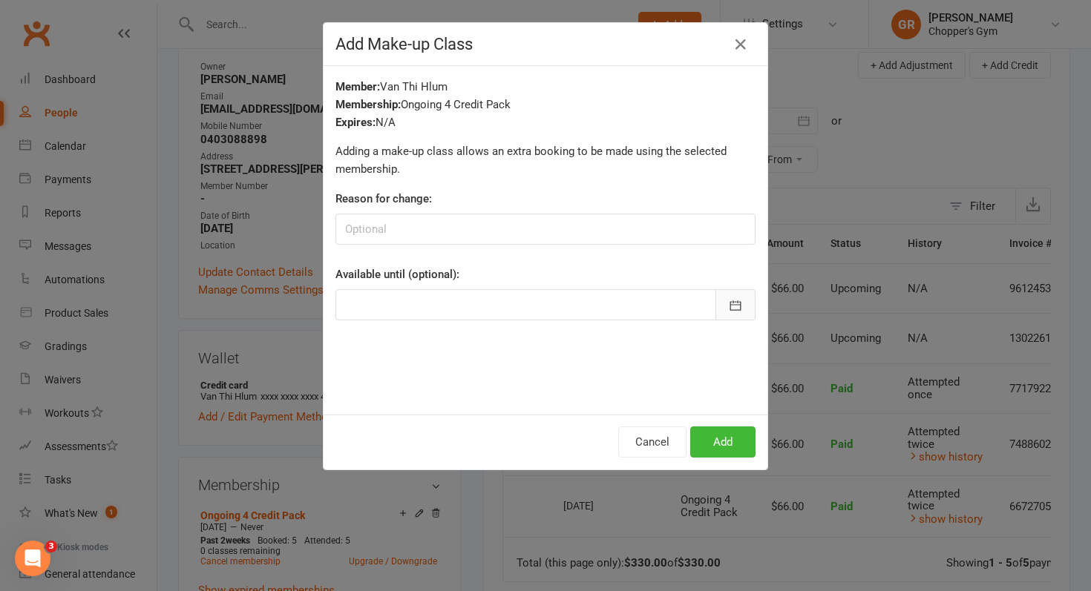
click at [736, 302] on icon "button" at bounding box center [735, 306] width 11 height 10
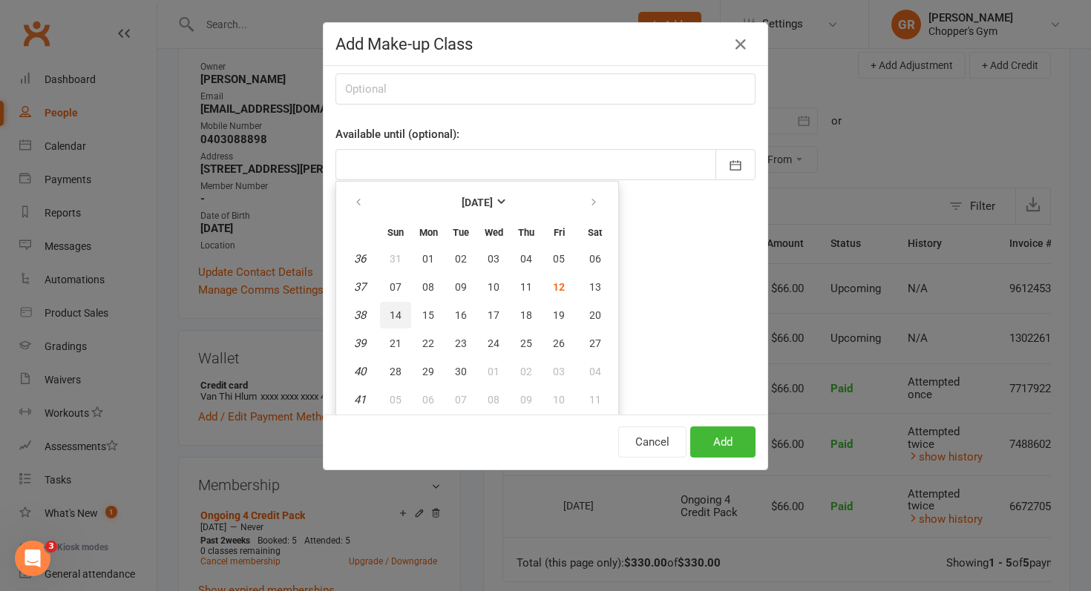
click at [395, 318] on span "14" at bounding box center [396, 315] width 12 height 12
type input "[DATE]"
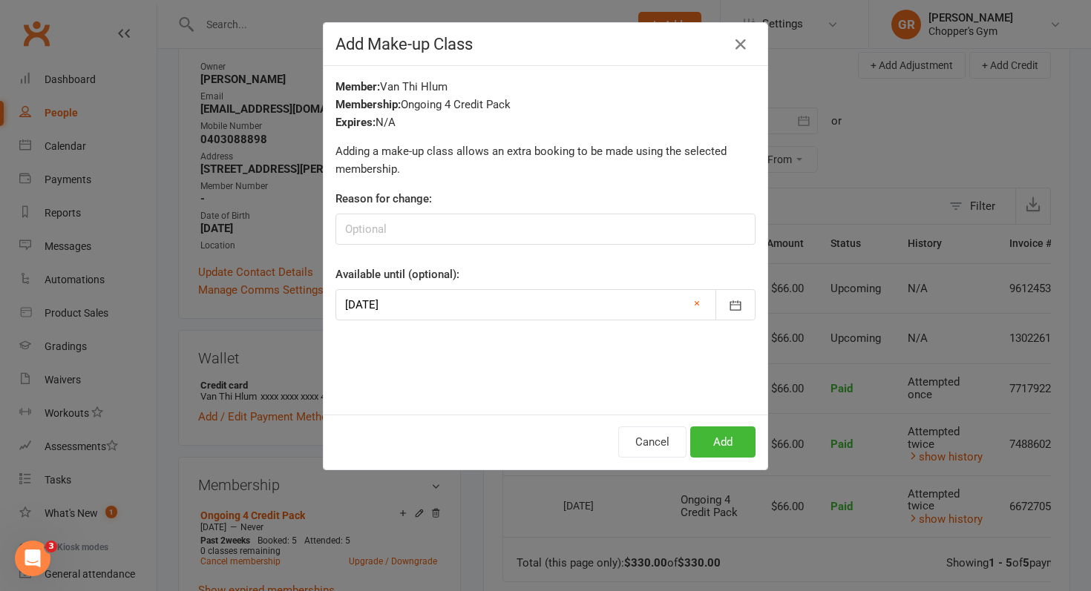
scroll to position [0, 0]
click at [727, 440] on button "Add" at bounding box center [722, 442] width 65 height 31
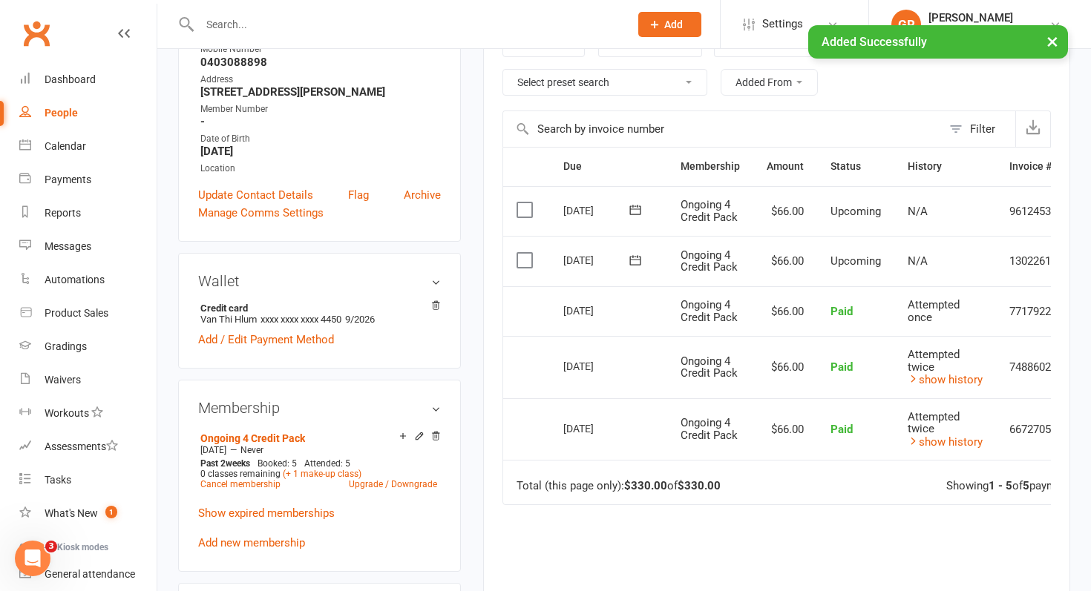
scroll to position [319, 0]
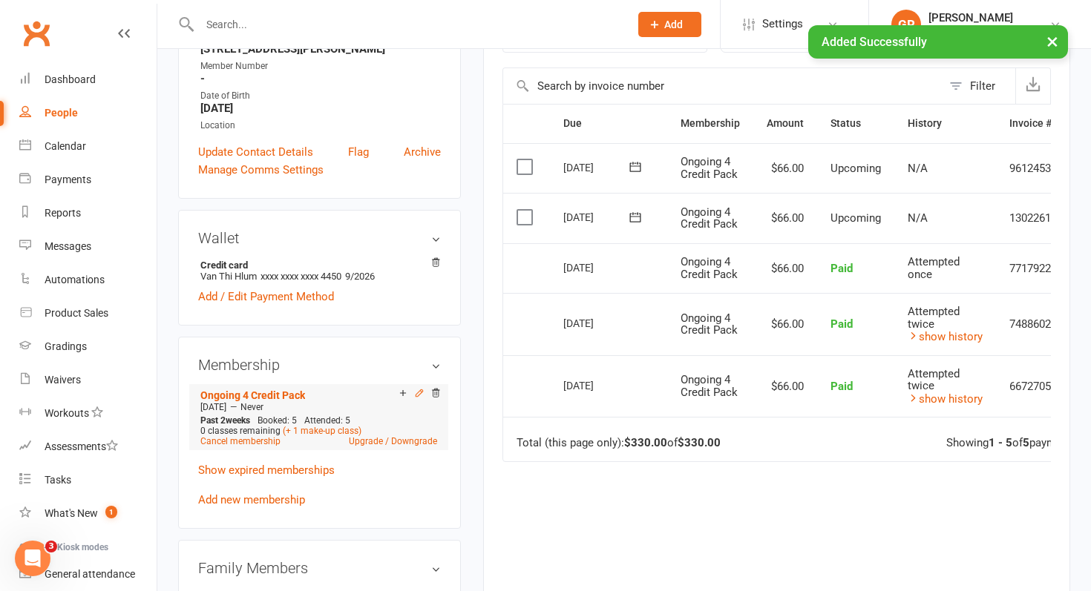
click at [420, 395] on icon at bounding box center [419, 393] width 10 height 10
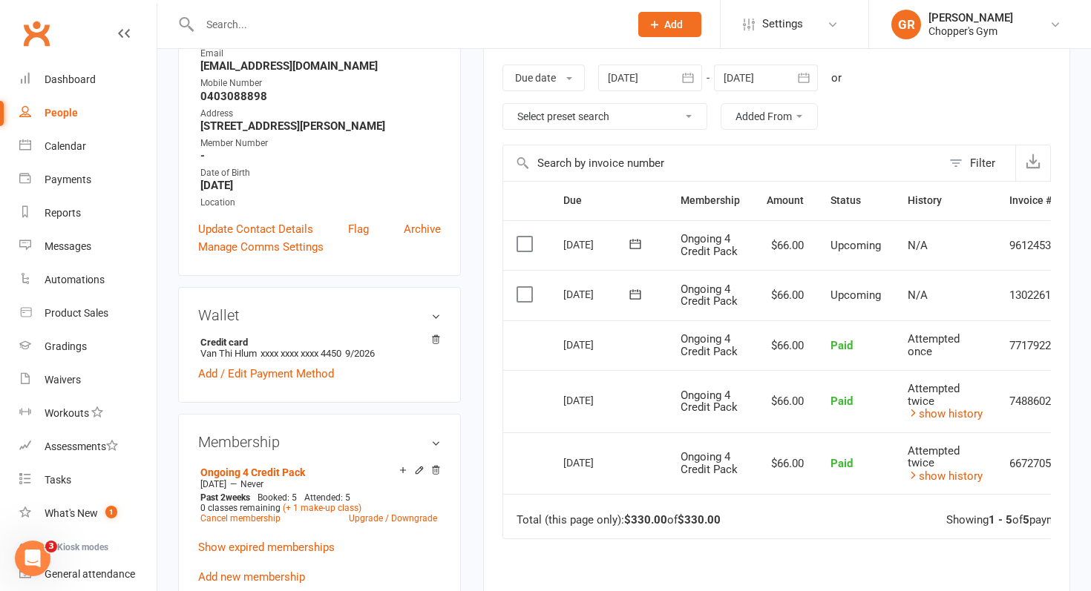
scroll to position [389, 0]
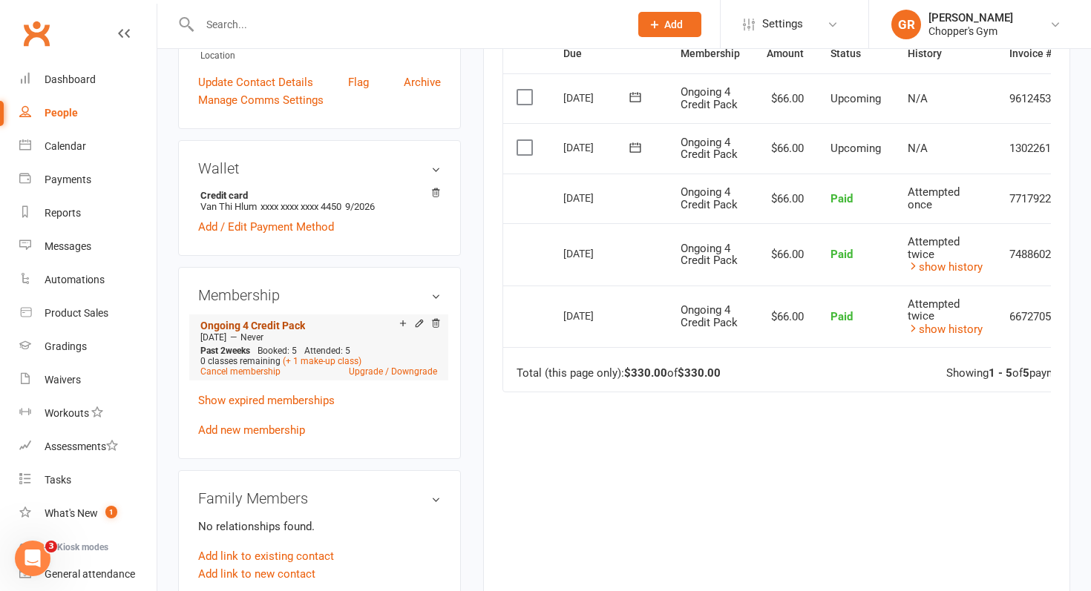
click at [245, 324] on link "Ongoing 4 Credit Pack" at bounding box center [252, 326] width 105 height 12
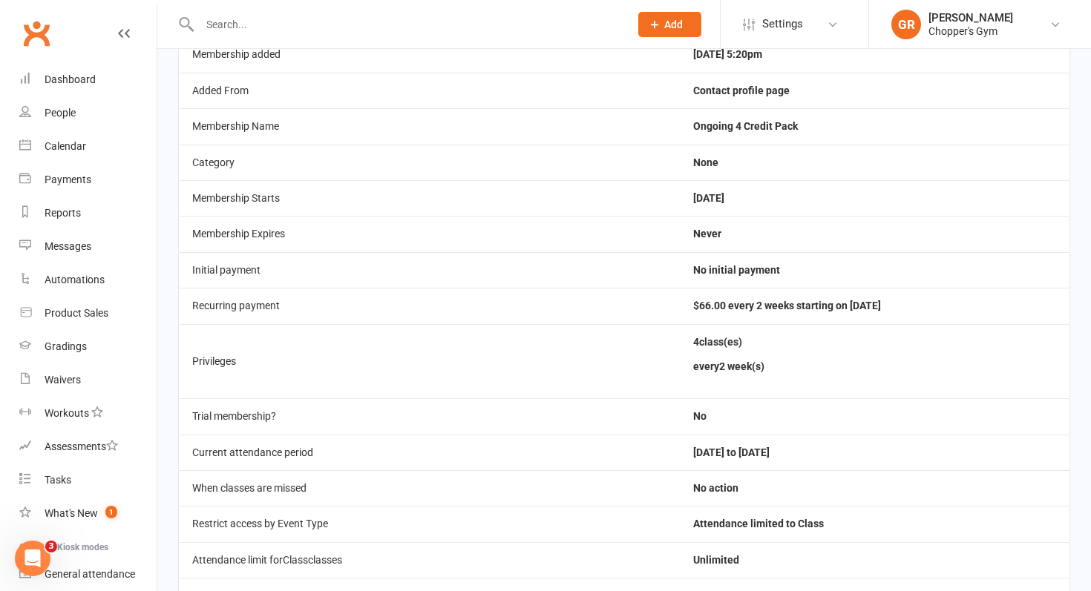
scroll to position [154, 0]
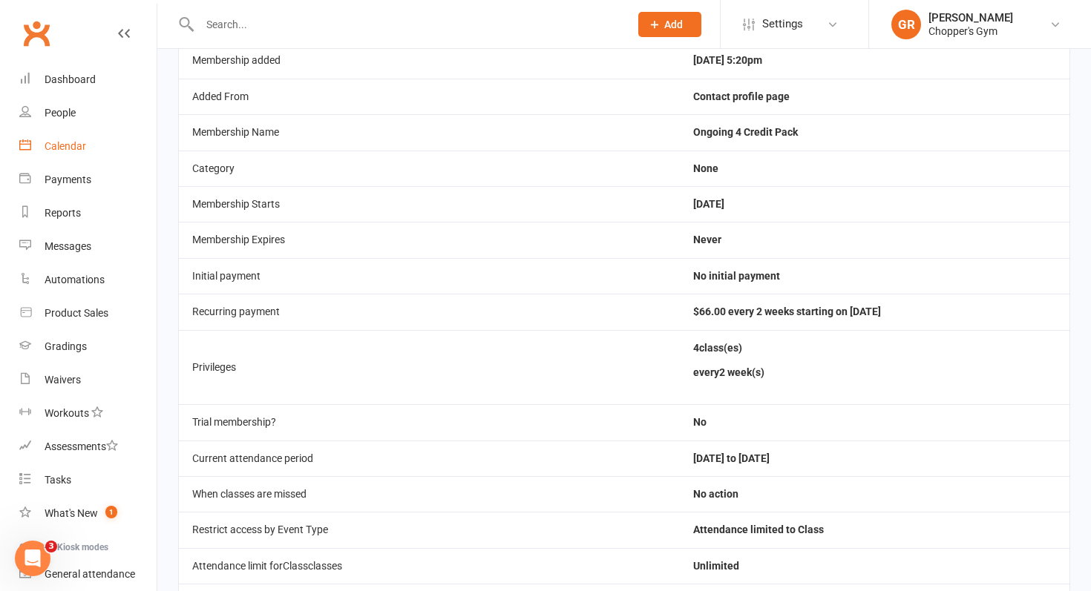
click at [70, 137] on link "Calendar" at bounding box center [87, 146] width 137 height 33
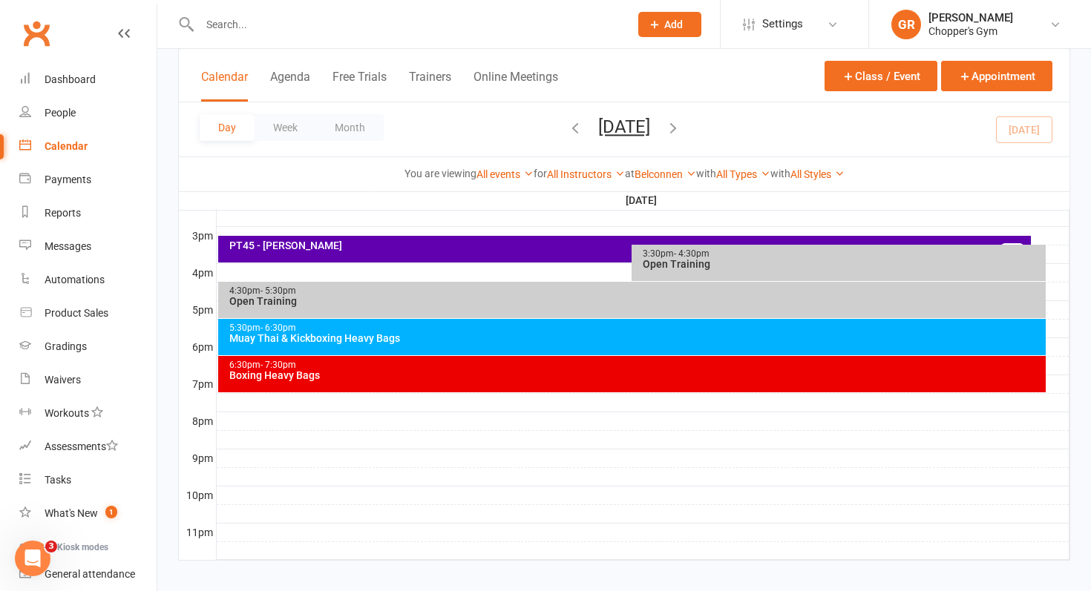
scroll to position [643, 0]
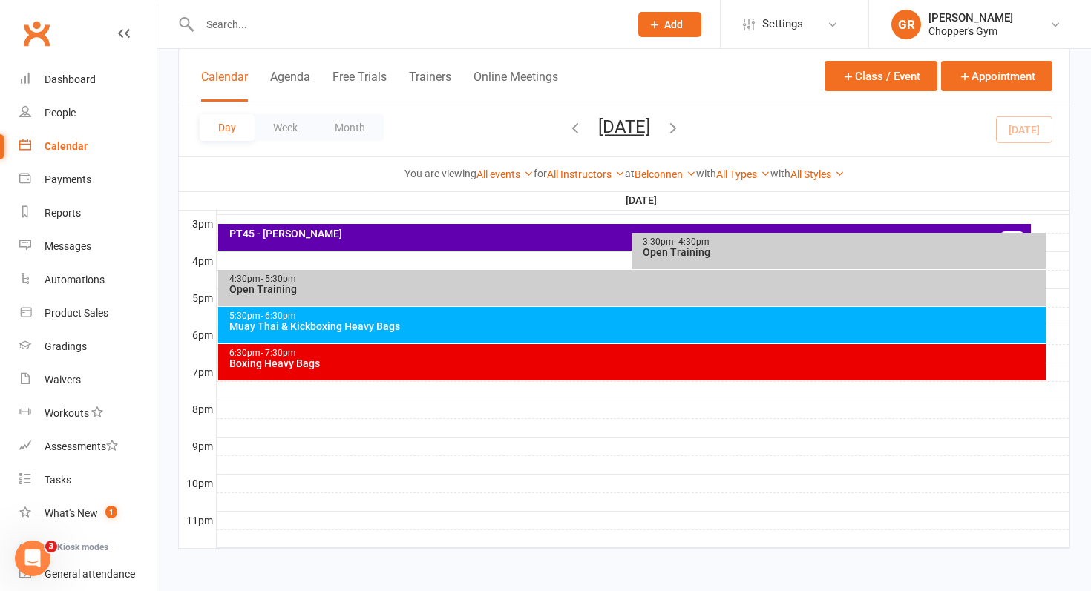
click at [482, 321] on div "Muay Thai & Kickboxing Heavy Bags" at bounding box center [636, 326] width 815 height 10
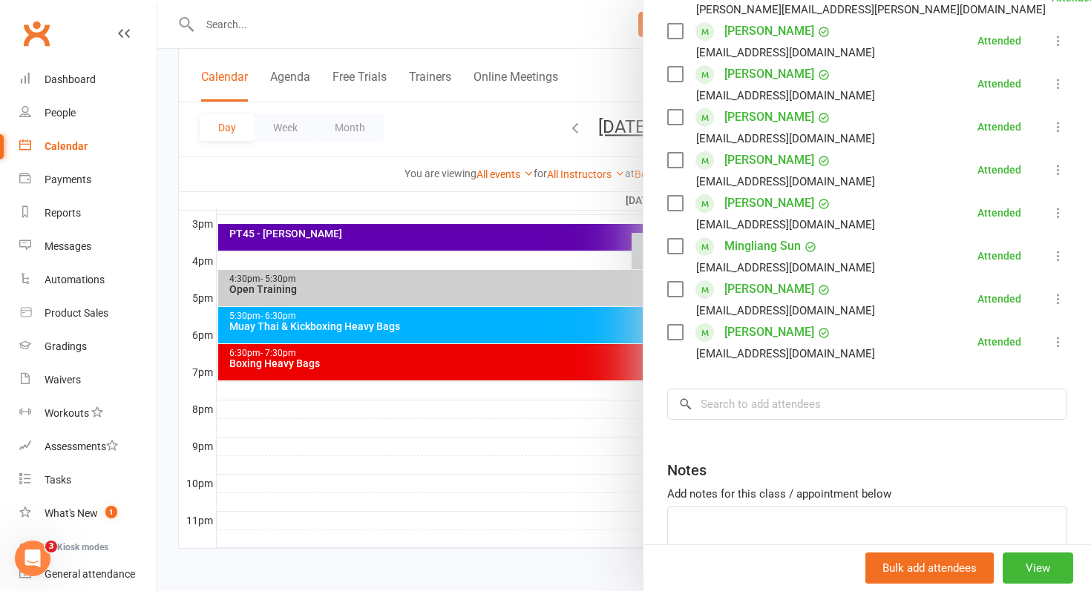
scroll to position [372, 0]
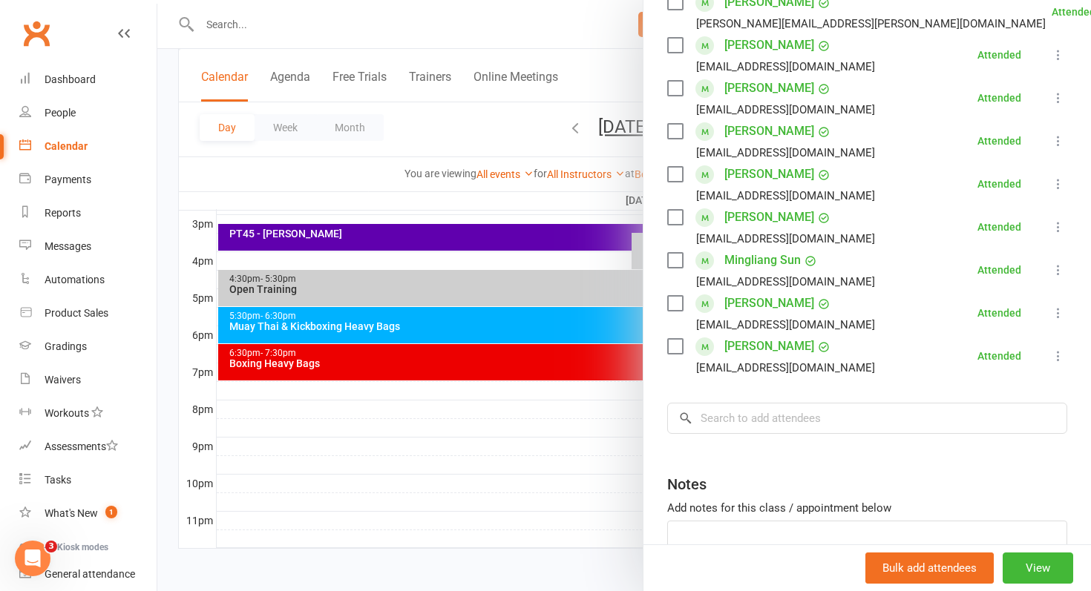
click at [315, 355] on div at bounding box center [623, 295] width 933 height 591
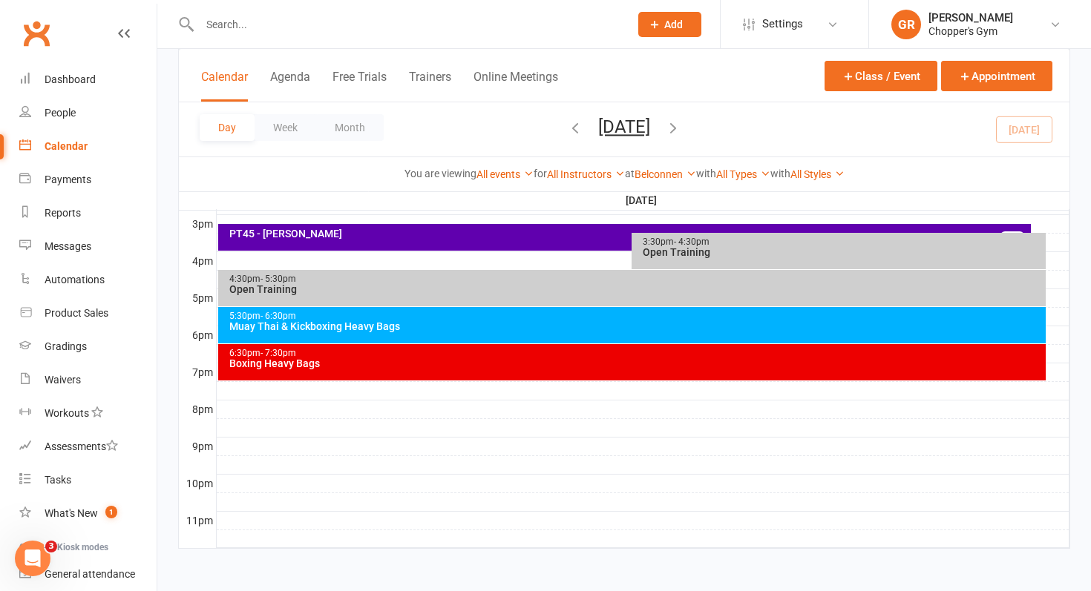
click at [67, 157] on link "Calendar" at bounding box center [87, 146] width 137 height 33
click at [277, 130] on button "Week" at bounding box center [286, 127] width 62 height 27
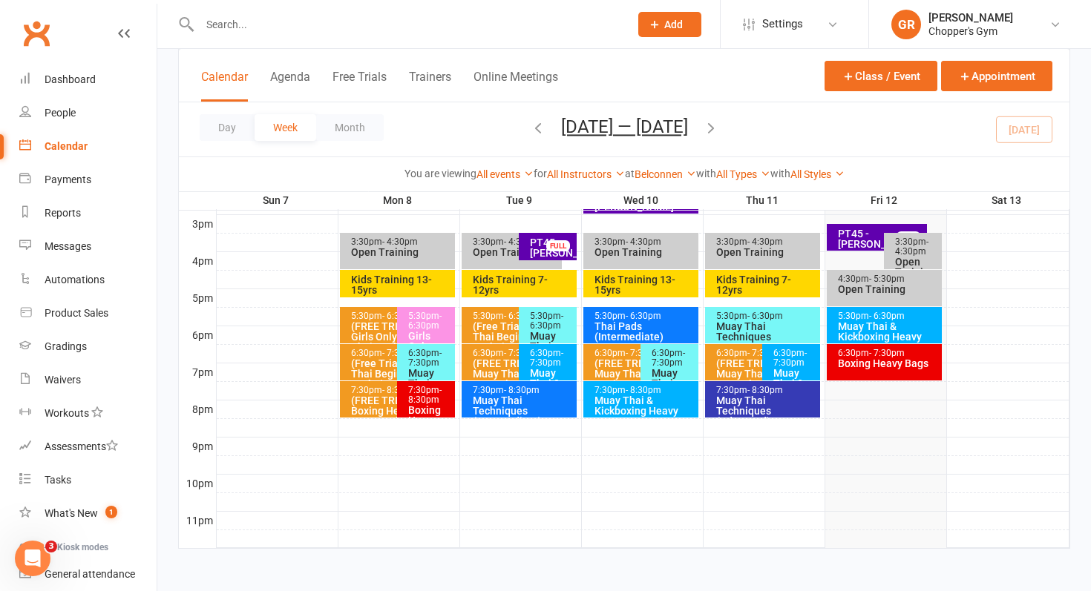
click at [714, 126] on icon "button" at bounding box center [711, 127] width 16 height 16
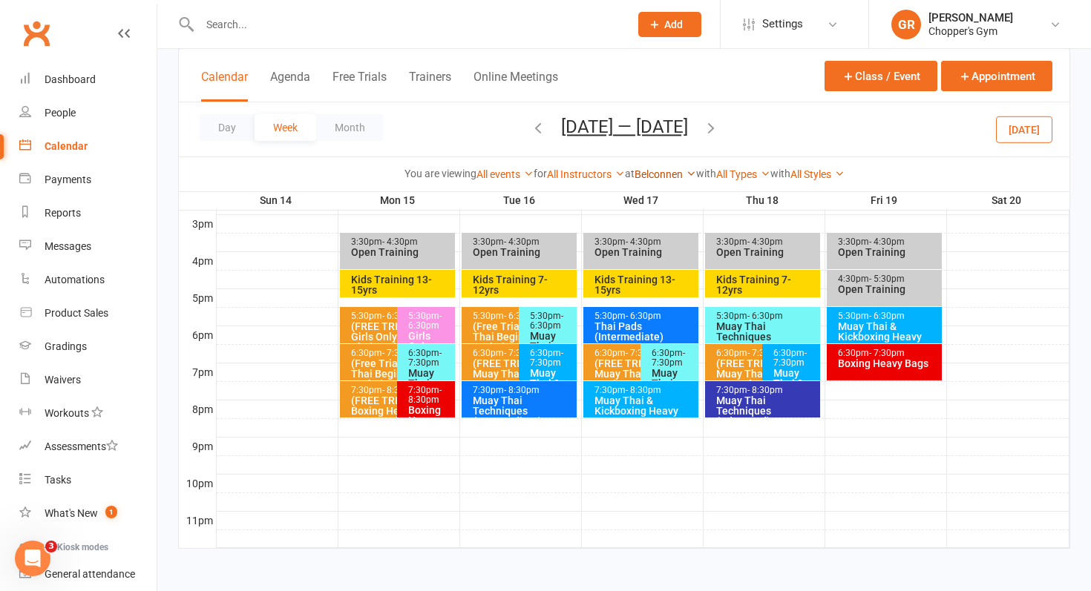
click at [663, 173] on link "Belconnen" at bounding box center [665, 174] width 62 height 12
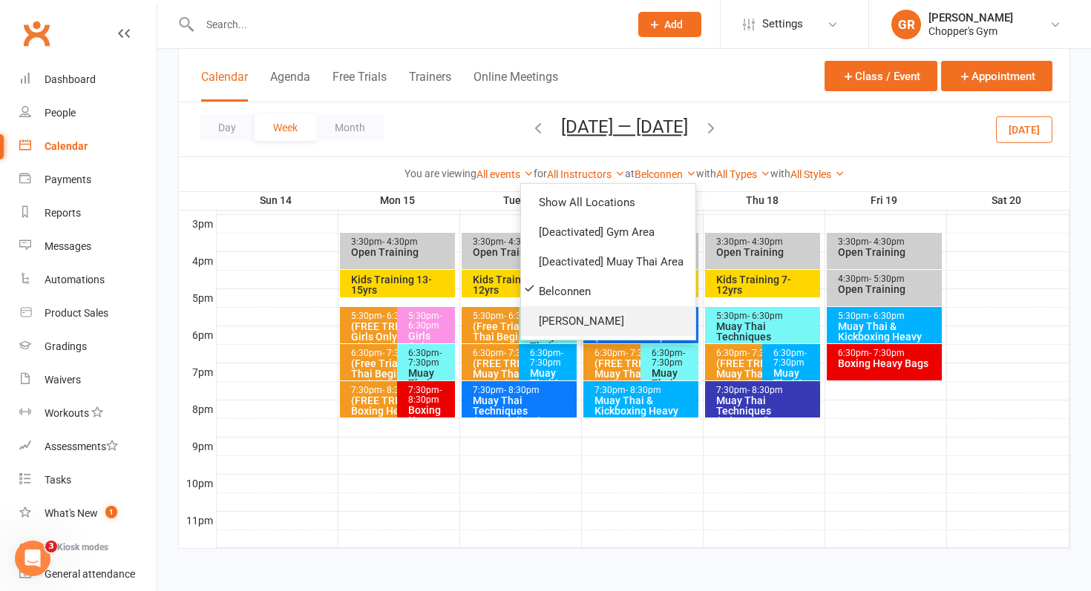
click at [587, 308] on link "Dickson" at bounding box center [608, 321] width 174 height 30
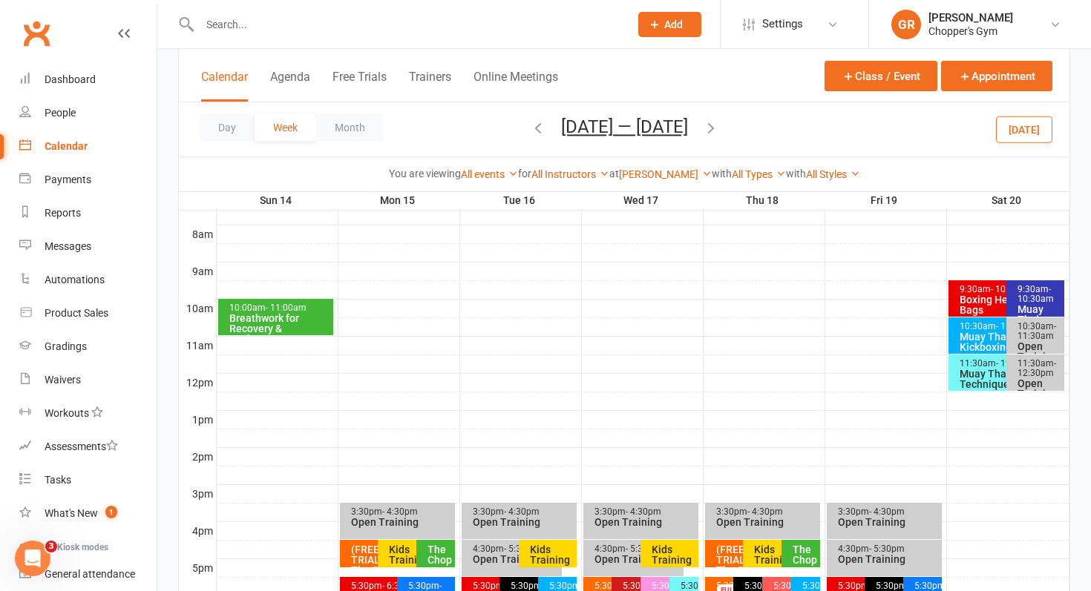
scroll to position [286, 0]
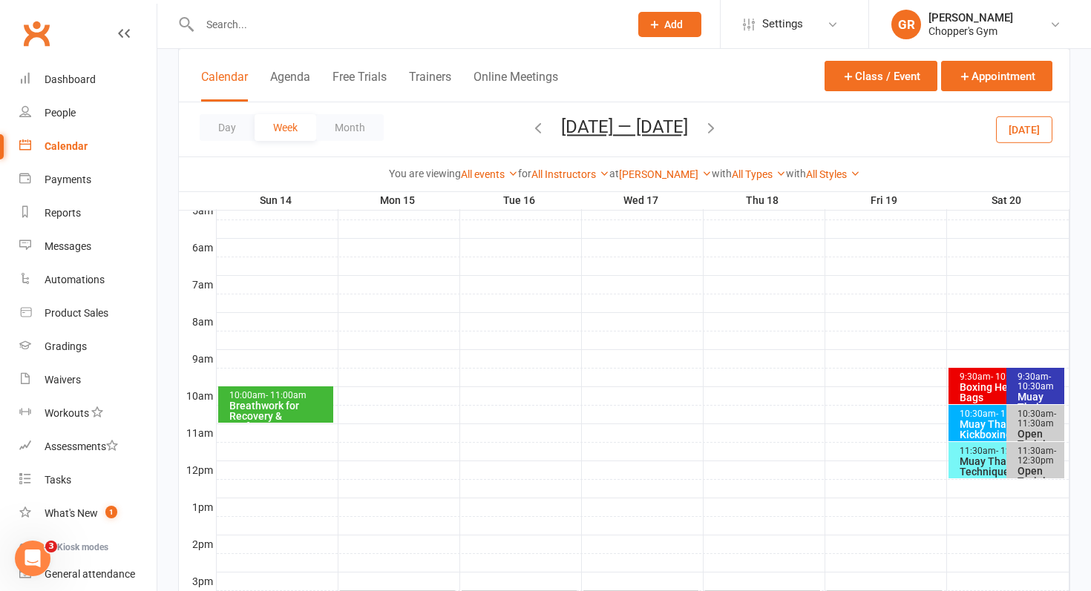
click at [271, 393] on span "- 11:00am" at bounding box center [286, 395] width 41 height 10
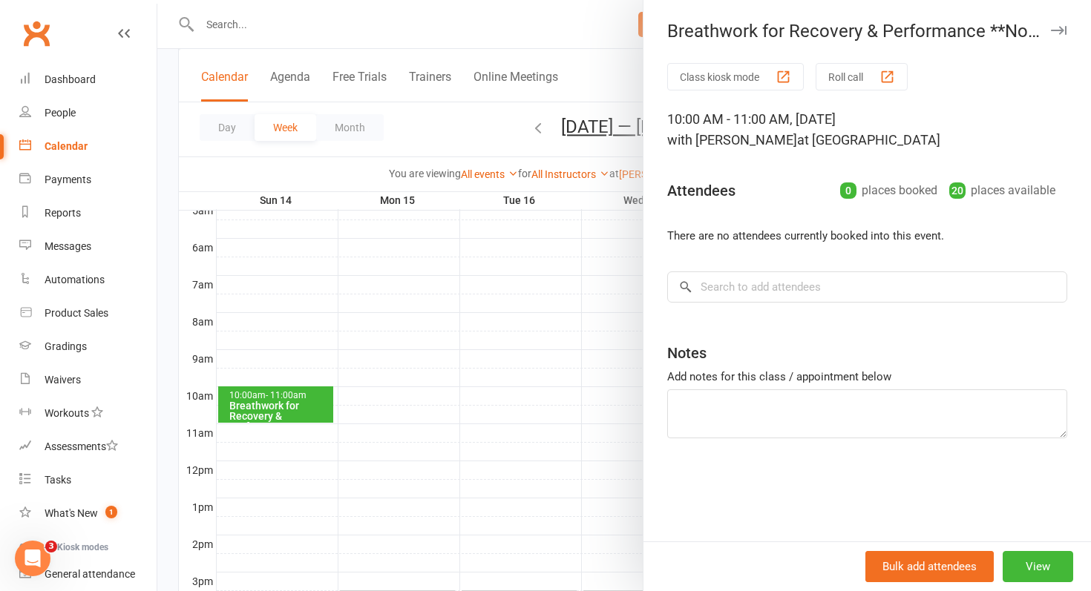
click at [423, 335] on div at bounding box center [623, 295] width 933 height 591
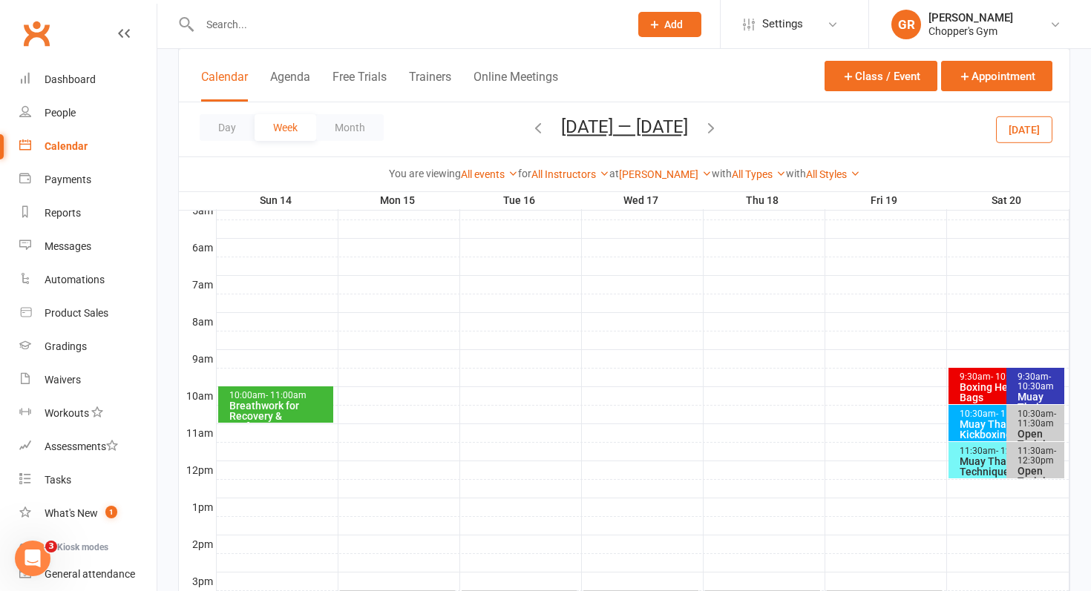
click at [648, 183] on div "You are viewing All events All events Empty events Full events Non-empty events…" at bounding box center [624, 174] width 890 height 34
click at [657, 177] on link "Dickson" at bounding box center [665, 174] width 93 height 12
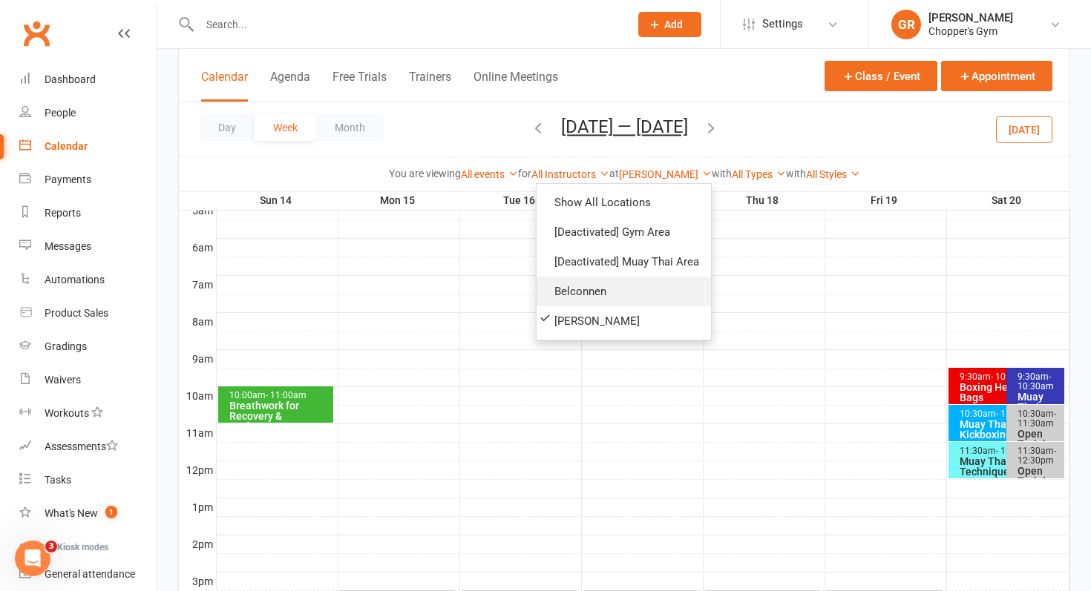
click at [597, 287] on link "Belconnen" at bounding box center [623, 292] width 174 height 30
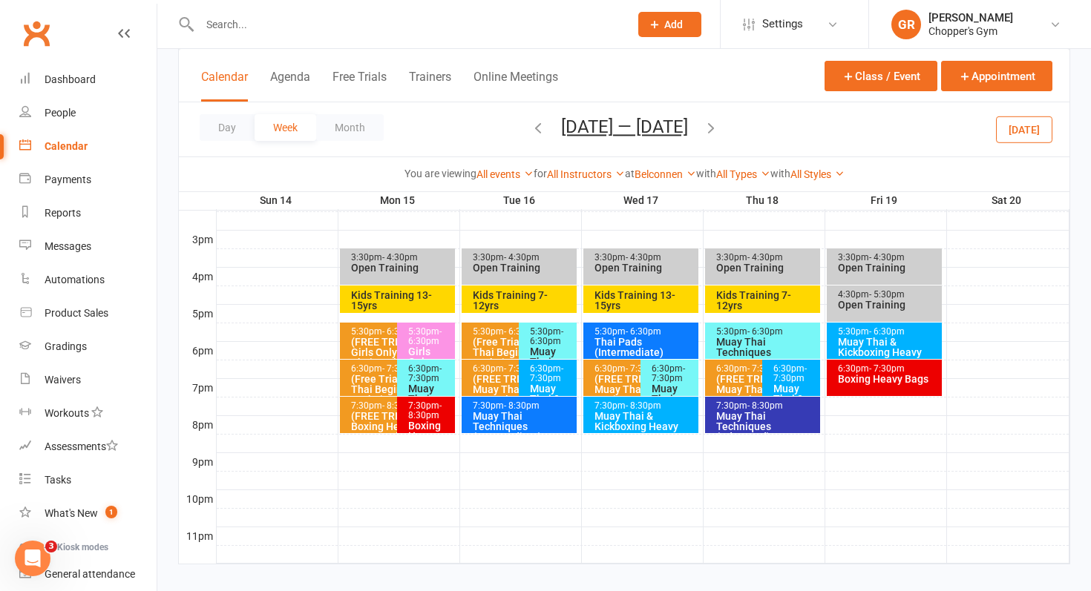
scroll to position [643, 0]
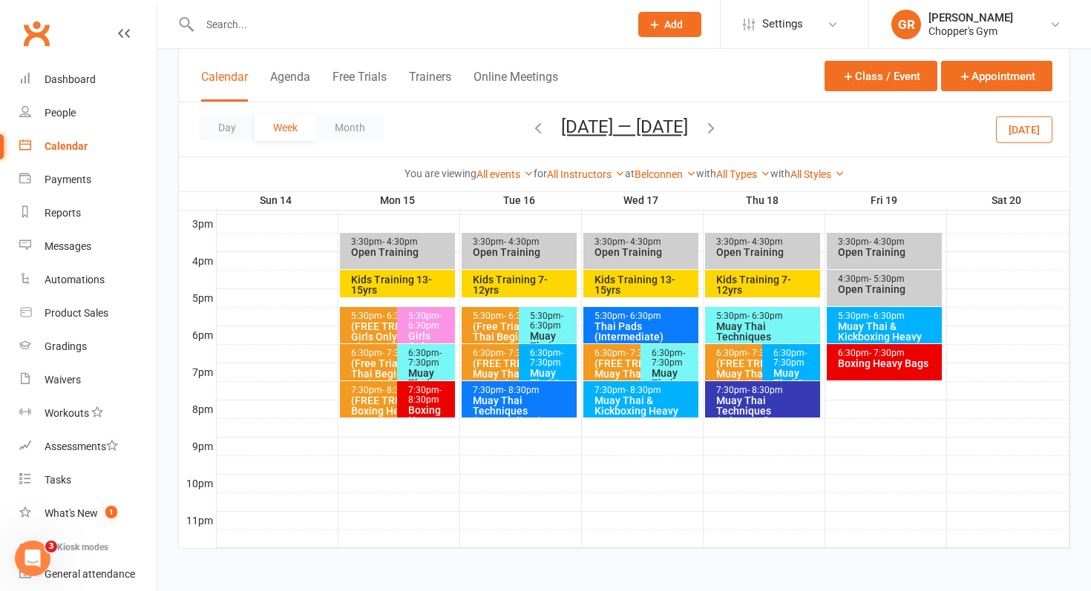
click at [1014, 134] on button "[DATE]" at bounding box center [1024, 129] width 56 height 27
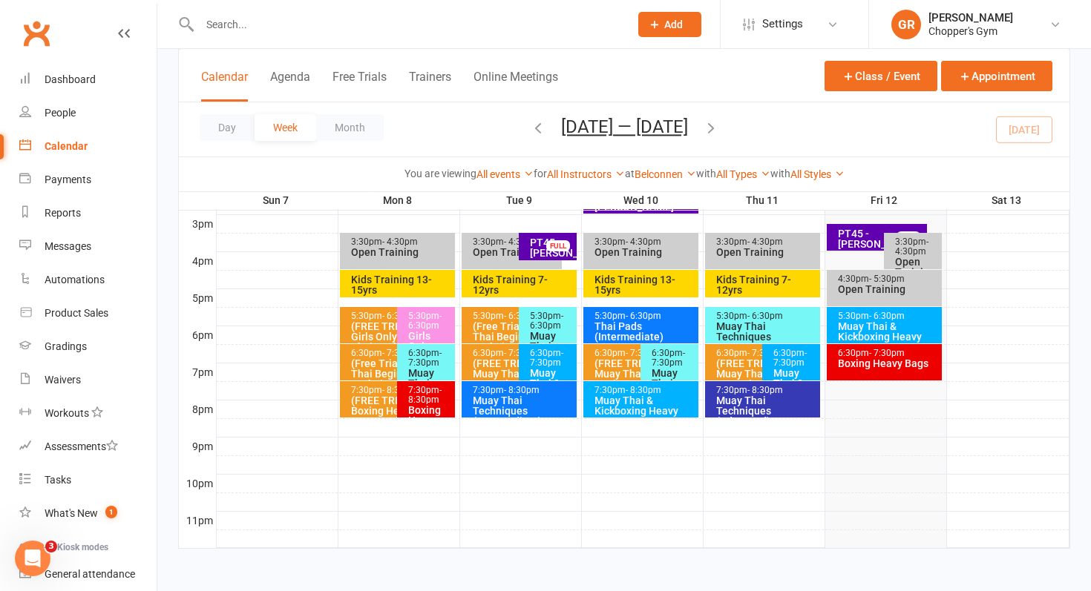
click at [856, 358] on div "Boxing Heavy Bags" at bounding box center [888, 363] width 102 height 10
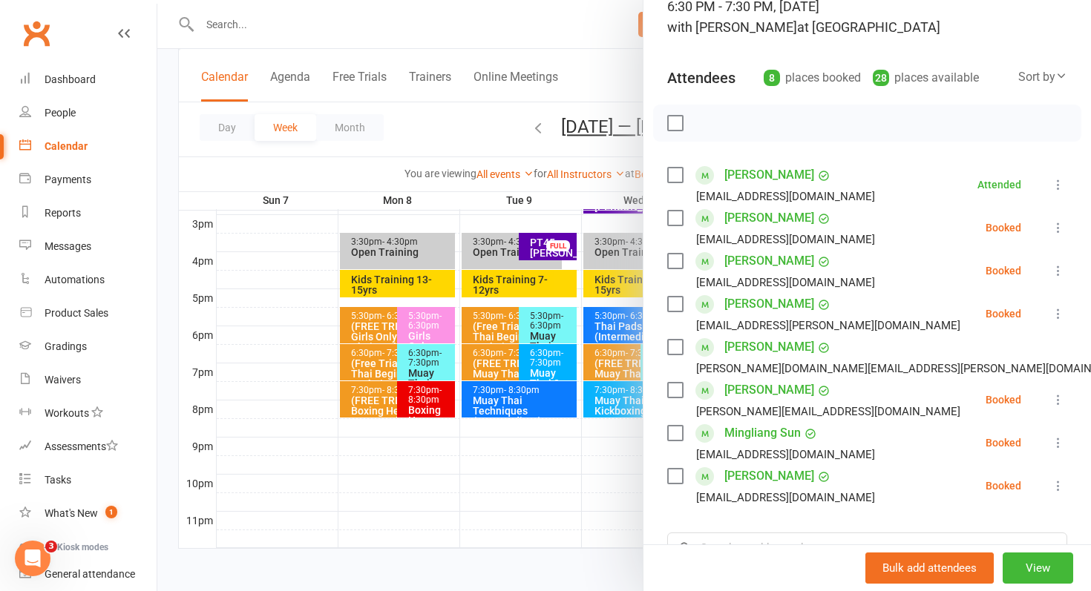
scroll to position [119, 0]
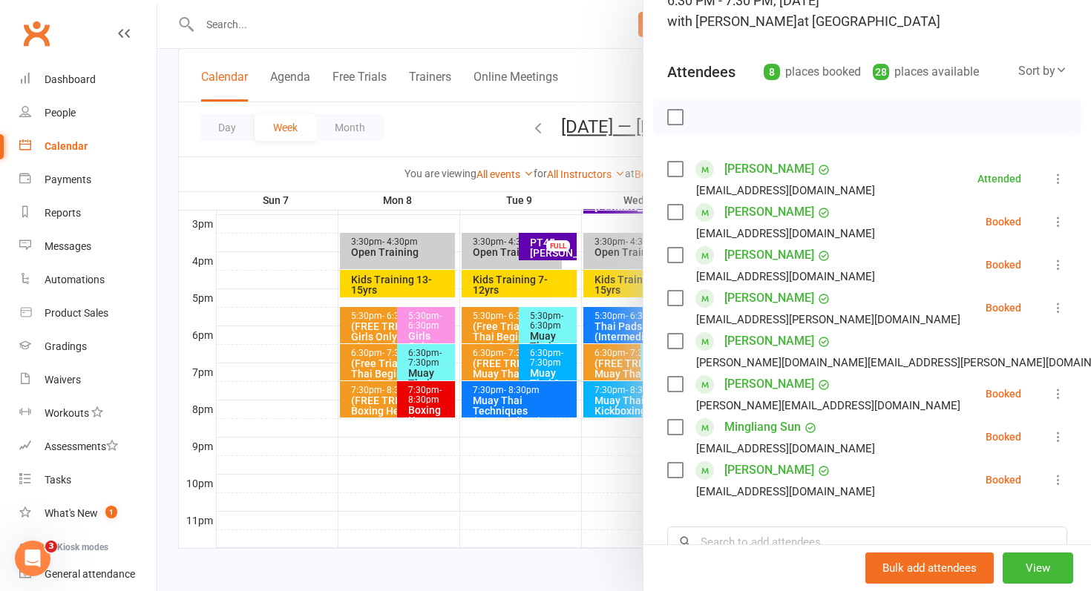
click at [670, 340] on label at bounding box center [674, 341] width 15 height 15
click at [672, 301] on label at bounding box center [674, 298] width 15 height 15
click at [701, 119] on icon "button" at bounding box center [708, 117] width 16 height 16
click at [675, 223] on div "Henry Clark henryclark96@outlook.com" at bounding box center [774, 221] width 214 height 43
click at [675, 213] on label at bounding box center [674, 212] width 15 height 15
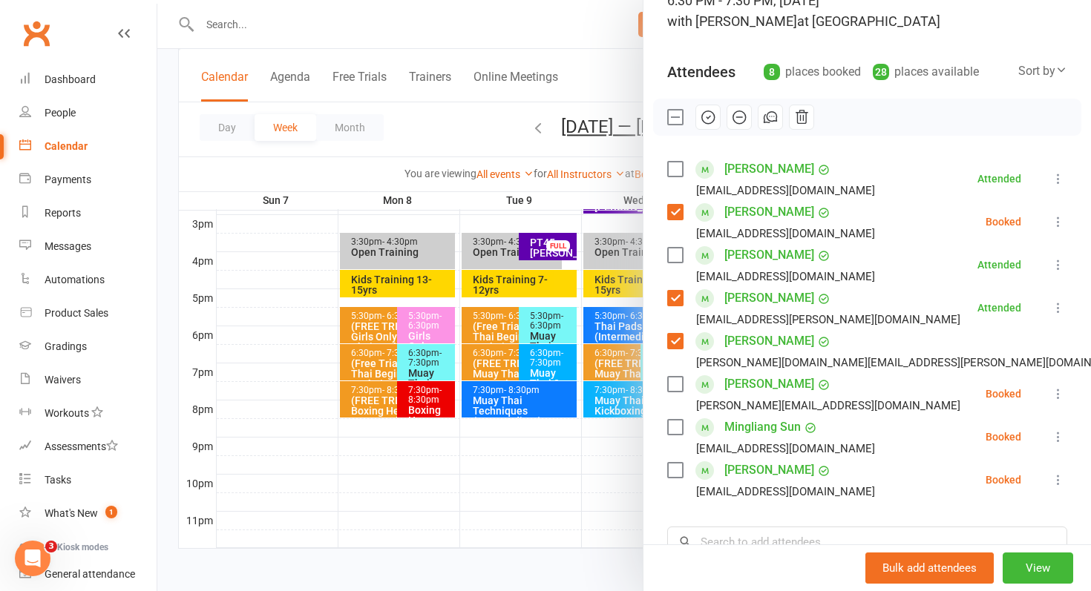
click at [679, 430] on label at bounding box center [674, 427] width 15 height 15
click at [669, 385] on label at bounding box center [674, 384] width 15 height 15
click at [676, 473] on label at bounding box center [674, 470] width 15 height 15
click at [714, 122] on icon "button" at bounding box center [708, 117] width 16 height 16
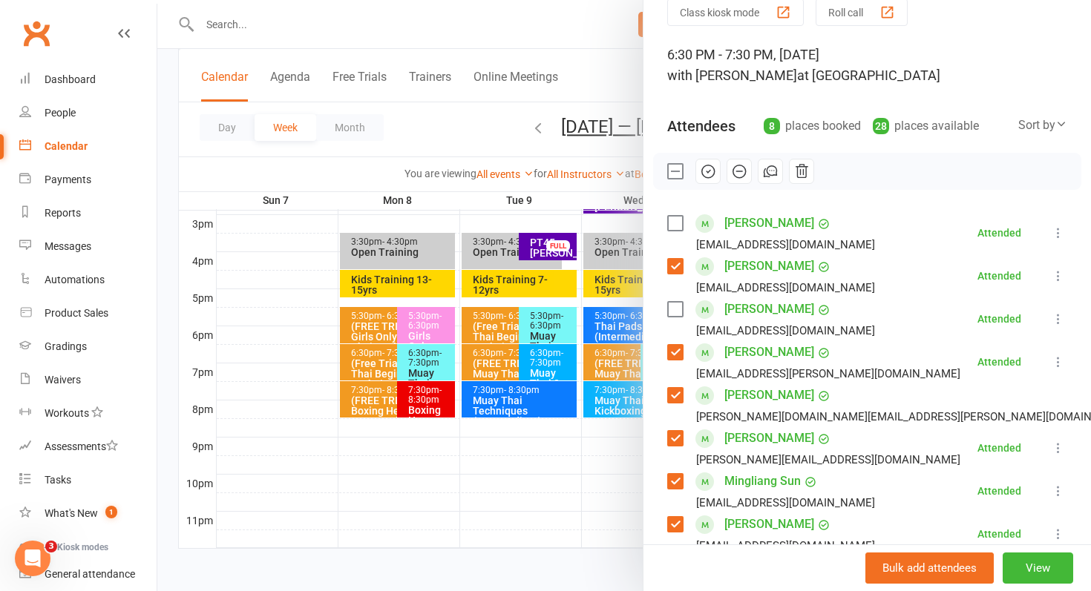
scroll to position [42, 0]
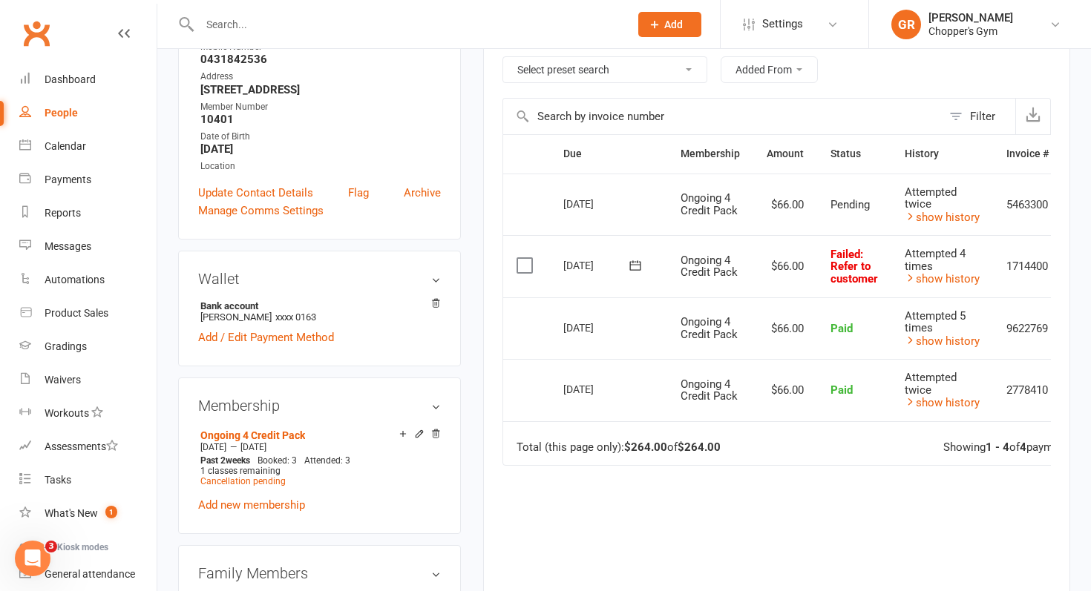
click at [315, 33] on input "text" at bounding box center [407, 24] width 424 height 21
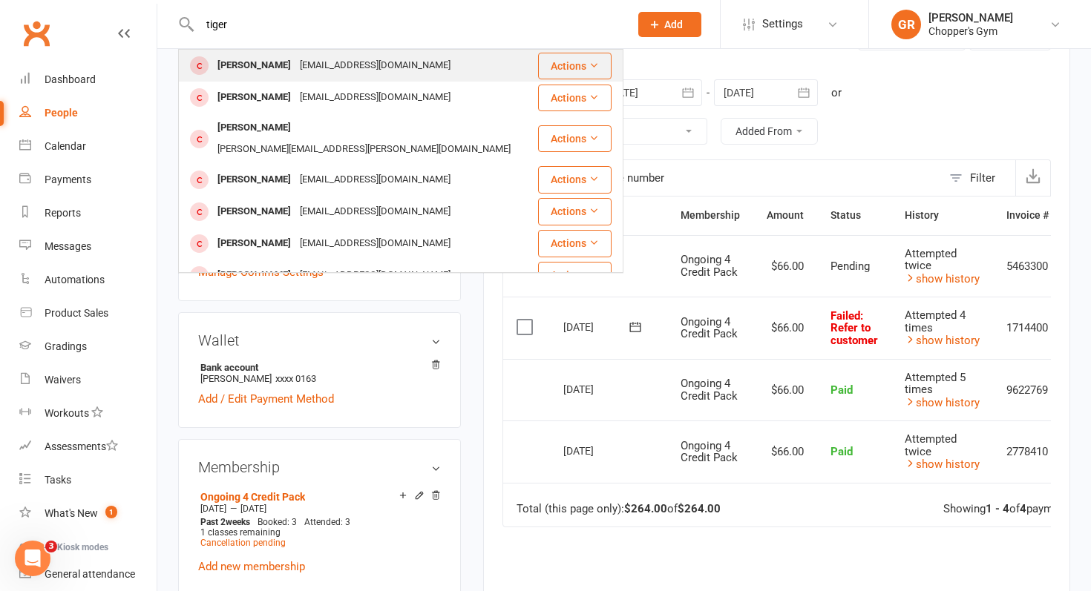
scroll to position [209, 0]
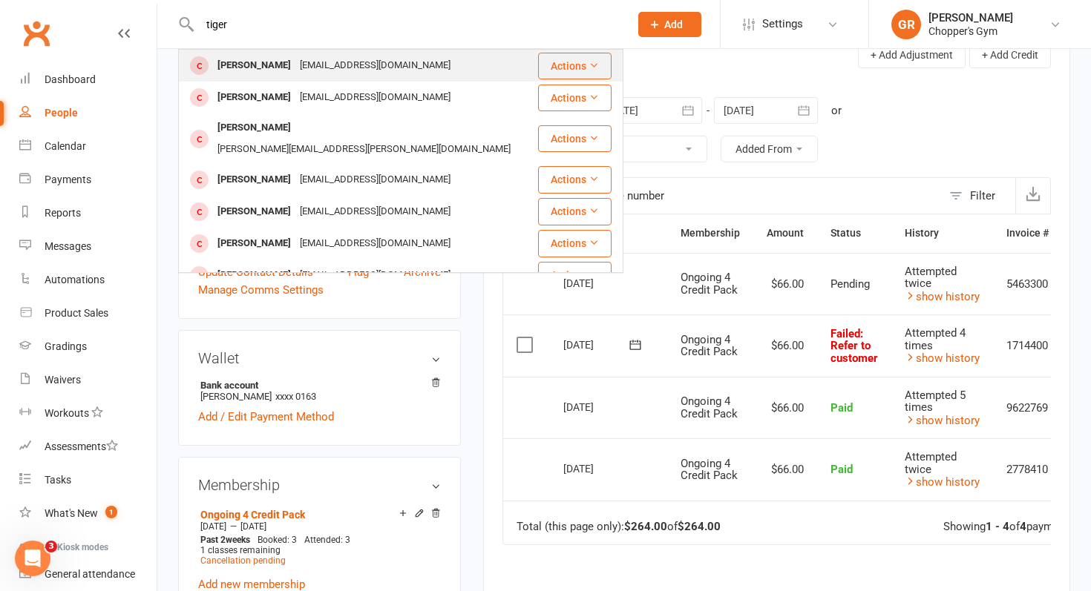
type input "tiger"
click at [335, 62] on div "Tigergraham000@gmail.com" at bounding box center [375, 66] width 160 height 22
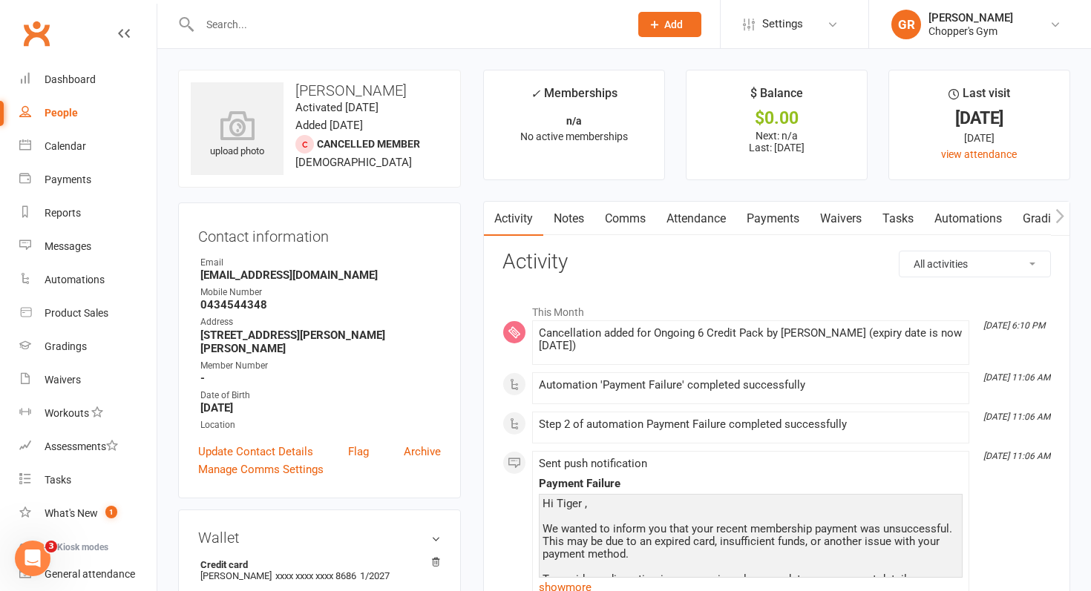
click at [772, 219] on link "Payments" at bounding box center [772, 219] width 73 height 34
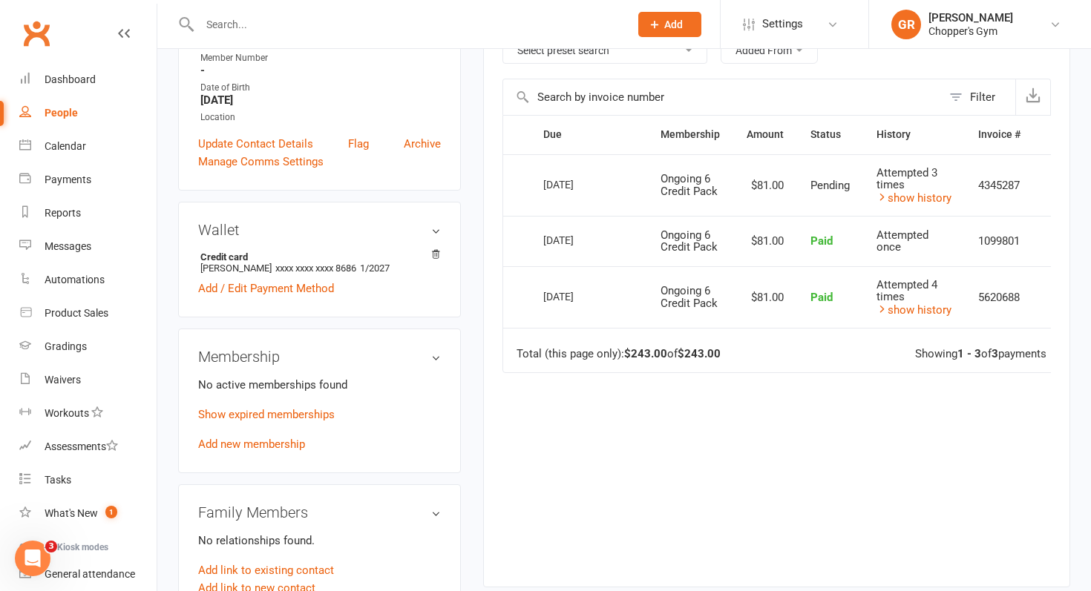
scroll to position [272, 0]
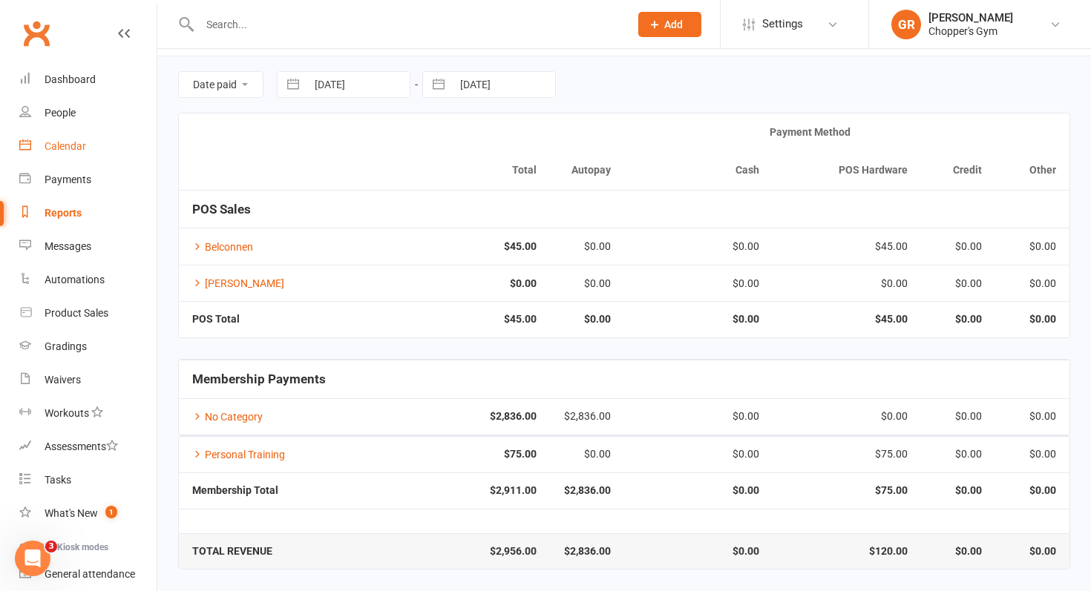
click at [67, 158] on link "Calendar" at bounding box center [87, 146] width 137 height 33
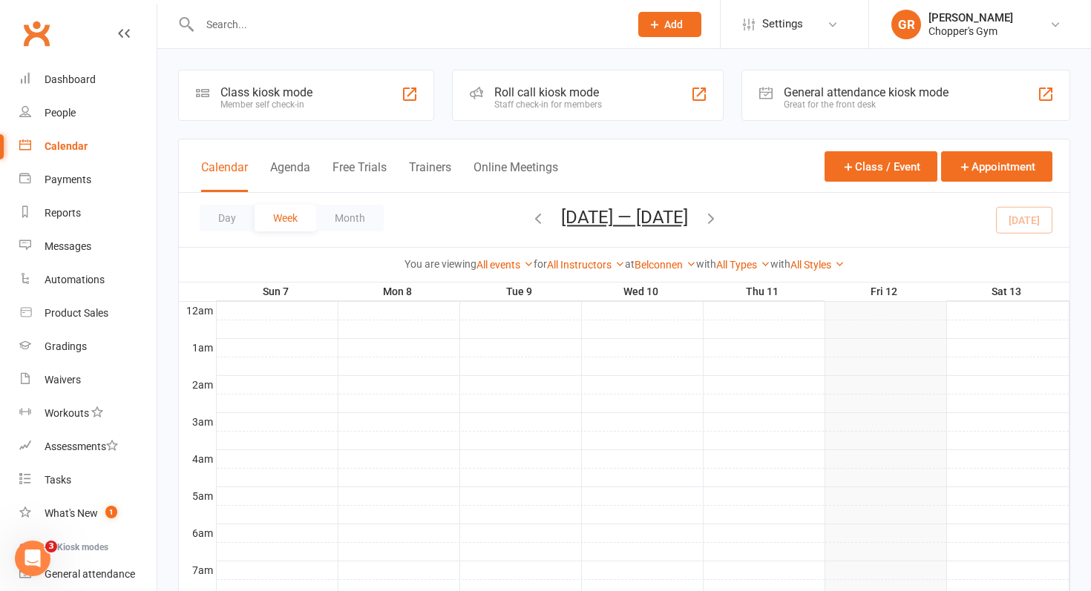
click at [713, 220] on icon "button" at bounding box center [711, 218] width 16 height 16
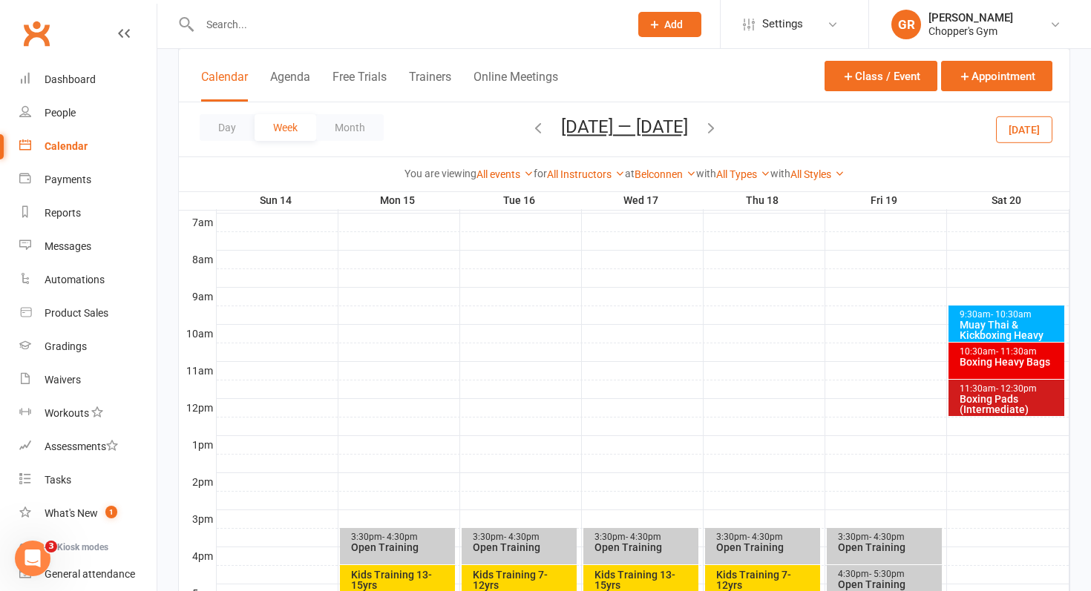
scroll to position [355, 0]
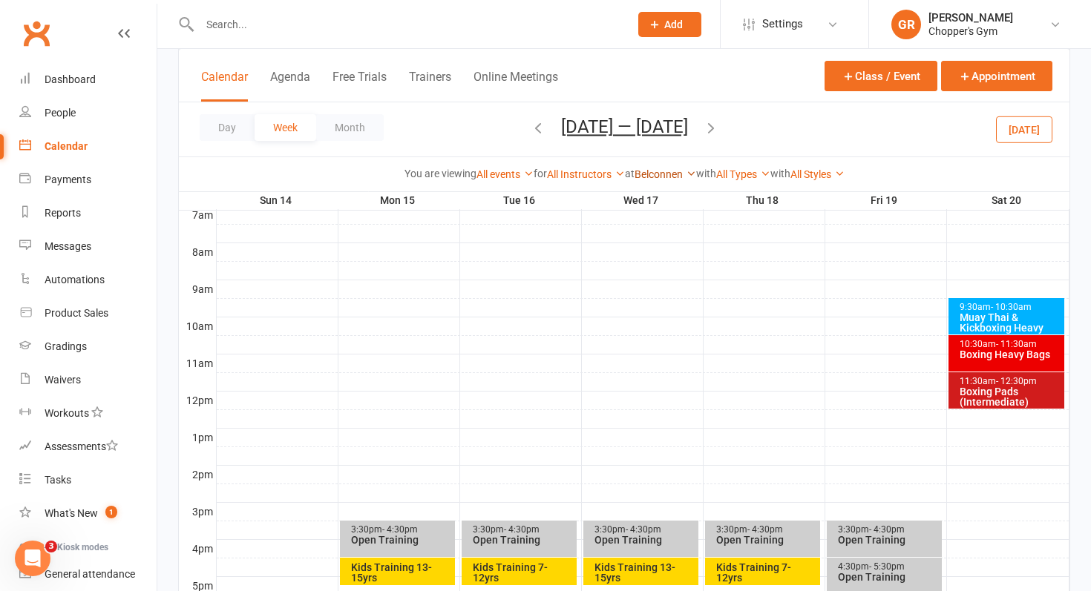
click at [675, 172] on link "Belconnen" at bounding box center [665, 174] width 62 height 12
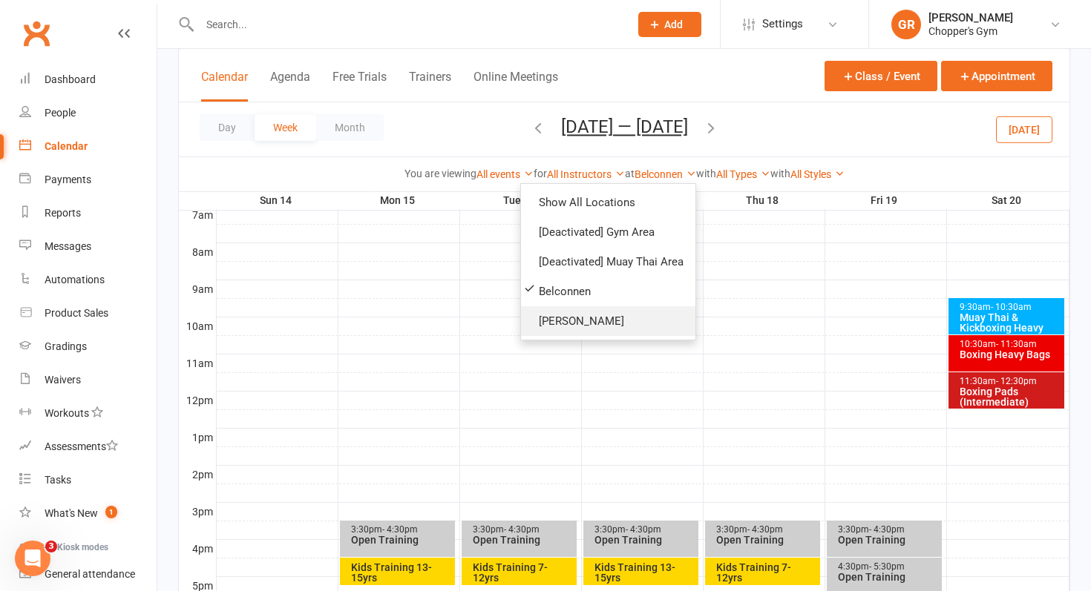
click at [574, 316] on link "[PERSON_NAME]" at bounding box center [608, 321] width 174 height 30
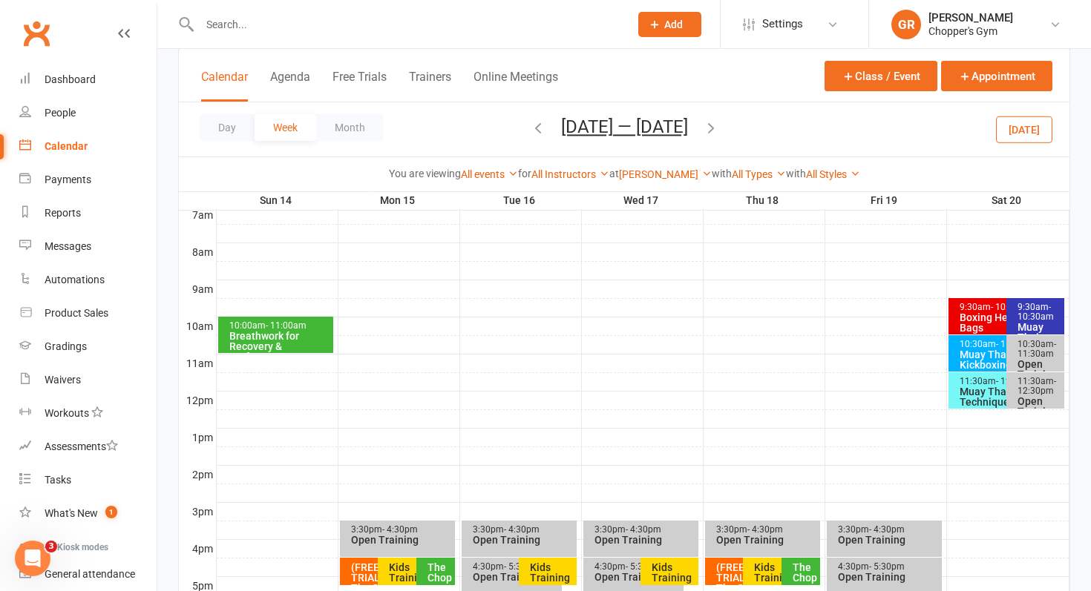
click at [256, 344] on div "Breathwork for Recovery & Performance **No Late En..." at bounding box center [280, 352] width 102 height 42
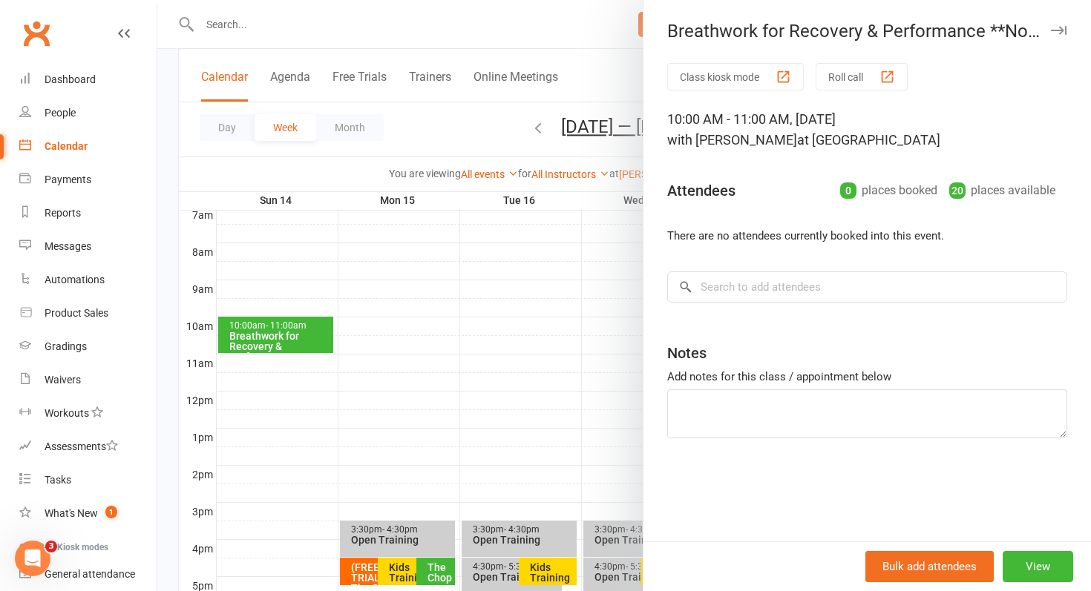
click at [436, 279] on div at bounding box center [623, 295] width 933 height 591
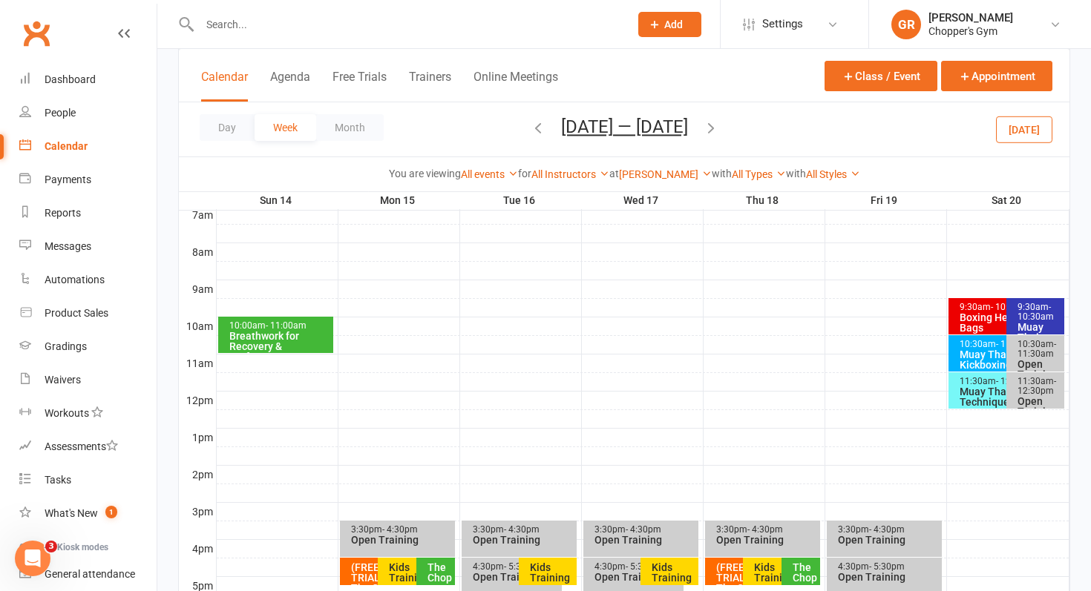
click at [530, 124] on icon "button" at bounding box center [538, 127] width 16 height 16
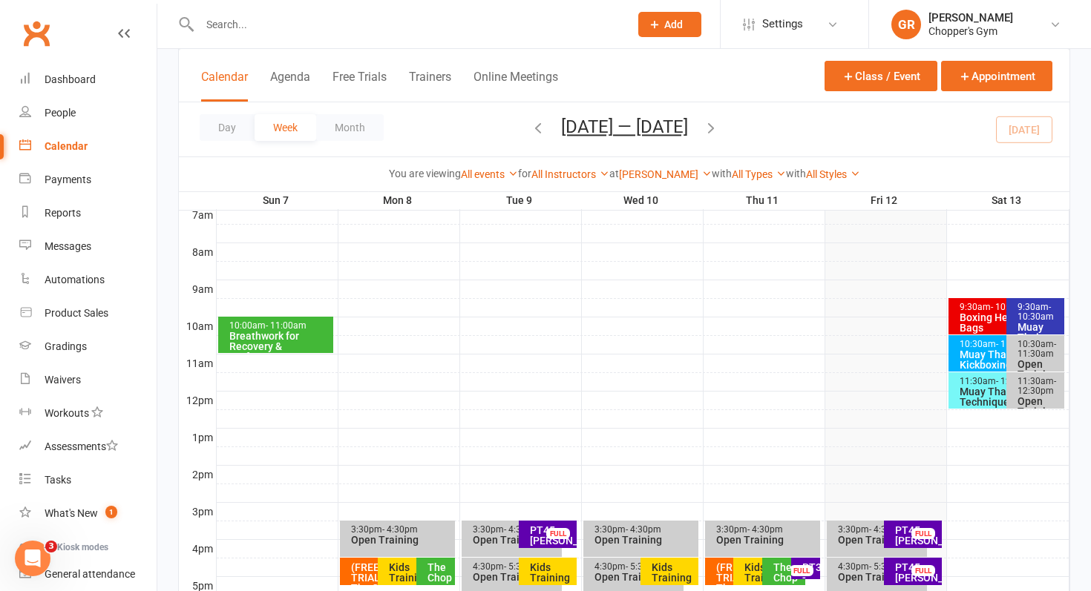
click at [530, 124] on icon "button" at bounding box center [538, 127] width 16 height 16
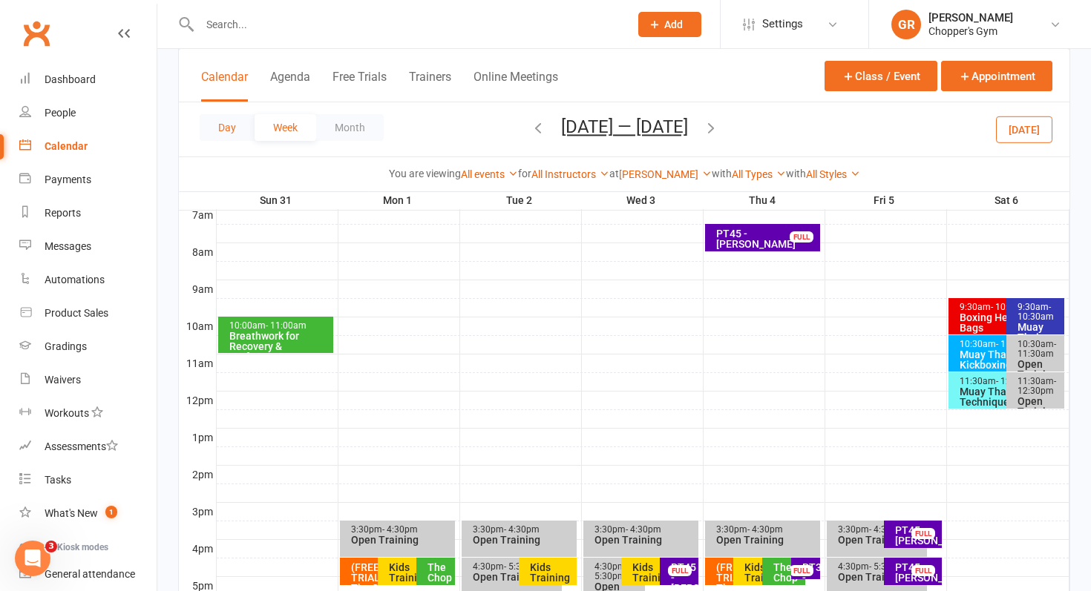
click at [227, 125] on button "Day" at bounding box center [227, 127] width 55 height 27
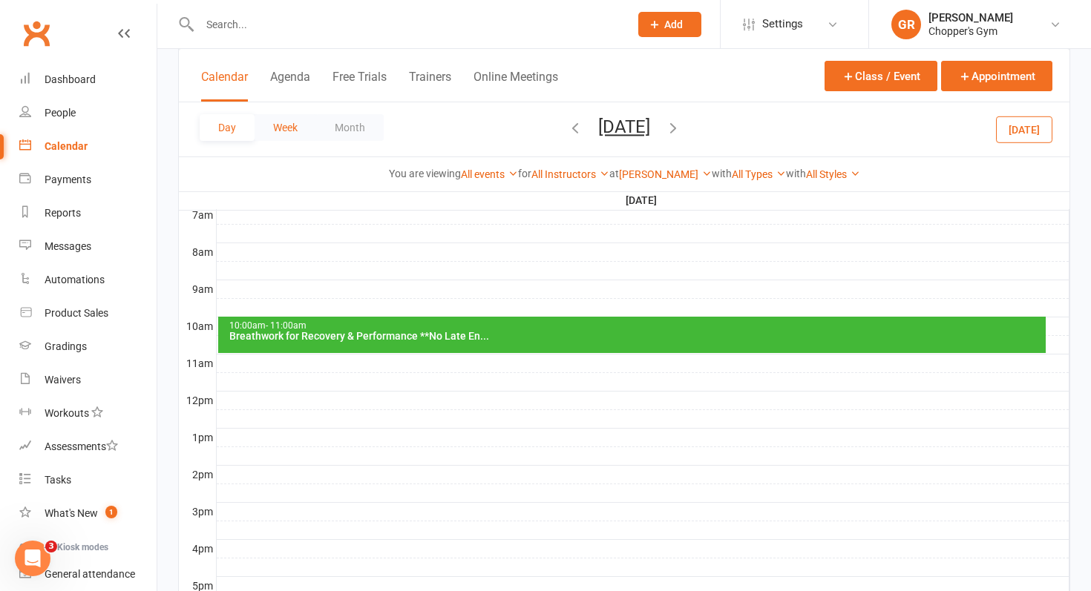
click at [287, 126] on button "Week" at bounding box center [286, 127] width 62 height 27
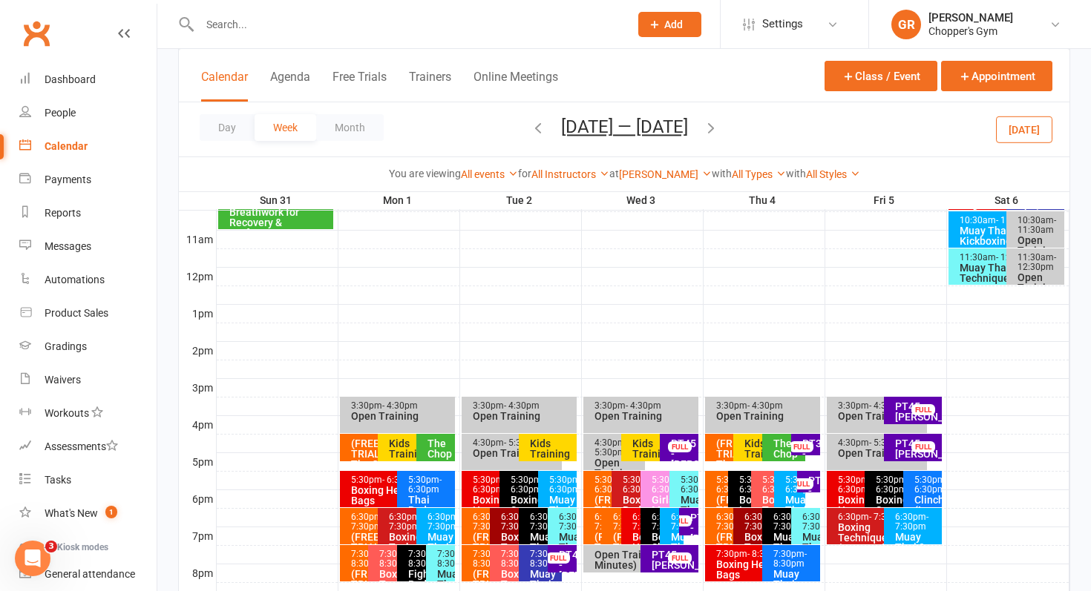
scroll to position [496, 0]
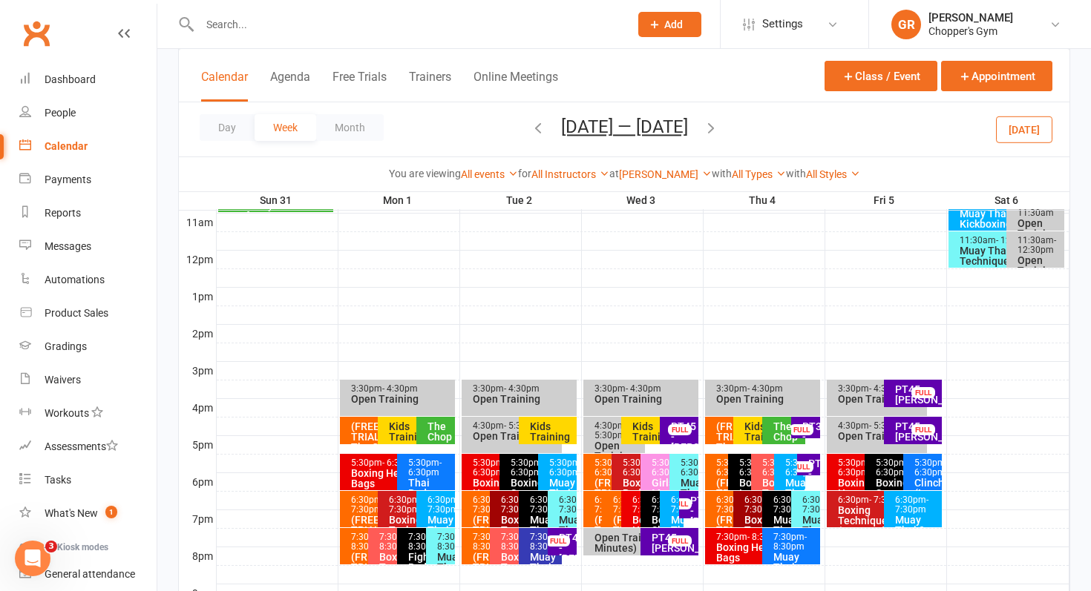
click at [329, 28] on input "text" at bounding box center [407, 24] width 424 height 21
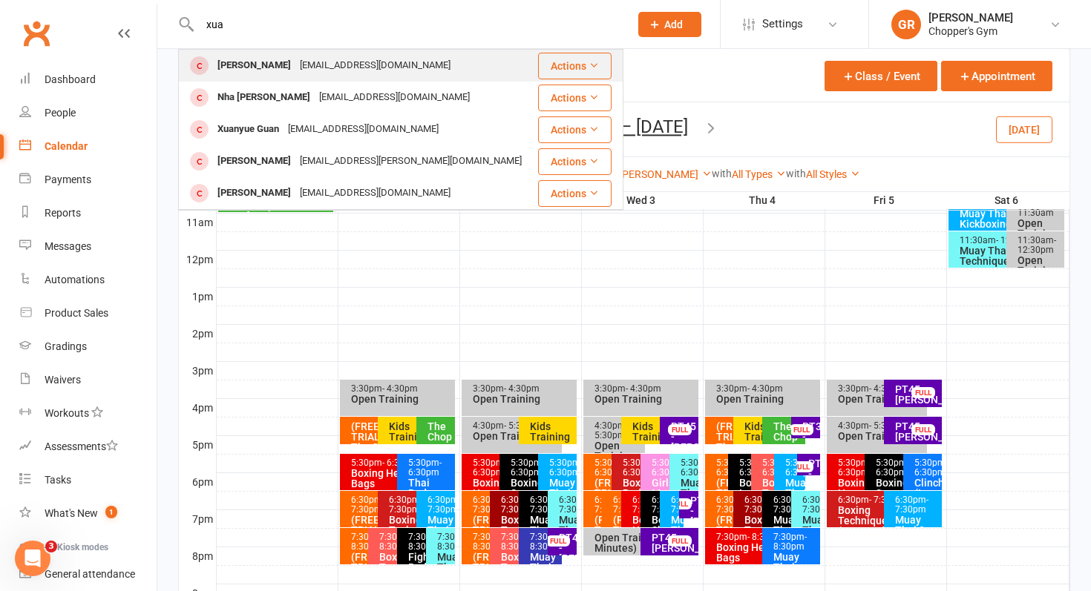
type input "xua"
click at [313, 68] on div "xua0078@gmail.com" at bounding box center [375, 66] width 160 height 22
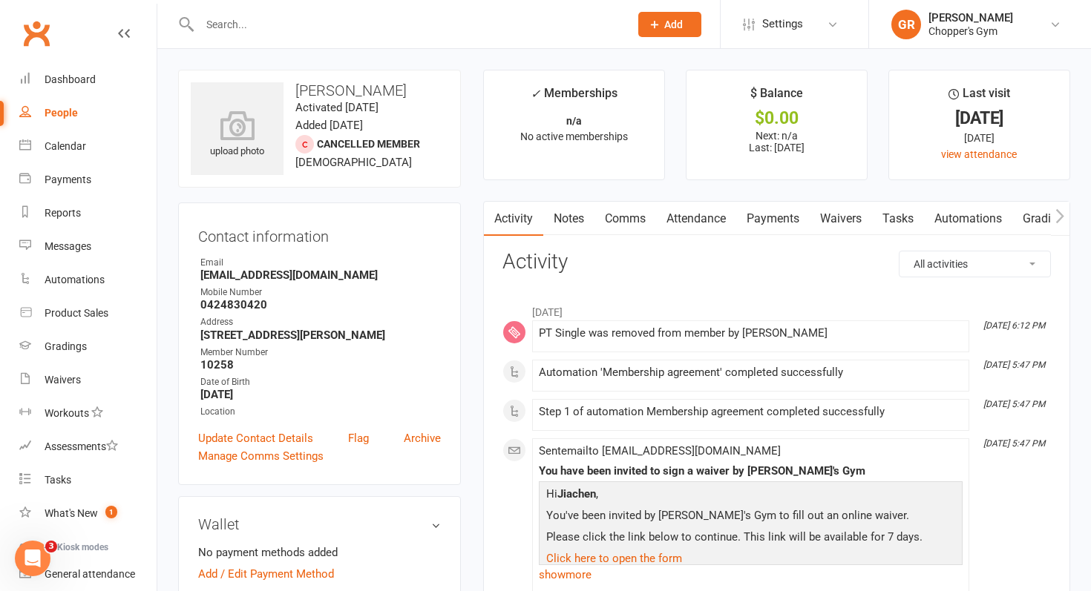
click at [769, 225] on link "Payments" at bounding box center [772, 219] width 73 height 34
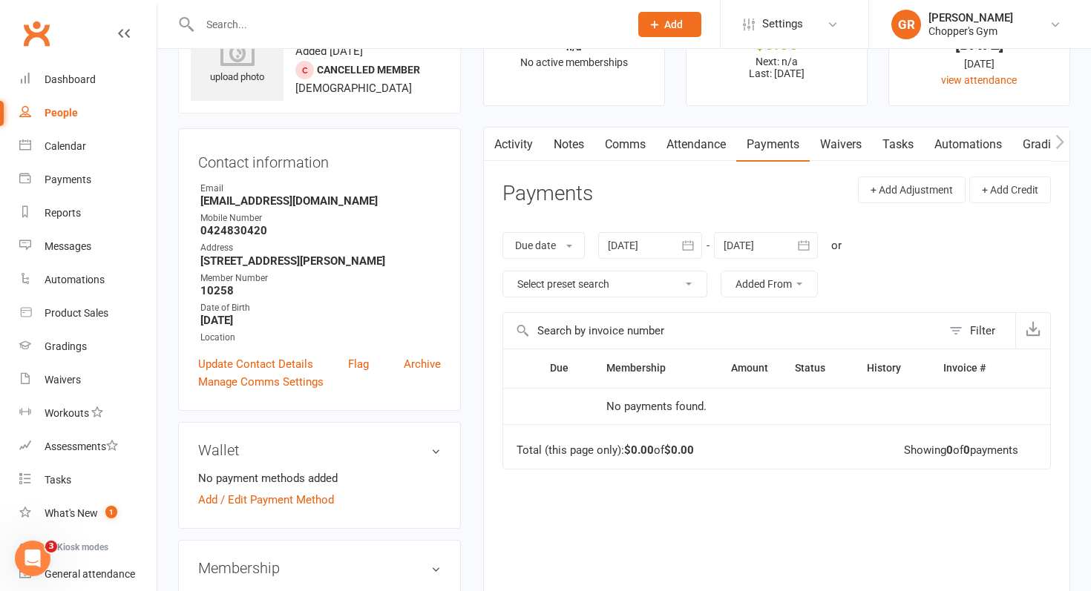
scroll to position [77, 0]
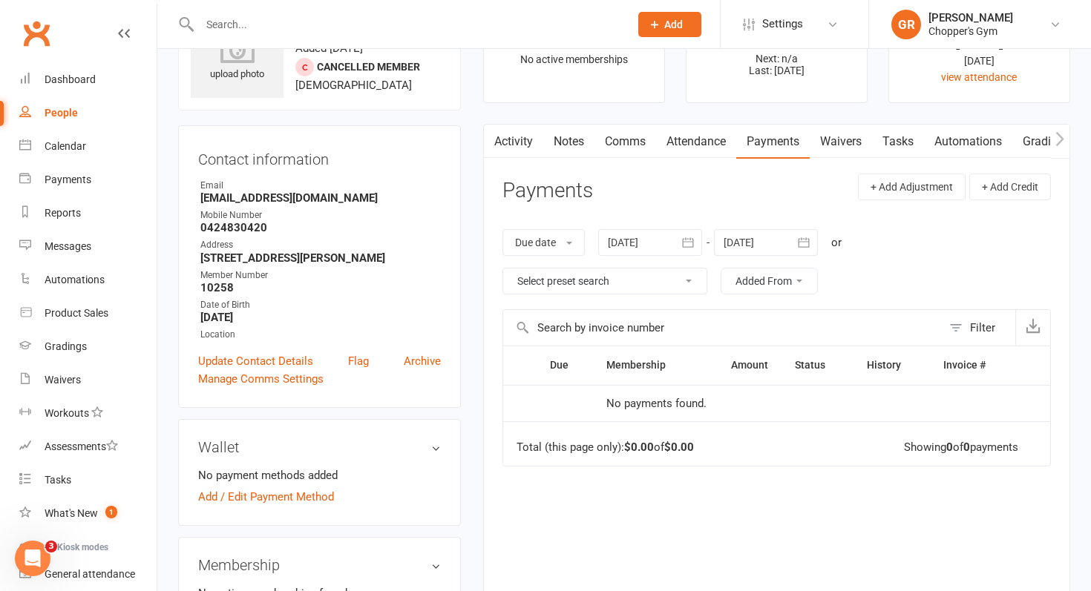
click at [698, 142] on link "Attendance" at bounding box center [696, 142] width 80 height 34
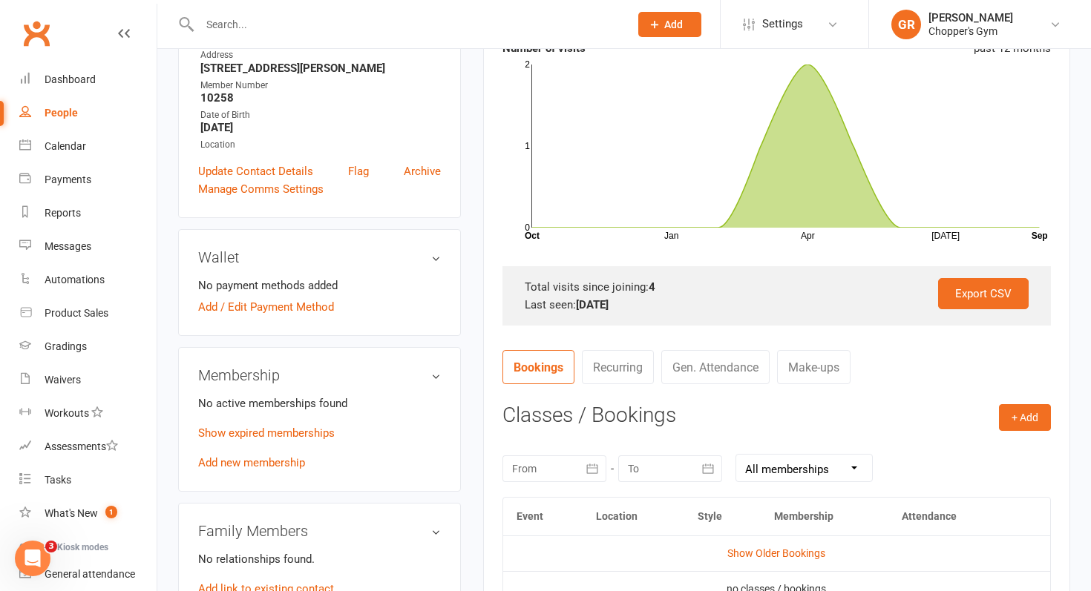
scroll to position [303, 0]
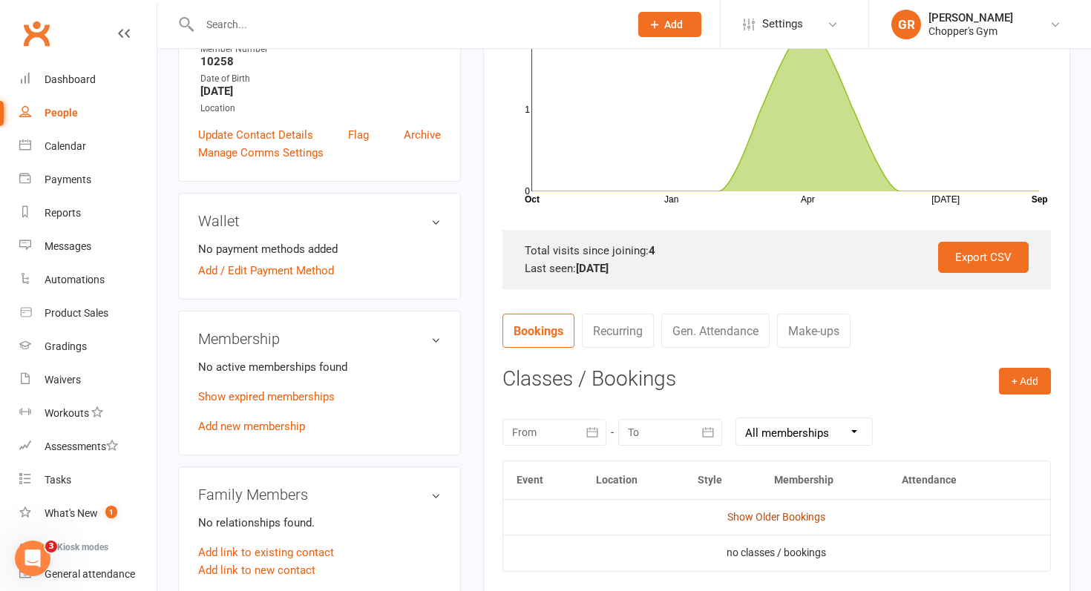
click at [759, 513] on link "Show Older Bookings" at bounding box center [776, 517] width 98 height 12
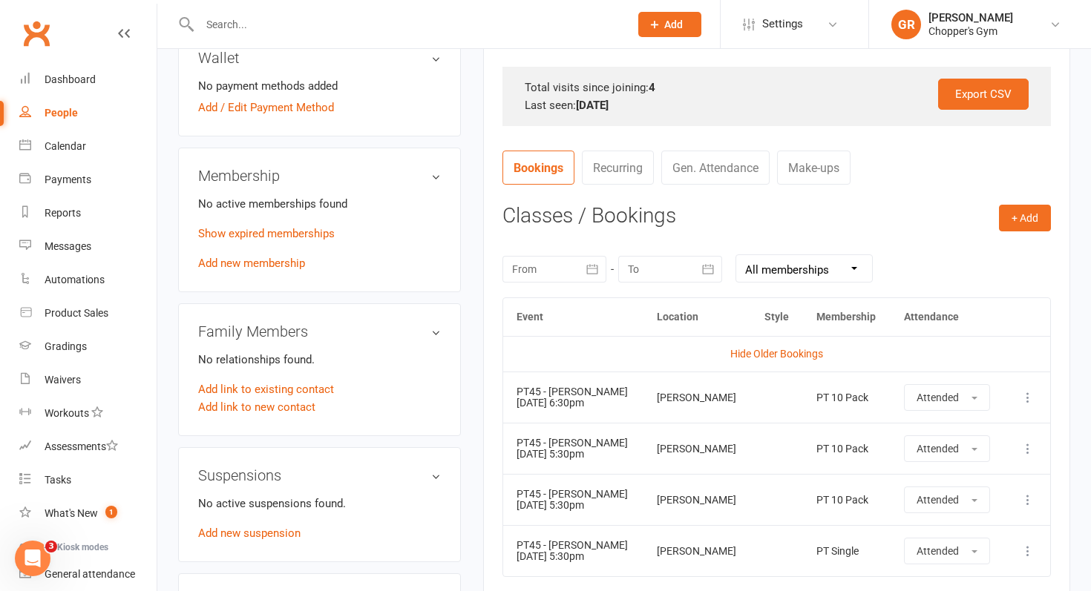
scroll to position [497, 0]
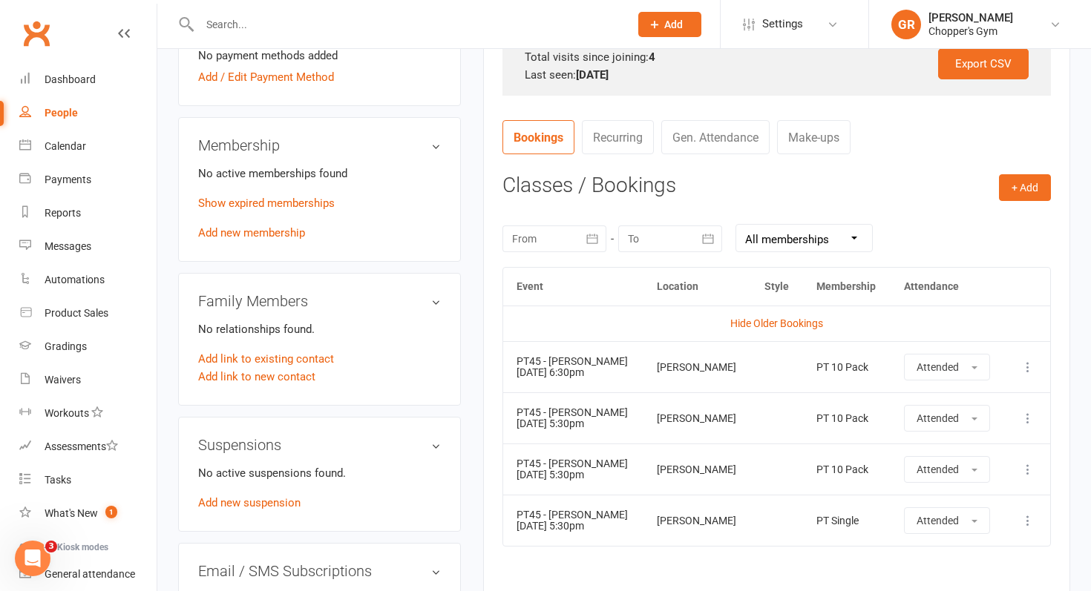
click at [1028, 470] on icon at bounding box center [1027, 469] width 15 height 15
click at [262, 210] on link "Show expired memberships" at bounding box center [266, 203] width 137 height 13
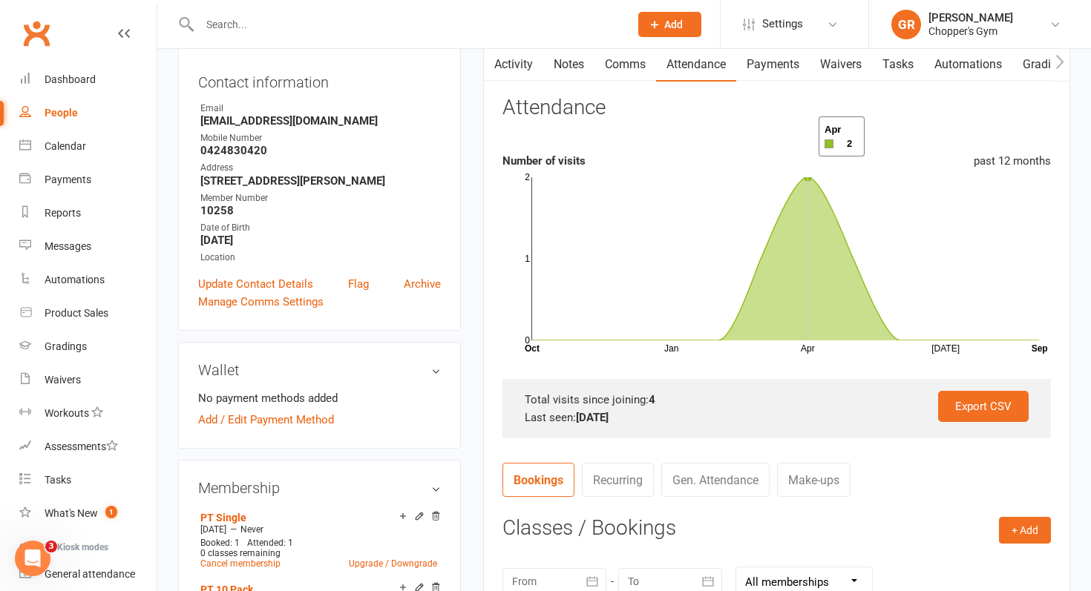
scroll to position [77, 0]
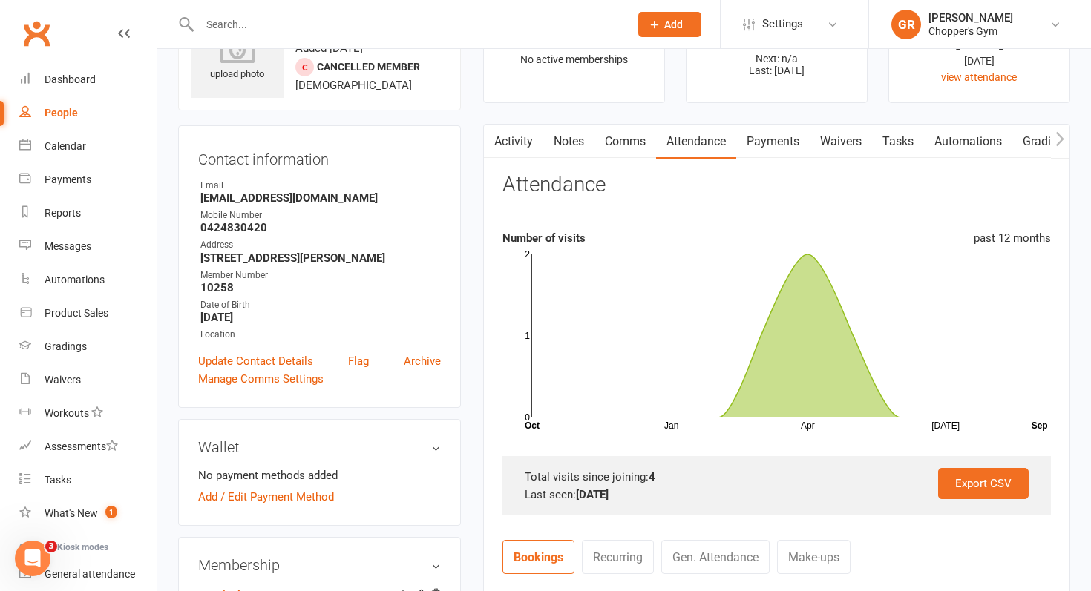
click at [791, 141] on link "Payments" at bounding box center [772, 142] width 73 height 34
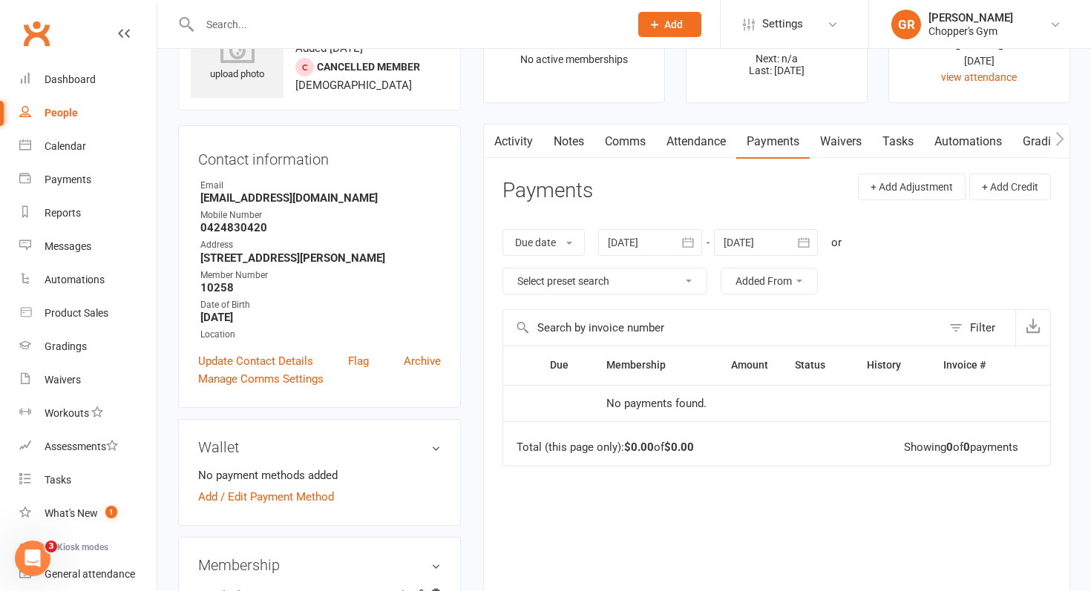
click at [620, 240] on div at bounding box center [650, 242] width 104 height 27
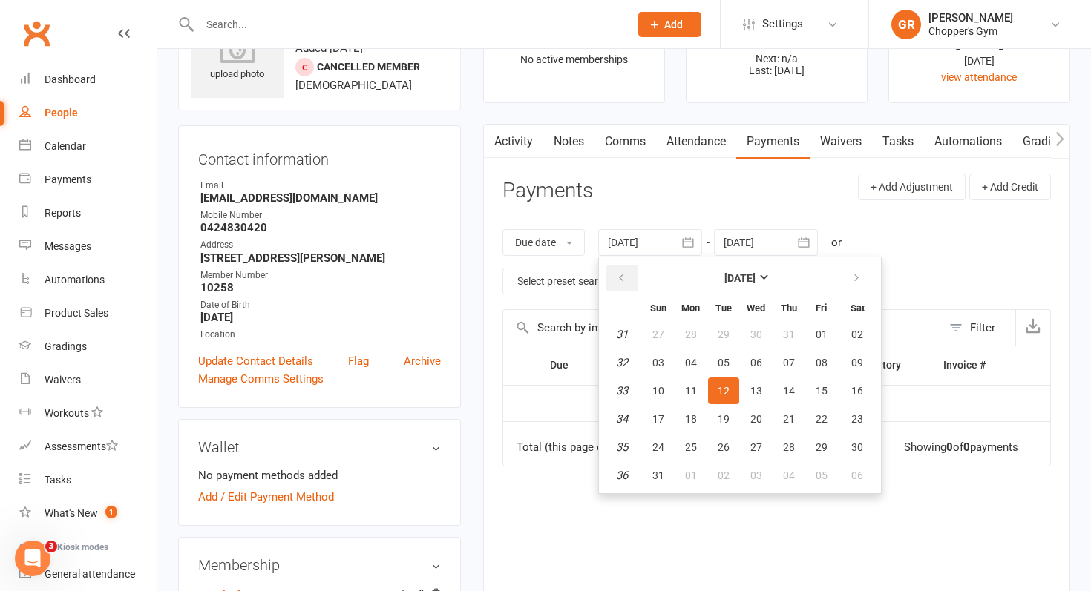
click at [626, 280] on icon "button" at bounding box center [621, 278] width 10 height 12
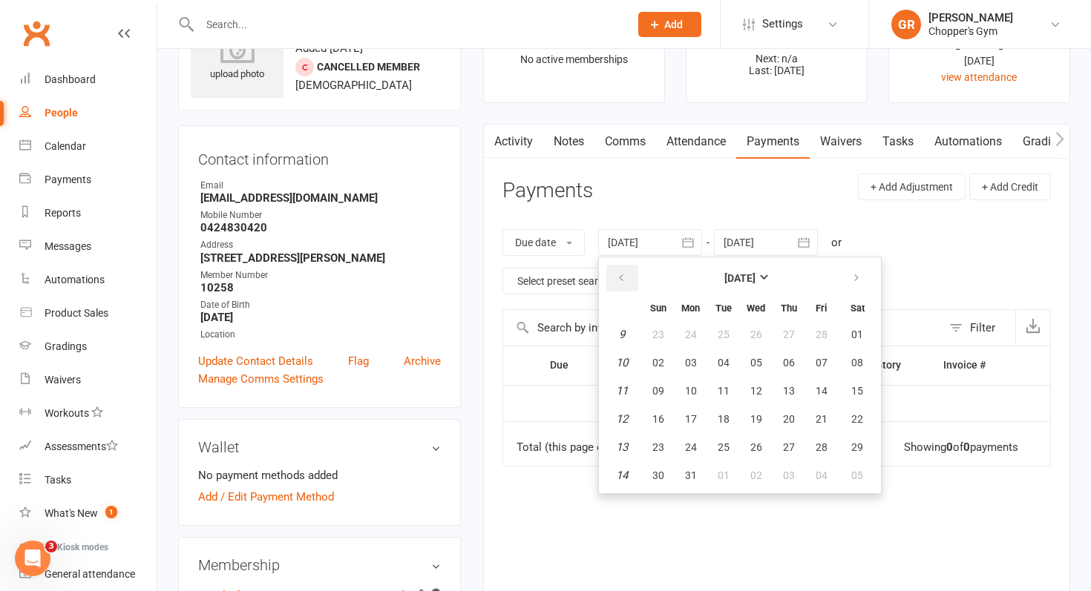
click at [626, 280] on icon "button" at bounding box center [621, 278] width 10 height 12
click at [853, 278] on icon "button" at bounding box center [856, 278] width 10 height 12
click at [856, 292] on th at bounding box center [857, 278] width 38 height 33
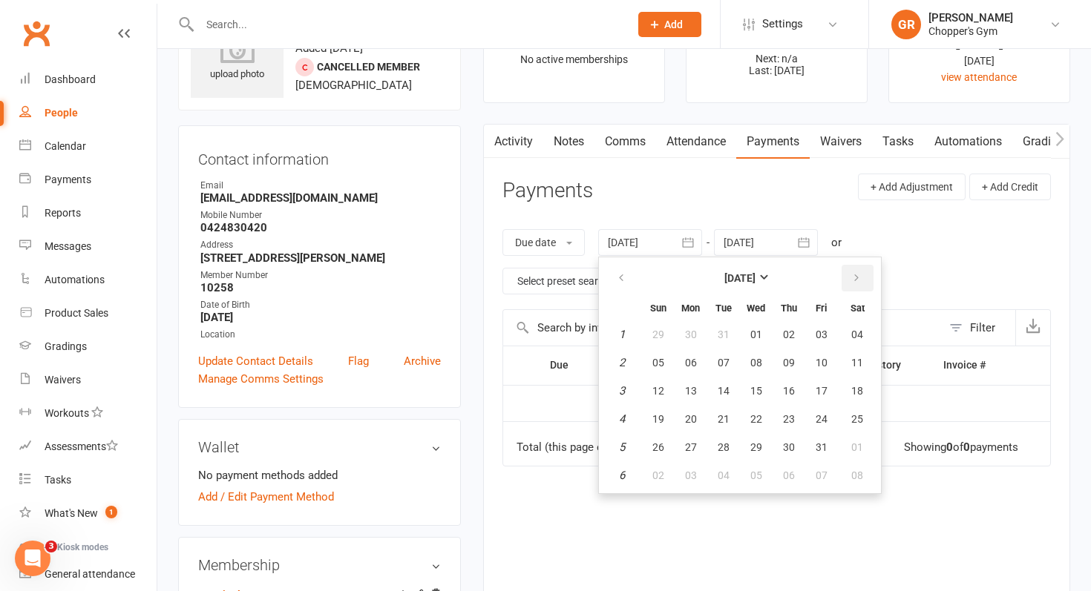
click at [855, 283] on icon "button" at bounding box center [856, 278] width 10 height 12
click at [854, 330] on span "01" at bounding box center [857, 335] width 12 height 12
type input "01 Feb 2025"
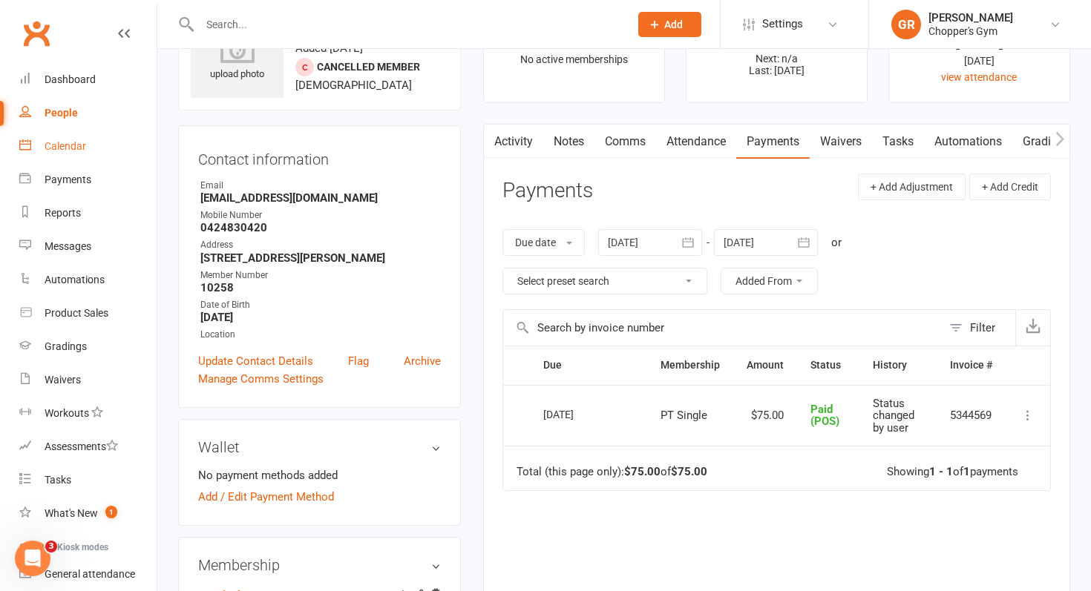
click at [82, 139] on link "Calendar" at bounding box center [87, 146] width 137 height 33
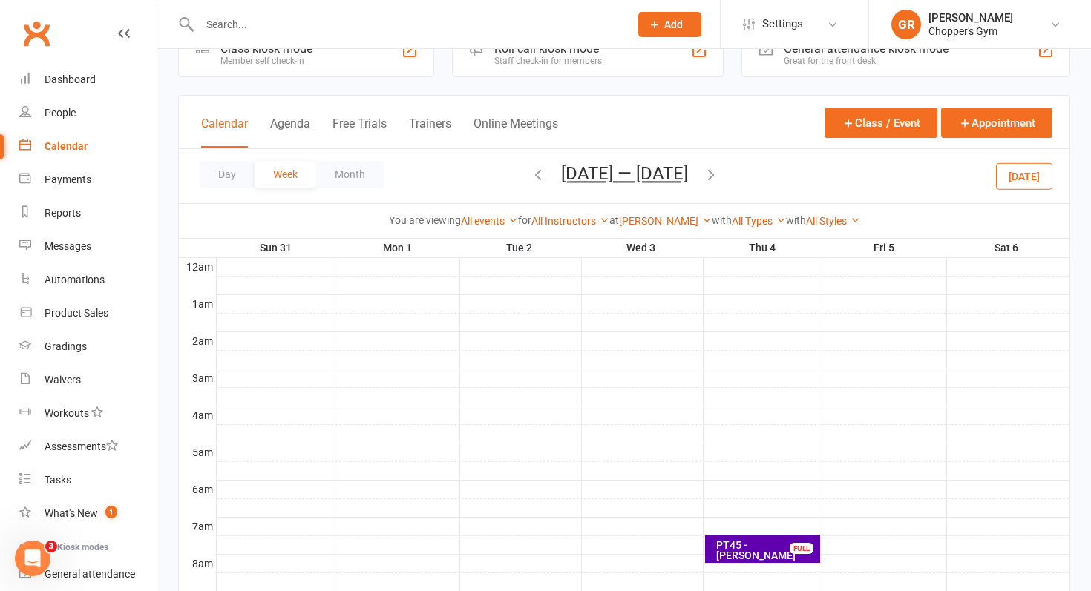
scroll to position [62, 0]
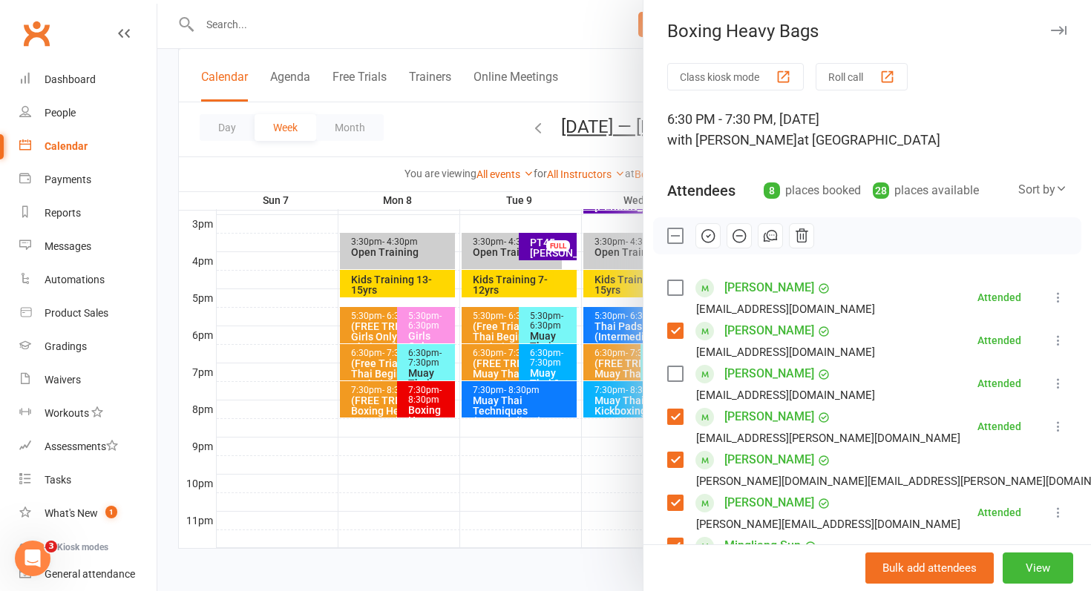
click at [266, 228] on div at bounding box center [623, 295] width 933 height 591
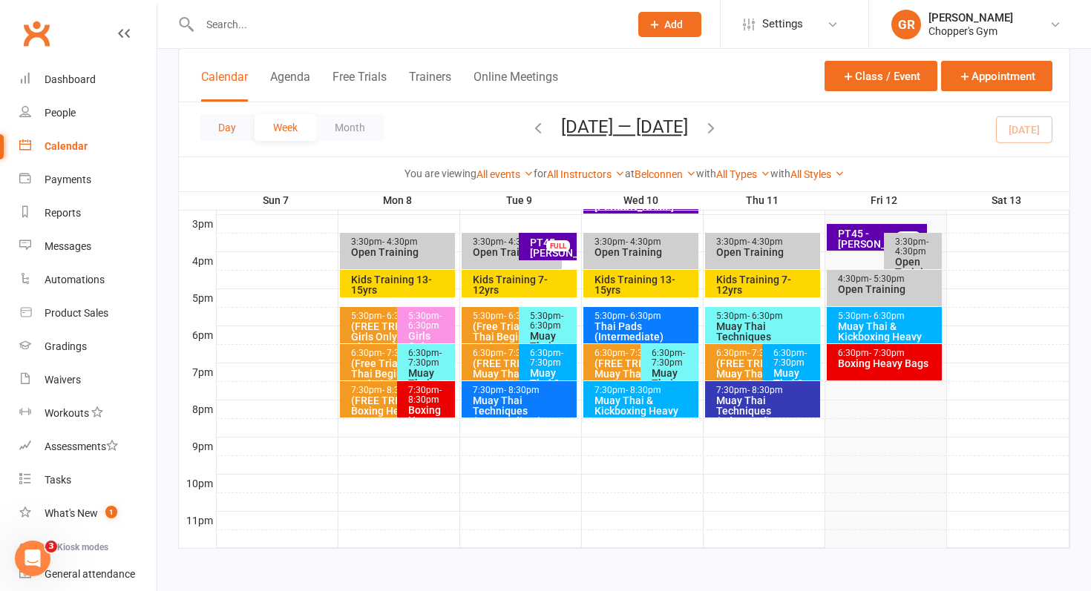
click at [221, 122] on button "Day" at bounding box center [227, 127] width 55 height 27
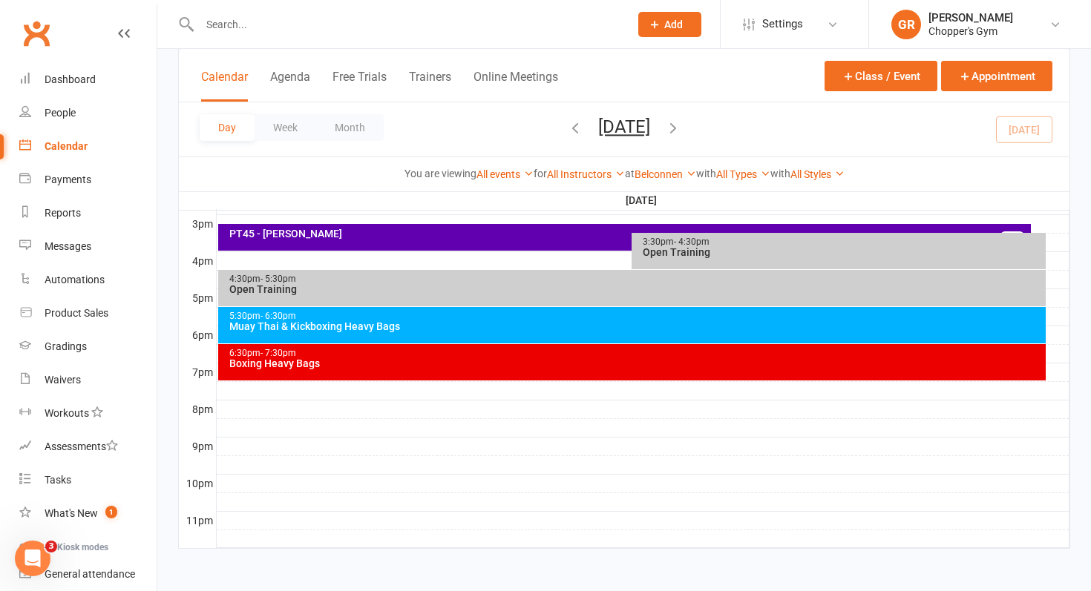
click at [738, 122] on div "Day Week Month [DATE] [DATE] Sun Mon Tue Wed Thu Fri Sat 31 01 02 03 04 05 06 0…" at bounding box center [624, 129] width 890 height 54
click at [665, 125] on span "[DATE] [DATE] Sun Mon Tue Wed Thu Fri Sat 31 01 02 03 04 05 06 07 08 09 10 11 1…" at bounding box center [624, 129] width 82 height 26
click at [681, 125] on icon "button" at bounding box center [673, 127] width 16 height 16
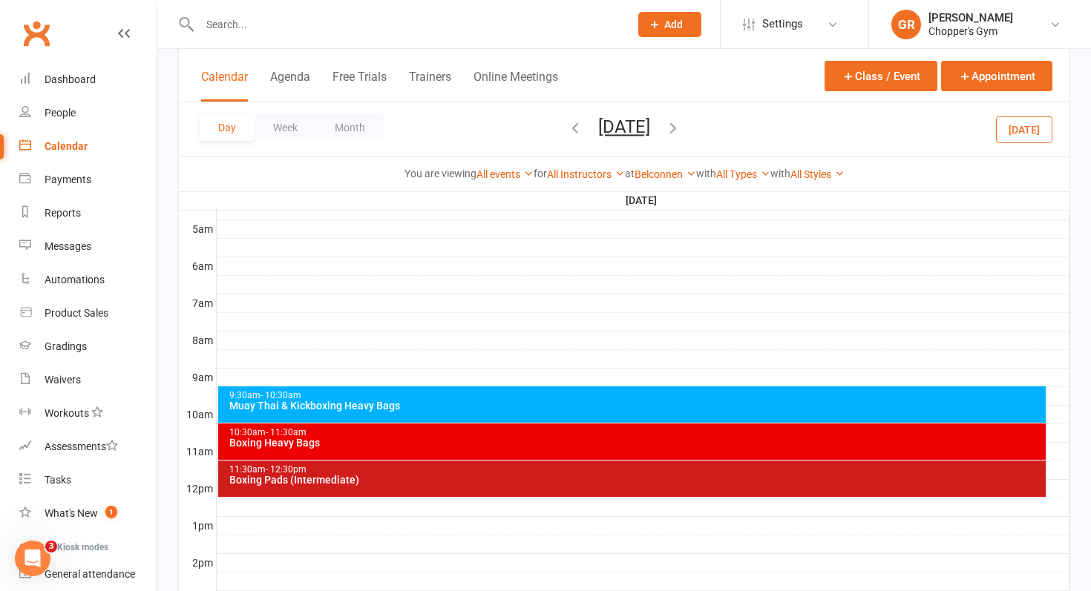
scroll to position [281, 0]
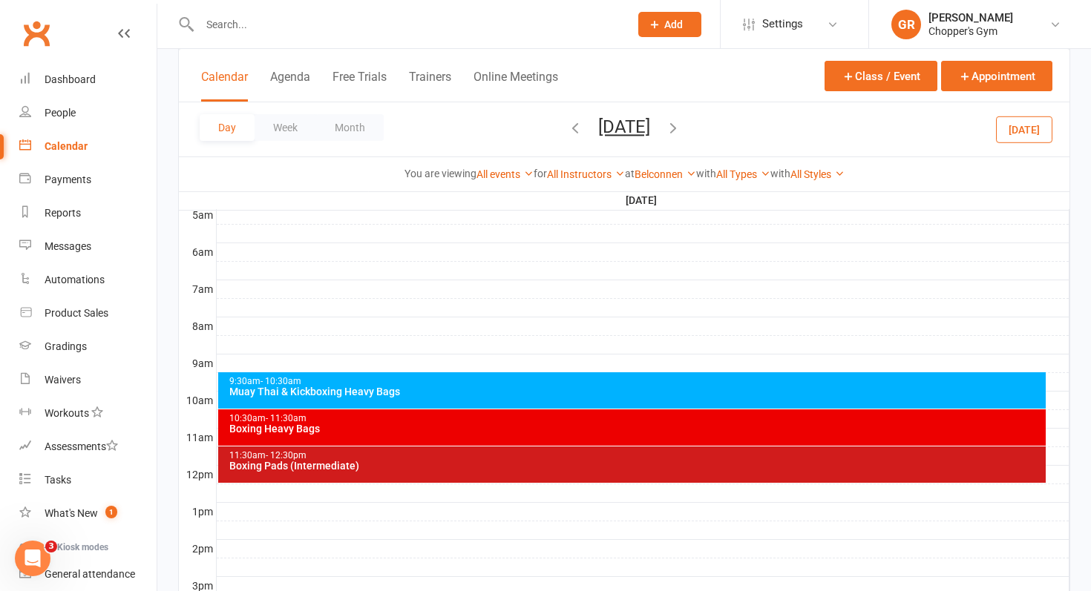
click at [467, 385] on div "9:30am - 10:30am" at bounding box center [636, 382] width 815 height 10
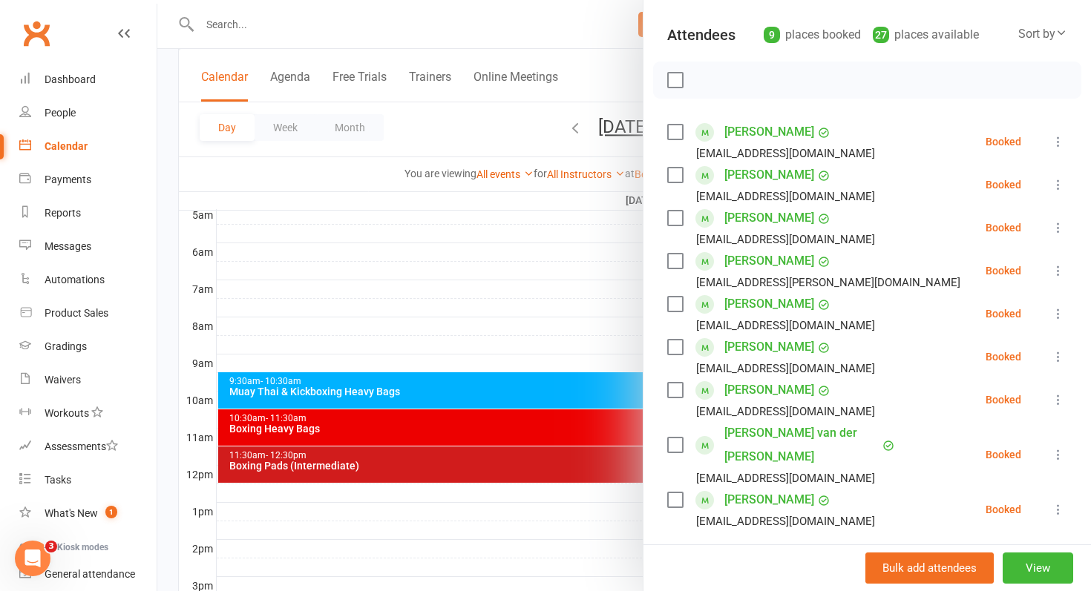
scroll to position [173, 0]
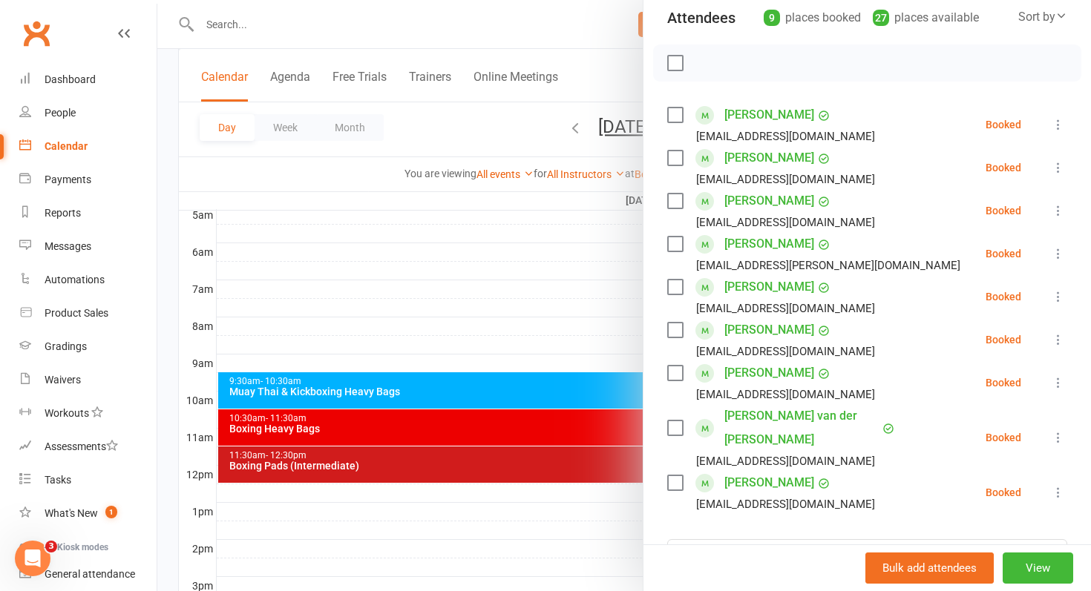
click at [539, 447] on div at bounding box center [623, 295] width 933 height 591
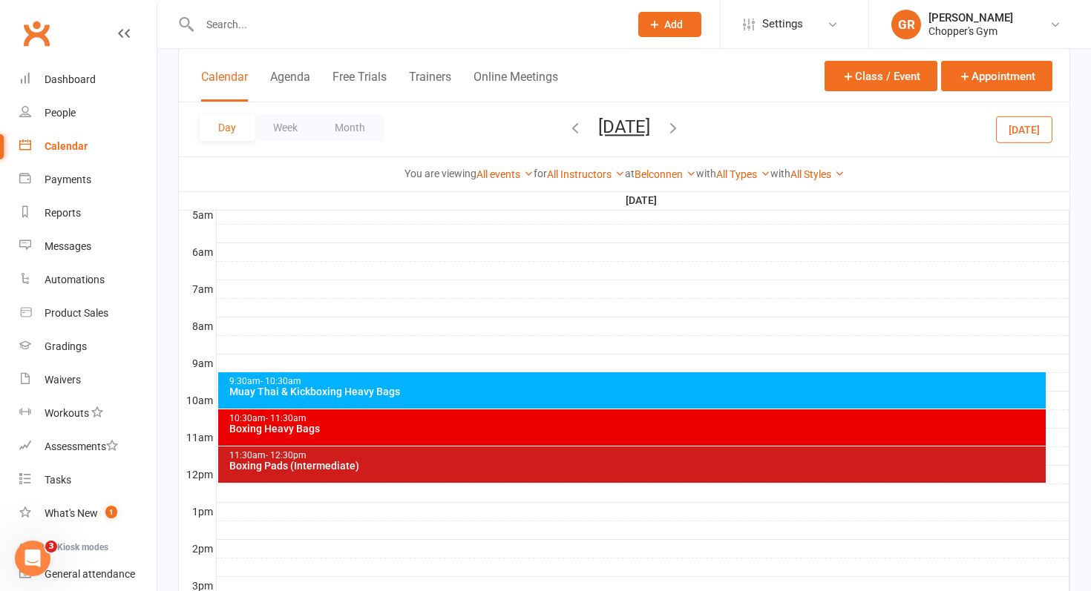
click at [545, 436] on div "10:30am - 11:30am Boxing Heavy Bags" at bounding box center [632, 428] width 828 height 36
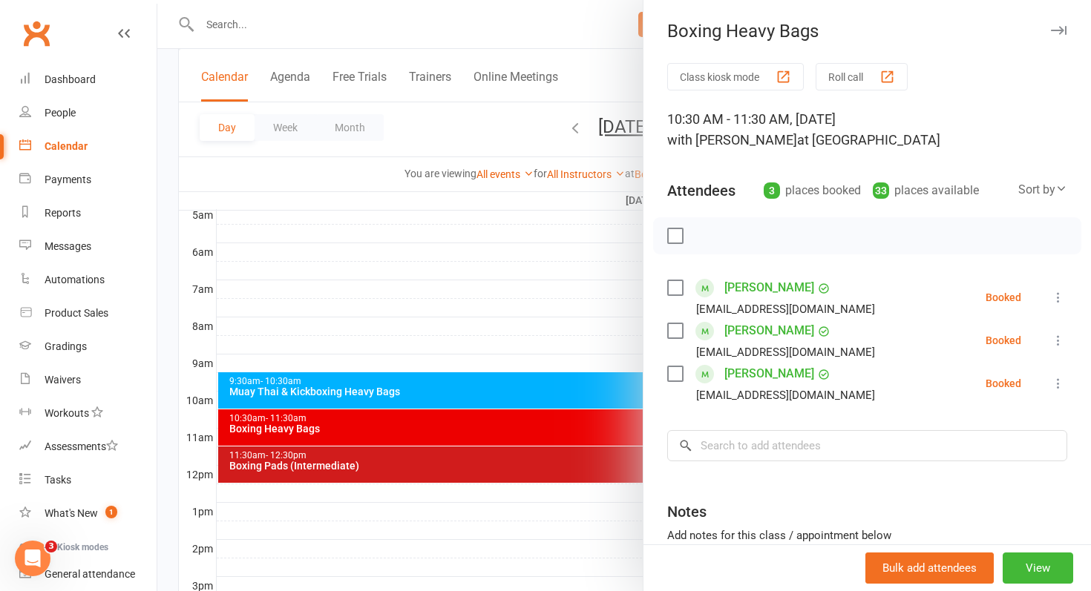
click at [510, 474] on div at bounding box center [623, 295] width 933 height 591
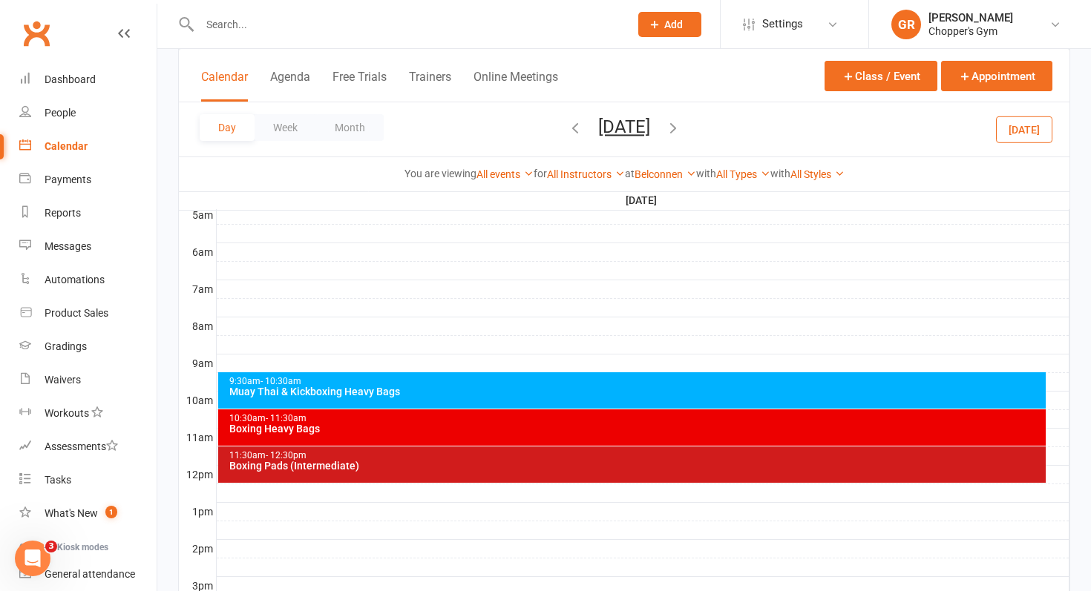
click at [510, 474] on div "11:30am - 12:30pm Boxing Pads (Intermediate)" at bounding box center [632, 465] width 828 height 36
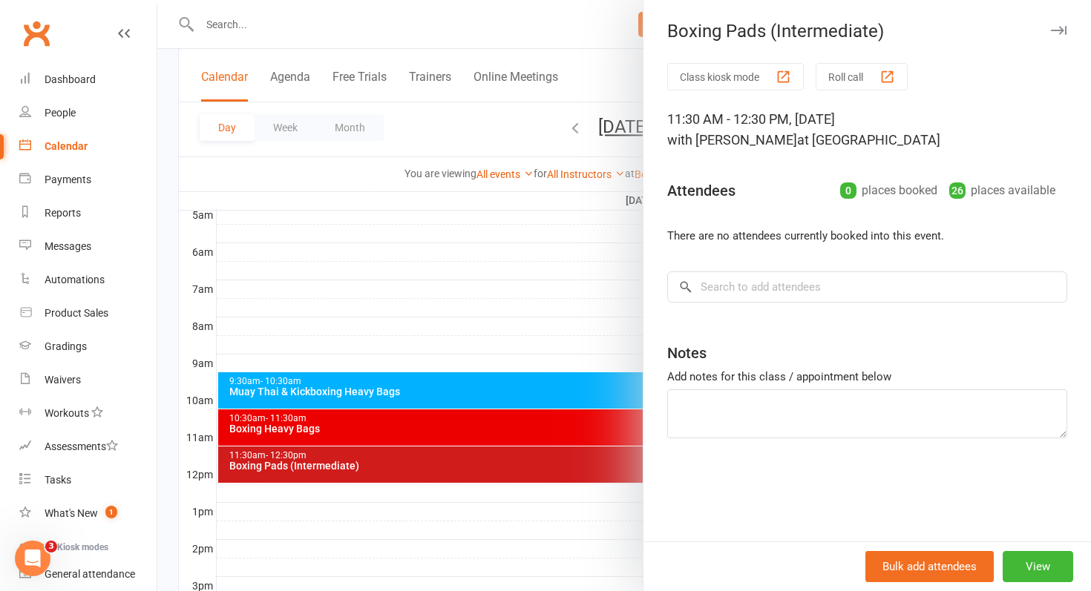
click at [535, 430] on div at bounding box center [623, 295] width 933 height 591
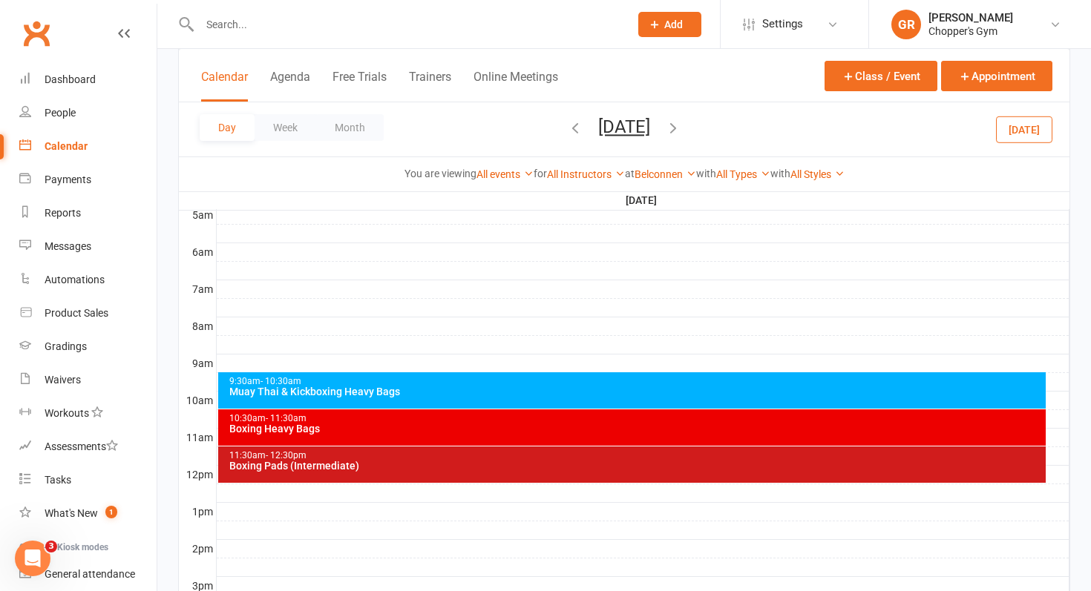
click at [535, 430] on div "Boxing Heavy Bags" at bounding box center [636, 429] width 815 height 10
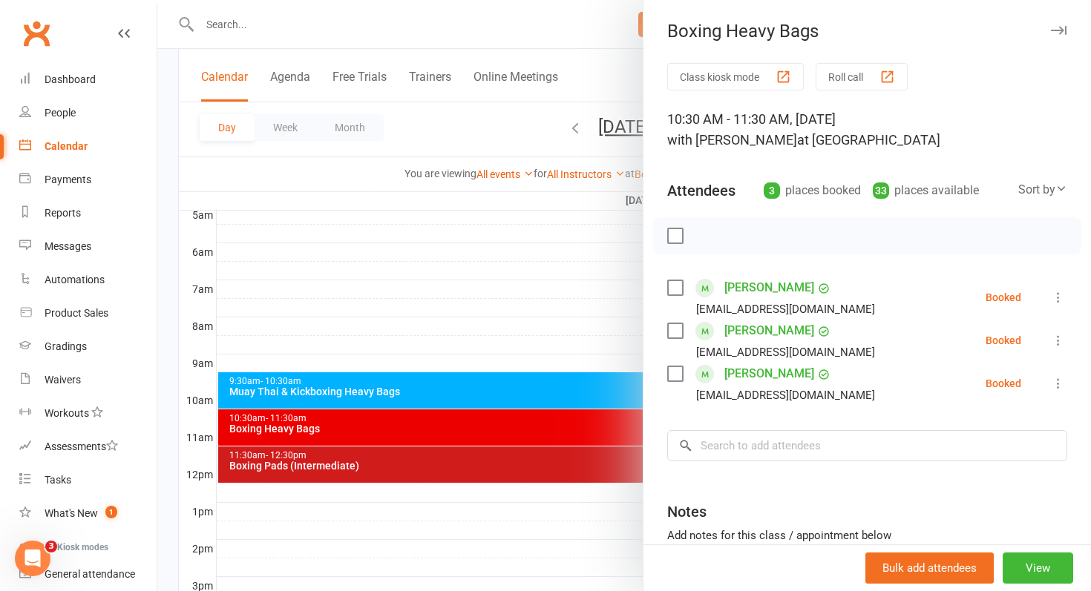
click at [585, 352] on div at bounding box center [623, 295] width 933 height 591
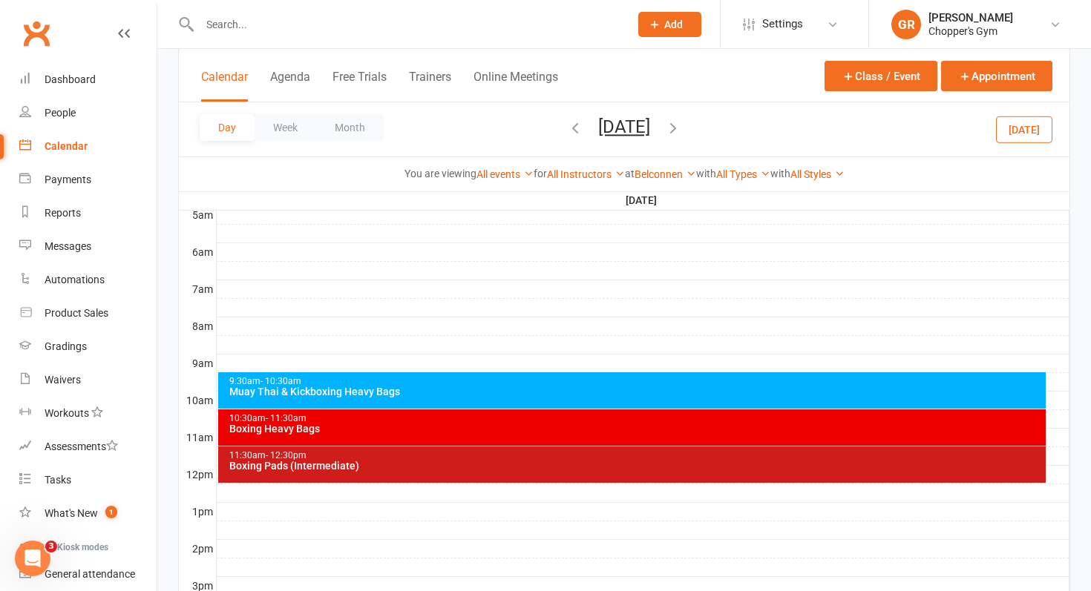
click at [681, 129] on icon "button" at bounding box center [673, 127] width 16 height 16
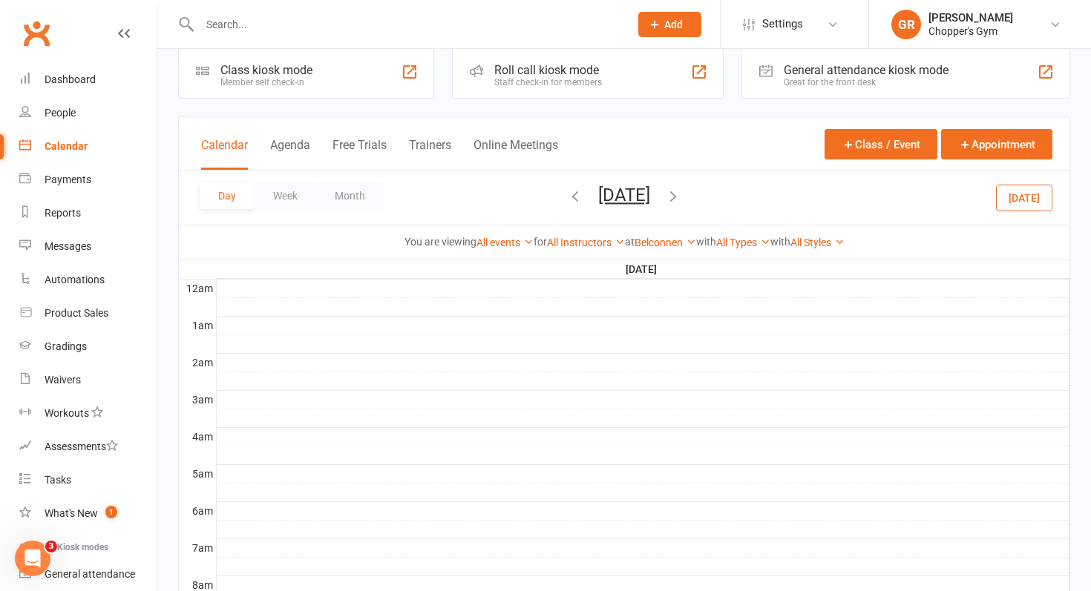
scroll to position [0, 0]
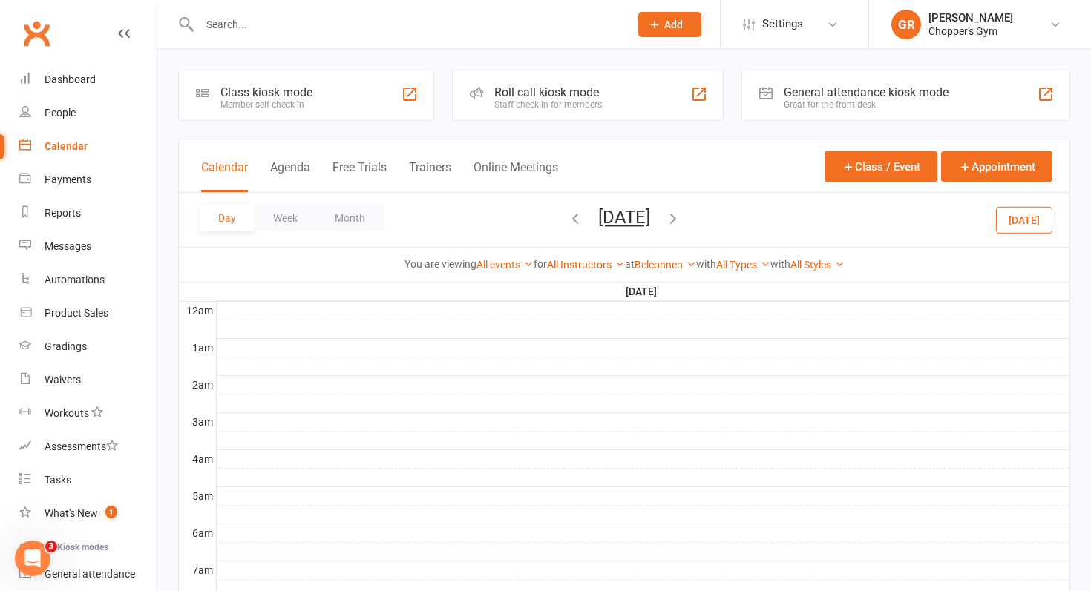
click at [1031, 225] on button "[DATE]" at bounding box center [1024, 219] width 56 height 27
